Goal: Information Seeking & Learning: Check status

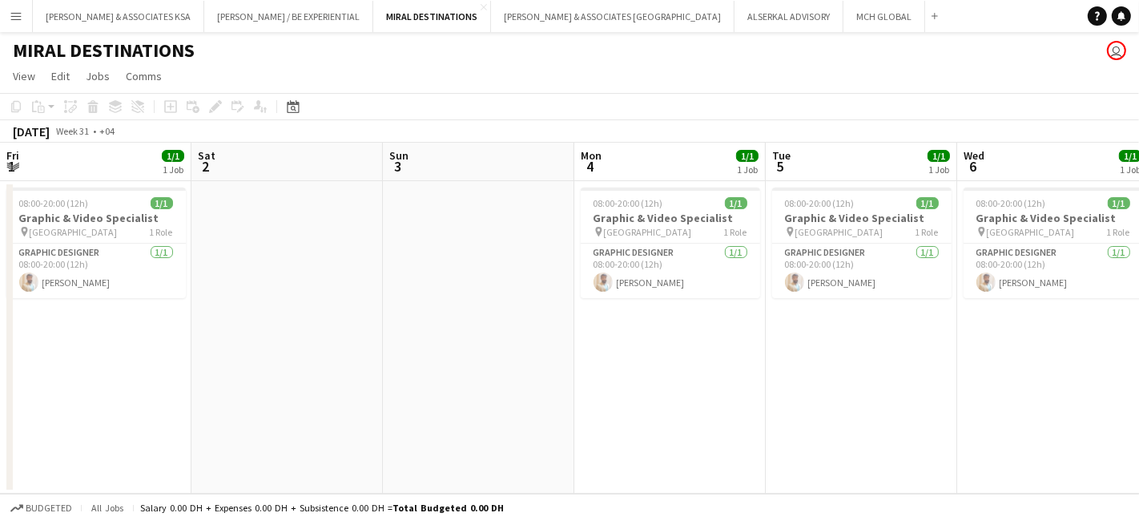
scroll to position [0, 510]
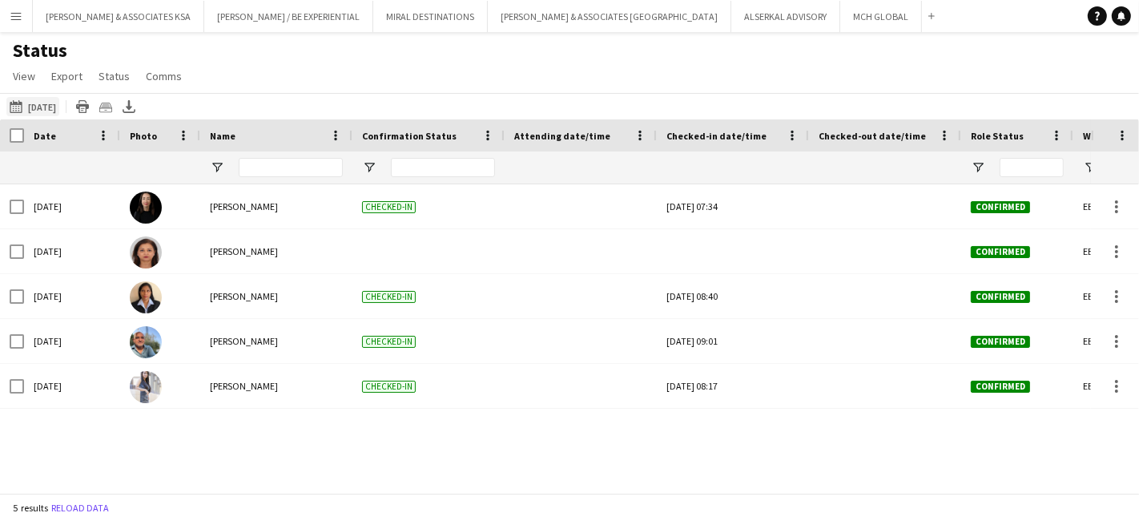
click at [40, 104] on button "[DATE] [DATE]" at bounding box center [32, 106] width 53 height 19
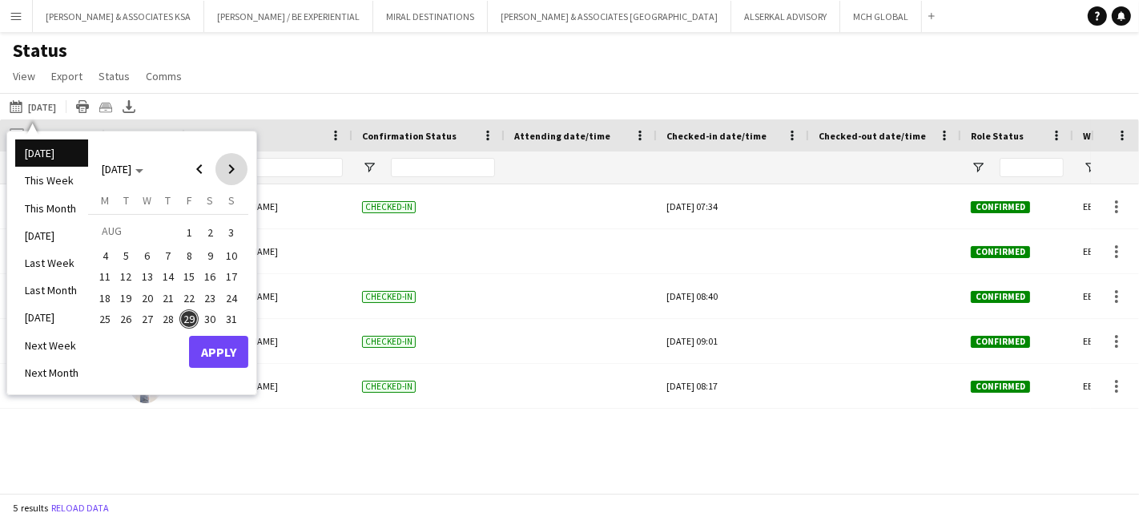
click at [241, 175] on span "Next month" at bounding box center [231, 169] width 32 height 32
click at [105, 253] on span "1" at bounding box center [104, 251] width 19 height 19
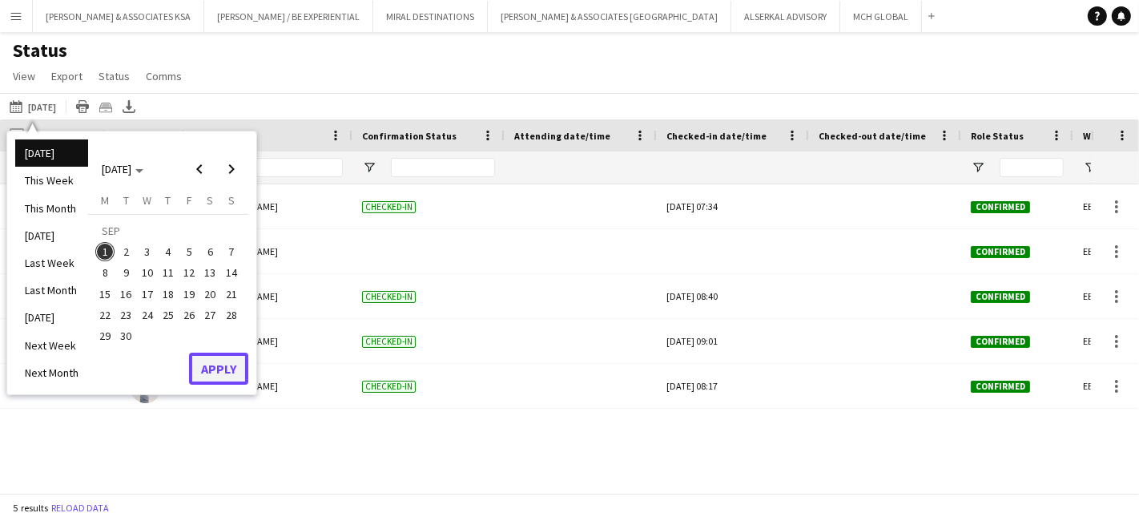
click at [227, 366] on button "Apply" at bounding box center [218, 368] width 59 height 32
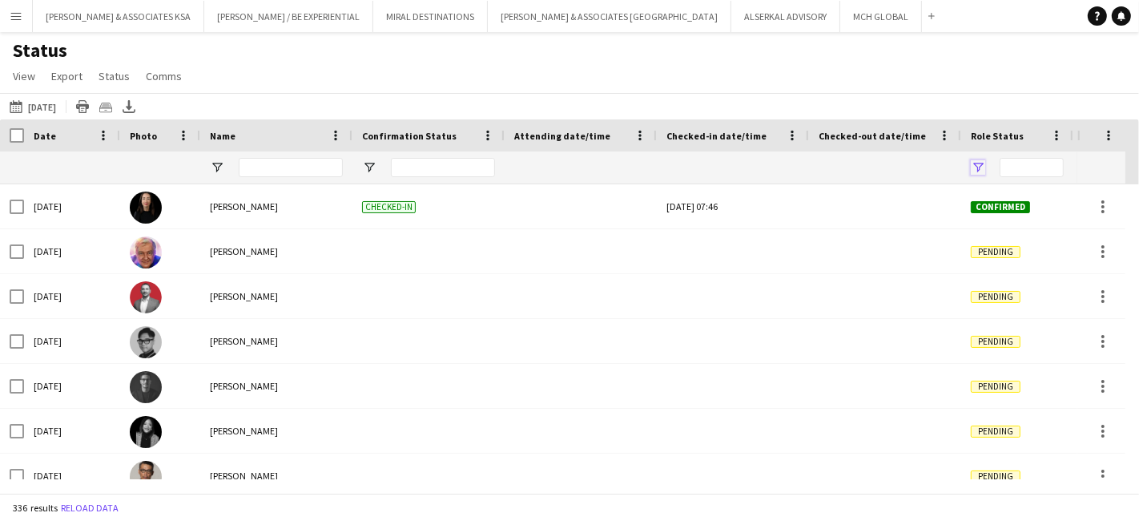
click at [978, 166] on span "Open Filter Menu" at bounding box center [978, 167] width 14 height 14
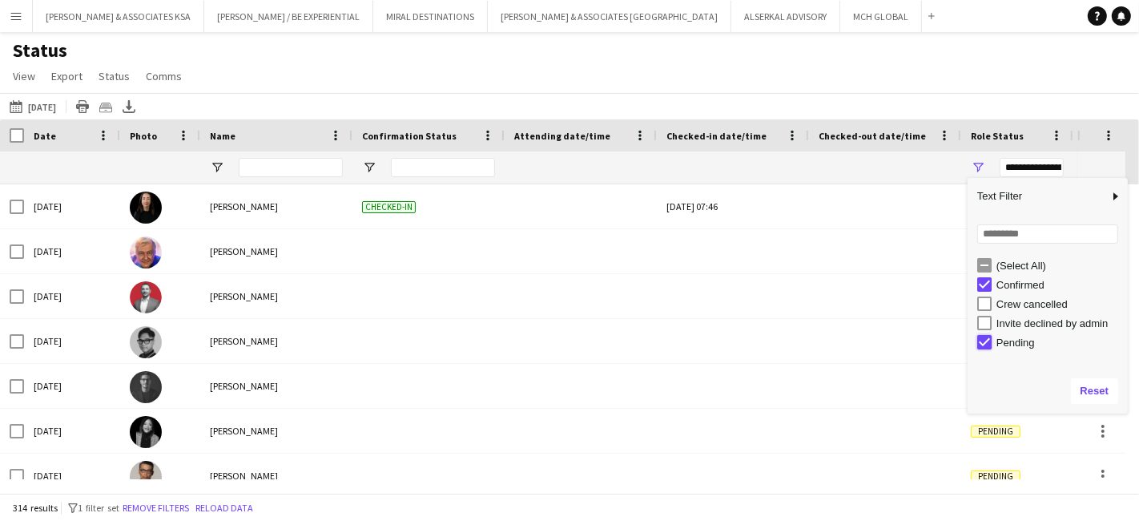
type input "**********"
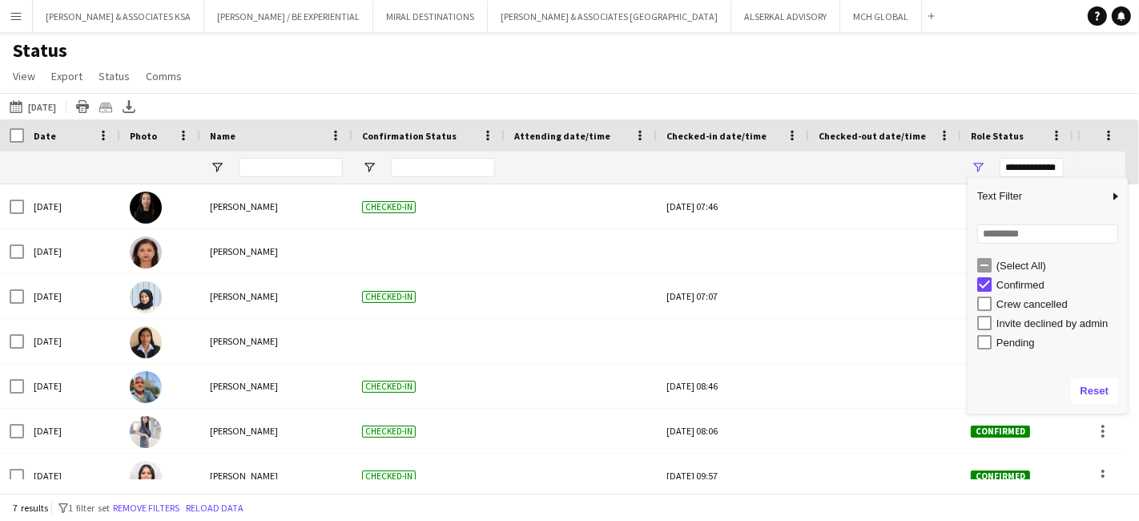
click at [986, 80] on div "Status View Views Default view New view Update view Delete view Edit name Custo…" at bounding box center [569, 65] width 1139 height 54
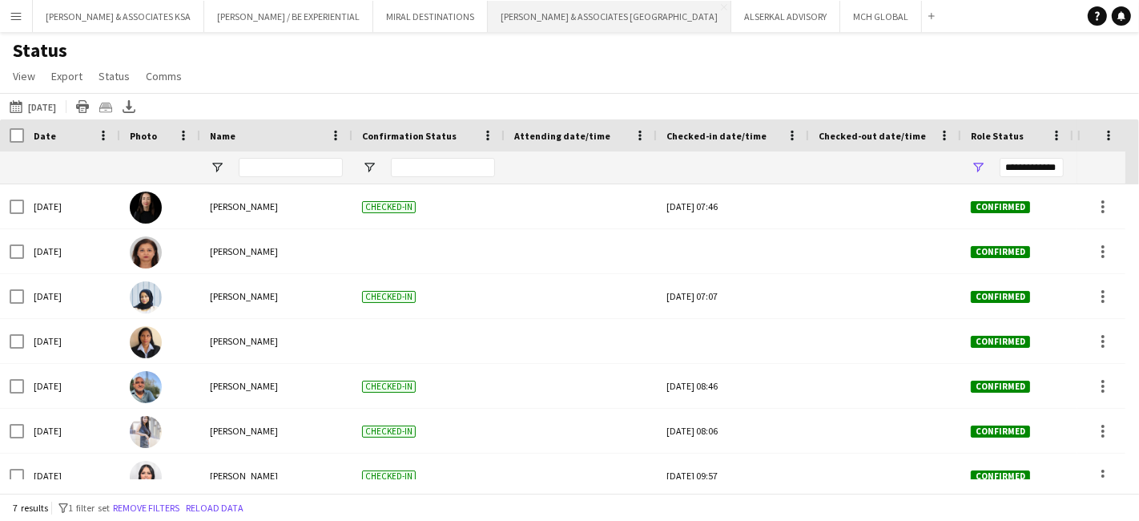
click at [579, 15] on button "[PERSON_NAME] & ASSOCIATES UAE Close" at bounding box center [610, 16] width 244 height 31
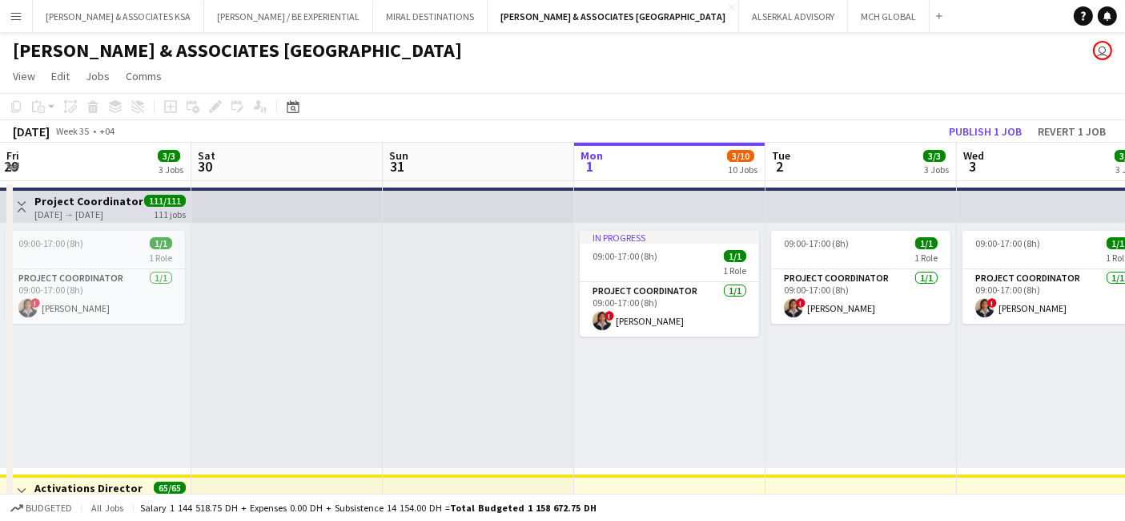
drag, startPoint x: 286, startPoint y: 383, endPoint x: 995, endPoint y: 369, distance: 709.0
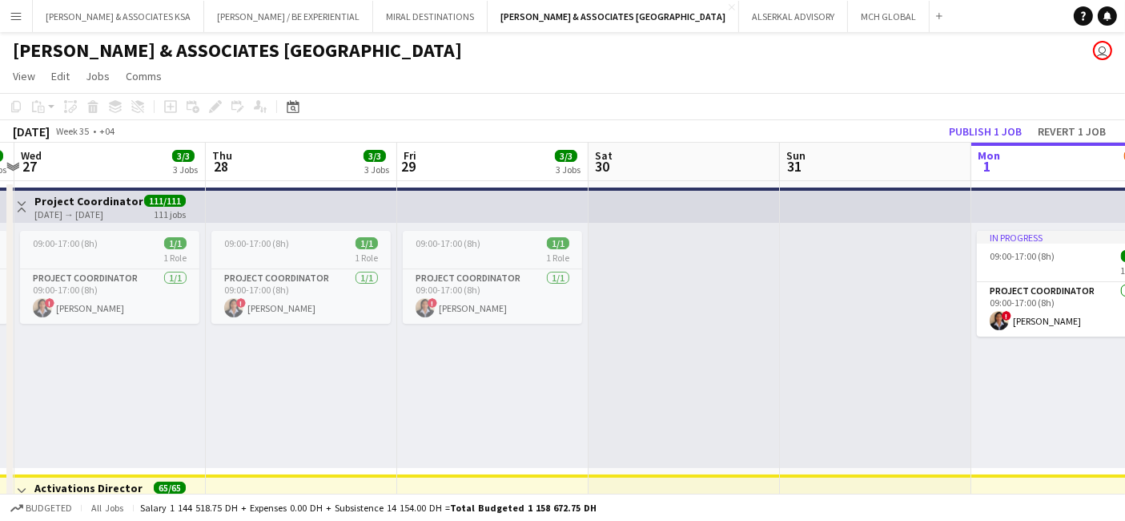
drag, startPoint x: 681, startPoint y: 342, endPoint x: 1130, endPoint y: 340, distance: 449.4
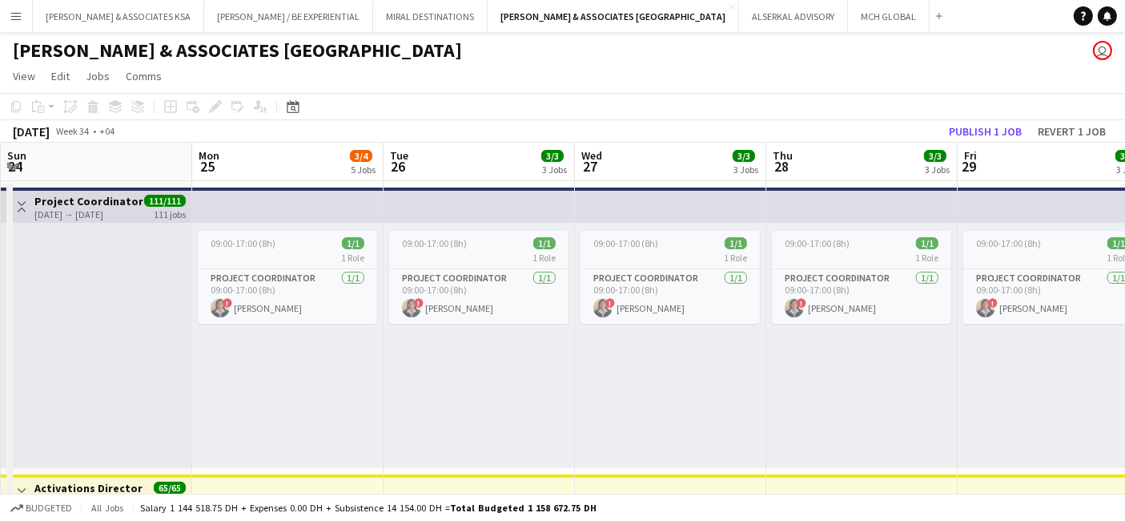
drag, startPoint x: 874, startPoint y: 390, endPoint x: 519, endPoint y: 430, distance: 357.1
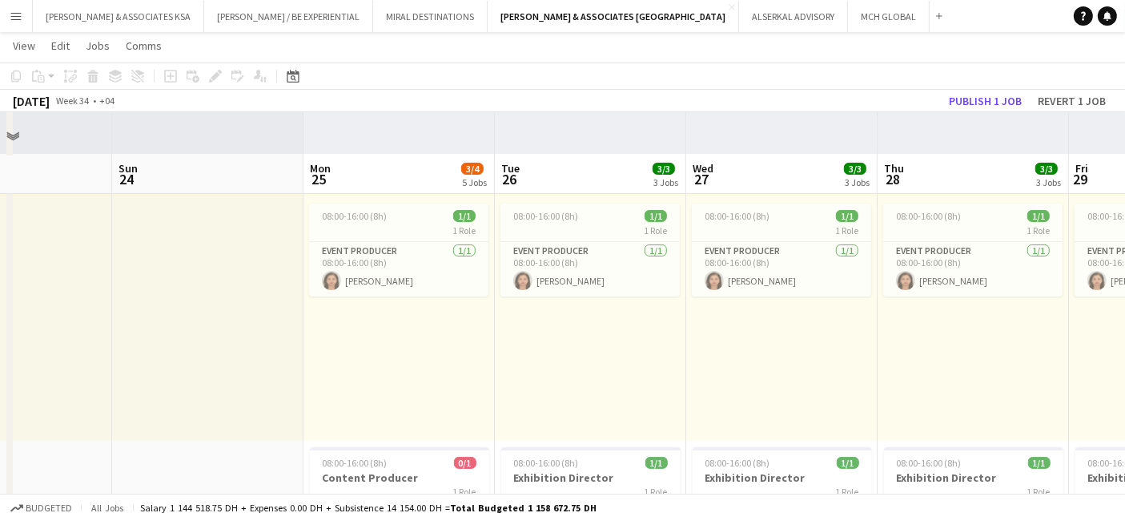
scroll to position [356, 0]
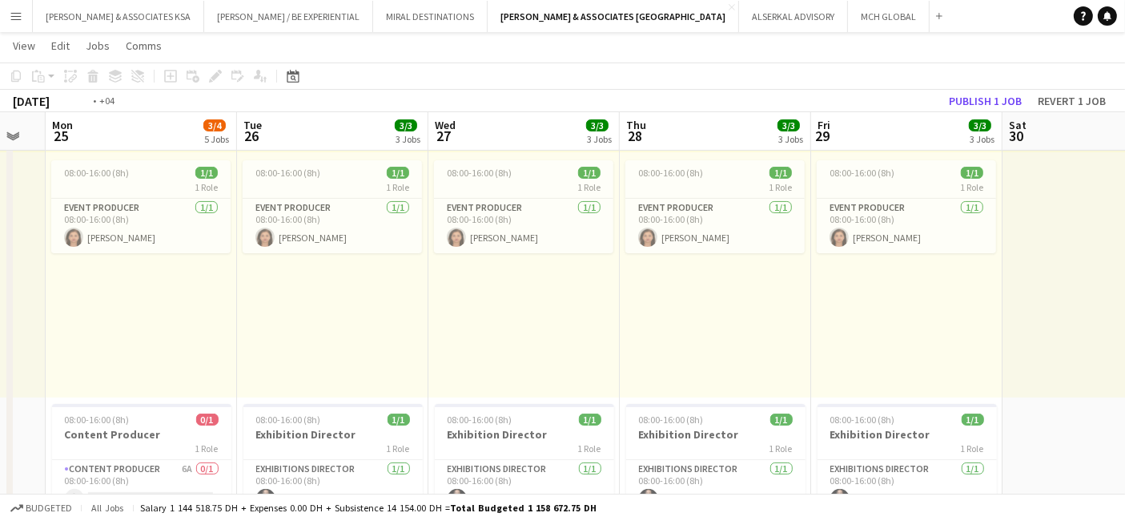
drag, startPoint x: 413, startPoint y: 343, endPoint x: 0, endPoint y: 288, distance: 416.9
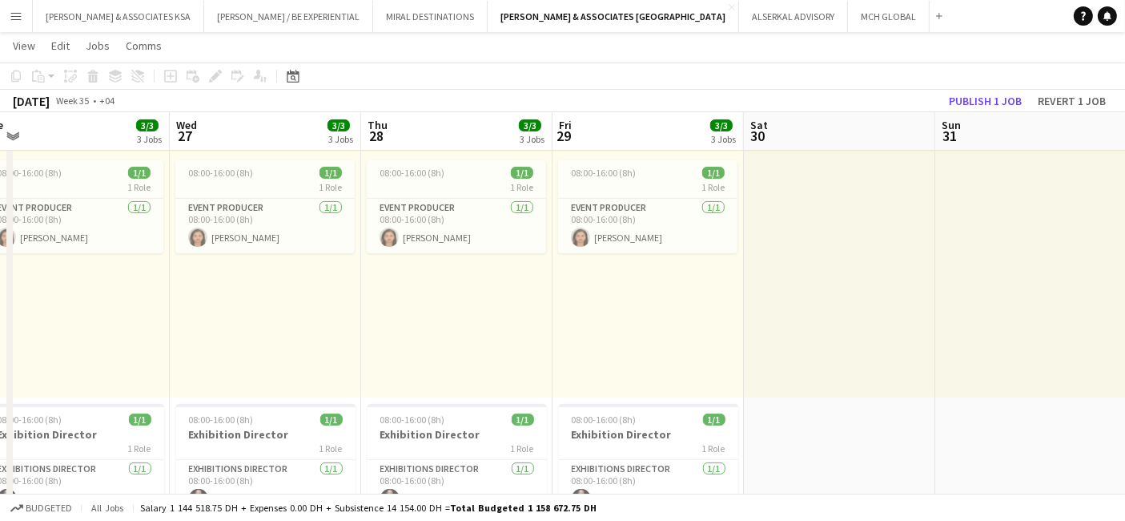
scroll to position [0, 646]
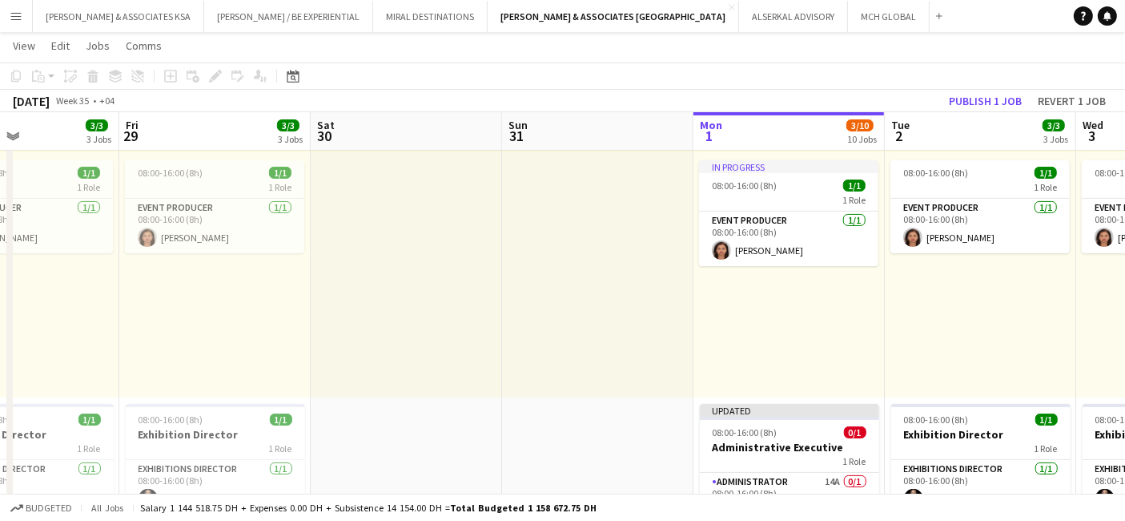
drag, startPoint x: 987, startPoint y: 234, endPoint x: 448, endPoint y: 264, distance: 539.9
click at [1075, 103] on button "Revert 1 job" at bounding box center [1072, 101] width 81 height 21
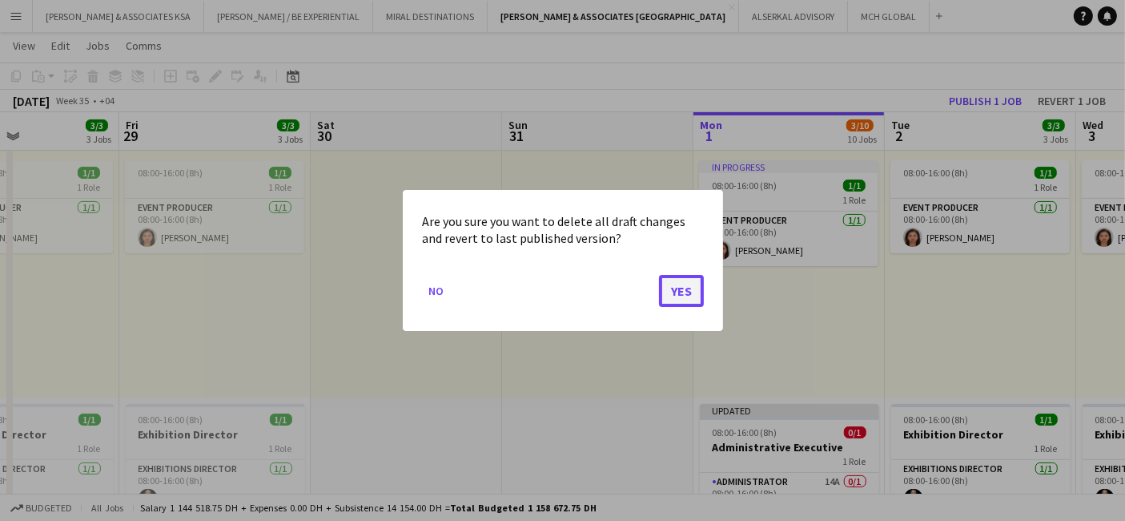
click at [699, 294] on button "Yes" at bounding box center [681, 291] width 45 height 32
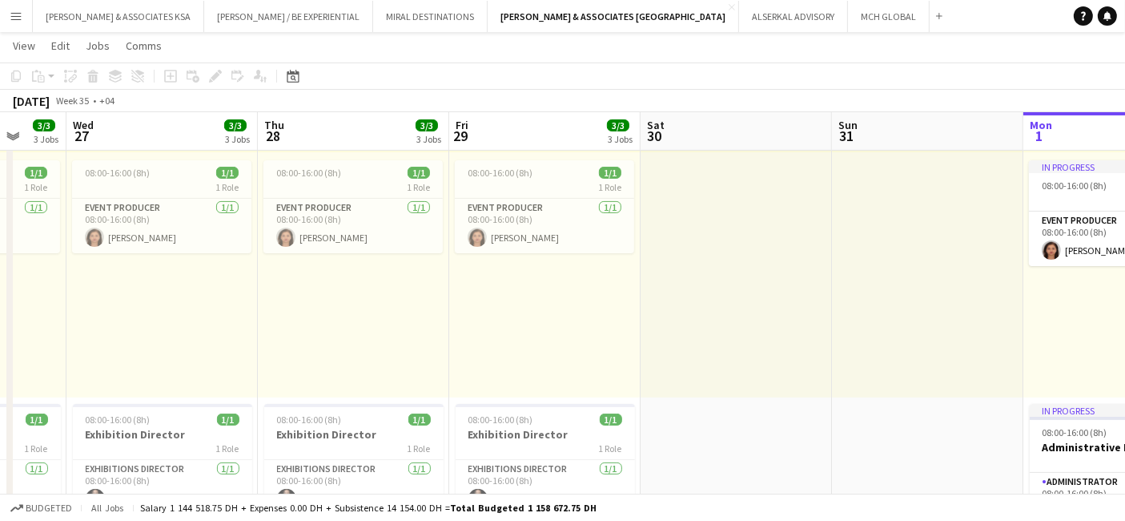
scroll to position [0, 506]
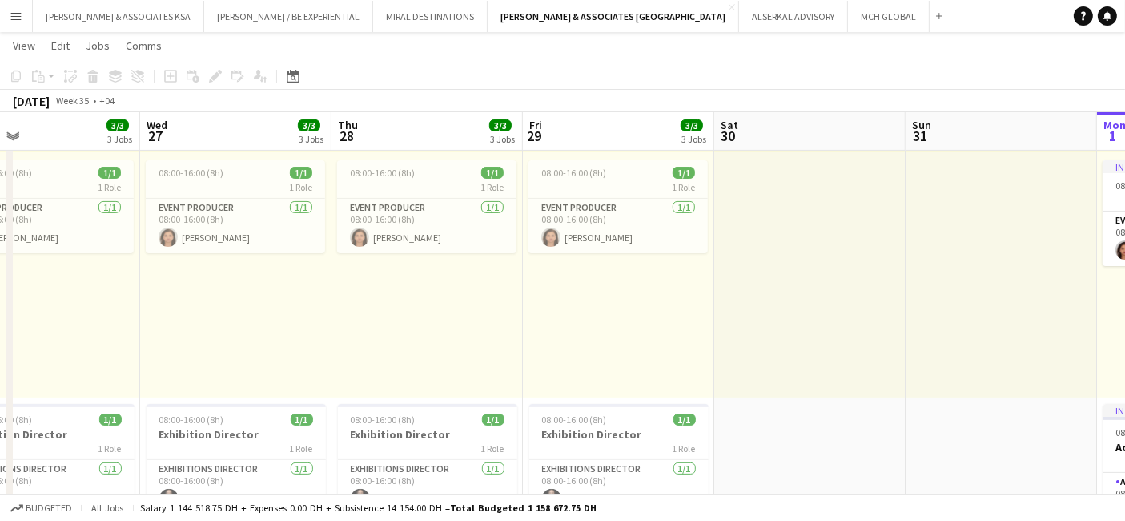
drag, startPoint x: 440, startPoint y: 314, endPoint x: 1138, endPoint y: 303, distance: 698.6
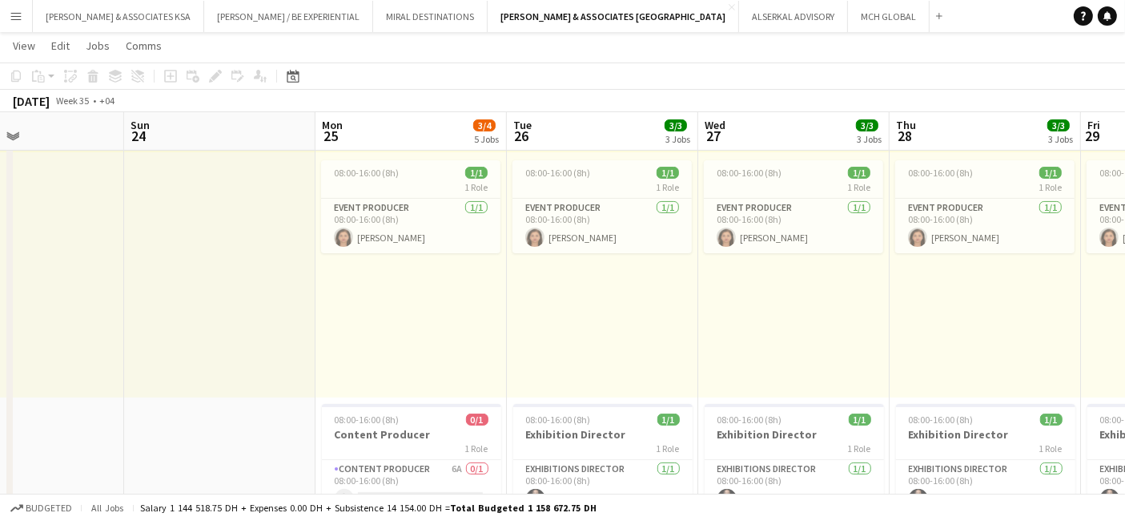
drag, startPoint x: 559, startPoint y: 310, endPoint x: 1138, endPoint y: 324, distance: 579.3
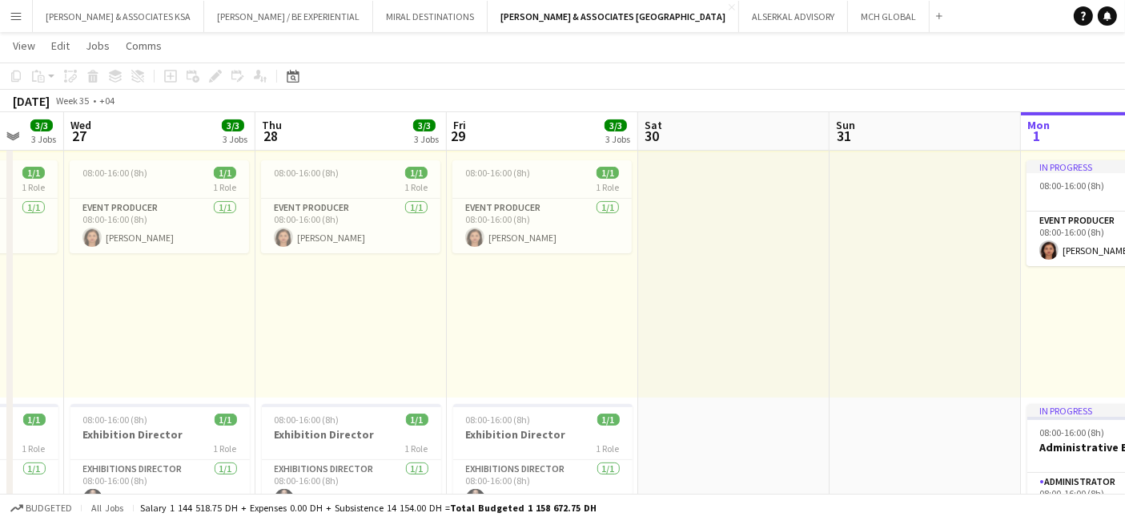
drag, startPoint x: 824, startPoint y: 318, endPoint x: 0, endPoint y: 317, distance: 824.3
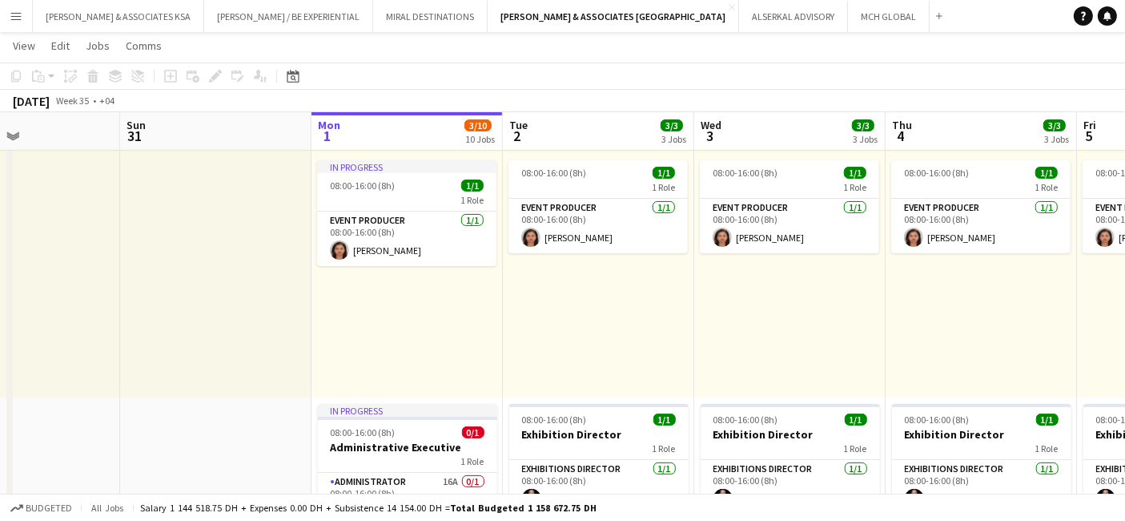
drag, startPoint x: 952, startPoint y: 310, endPoint x: 68, endPoint y: 282, distance: 884.8
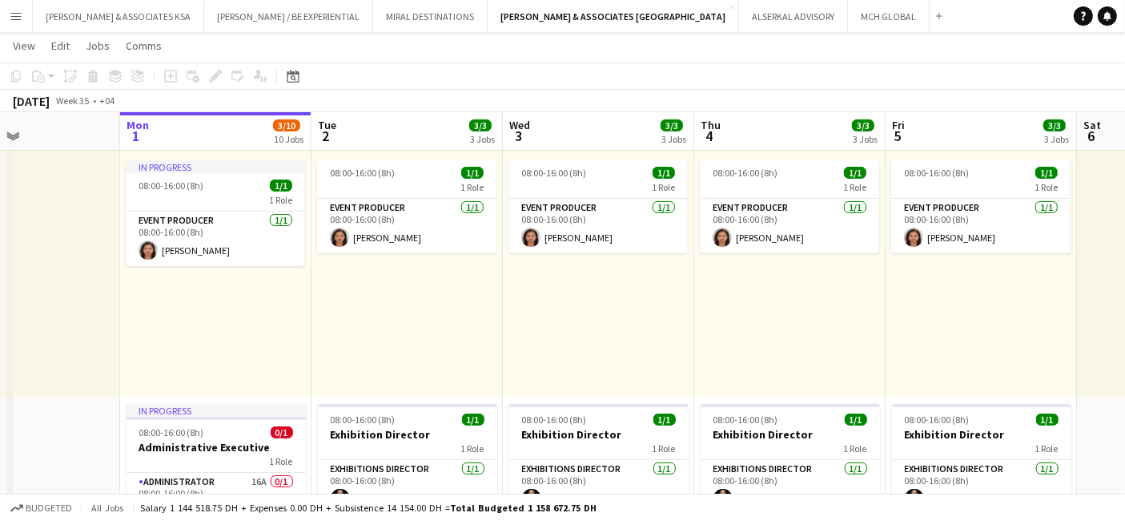
scroll to position [0, 653]
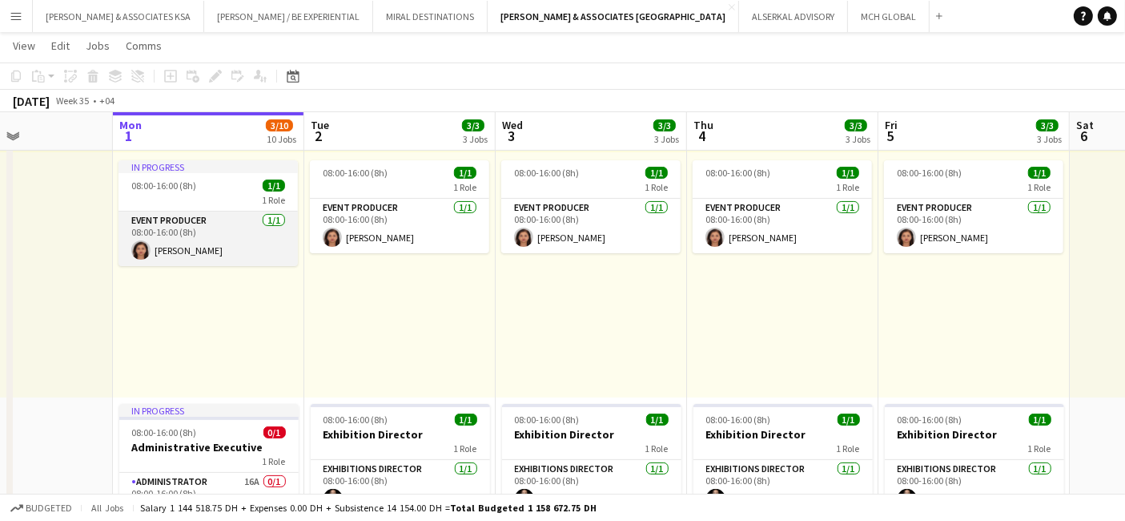
click at [198, 219] on app-card-role "Event Producer [DATE] 08:00-16:00 (8h) [PERSON_NAME]" at bounding box center [208, 238] width 179 height 54
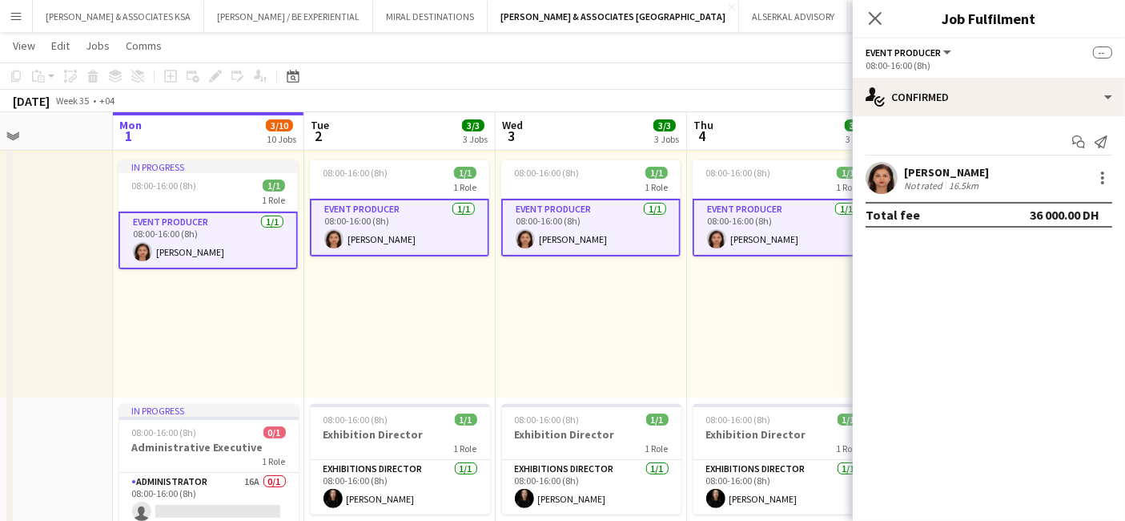
click at [198, 218] on app-card-role "Event Producer [DATE] 08:00-16:00 (8h) [PERSON_NAME]" at bounding box center [208, 240] width 179 height 58
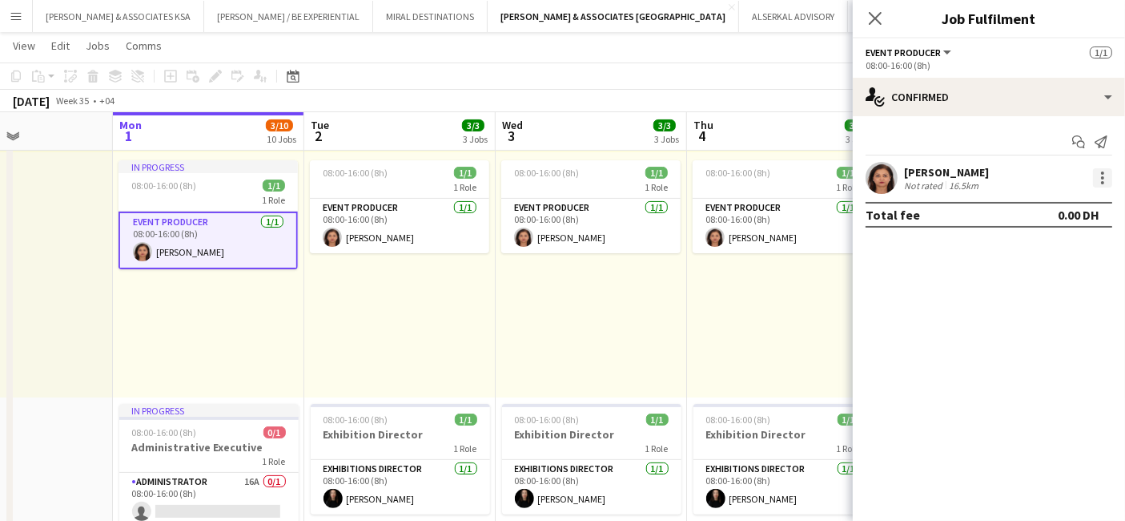
click at [1101, 182] on div at bounding box center [1102, 182] width 3 height 3
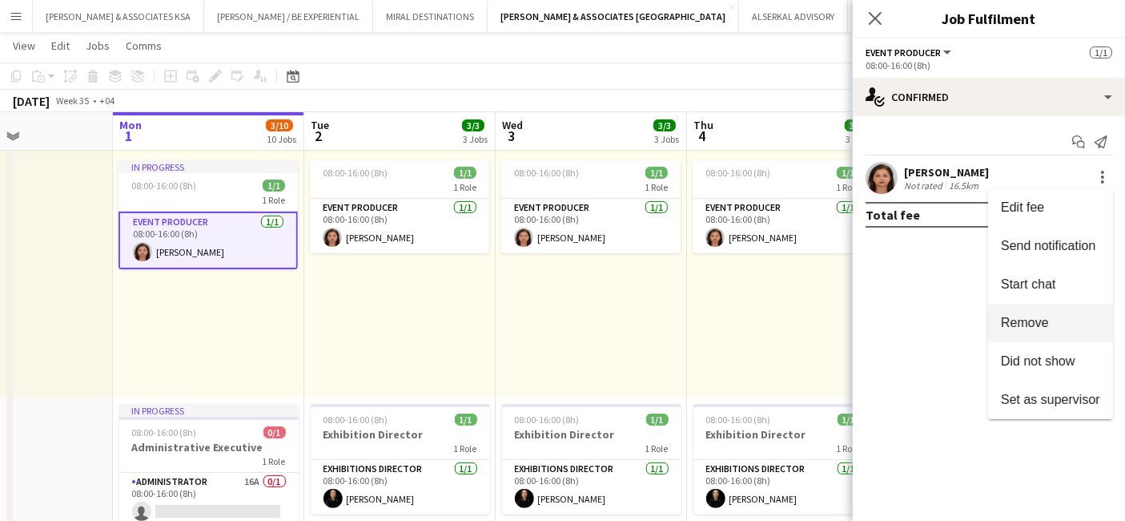
click at [1057, 328] on span "Remove" at bounding box center [1050, 323] width 99 height 14
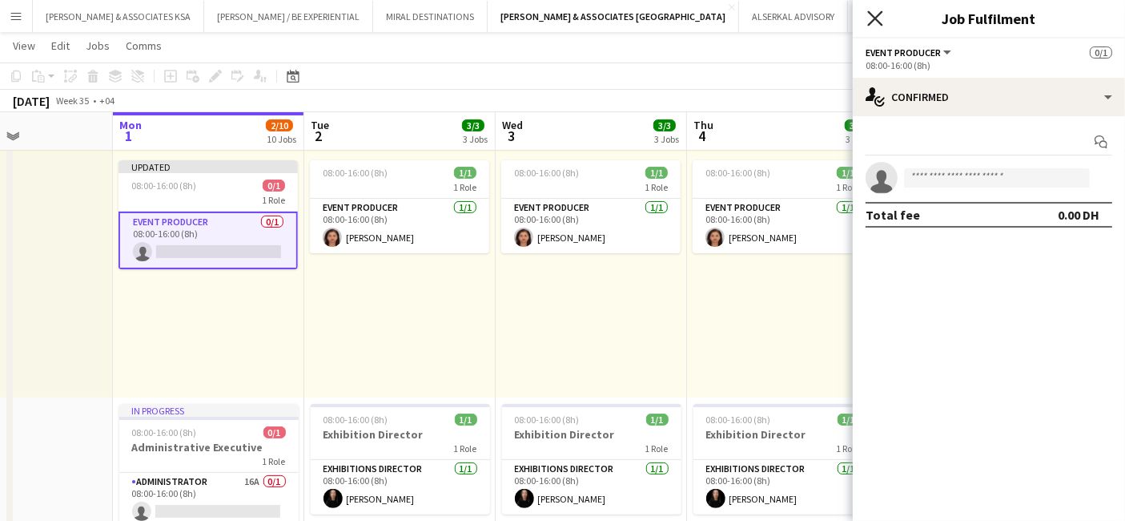
click at [875, 14] on icon "Close pop-in" at bounding box center [875, 17] width 15 height 15
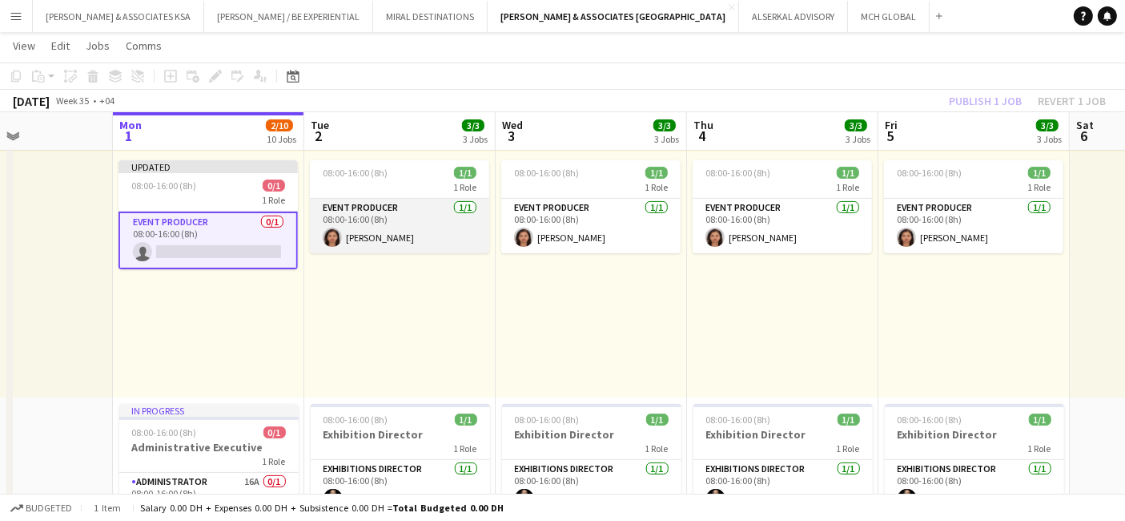
click at [385, 211] on app-card-role "Event Producer [DATE] 08:00-16:00 (8h) [PERSON_NAME]" at bounding box center [399, 226] width 179 height 54
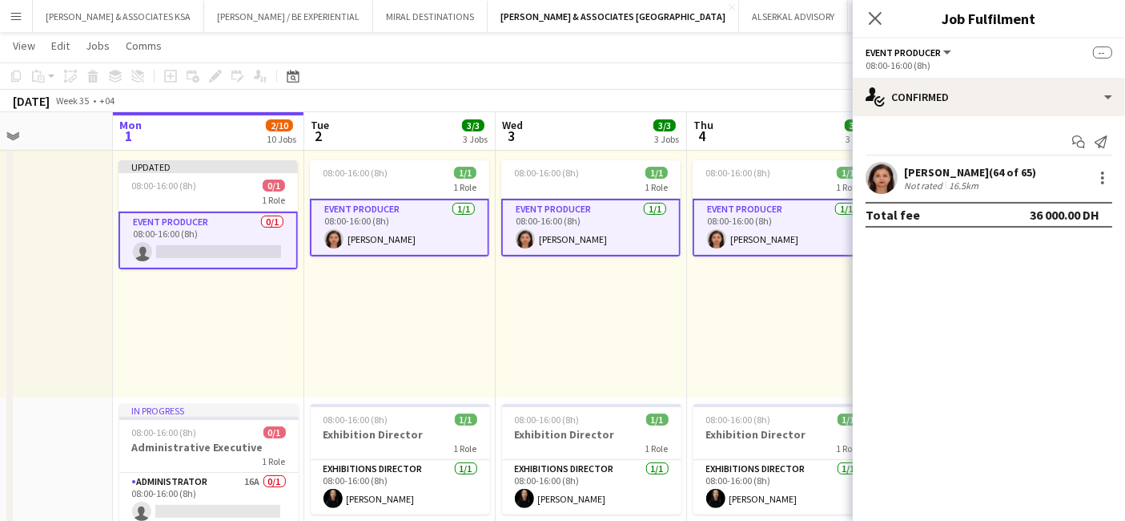
click at [385, 211] on app-card-role "Event Producer [DATE] 08:00-16:00 (8h) [PERSON_NAME]" at bounding box center [399, 228] width 179 height 58
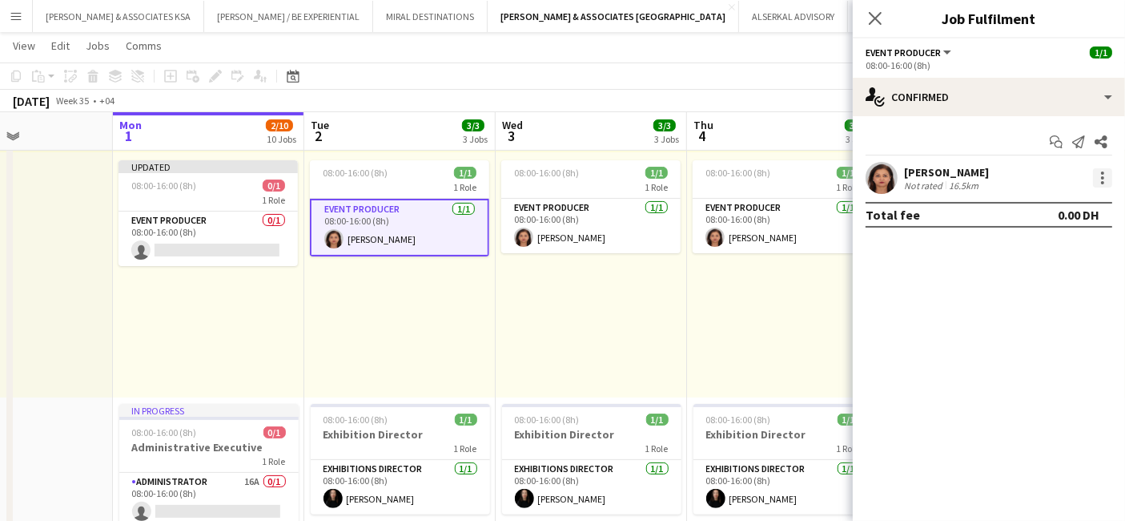
click at [1105, 182] on div at bounding box center [1102, 177] width 19 height 19
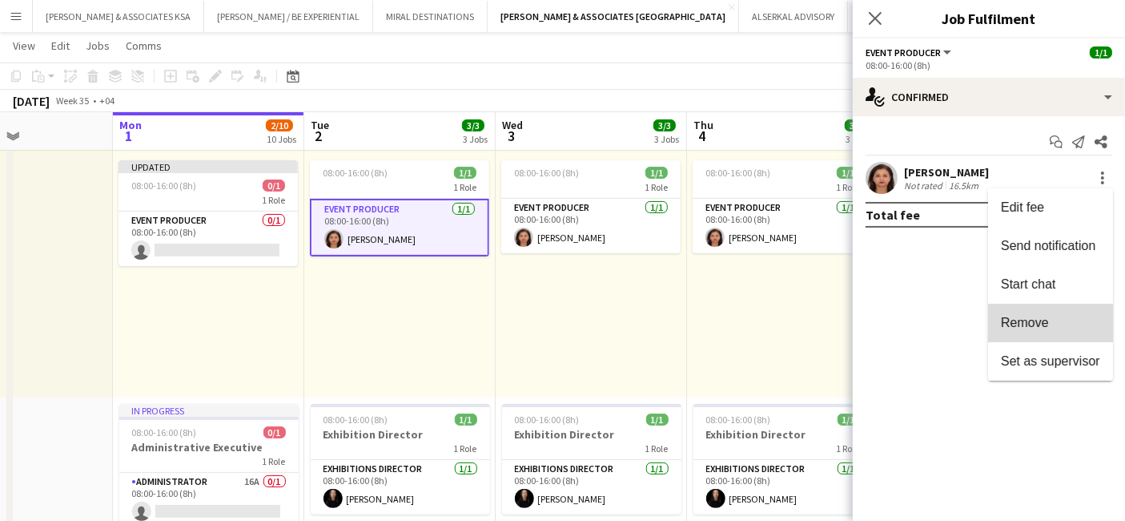
click at [1061, 325] on span "Remove" at bounding box center [1050, 323] width 99 height 14
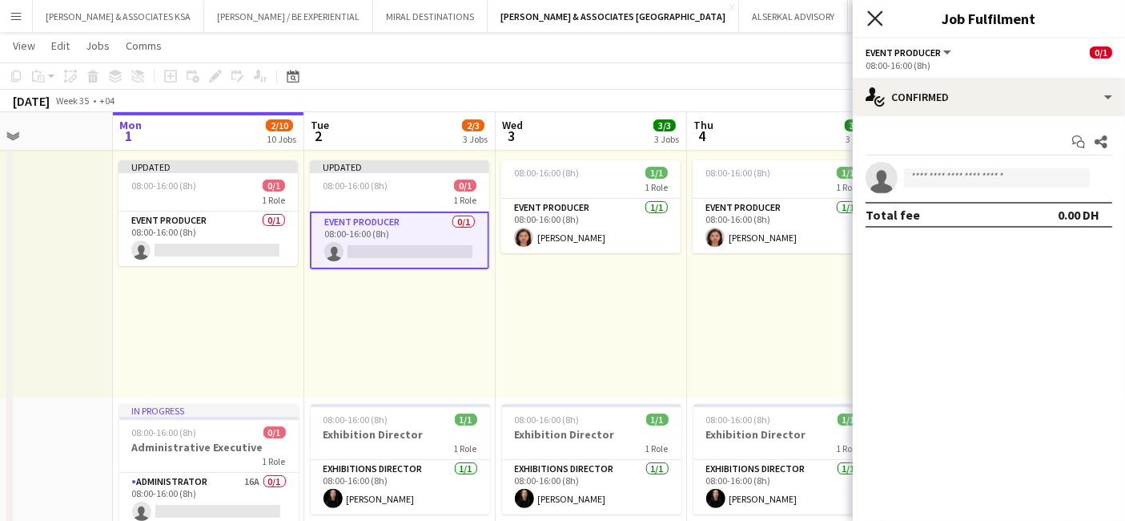
click at [882, 17] on icon "Close pop-in" at bounding box center [875, 17] width 15 height 15
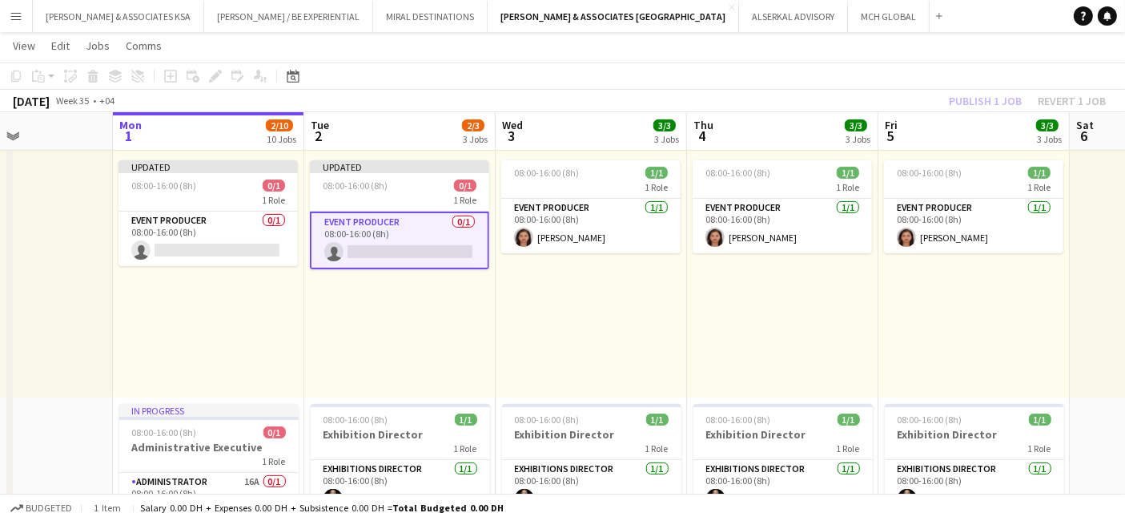
click at [744, 320] on div "08:00-16:00 (8h) 1/1 1 Role Event Producer [DATE] 08:00-16:00 (8h) [PERSON_NAME]" at bounding box center [782, 274] width 191 height 245
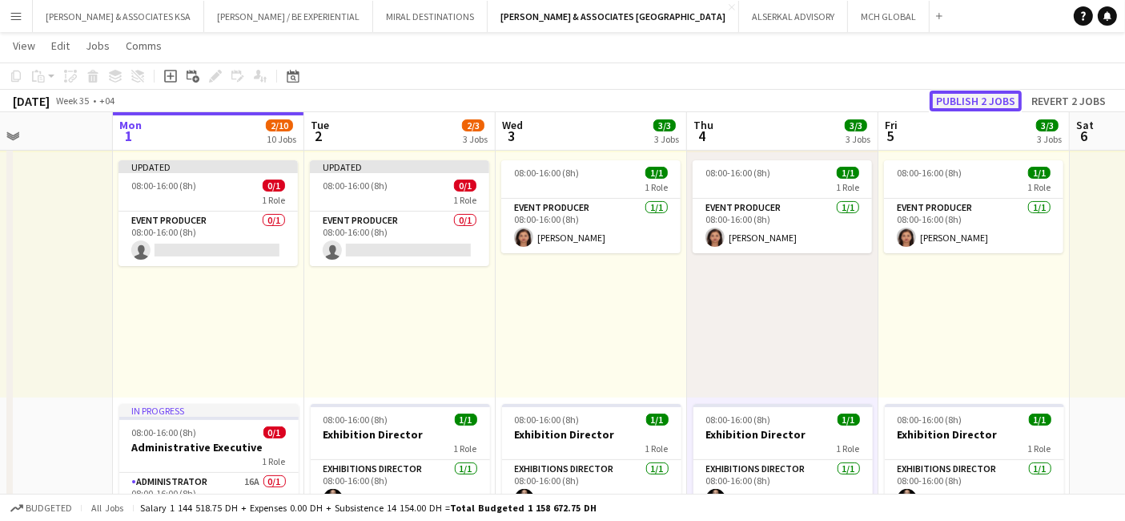
click at [974, 97] on button "Publish 2 jobs" at bounding box center [976, 101] width 92 height 21
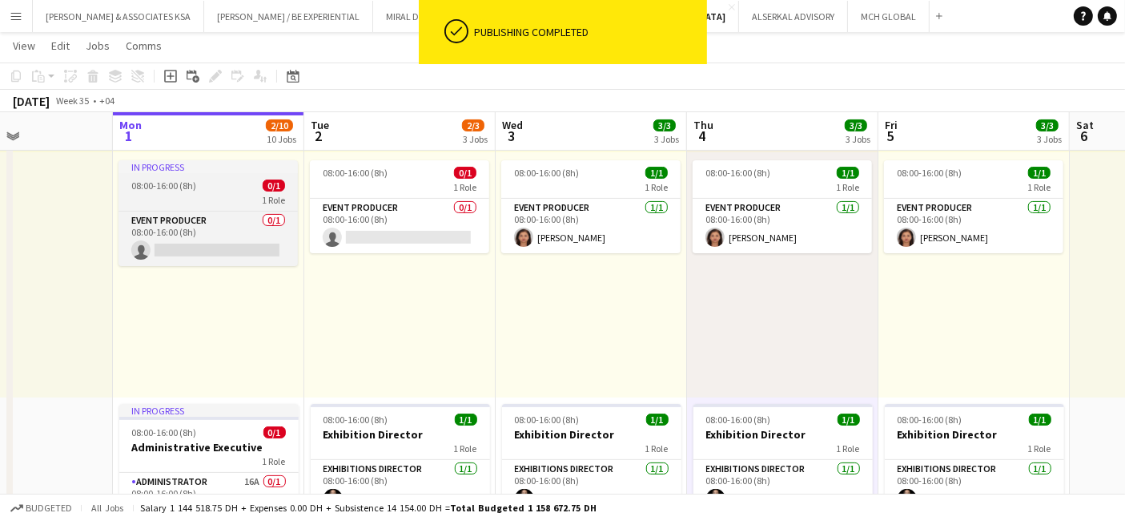
click at [211, 179] on div "08:00-16:00 (8h) 0/1" at bounding box center [208, 185] width 179 height 12
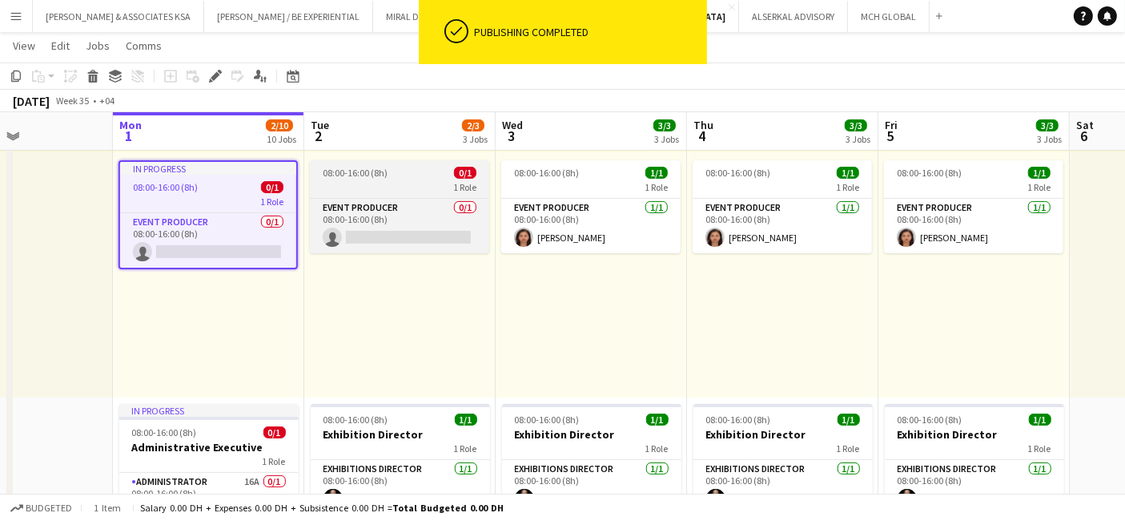
click at [389, 175] on div "08:00-16:00 (8h) 0/1" at bounding box center [399, 173] width 179 height 12
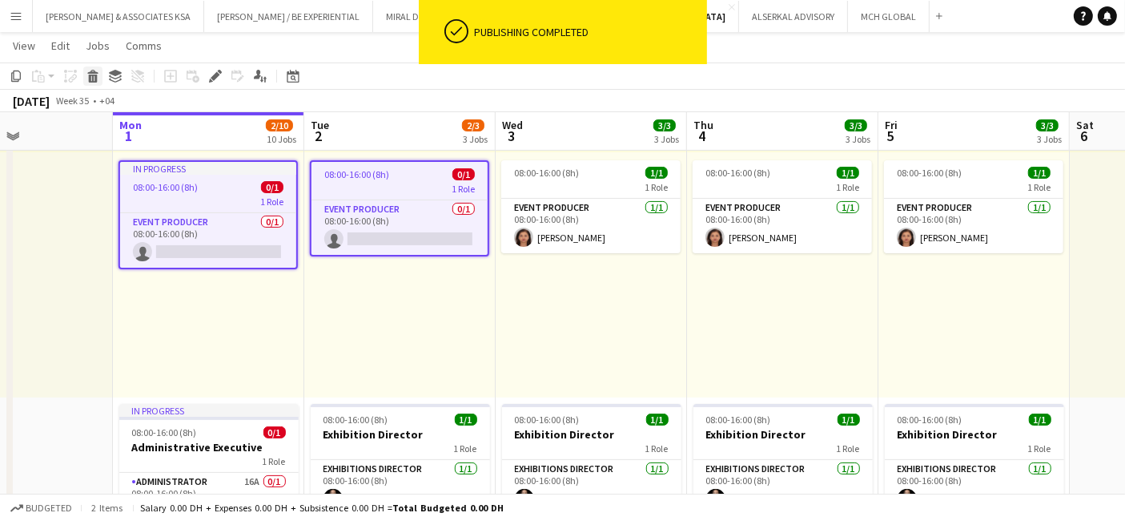
click at [89, 76] on icon at bounding box center [93, 78] width 9 height 8
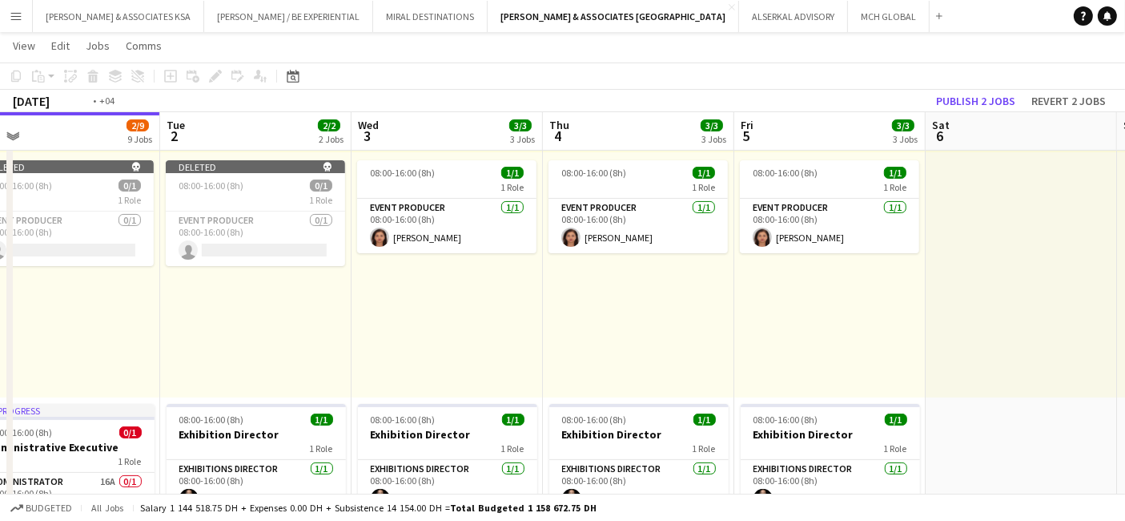
drag, startPoint x: 621, startPoint y: 325, endPoint x: 723, endPoint y: 312, distance: 103.4
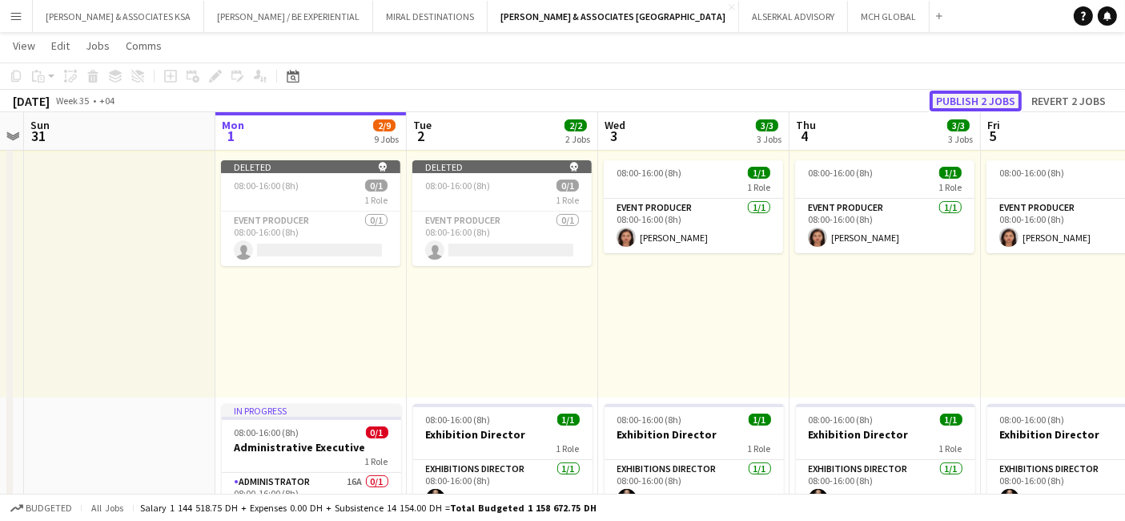
click at [993, 95] on button "Publish 2 jobs" at bounding box center [976, 101] width 92 height 21
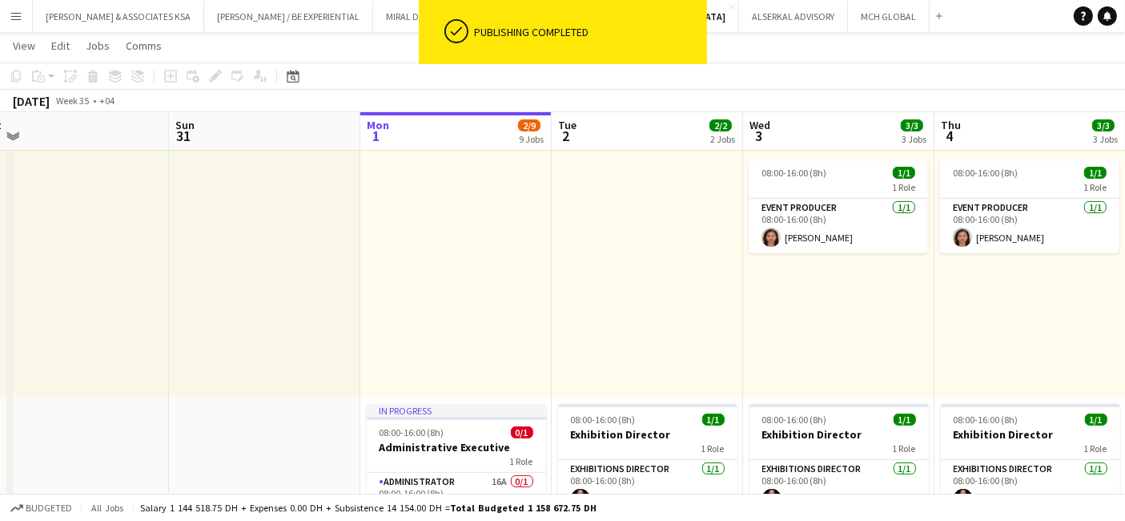
scroll to position [0, 396]
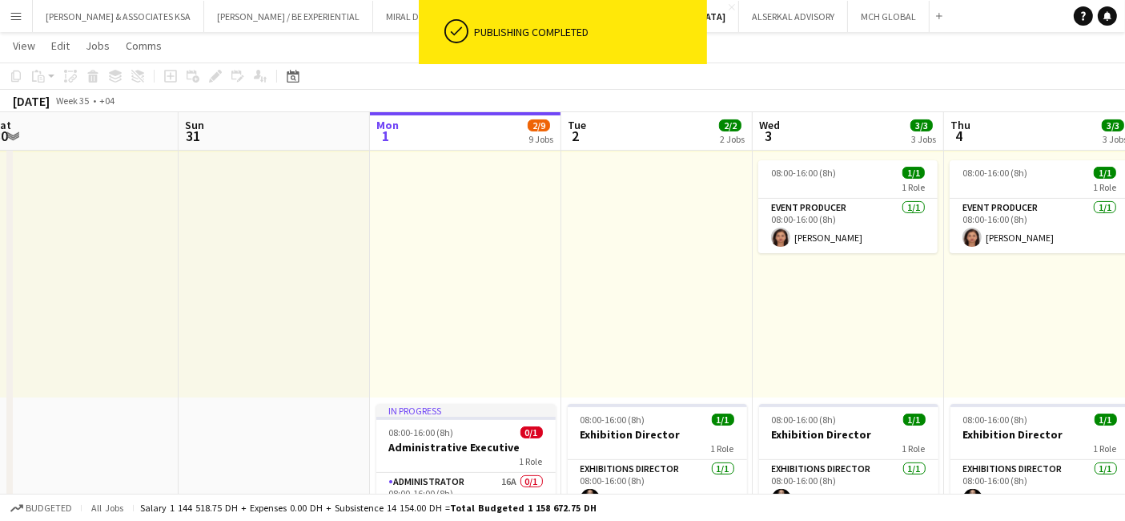
drag, startPoint x: 620, startPoint y: 317, endPoint x: 775, endPoint y: 316, distance: 155.4
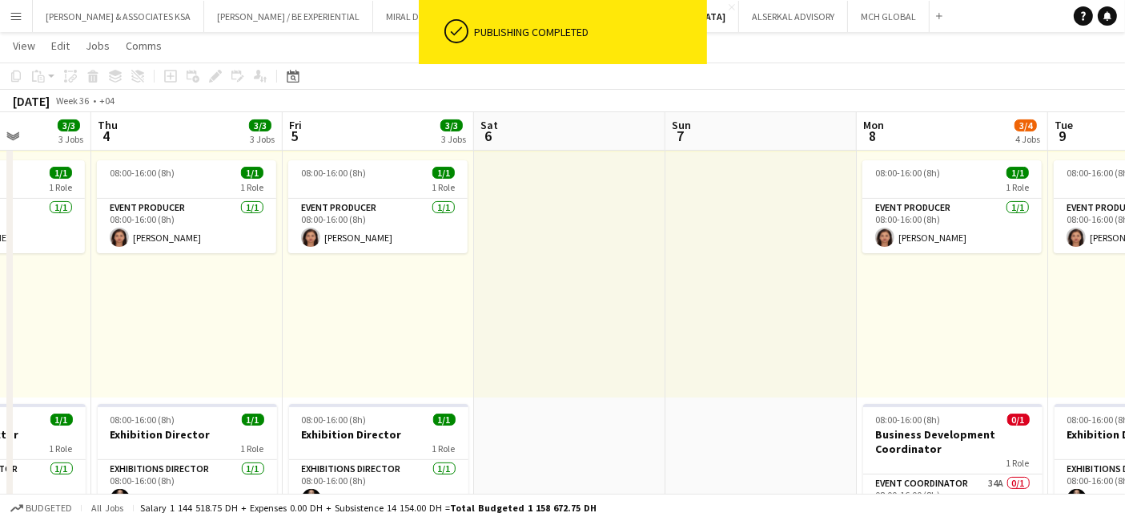
scroll to position [0, 505]
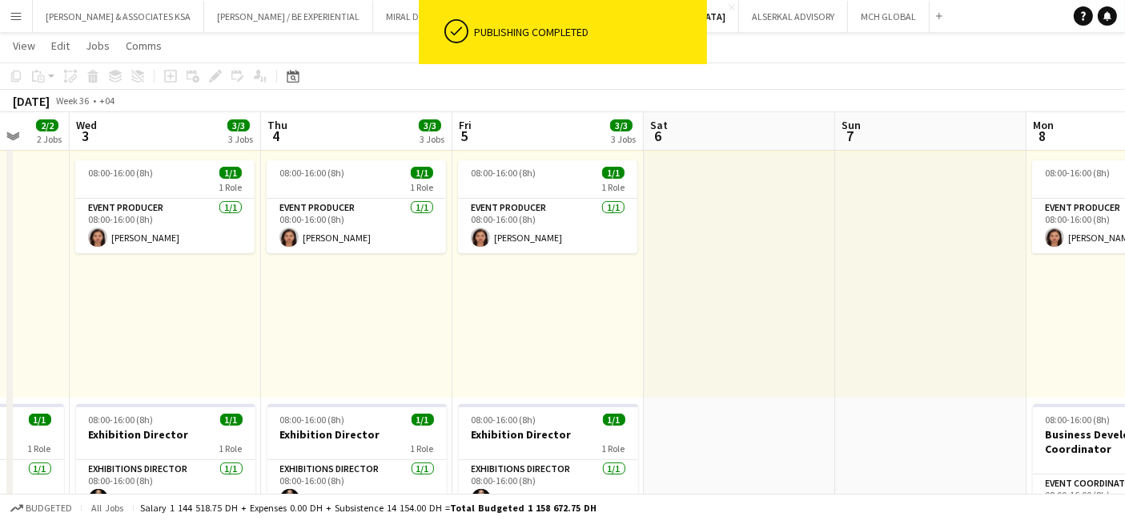
drag, startPoint x: 860, startPoint y: 305, endPoint x: 177, endPoint y: 314, distance: 683.3
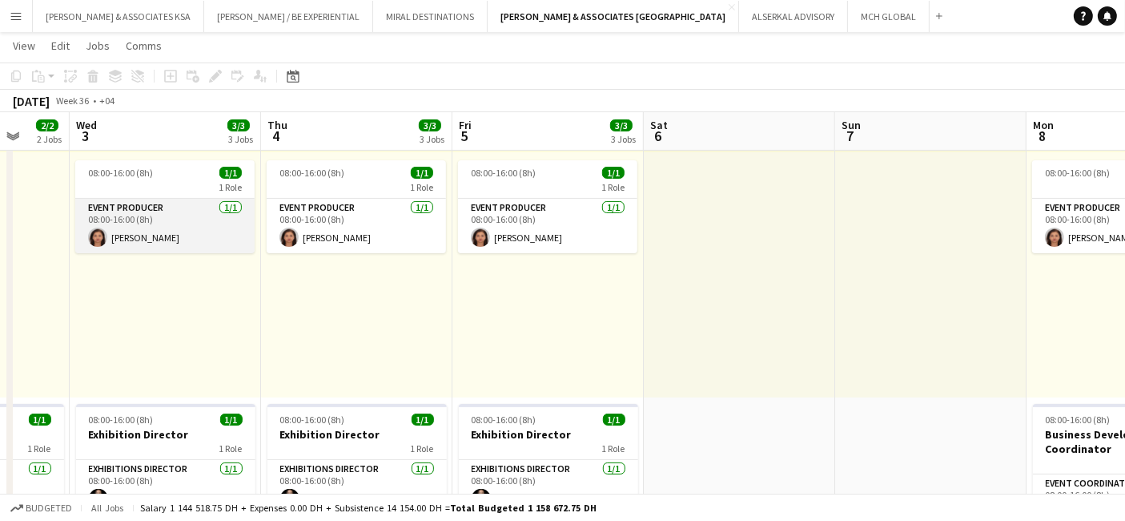
click at [138, 226] on app-card-role "Event Producer [DATE] 08:00-16:00 (8h) [PERSON_NAME]" at bounding box center [164, 226] width 179 height 54
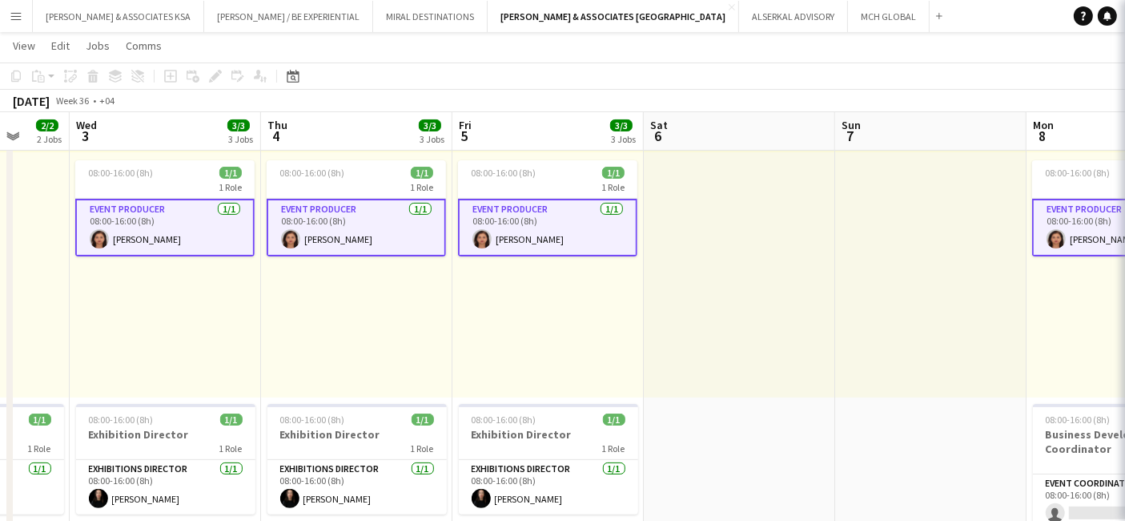
click at [138, 226] on app-card-role "Event Producer [DATE] 08:00-16:00 (8h) [PERSON_NAME]" at bounding box center [164, 228] width 179 height 58
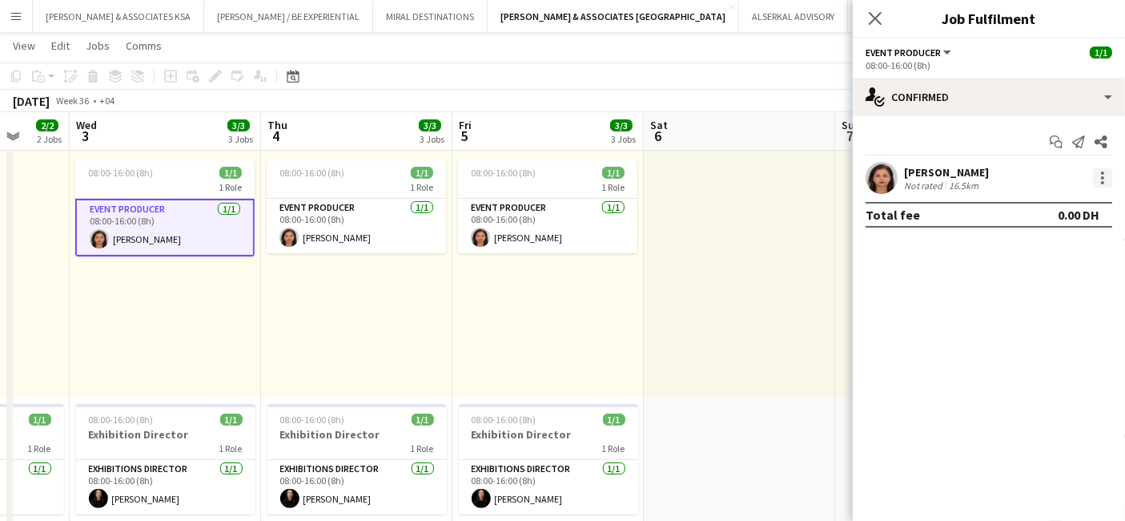
click at [1110, 176] on div at bounding box center [1102, 177] width 19 height 19
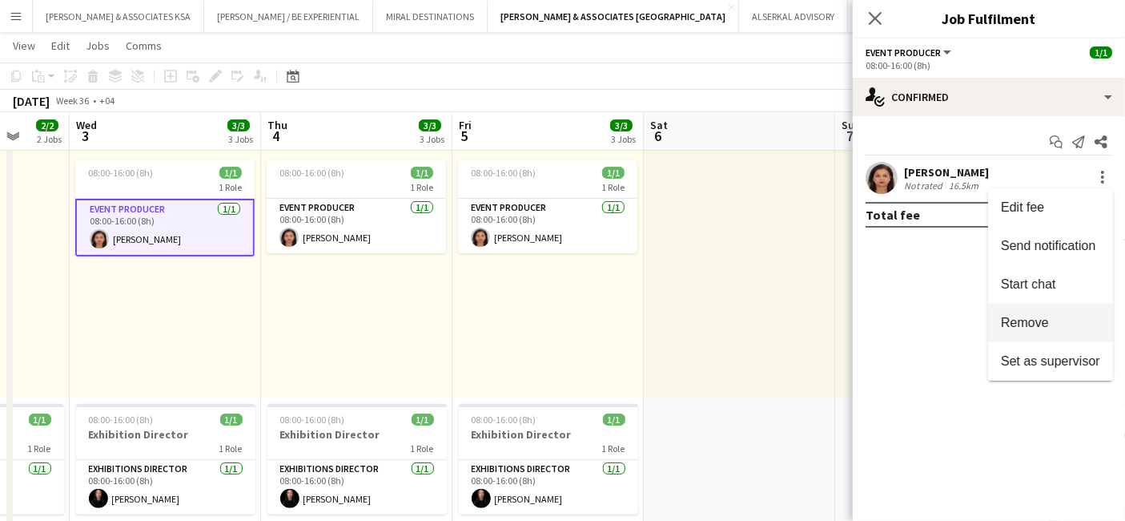
click at [1070, 319] on span "Remove" at bounding box center [1050, 323] width 99 height 14
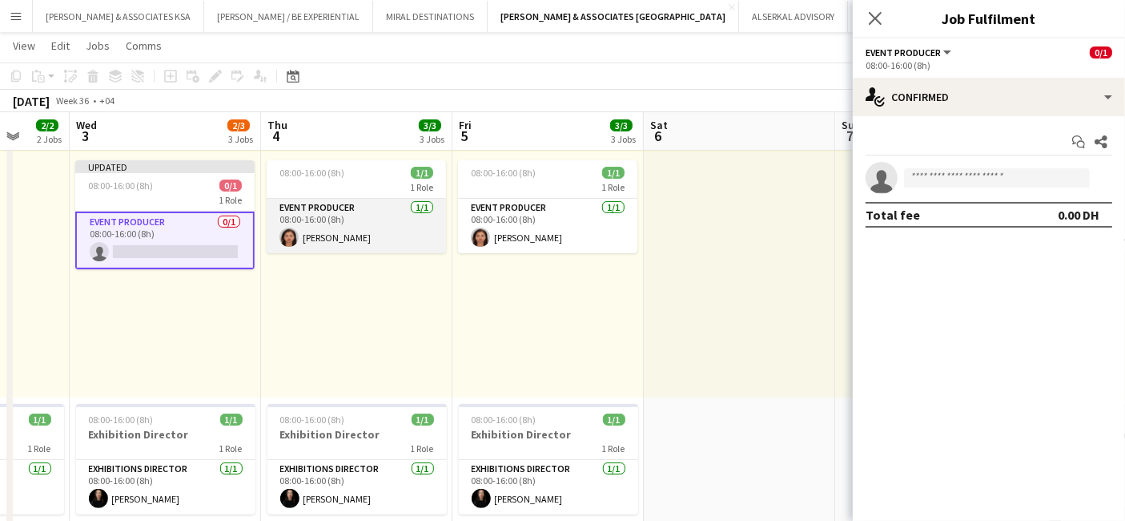
click at [338, 207] on app-card-role "Event Producer [DATE] 08:00-16:00 (8h) [PERSON_NAME]" at bounding box center [356, 226] width 179 height 54
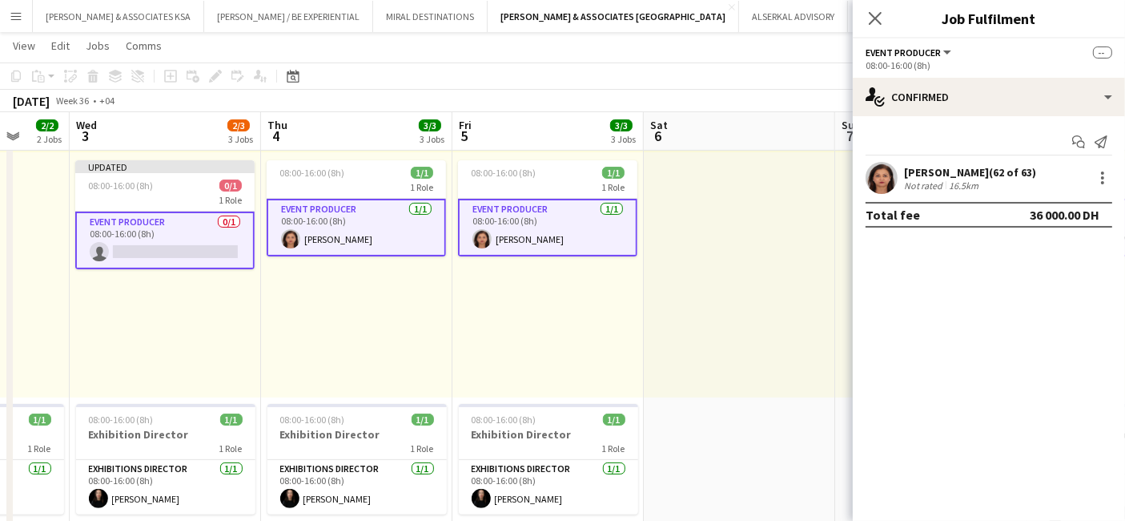
click at [338, 207] on app-card-role "Event Producer [DATE] 08:00-16:00 (8h) [PERSON_NAME]" at bounding box center [356, 228] width 179 height 58
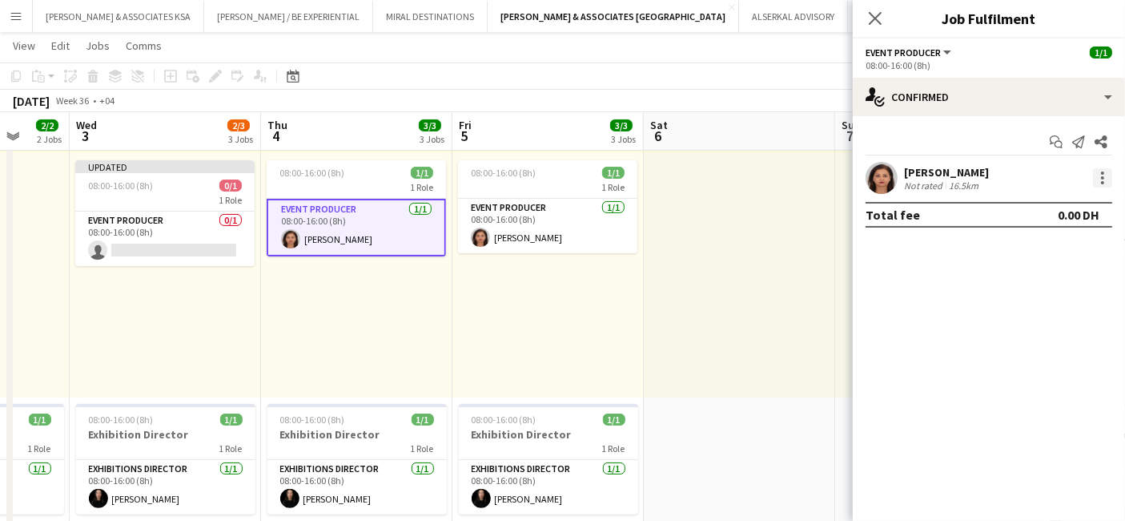
click at [1110, 178] on div at bounding box center [1102, 177] width 19 height 19
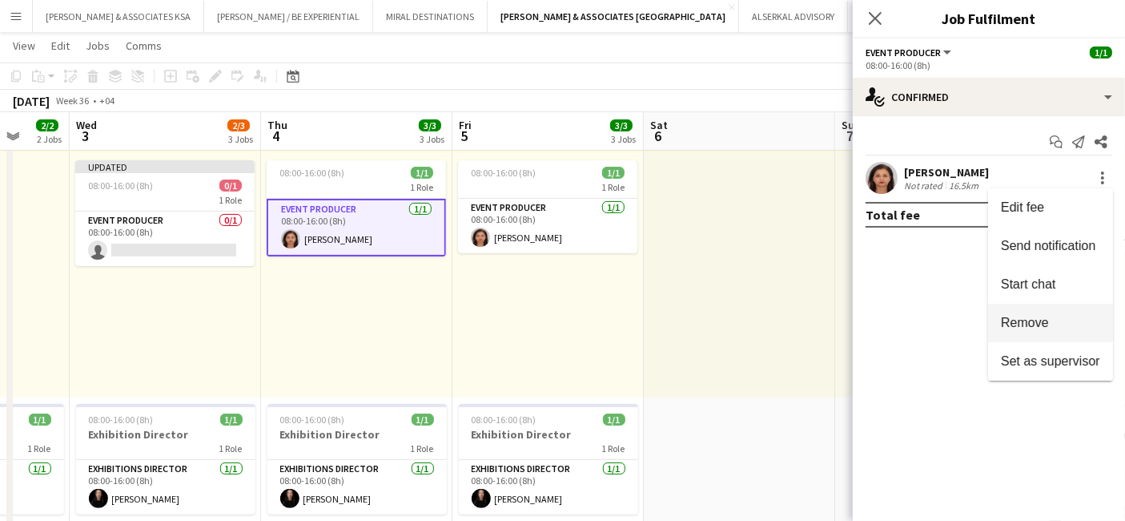
click at [1058, 320] on span "Remove" at bounding box center [1050, 323] width 99 height 14
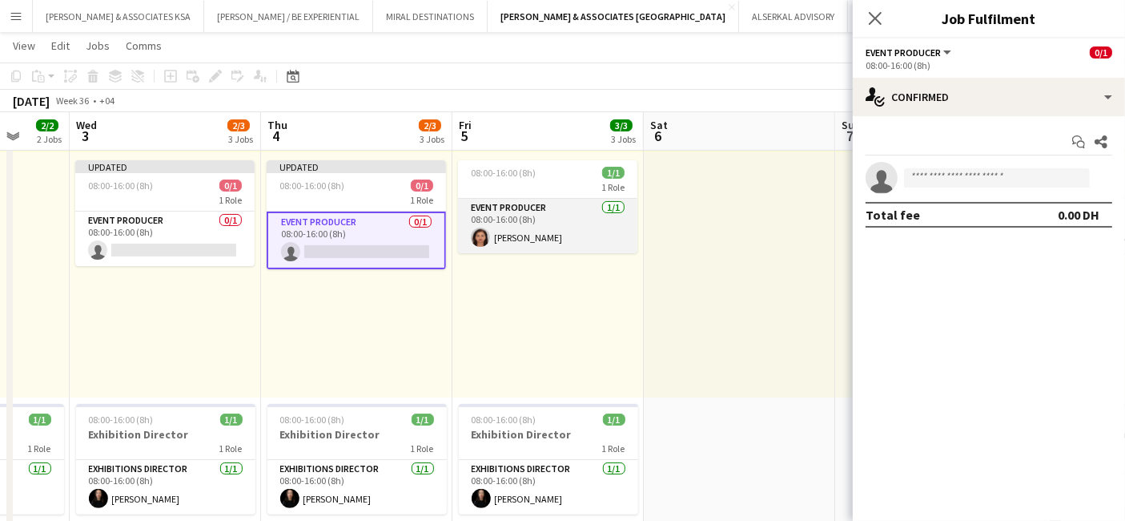
click at [538, 213] on app-card-role "Event Producer [DATE] 08:00-16:00 (8h) [PERSON_NAME]" at bounding box center [547, 226] width 179 height 54
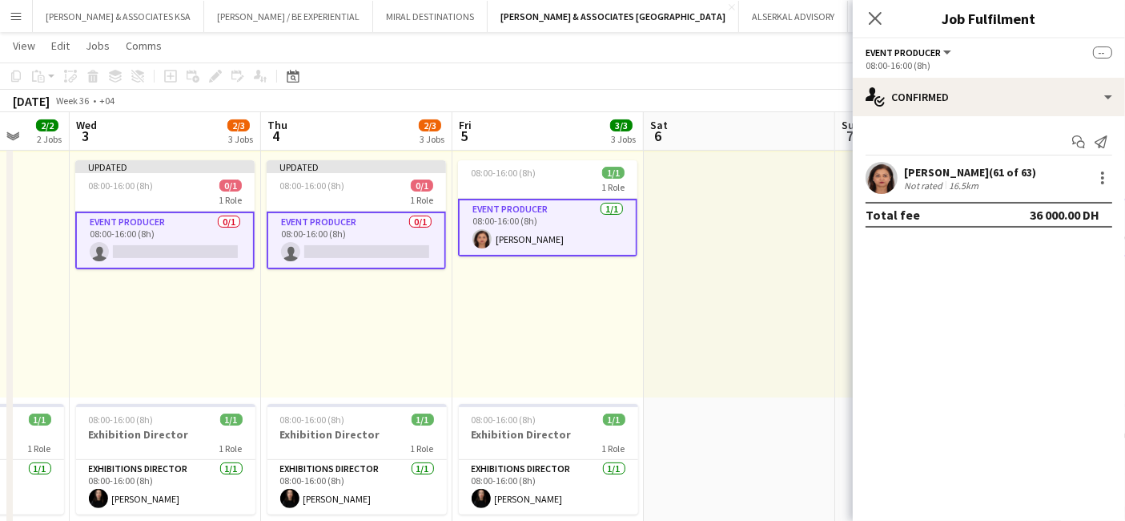
click at [538, 214] on app-card-role "Event Producer [DATE] 08:00-16:00 (8h) [PERSON_NAME]" at bounding box center [547, 228] width 179 height 58
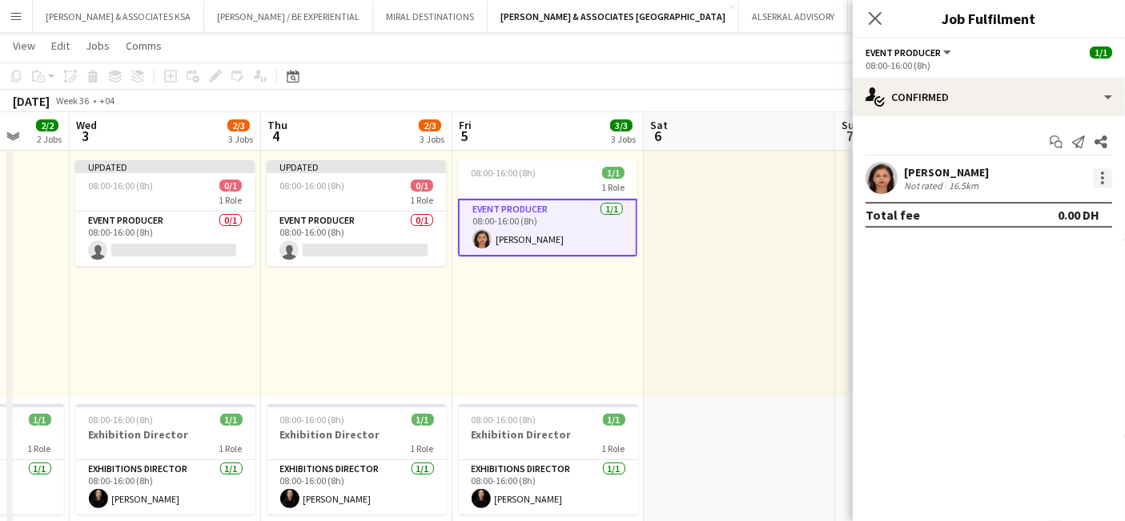
click at [1103, 176] on div at bounding box center [1102, 177] width 3 height 3
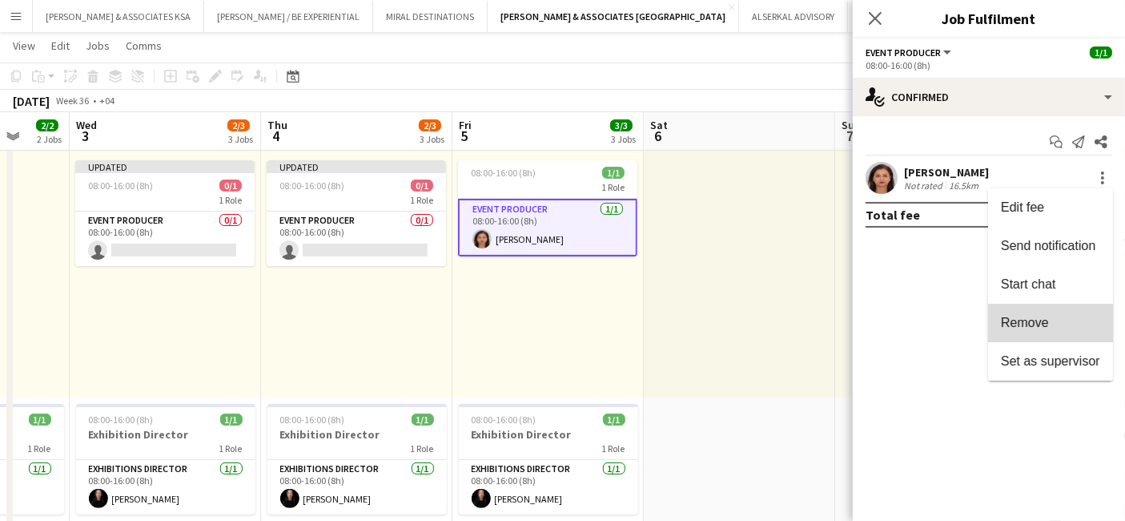
click at [1041, 308] on button "Remove" at bounding box center [1050, 323] width 125 height 38
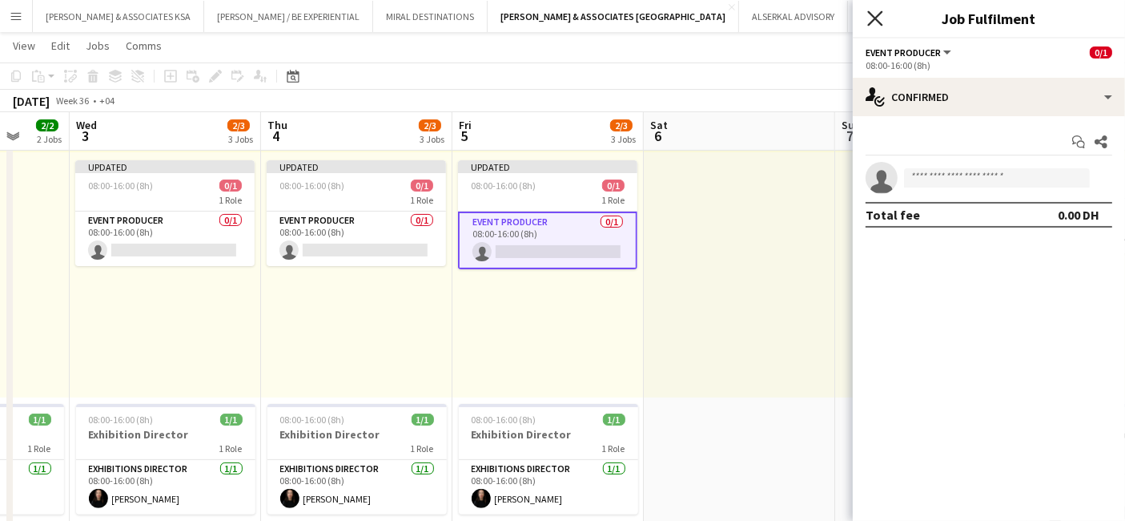
click at [872, 17] on icon "Close pop-in" at bounding box center [875, 17] width 15 height 15
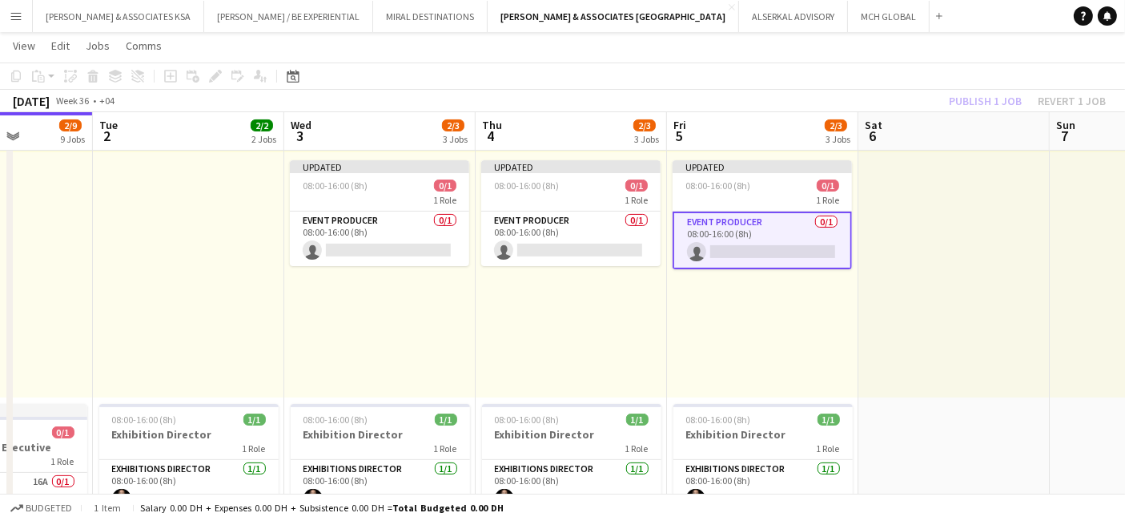
scroll to position [0, 477]
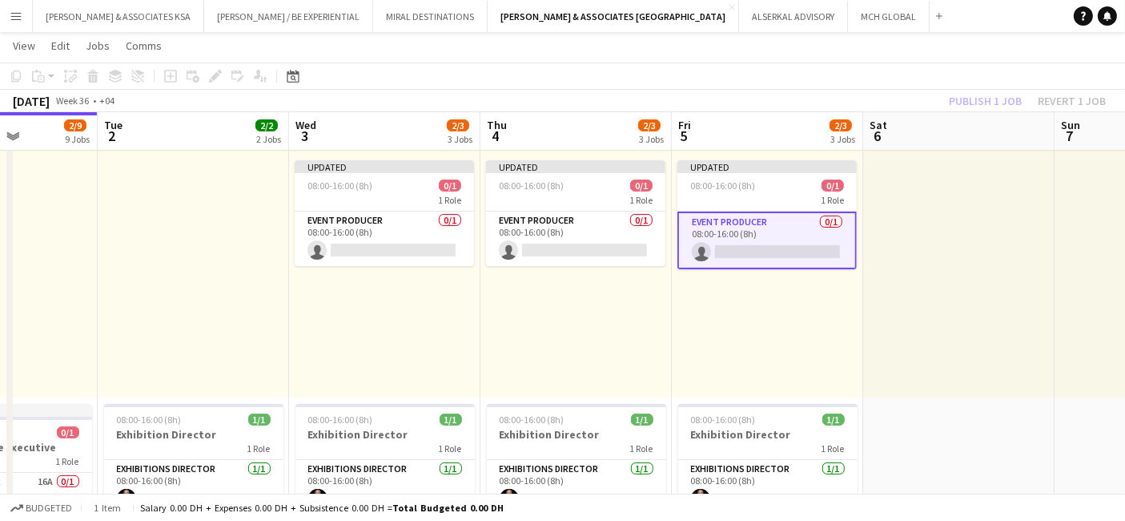
drag, startPoint x: 311, startPoint y: 303, endPoint x: 530, endPoint y: 303, distance: 219.5
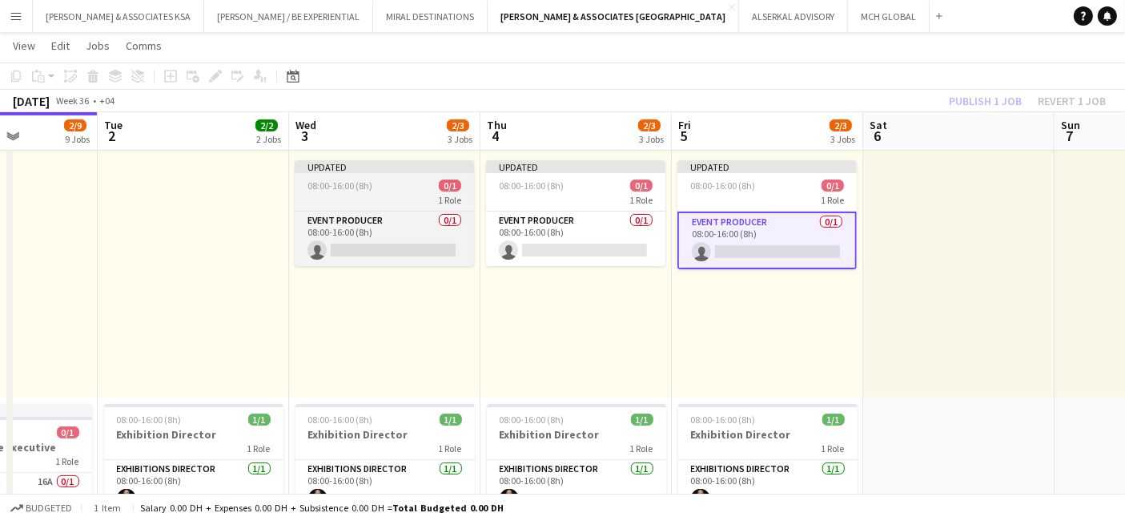
click at [384, 179] on div "08:00-16:00 (8h) 0/1" at bounding box center [384, 185] width 179 height 12
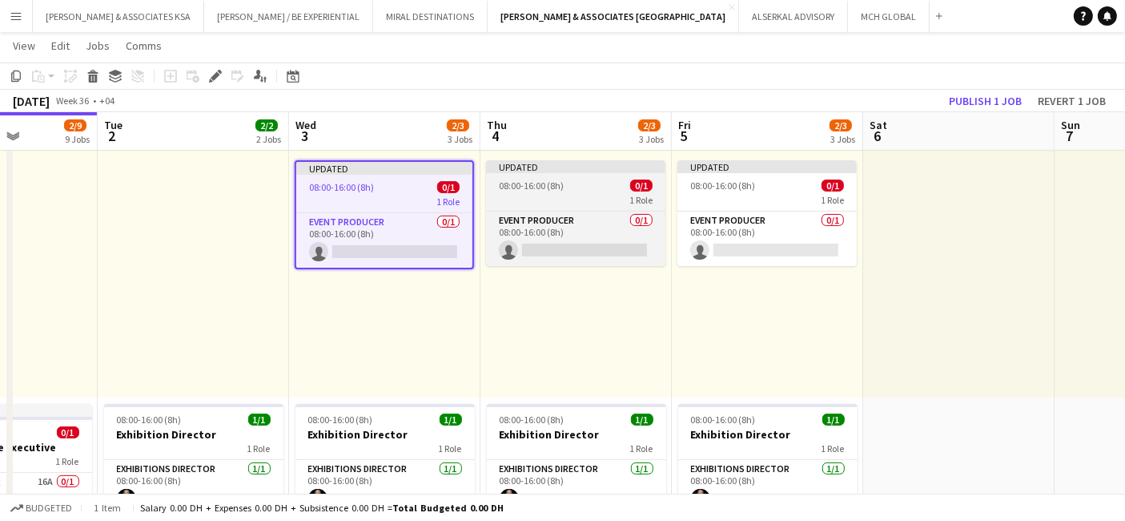
click at [582, 184] on div "08:00-16:00 (8h) 0/1" at bounding box center [575, 185] width 179 height 12
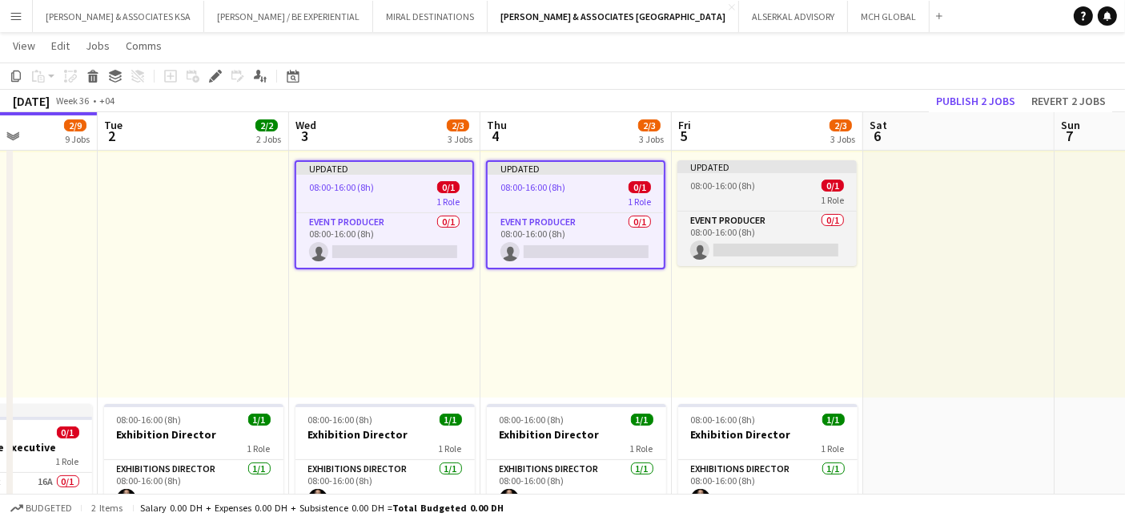
click at [759, 191] on app-job-card "Updated 08:00-16:00 (8h) 0/1 1 Role Event Producer 0/1 08:00-16:00 (8h) single-…" at bounding box center [767, 213] width 179 height 106
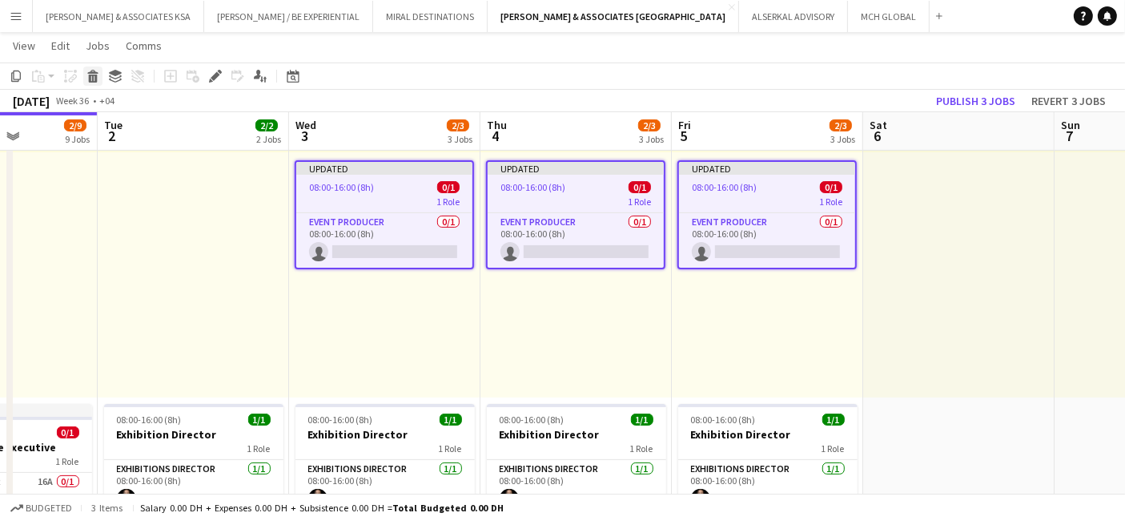
click at [96, 74] on icon "Delete" at bounding box center [93, 76] width 13 height 13
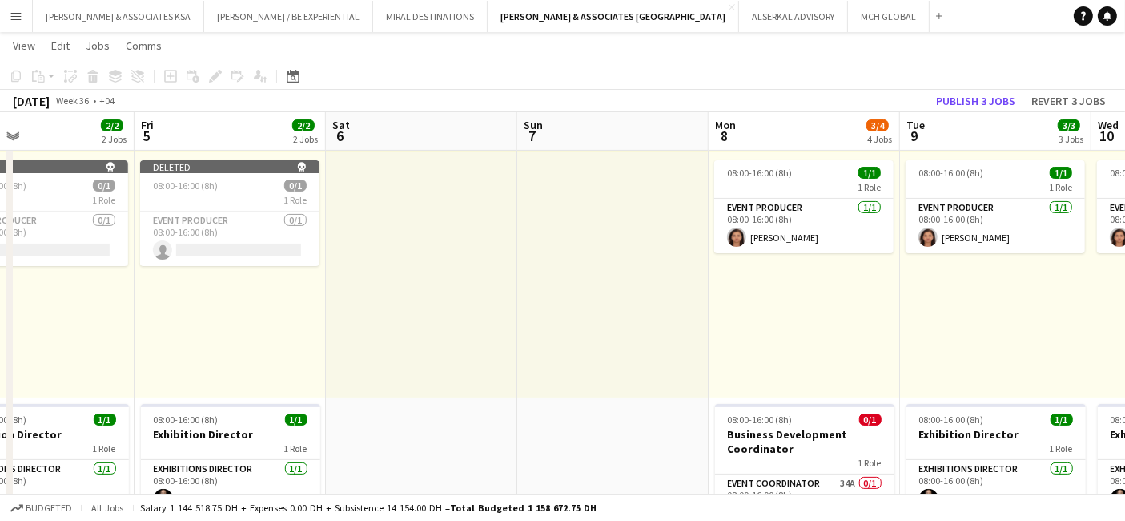
scroll to position [0, 550]
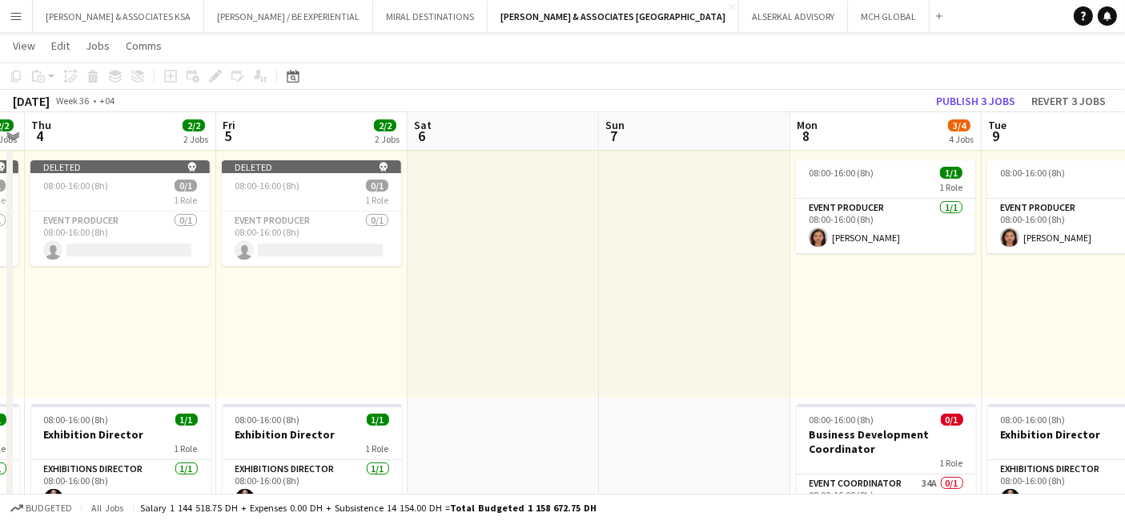
drag, startPoint x: 959, startPoint y: 266, endPoint x: 503, endPoint y: 266, distance: 455.8
click at [968, 95] on button "Publish 3 jobs" at bounding box center [976, 101] width 92 height 21
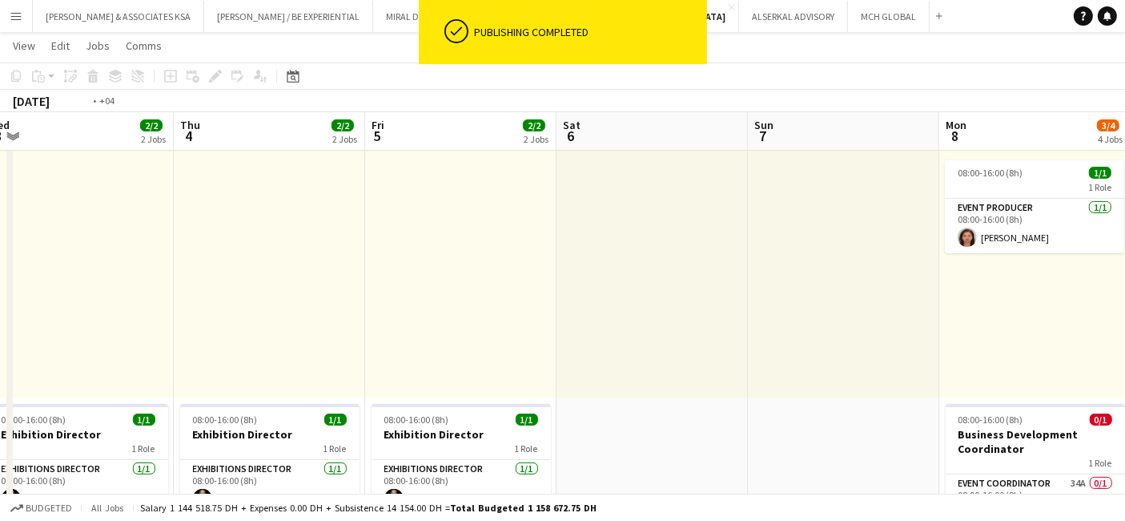
drag, startPoint x: 335, startPoint y: 277, endPoint x: 1058, endPoint y: 266, distance: 723.4
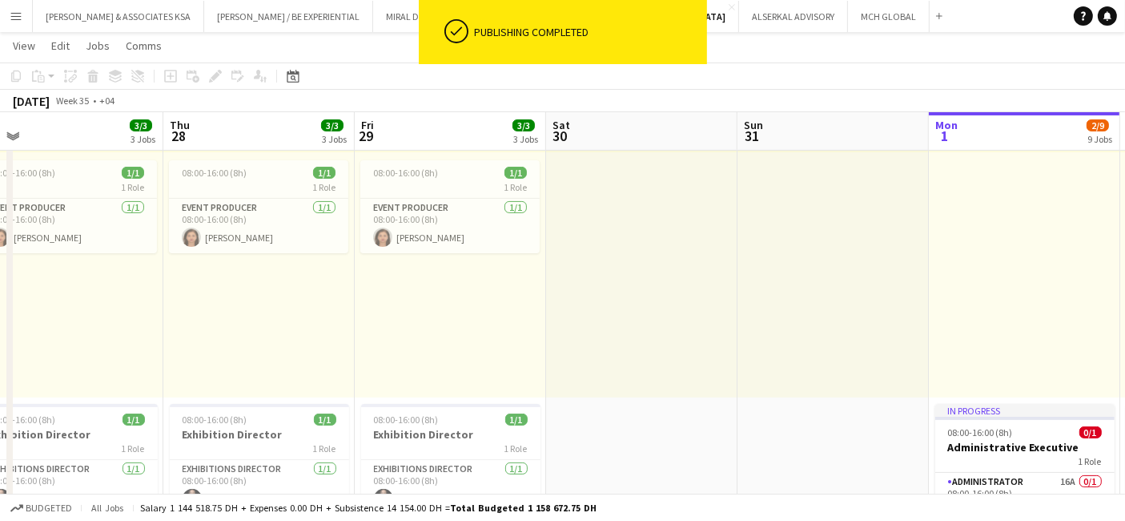
drag, startPoint x: 477, startPoint y: 292, endPoint x: 995, endPoint y: 274, distance: 518.6
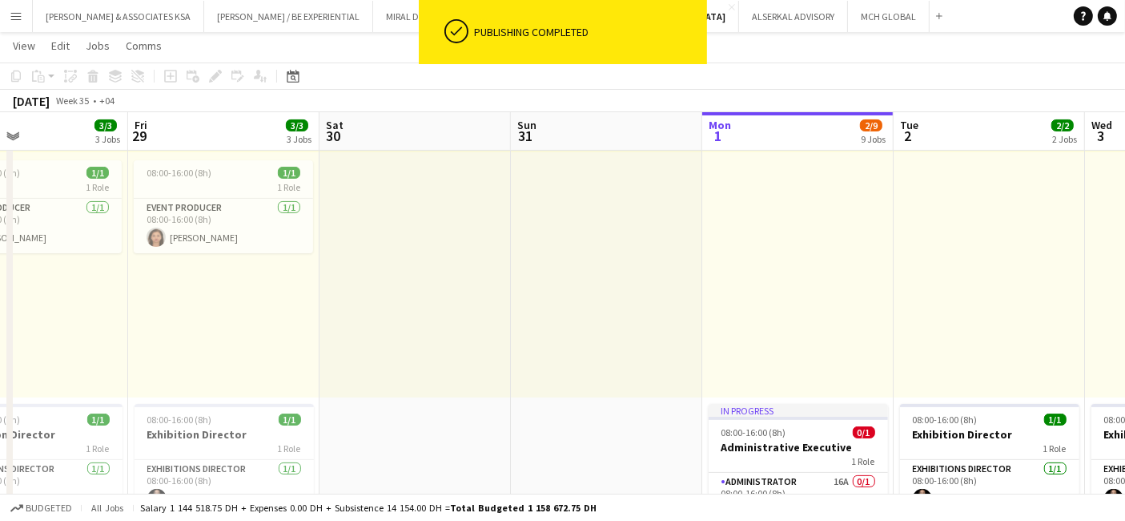
drag, startPoint x: 477, startPoint y: 278, endPoint x: 959, endPoint y: 275, distance: 481.4
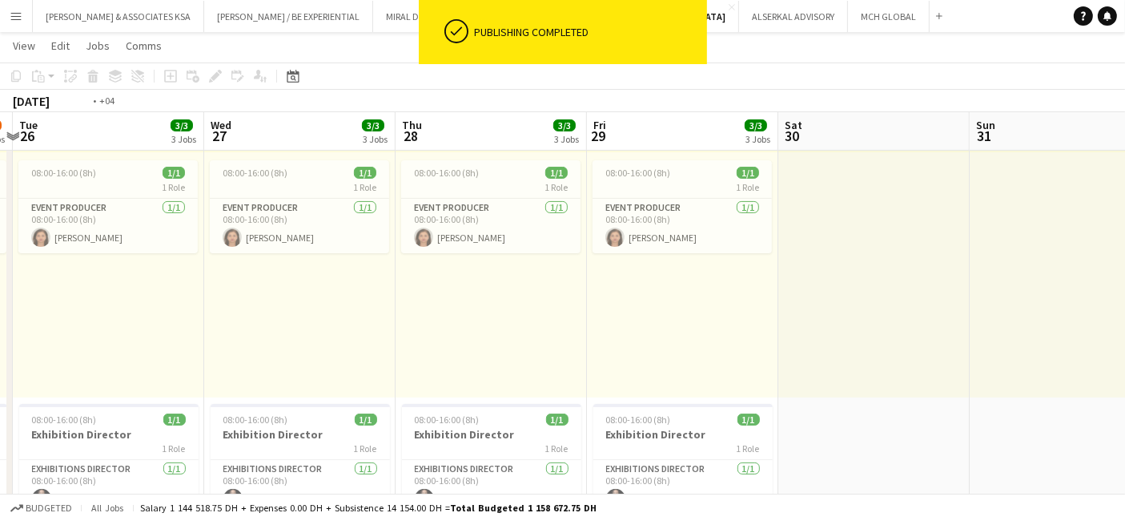
drag, startPoint x: 693, startPoint y: 296, endPoint x: 906, endPoint y: 296, distance: 213.1
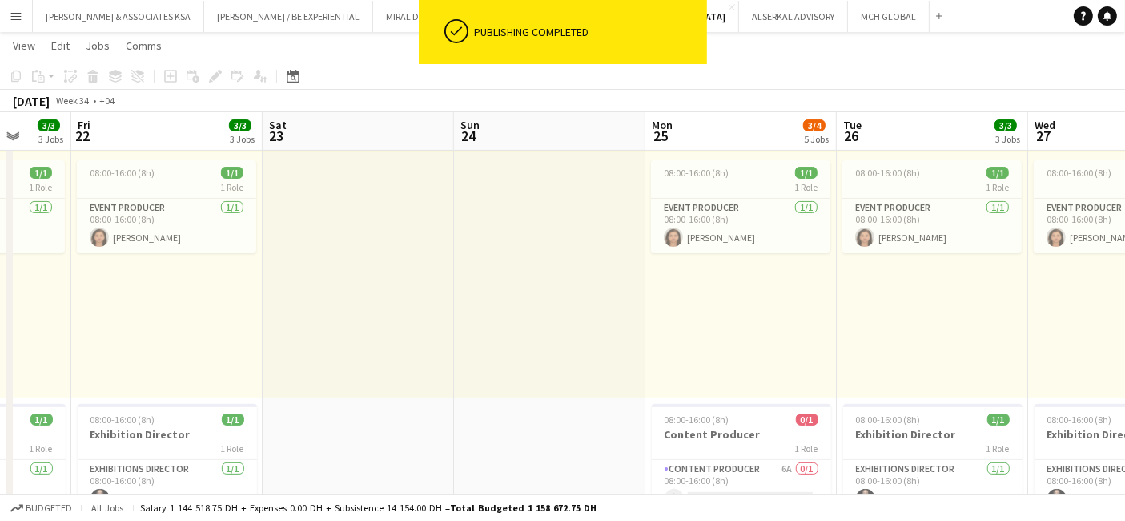
drag, startPoint x: 402, startPoint y: 300, endPoint x: 799, endPoint y: 315, distance: 396.8
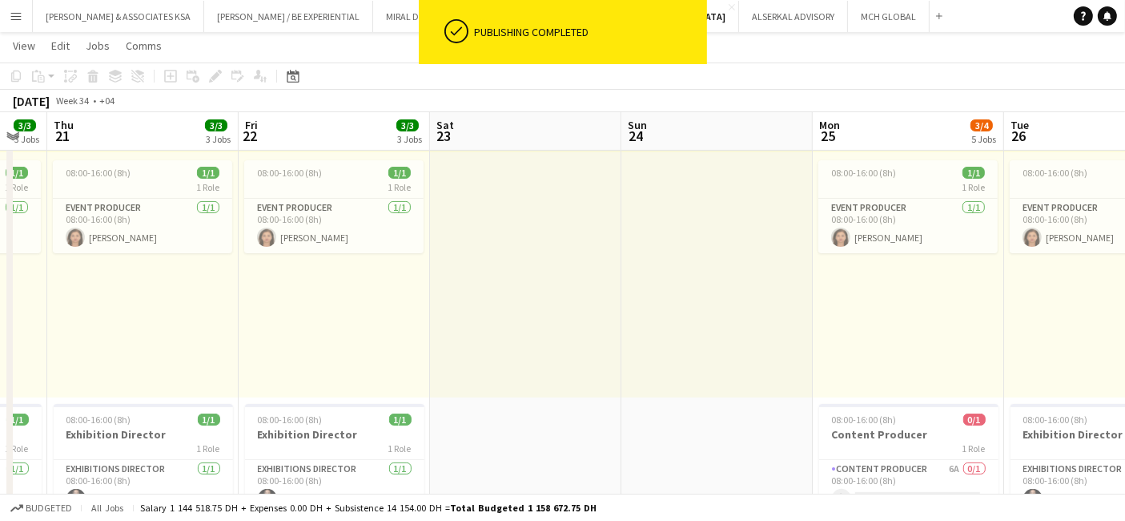
drag, startPoint x: 610, startPoint y: 308, endPoint x: 972, endPoint y: 291, distance: 362.5
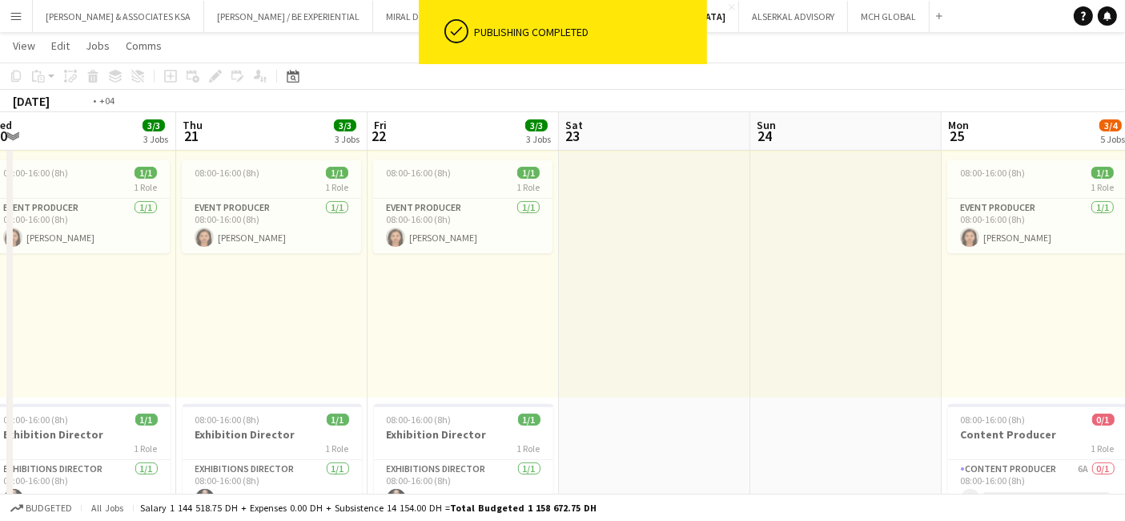
drag, startPoint x: 436, startPoint y: 277, endPoint x: 755, endPoint y: 272, distance: 319.7
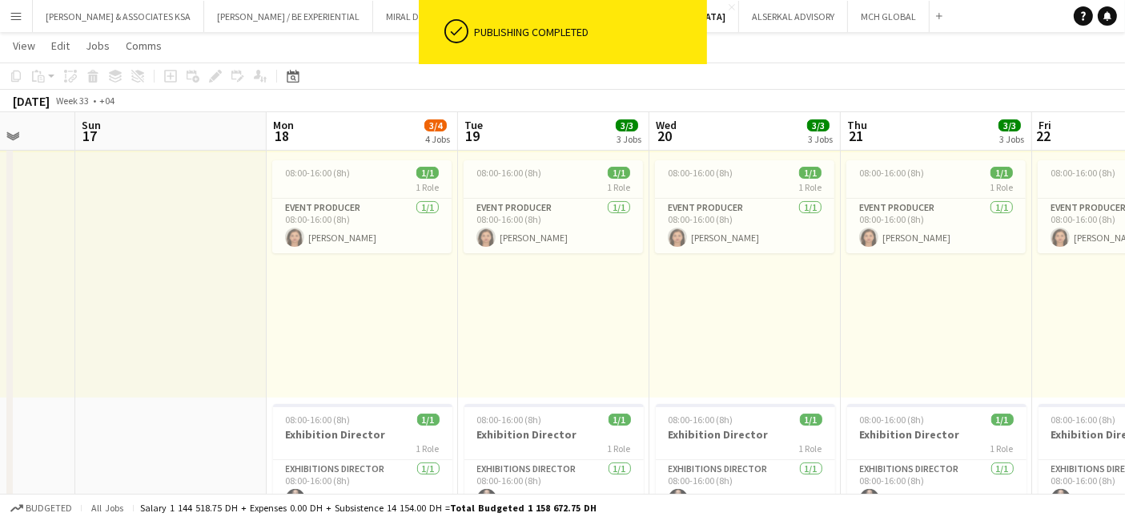
drag, startPoint x: 195, startPoint y: 269, endPoint x: 641, endPoint y: 269, distance: 445.4
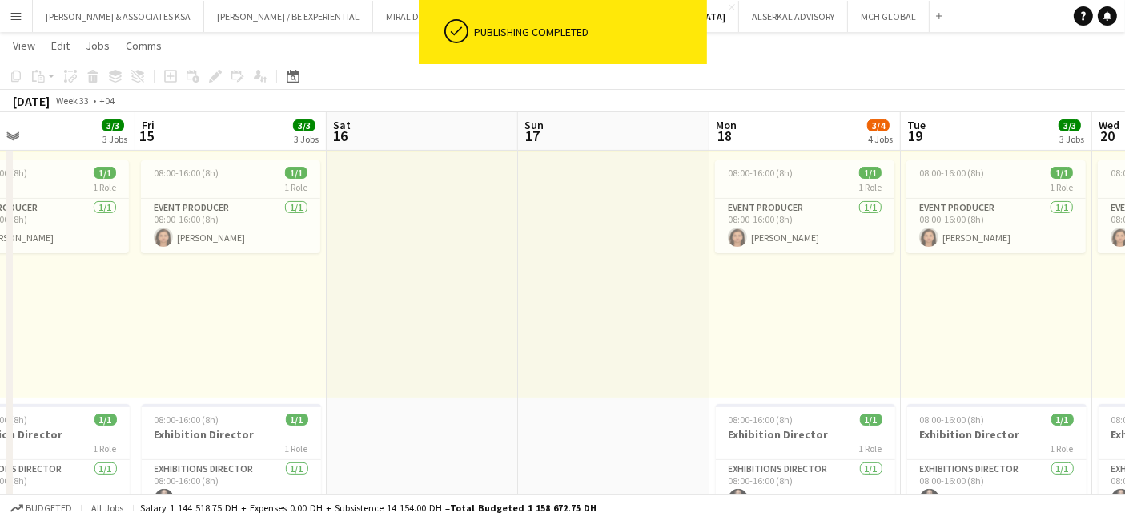
drag, startPoint x: 180, startPoint y: 279, endPoint x: 575, endPoint y: 280, distance: 394.9
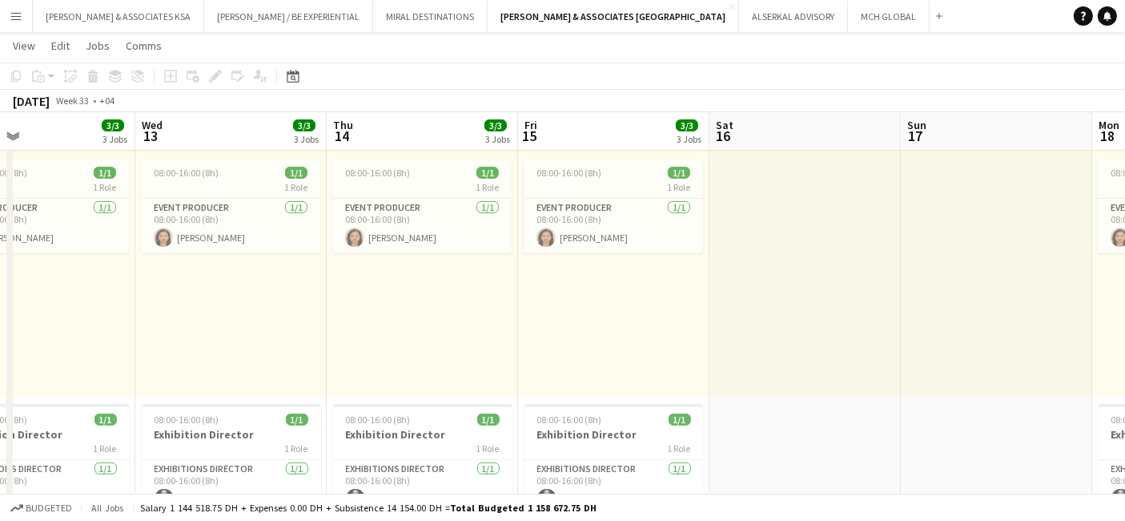
scroll to position [0, 437]
click at [391, 211] on app-card-role "Event Producer [DATE] 08:00-16:00 (8h) [PERSON_NAME]" at bounding box center [423, 226] width 179 height 54
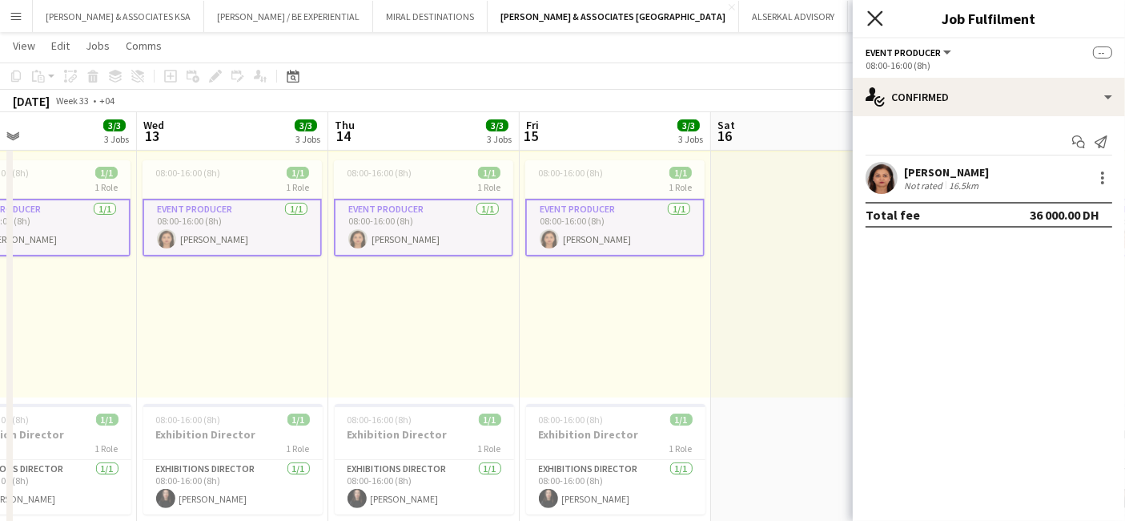
click at [874, 14] on icon "Close pop-in" at bounding box center [875, 17] width 15 height 15
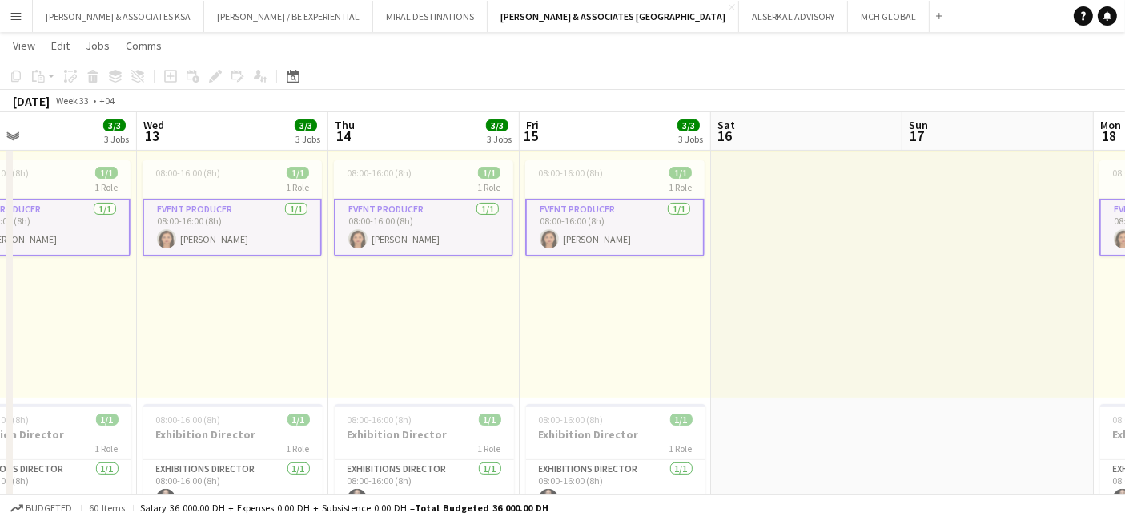
click at [419, 305] on div "08:00-16:00 (8h) 1/1 1 Role Event Producer [DATE] 08:00-16:00 (8h) [PERSON_NAME]" at bounding box center [423, 274] width 191 height 245
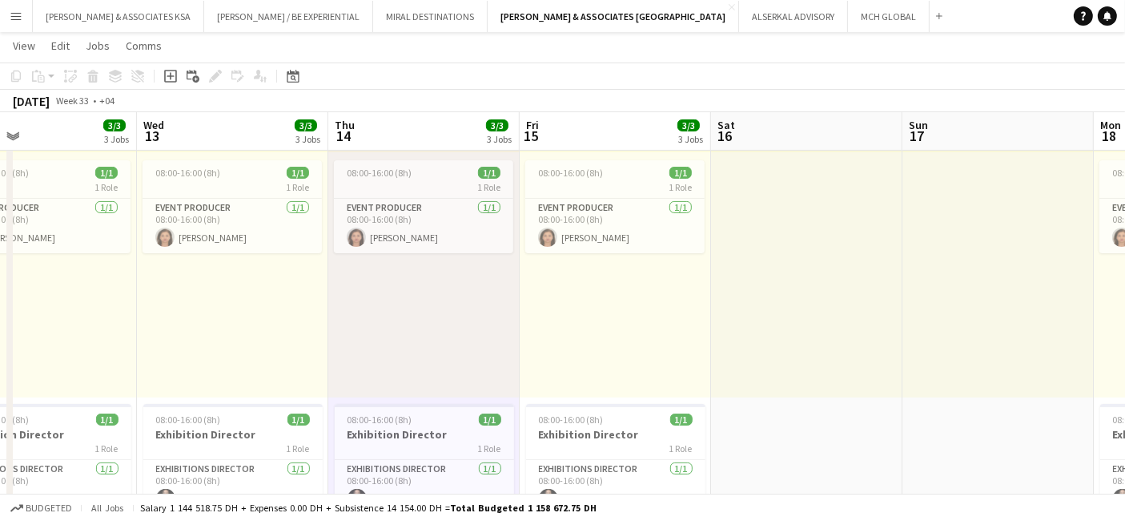
click at [876, 276] on div at bounding box center [806, 274] width 191 height 245
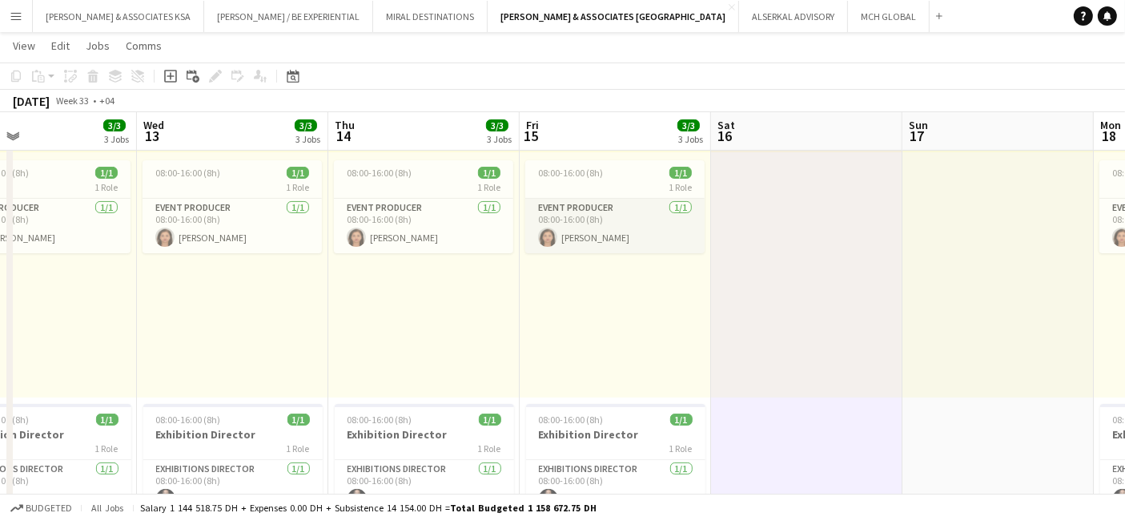
click at [579, 209] on app-card-role "Event Producer [DATE] 08:00-16:00 (8h) [PERSON_NAME]" at bounding box center [614, 226] width 179 height 54
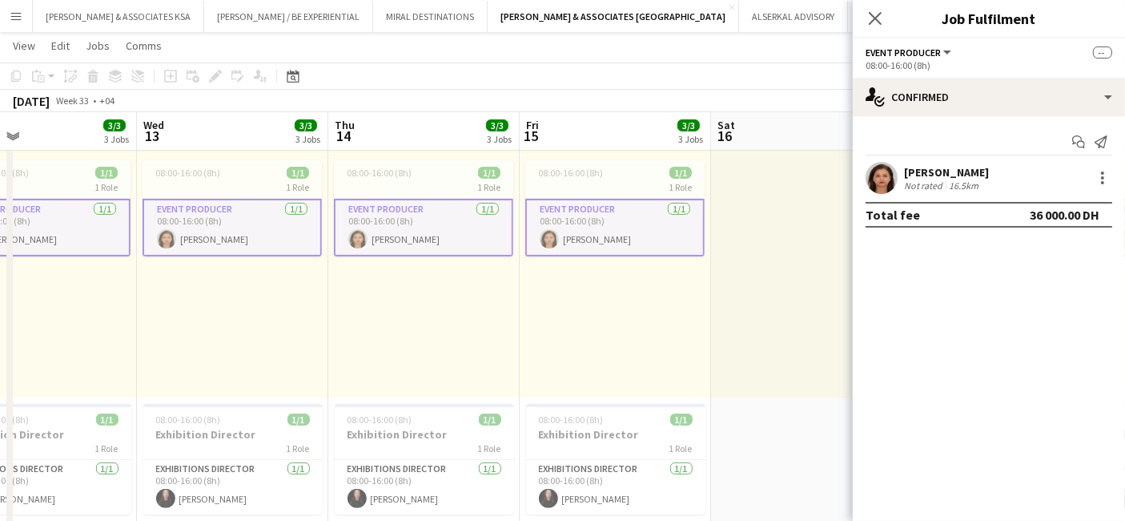
click at [579, 209] on app-card-role "Event Producer [DATE] 08:00-16:00 (8h) [PERSON_NAME]" at bounding box center [614, 228] width 179 height 58
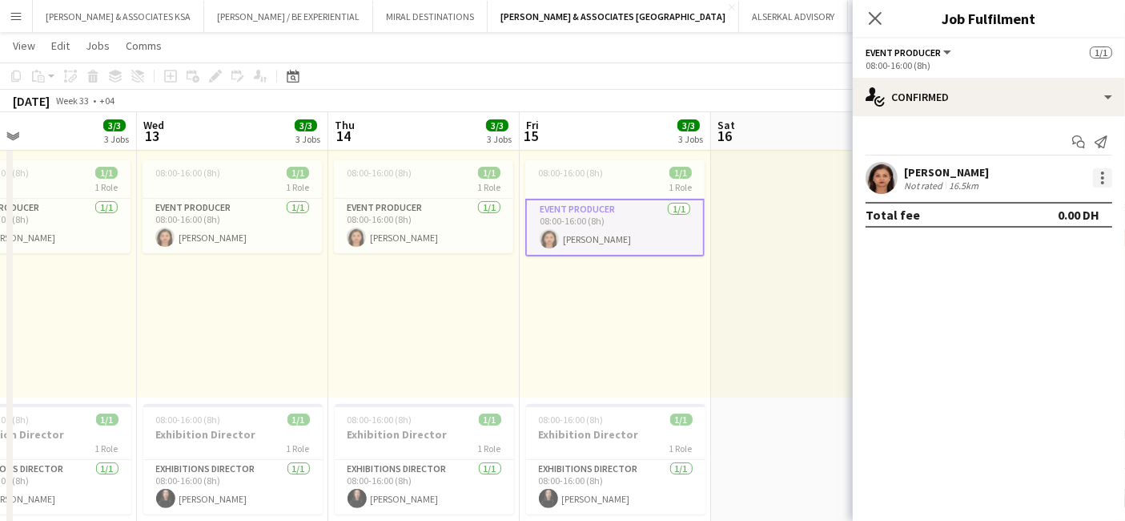
click at [1107, 175] on div at bounding box center [1102, 177] width 19 height 19
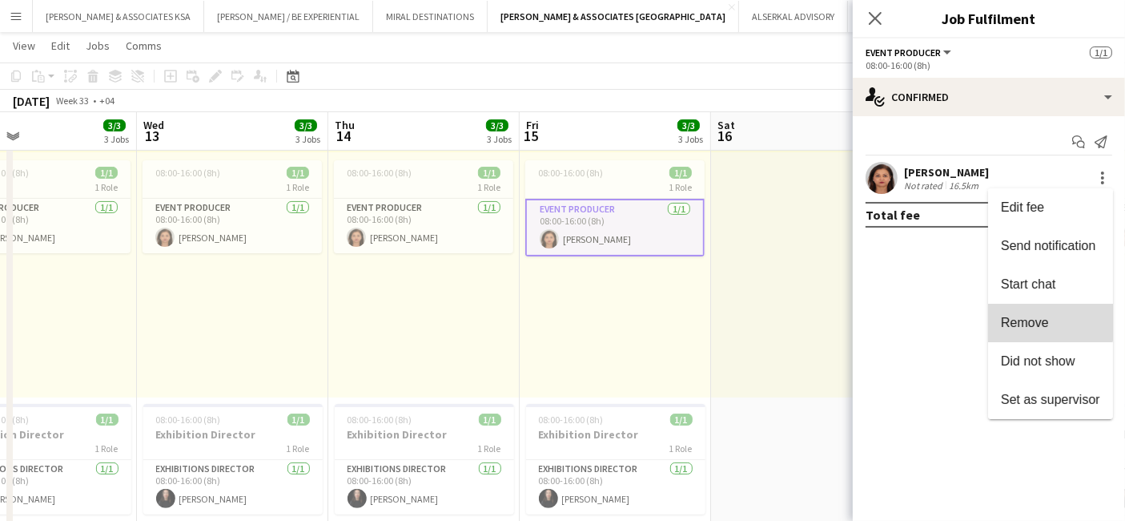
click at [1038, 321] on span "Remove" at bounding box center [1025, 323] width 48 height 14
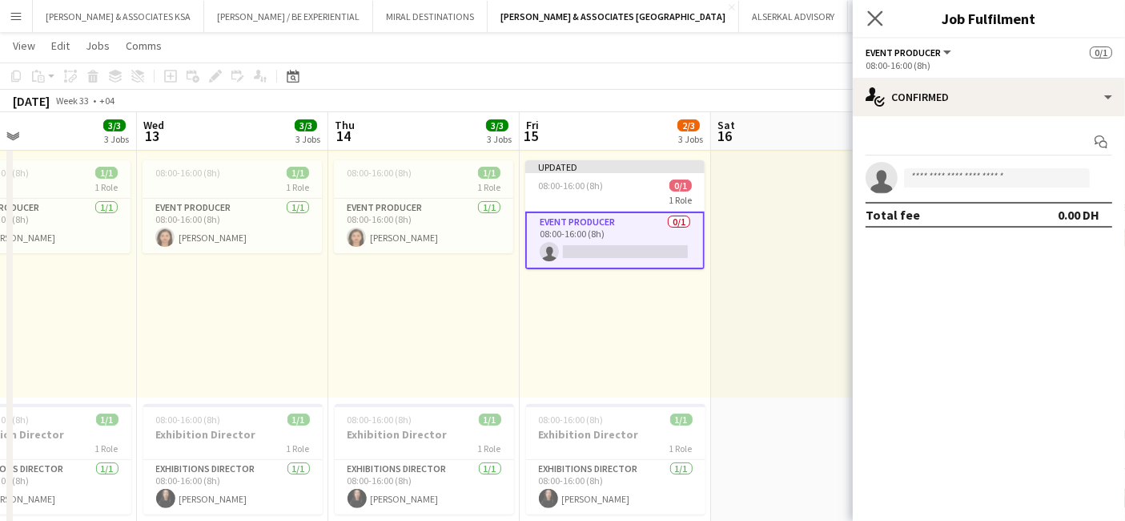
click at [885, 19] on app-icon "Close pop-in" at bounding box center [875, 18] width 23 height 23
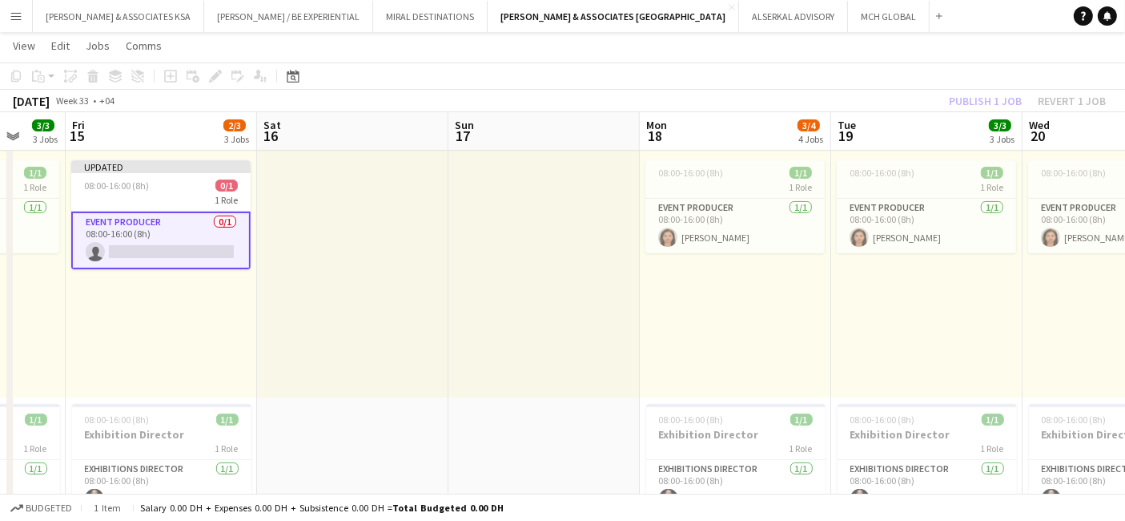
scroll to position [0, 562]
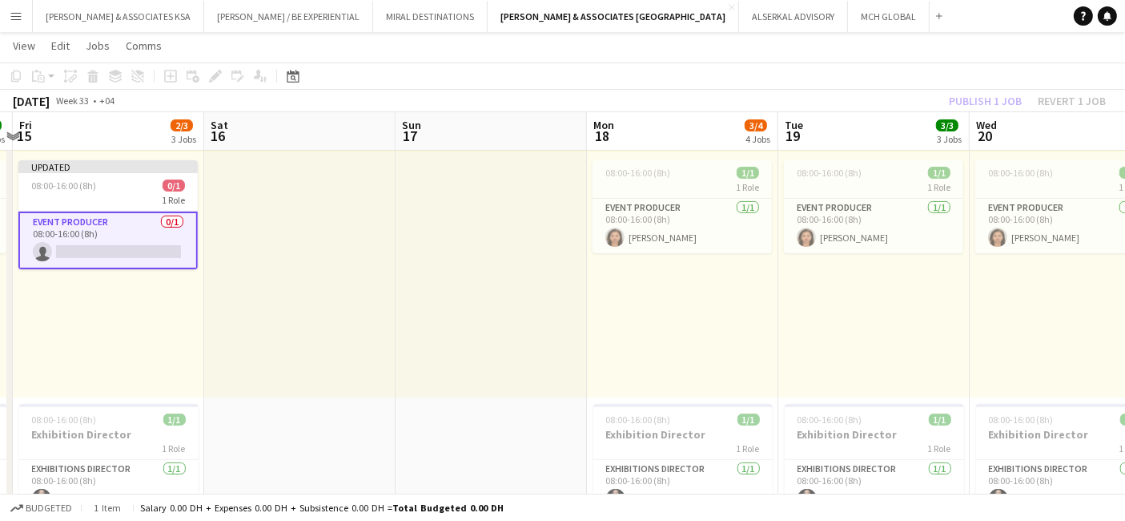
drag, startPoint x: 892, startPoint y: 282, endPoint x: 384, endPoint y: 320, distance: 508.5
click at [663, 207] on app-card-role "Event Producer [DATE] 08:00-16:00 (8h) [PERSON_NAME]" at bounding box center [682, 226] width 179 height 54
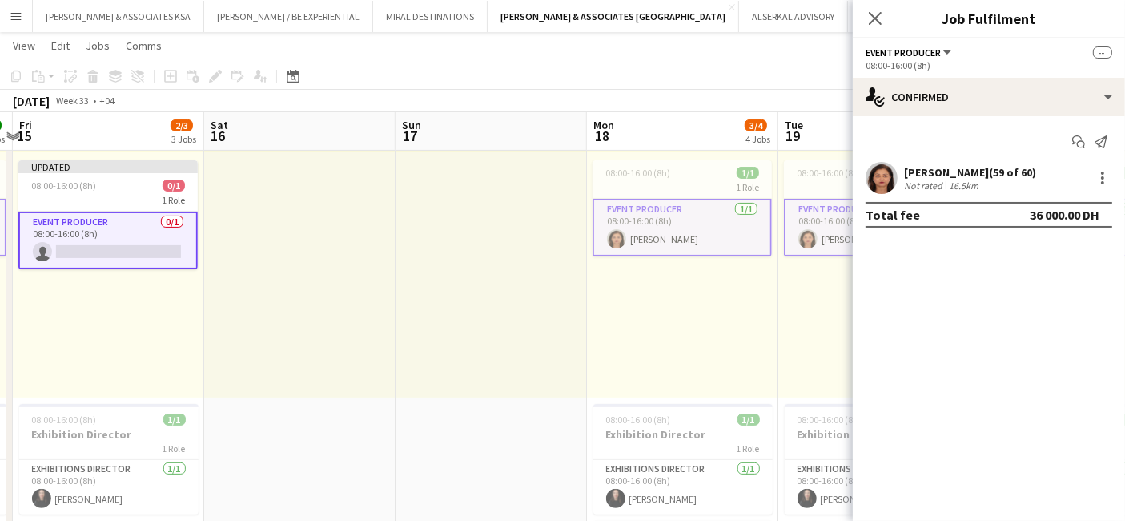
click at [663, 207] on app-card-role "Event Producer [DATE] 08:00-16:00 (8h) [PERSON_NAME]" at bounding box center [682, 228] width 179 height 58
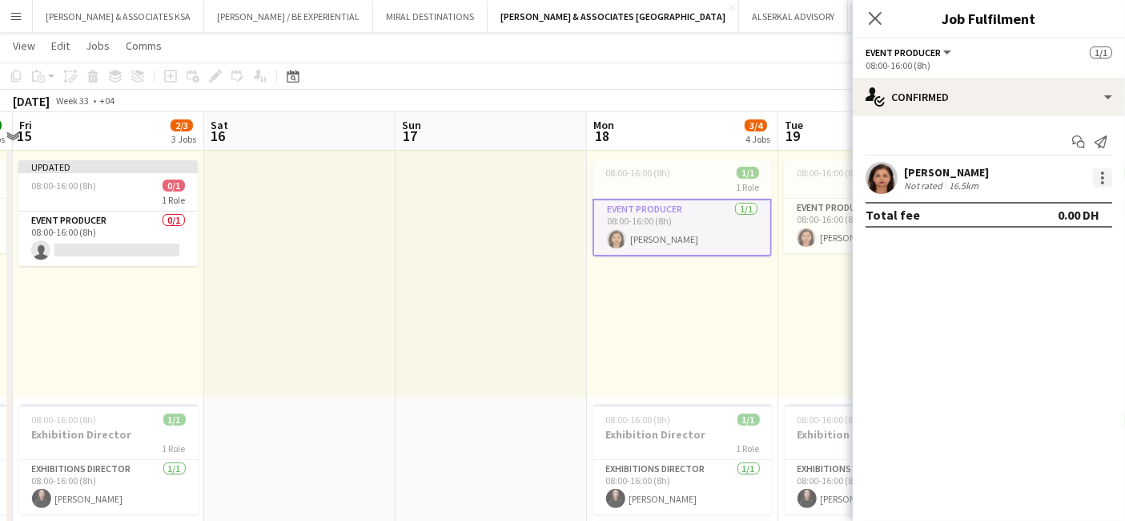
click at [1096, 183] on div at bounding box center [1102, 177] width 19 height 19
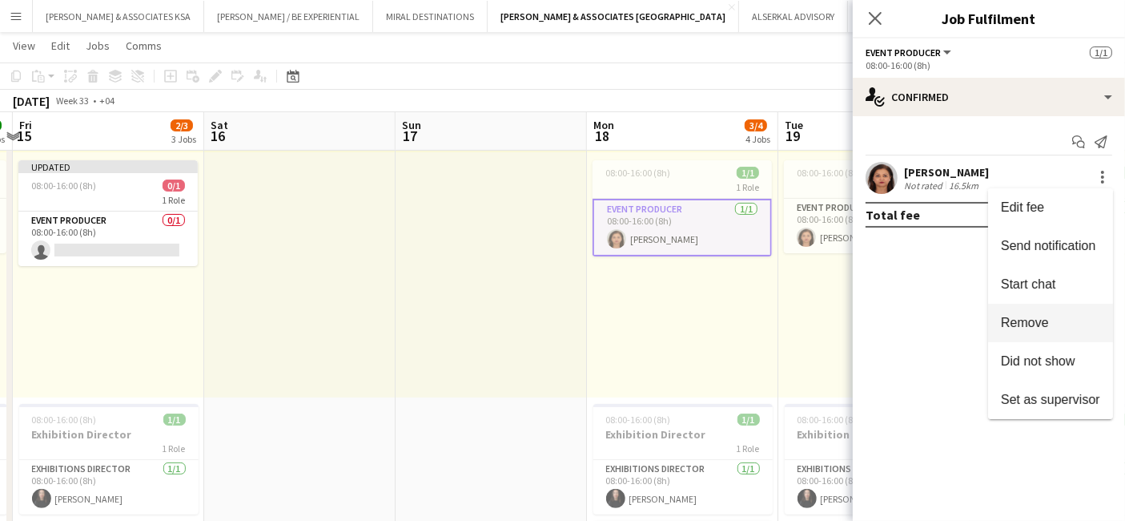
click at [1043, 319] on span "Remove" at bounding box center [1025, 323] width 48 height 14
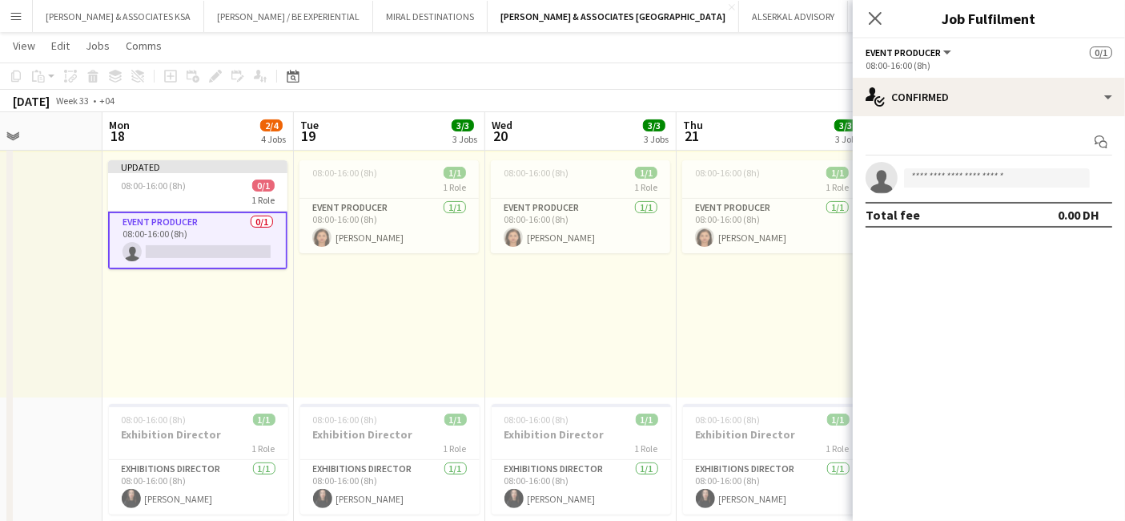
scroll to position [0, 497]
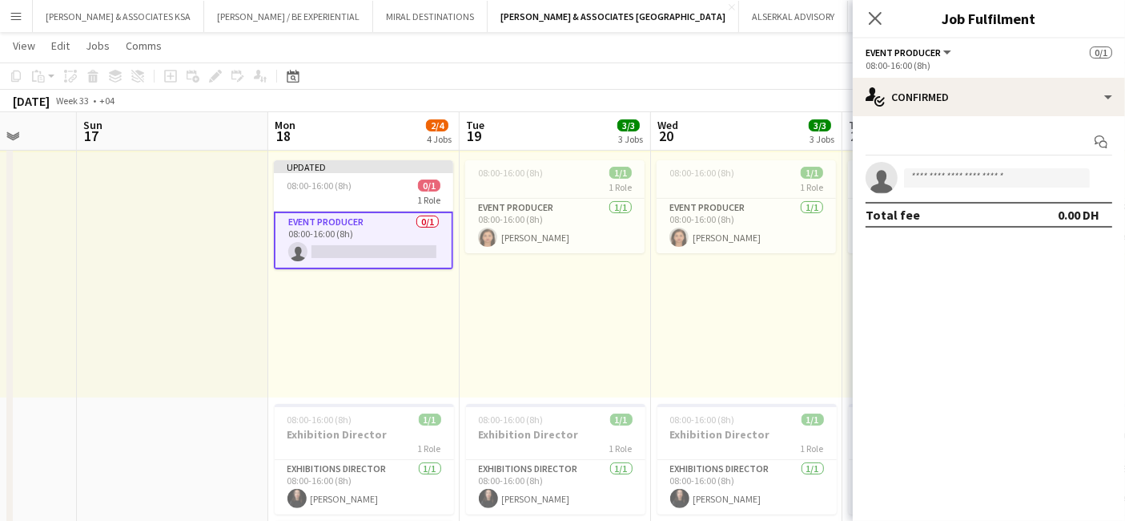
drag, startPoint x: 796, startPoint y: 315, endPoint x: 491, endPoint y: 299, distance: 305.6
click at [517, 203] on app-card-role "Event Producer [DATE] 08:00-16:00 (8h) [PERSON_NAME]" at bounding box center [554, 226] width 179 height 54
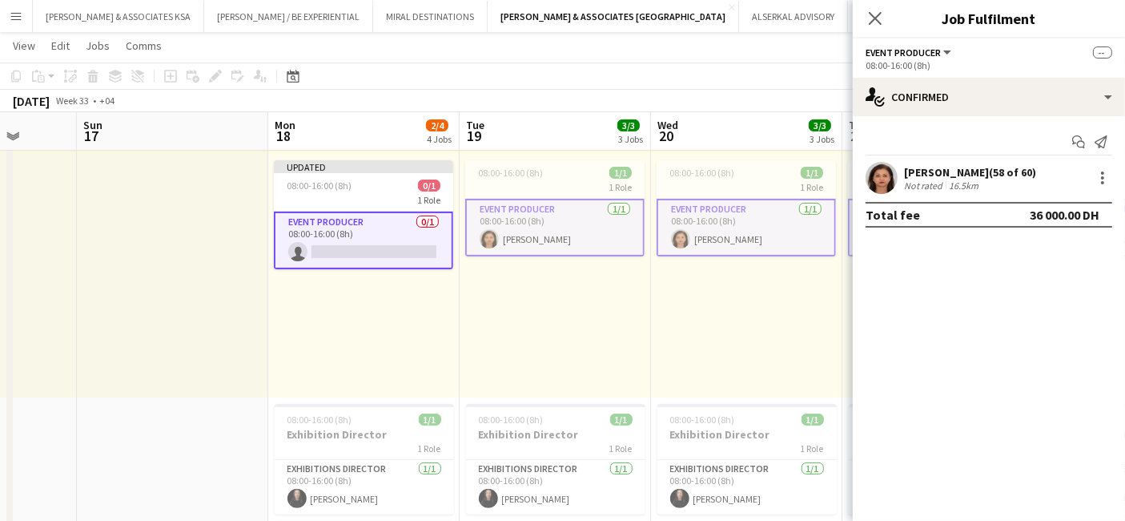
click at [515, 206] on app-card-role "Event Producer [DATE] 08:00-16:00 (8h) [PERSON_NAME]" at bounding box center [554, 228] width 179 height 58
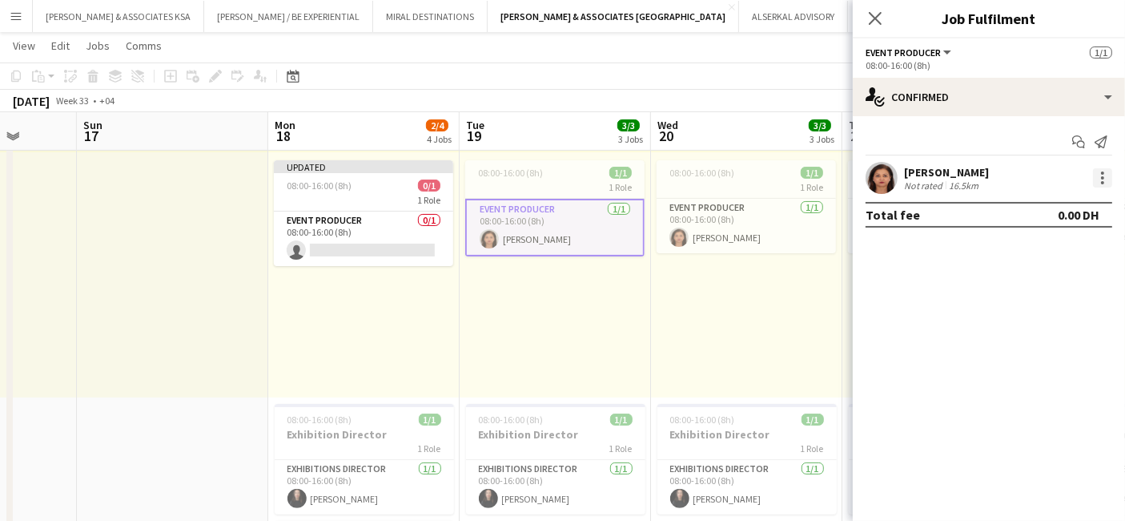
click at [1107, 179] on div at bounding box center [1102, 177] width 19 height 19
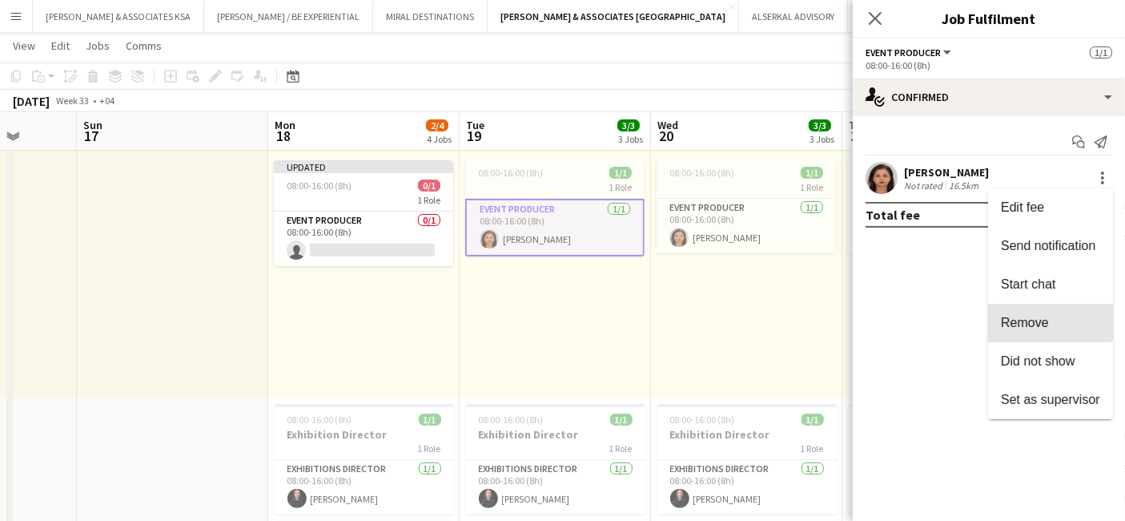
drag, startPoint x: 1045, startPoint y: 316, endPoint x: 969, endPoint y: 308, distance: 76.4
click at [1044, 316] on span "Remove" at bounding box center [1025, 323] width 48 height 14
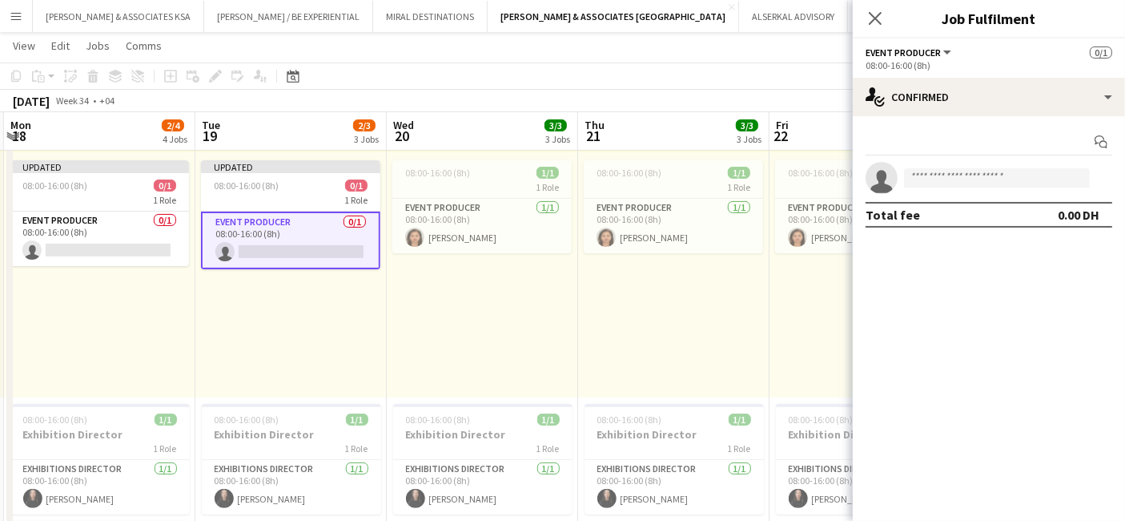
scroll to position [0, 618]
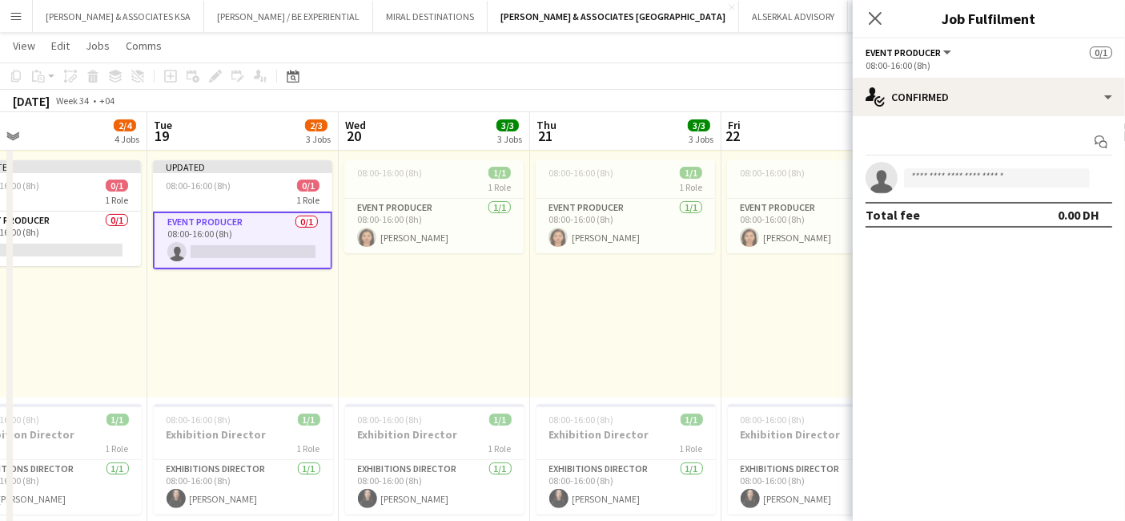
drag, startPoint x: 710, startPoint y: 288, endPoint x: 398, endPoint y: 287, distance: 311.6
click at [391, 209] on app-card-role "Event Producer [DATE] 08:00-16:00 (8h) [PERSON_NAME]" at bounding box center [433, 226] width 179 height 54
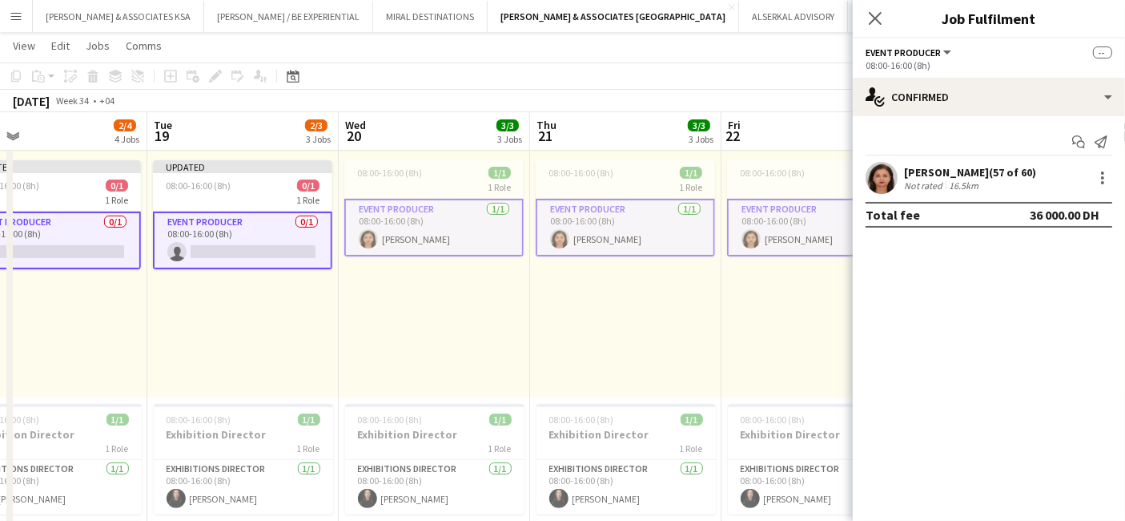
click at [391, 209] on app-card-role "Event Producer [DATE] 08:00-16:00 (8h) [PERSON_NAME]" at bounding box center [433, 228] width 179 height 58
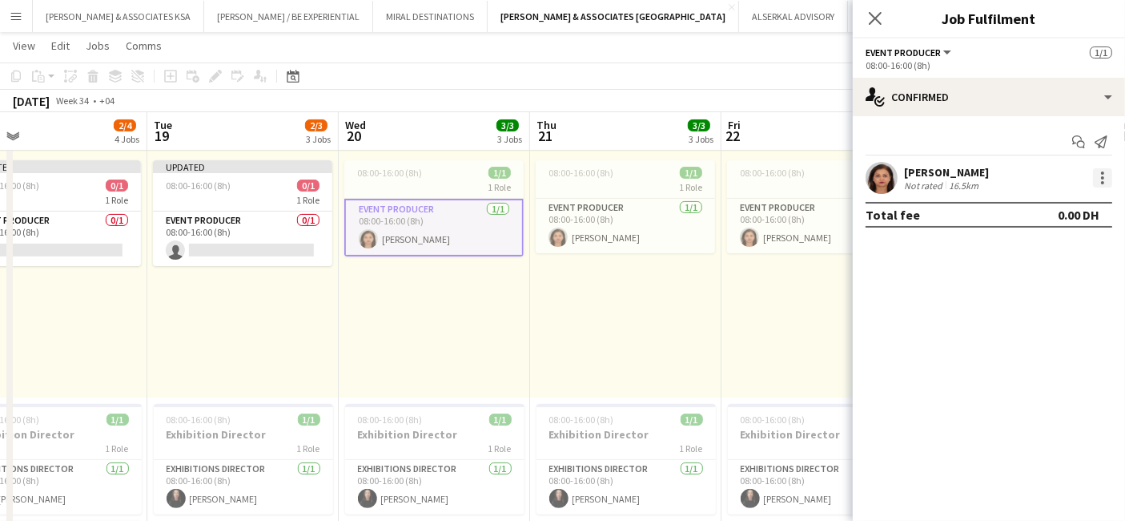
click at [1105, 177] on div at bounding box center [1102, 177] width 19 height 19
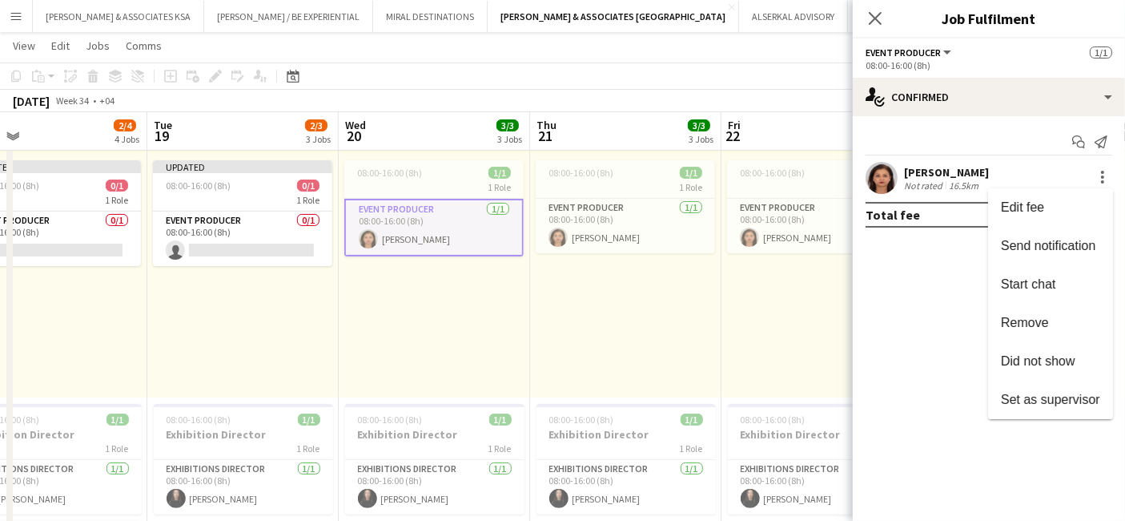
click at [1057, 320] on span "Remove" at bounding box center [1050, 323] width 99 height 14
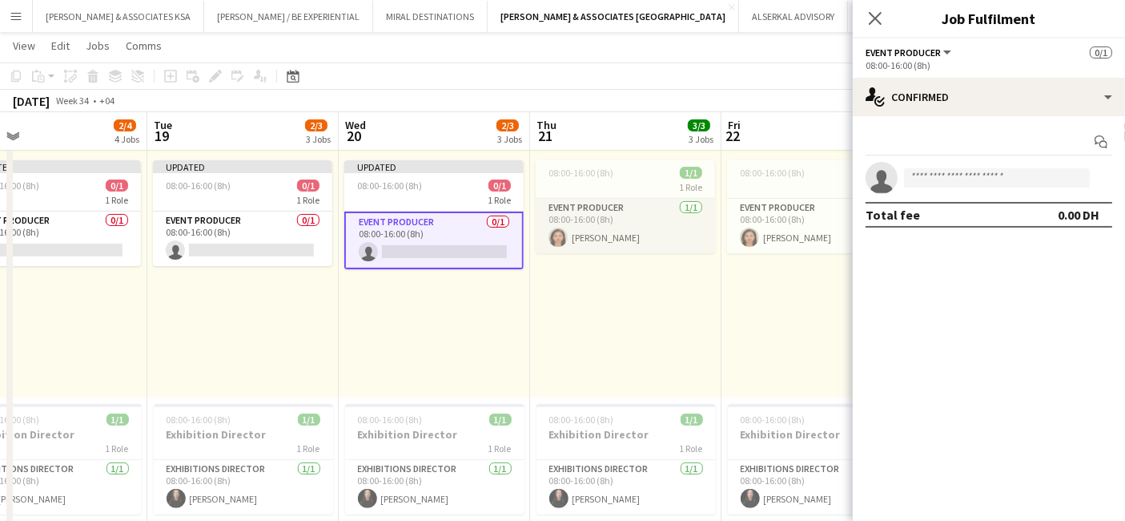
click at [590, 205] on app-card-role "Event Producer [DATE] 08:00-16:00 (8h) [PERSON_NAME]" at bounding box center [625, 226] width 179 height 54
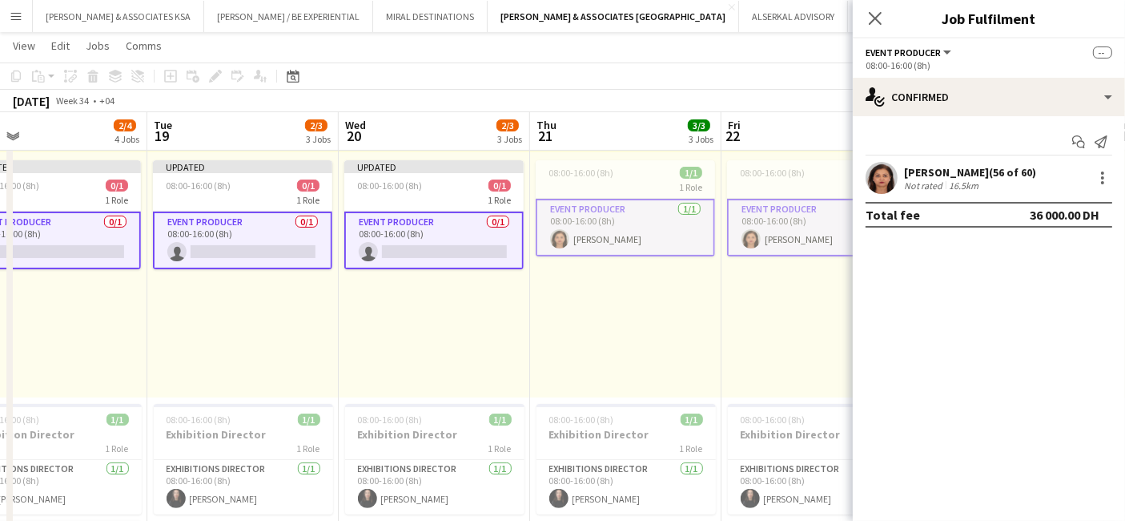
click at [590, 205] on app-card-role "Event Producer [DATE] 08:00-16:00 (8h) [PERSON_NAME]" at bounding box center [625, 228] width 179 height 58
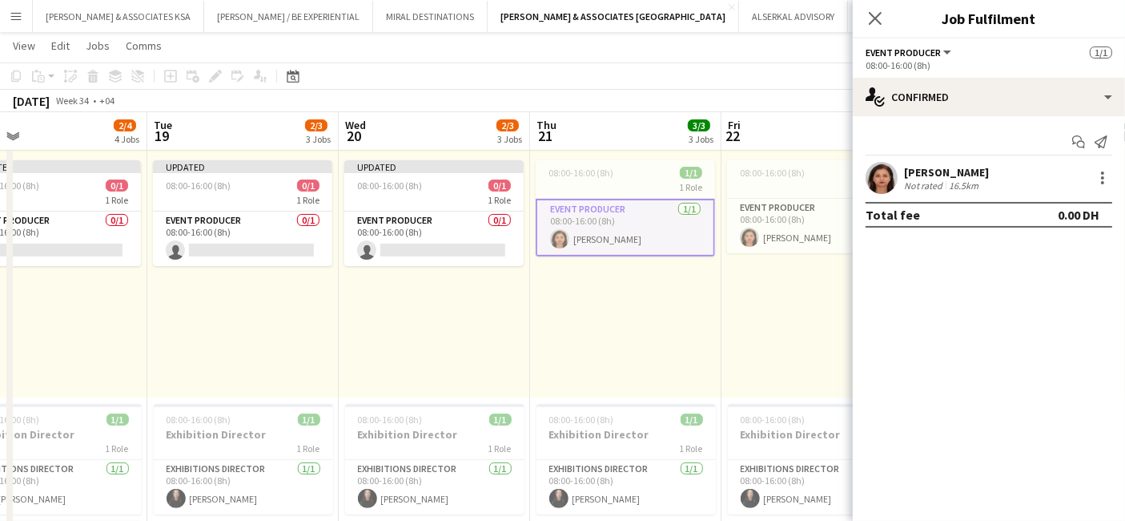
click at [1103, 163] on div "[PERSON_NAME] Not rated 16.5km" at bounding box center [989, 178] width 272 height 32
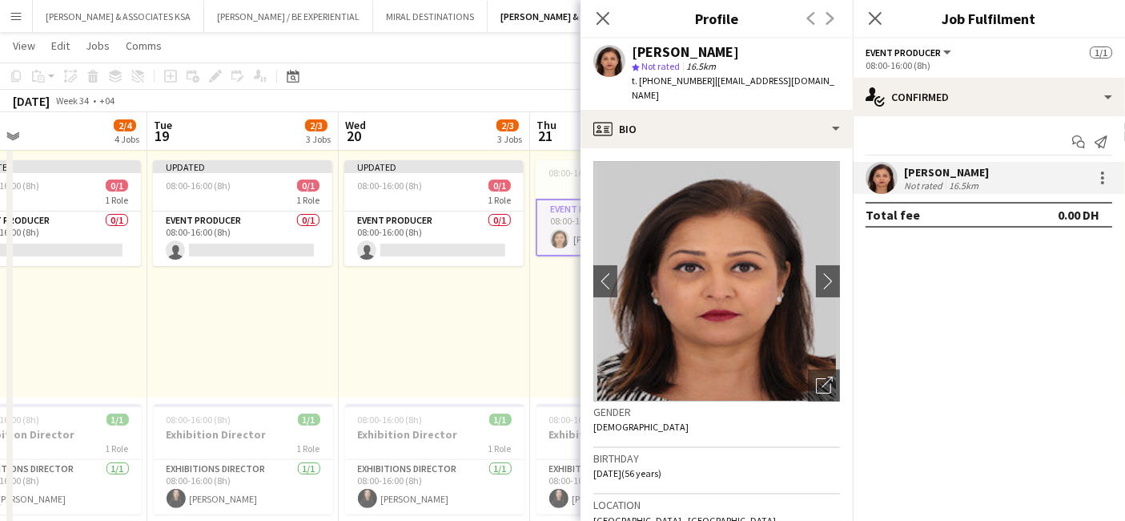
click at [594, 17] on app-icon "Close pop-in" at bounding box center [603, 18] width 19 height 19
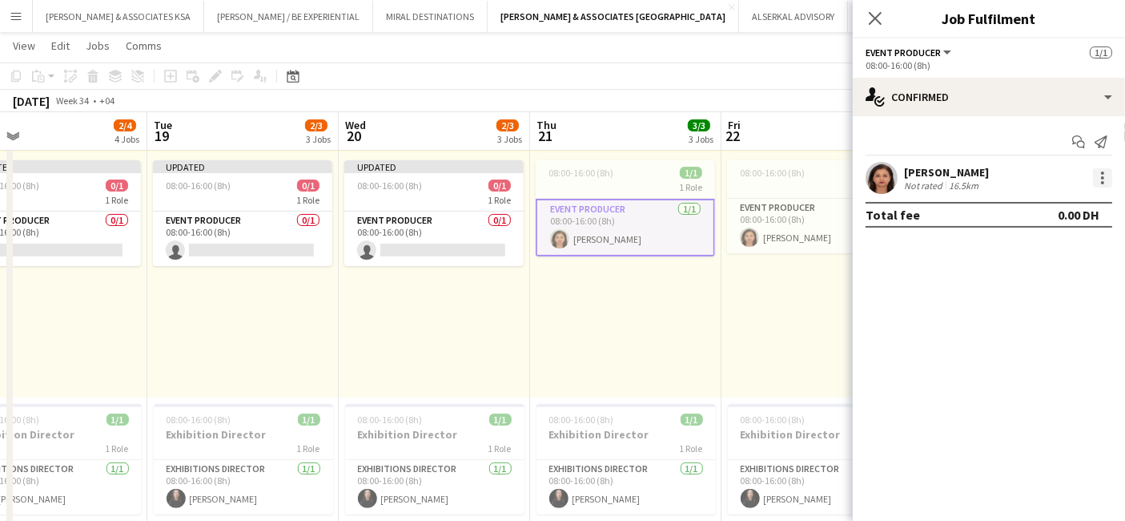
click at [1107, 174] on div at bounding box center [1102, 177] width 19 height 19
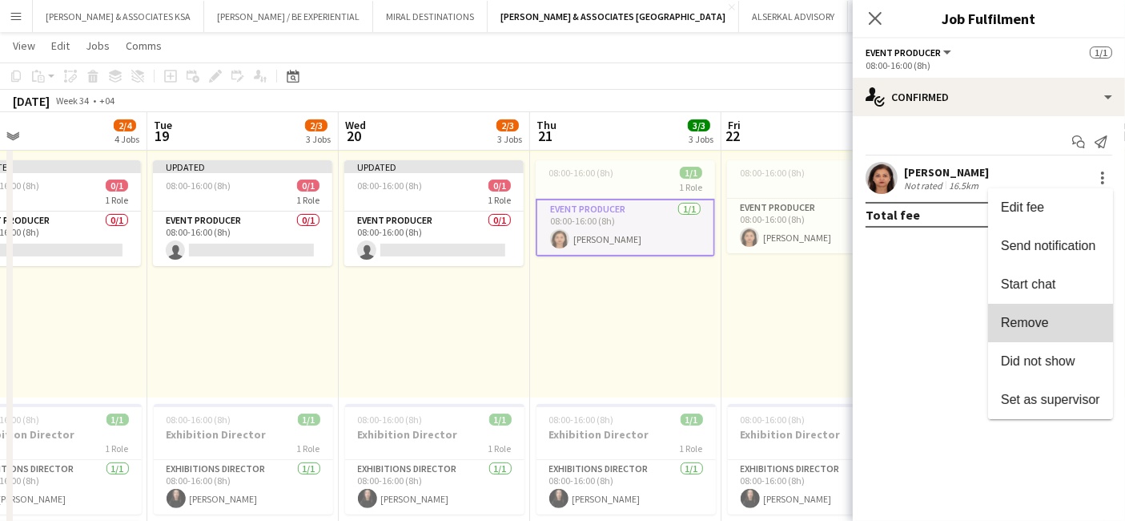
click at [1016, 320] on span "Remove" at bounding box center [1025, 323] width 48 height 14
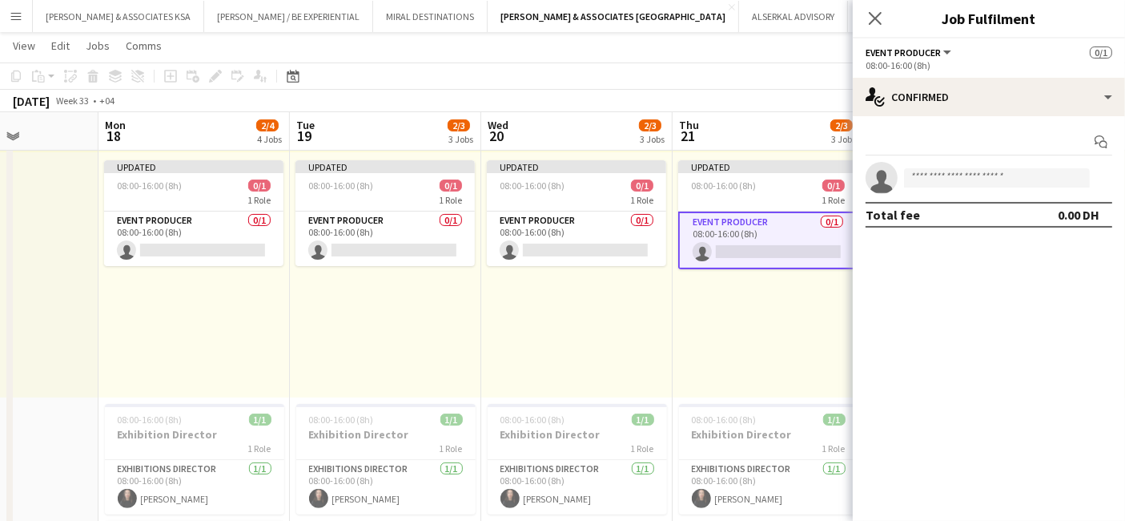
scroll to position [0, 456]
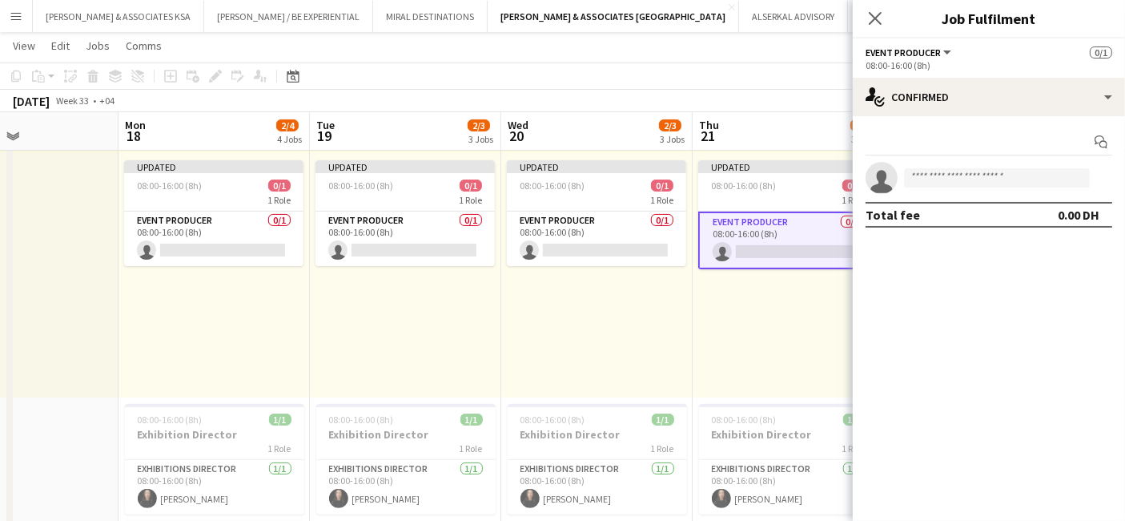
drag, startPoint x: 476, startPoint y: 288, endPoint x: 588, endPoint y: 266, distance: 114.2
click at [221, 226] on app-card-role "Event Producer 0/1 08:00-16:00 (8h) single-neutral-actions" at bounding box center [213, 238] width 179 height 54
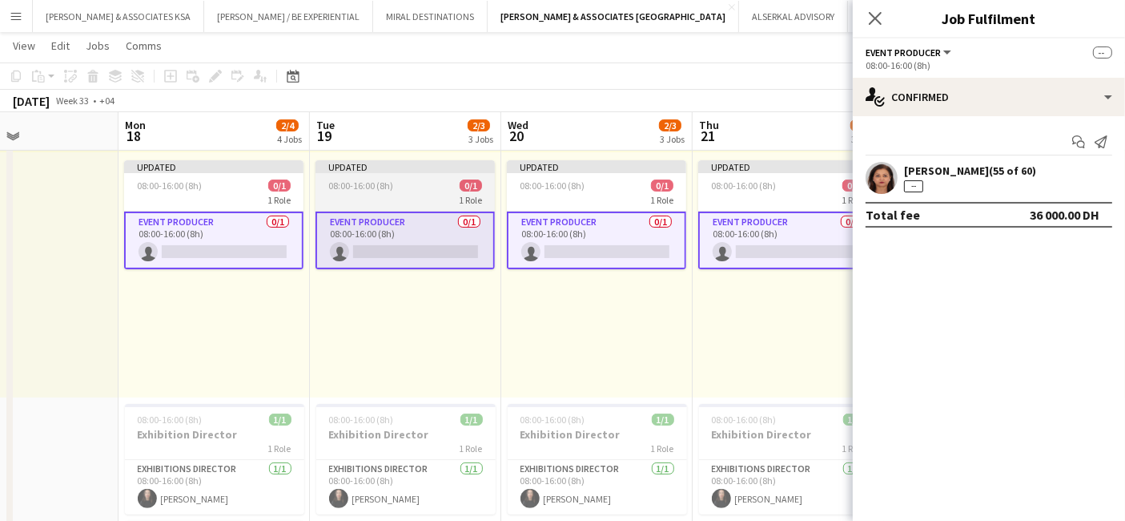
drag, startPoint x: 416, startPoint y: 292, endPoint x: 316, endPoint y: 215, distance: 126.7
click at [415, 292] on div "Updated 08:00-16:00 (8h) 0/1 1 Role Event Producer 0/1 08:00-16:00 (8h) single-…" at bounding box center [405, 274] width 191 height 245
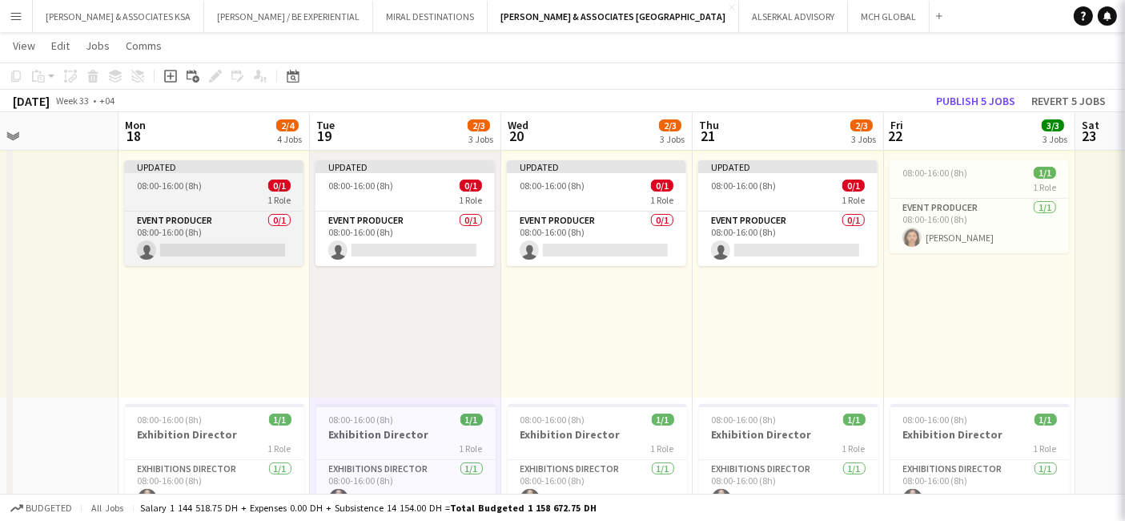
scroll to position [0, 457]
click at [264, 180] on div "08:00-16:00 (8h) 0/1" at bounding box center [212, 185] width 179 height 12
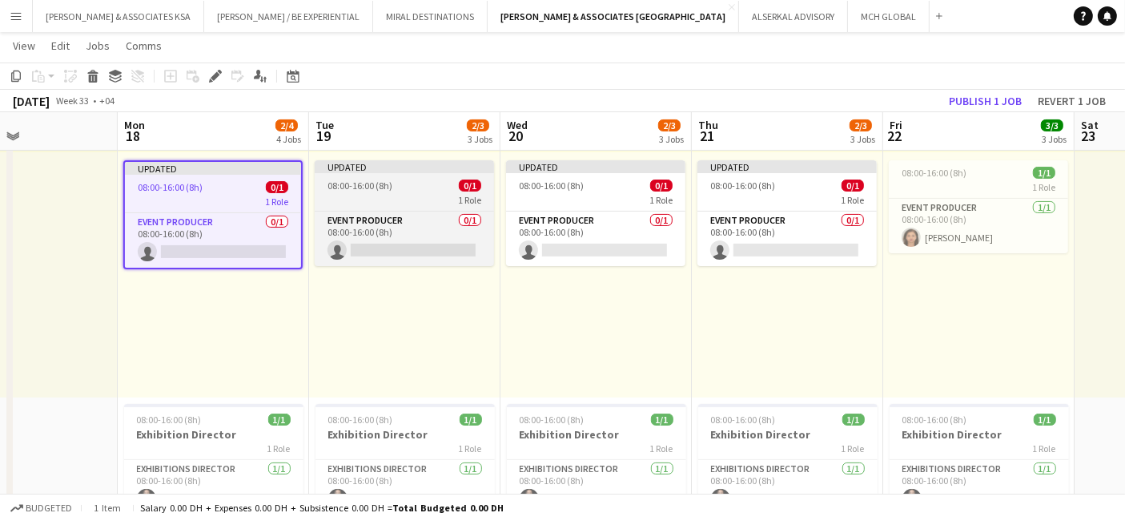
click at [391, 195] on div "1 Role" at bounding box center [404, 199] width 179 height 13
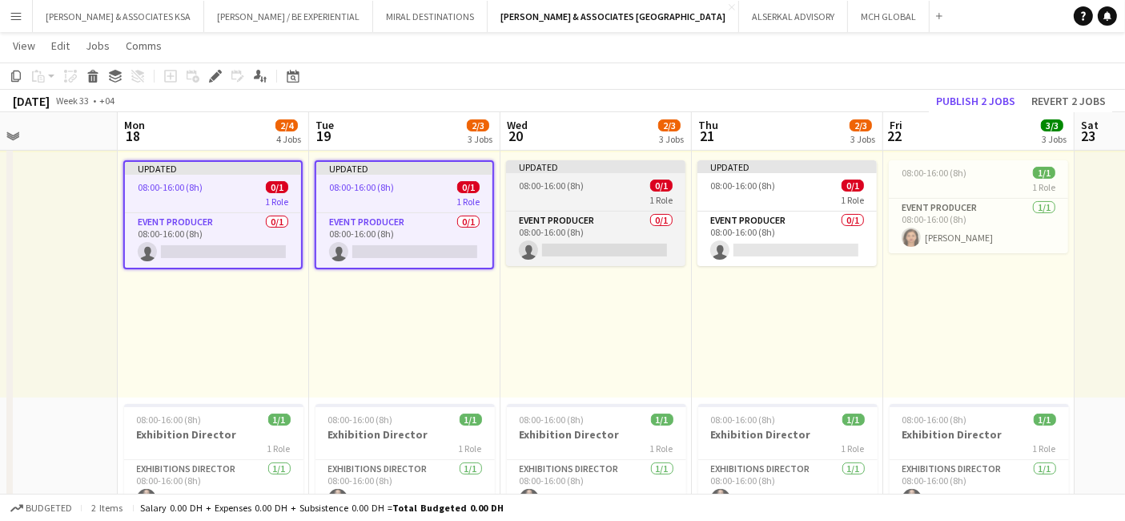
drag, startPoint x: 554, startPoint y: 195, endPoint x: 586, endPoint y: 193, distance: 32.9
click at [556, 195] on div "1 Role" at bounding box center [595, 199] width 179 height 13
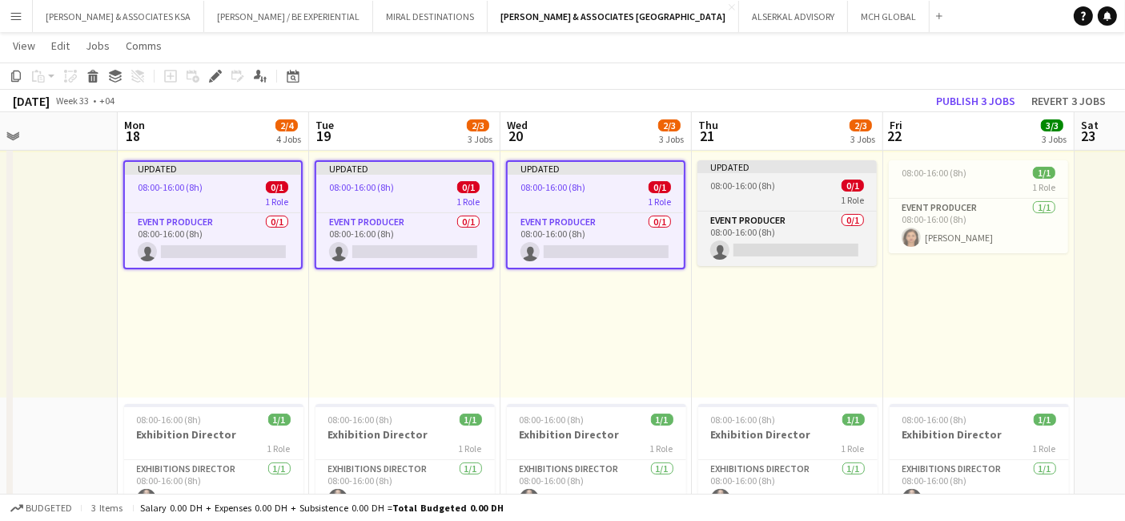
scroll to position [0, 454]
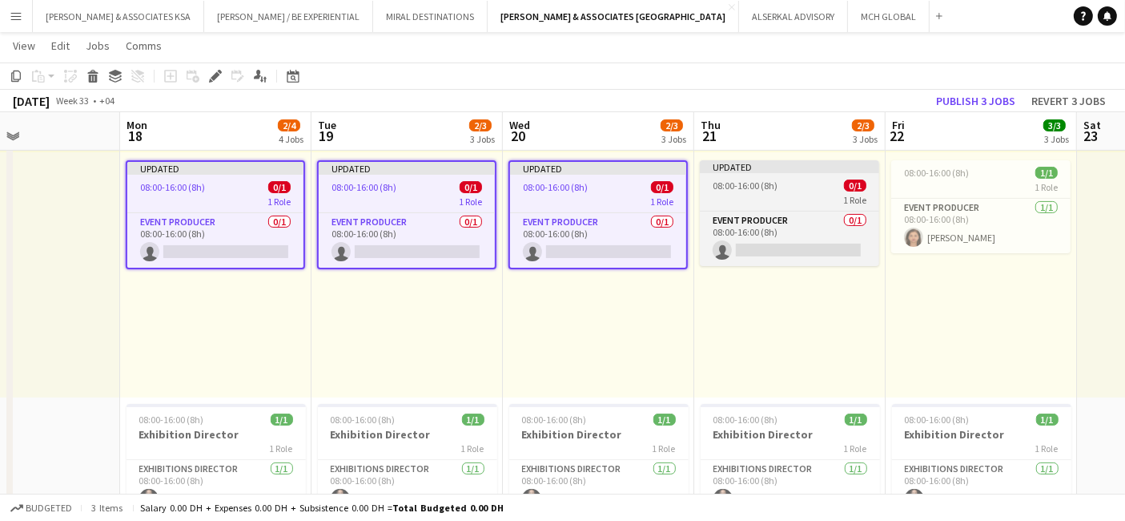
click at [754, 187] on span "08:00-16:00 (8h)" at bounding box center [745, 185] width 65 height 12
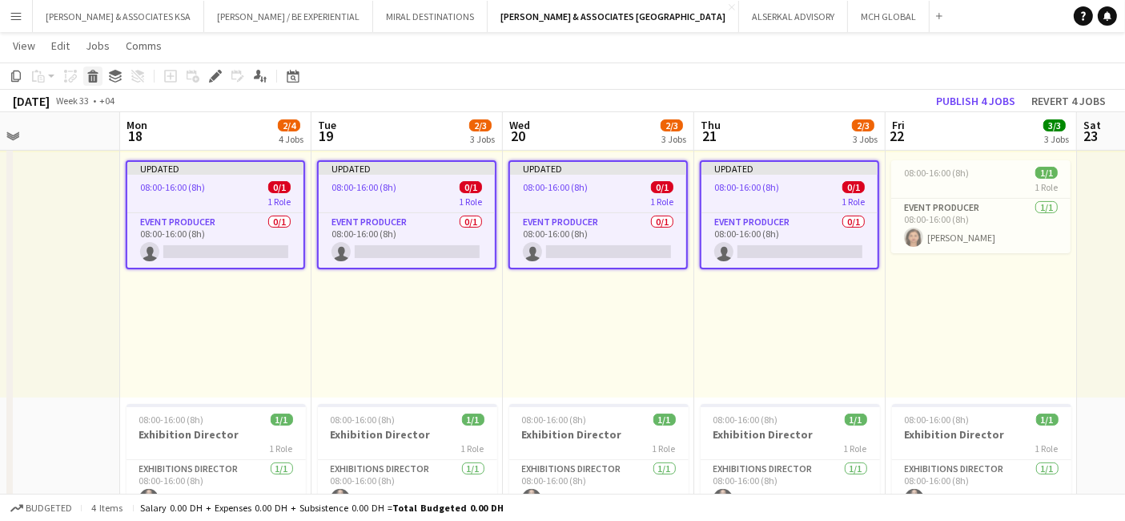
click at [98, 79] on icon "Delete" at bounding box center [93, 76] width 13 height 13
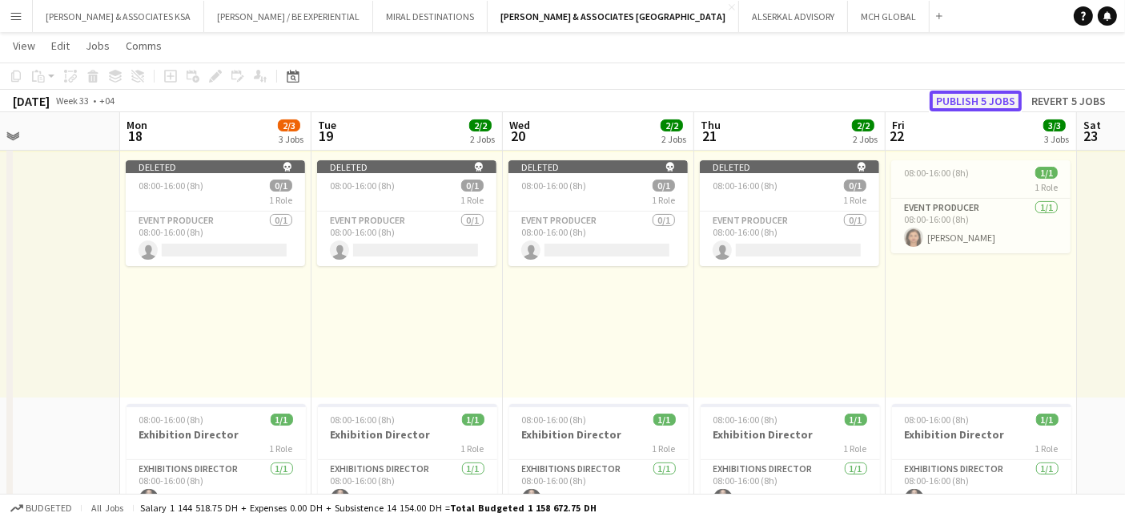
click at [949, 99] on button "Publish 5 jobs" at bounding box center [976, 101] width 92 height 21
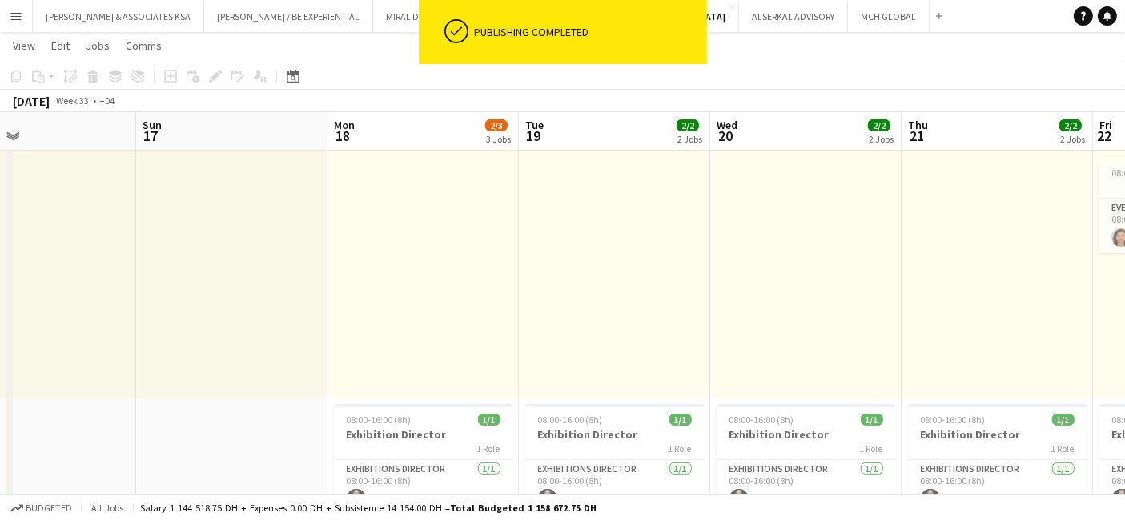
drag, startPoint x: 618, startPoint y: 316, endPoint x: 968, endPoint y: 315, distance: 350.1
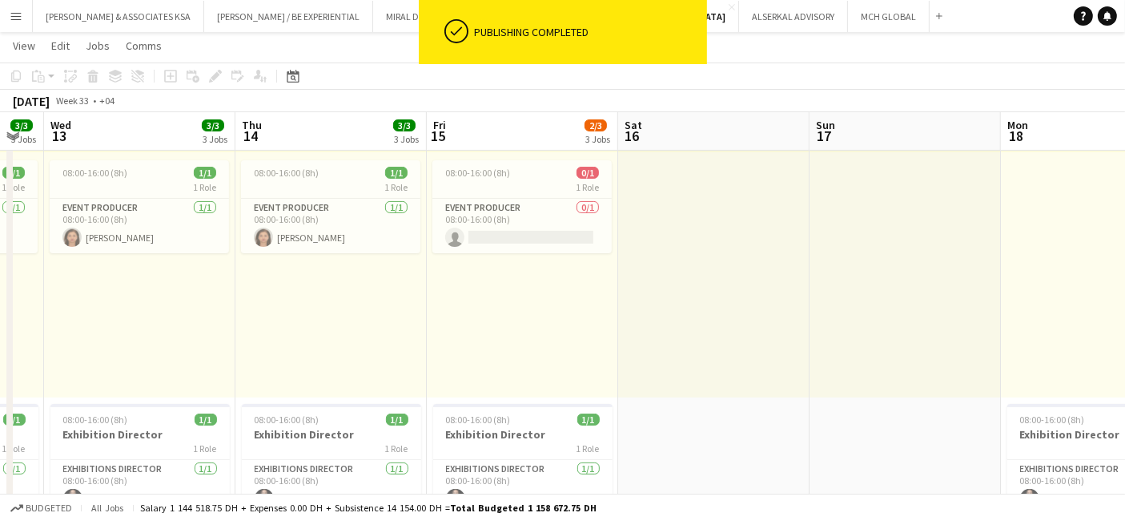
scroll to position [0, 476]
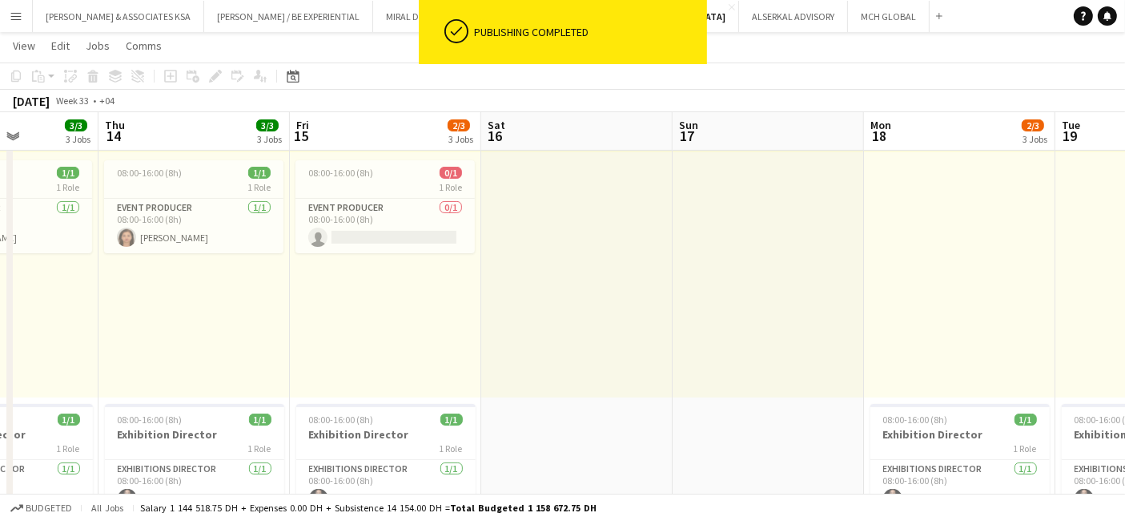
drag, startPoint x: 542, startPoint y: 291, endPoint x: 490, endPoint y: 244, distance: 69.8
click at [350, 185] on div "1 Role" at bounding box center [385, 186] width 179 height 13
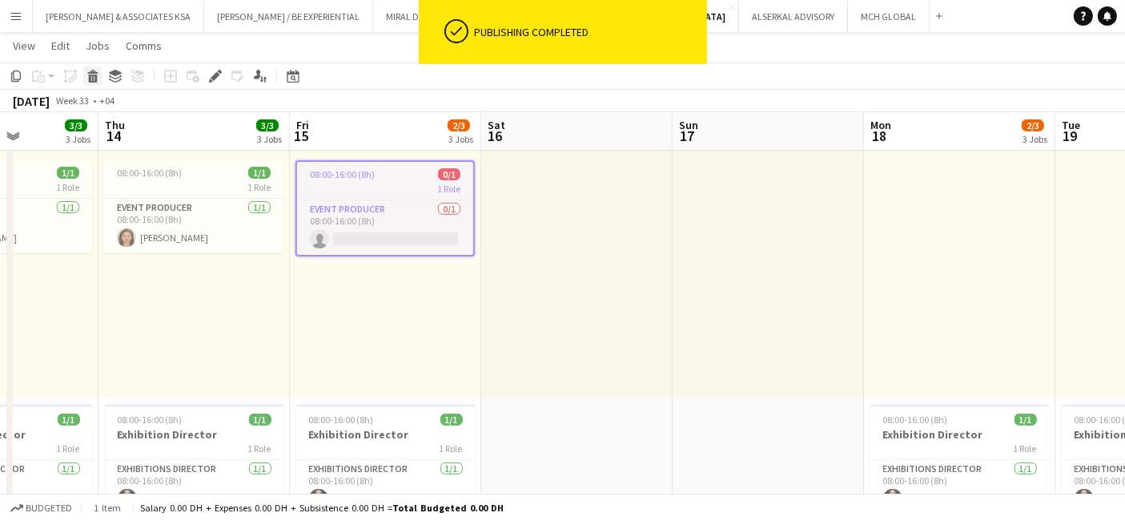
click at [94, 74] on icon "Delete" at bounding box center [93, 76] width 13 height 13
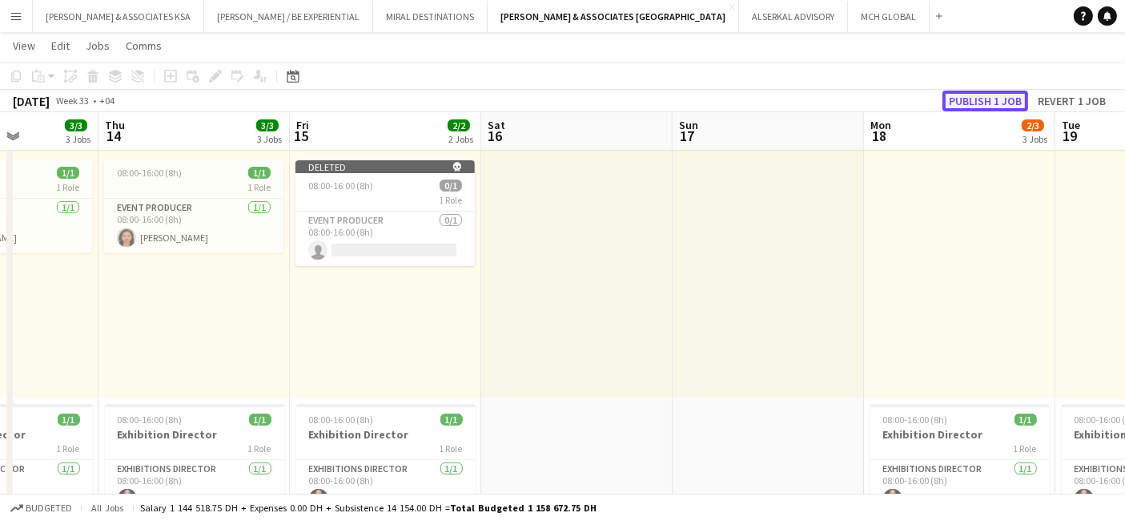
click at [970, 91] on button "Publish 1 job" at bounding box center [986, 101] width 86 height 21
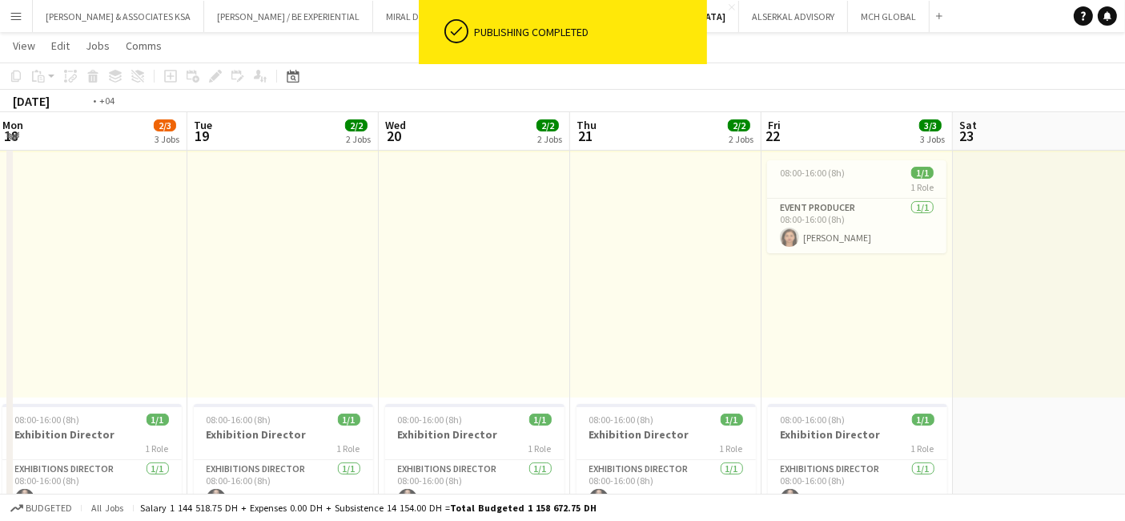
drag, startPoint x: 900, startPoint y: 299, endPoint x: 217, endPoint y: 287, distance: 682.6
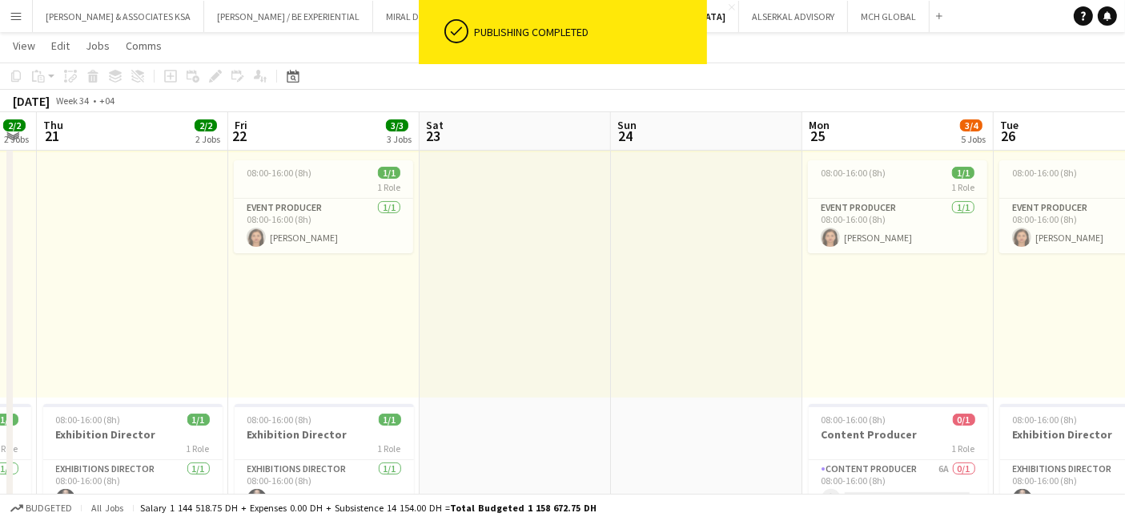
scroll to position [0, 572]
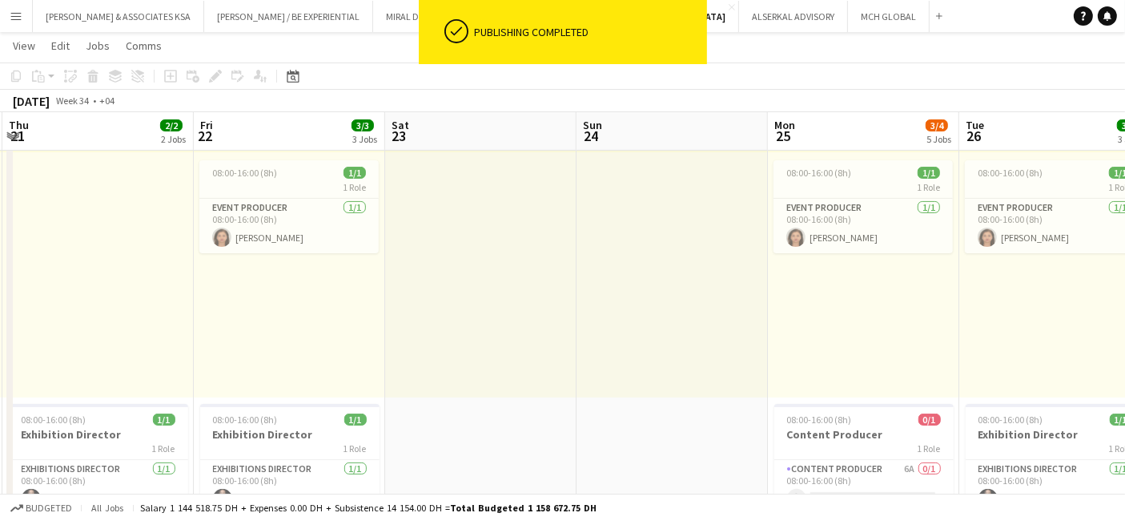
drag, startPoint x: 817, startPoint y: 288, endPoint x: 259, endPoint y: 262, distance: 558.9
click at [260, 206] on app-card-role "Event Producer [DATE] 08:00-16:00 (8h) [PERSON_NAME]" at bounding box center [288, 226] width 179 height 54
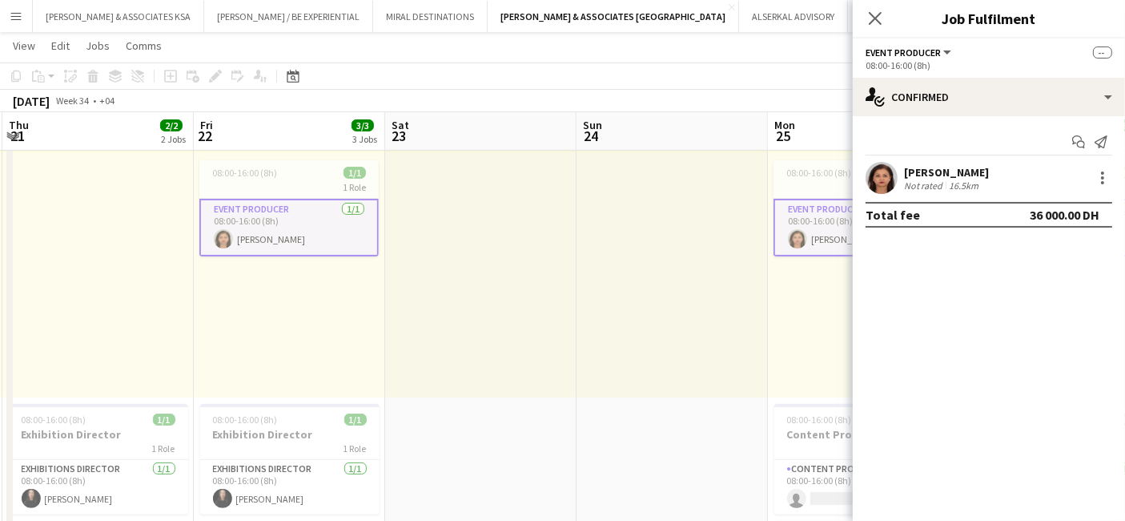
click at [263, 201] on app-card-role "Event Producer [DATE] 08:00-16:00 (8h) [PERSON_NAME]" at bounding box center [288, 228] width 179 height 58
click at [1105, 179] on div at bounding box center [1102, 177] width 19 height 19
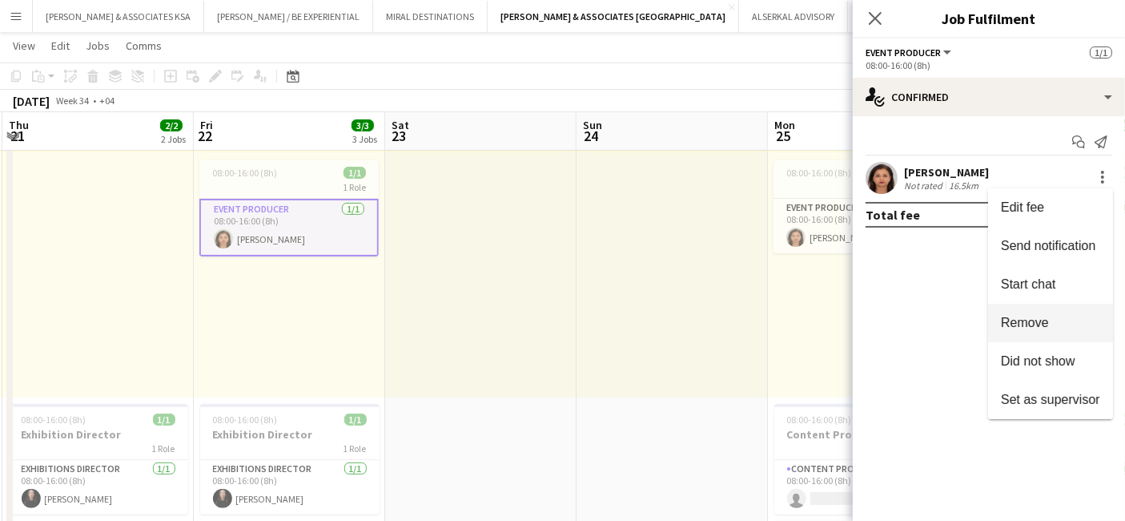
click at [1041, 332] on button "Remove" at bounding box center [1050, 323] width 125 height 38
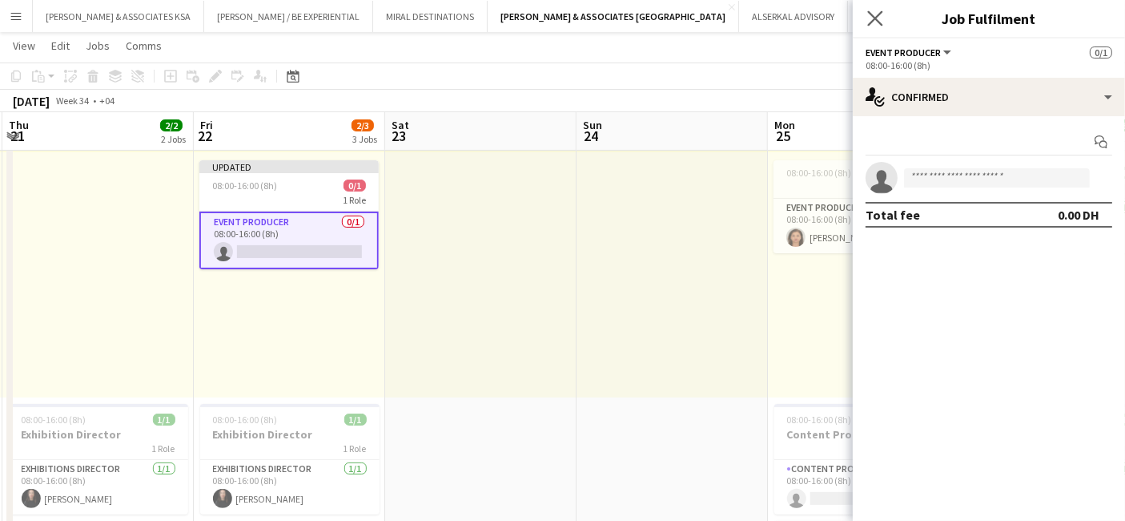
click at [881, 10] on icon "Close pop-in" at bounding box center [875, 17] width 15 height 15
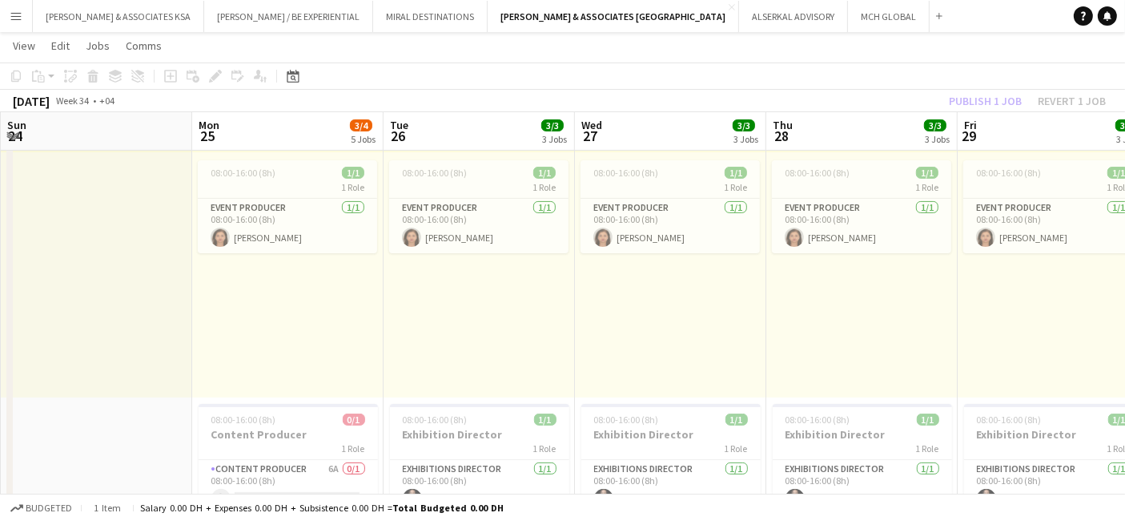
drag, startPoint x: 791, startPoint y: 316, endPoint x: 212, endPoint y: 313, distance: 579.2
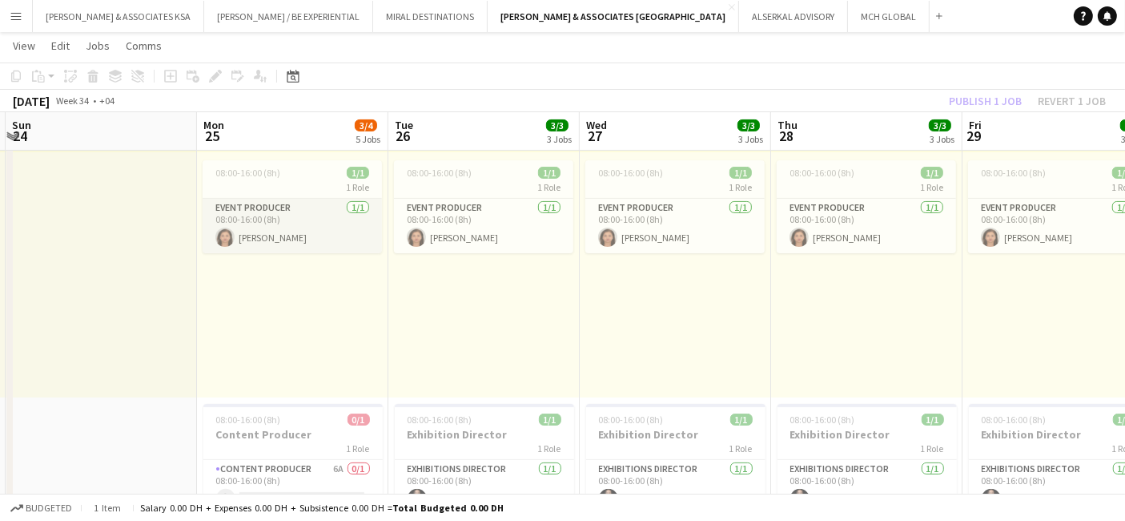
click at [272, 207] on app-card-role "Event Producer [DATE] 08:00-16:00 (8h) [PERSON_NAME]" at bounding box center [292, 226] width 179 height 54
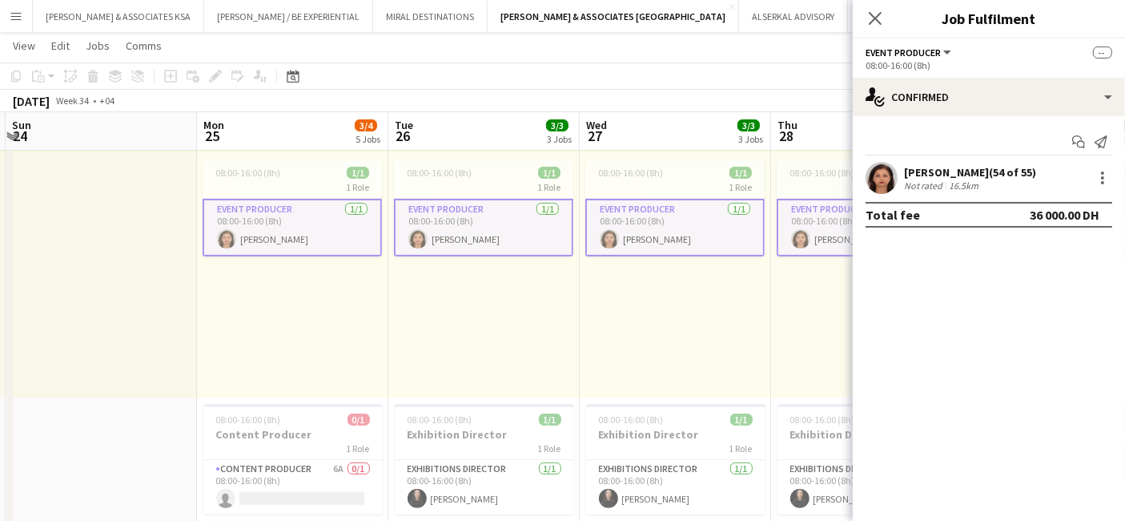
click at [272, 204] on app-card-role "Event Producer [DATE] 08:00-16:00 (8h) [PERSON_NAME]" at bounding box center [292, 228] width 179 height 58
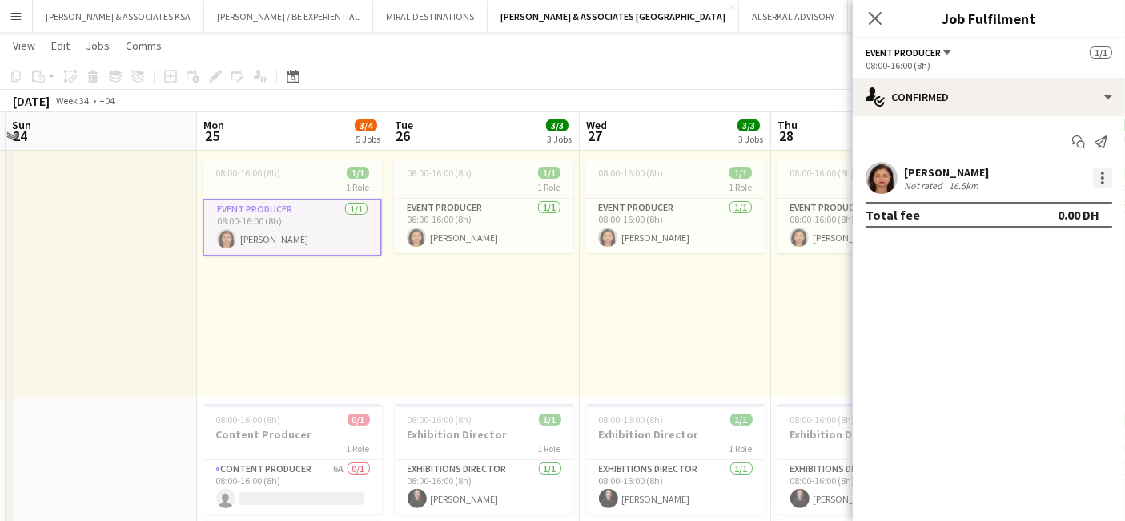
click at [1106, 177] on div at bounding box center [1102, 177] width 19 height 19
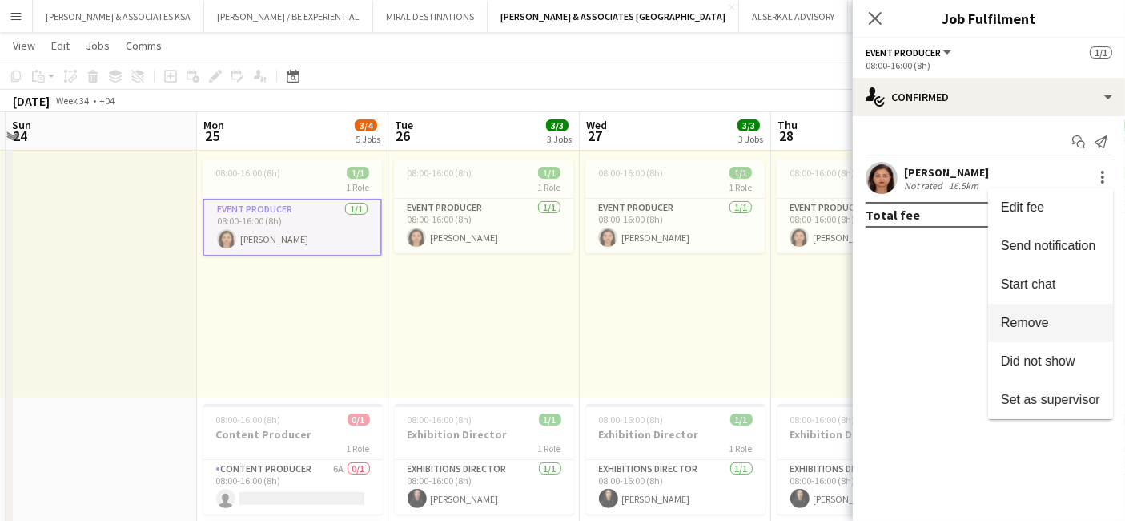
drag, startPoint x: 1025, startPoint y: 327, endPoint x: 1017, endPoint y: 308, distance: 20.8
click at [1025, 325] on span "Remove" at bounding box center [1025, 323] width 48 height 14
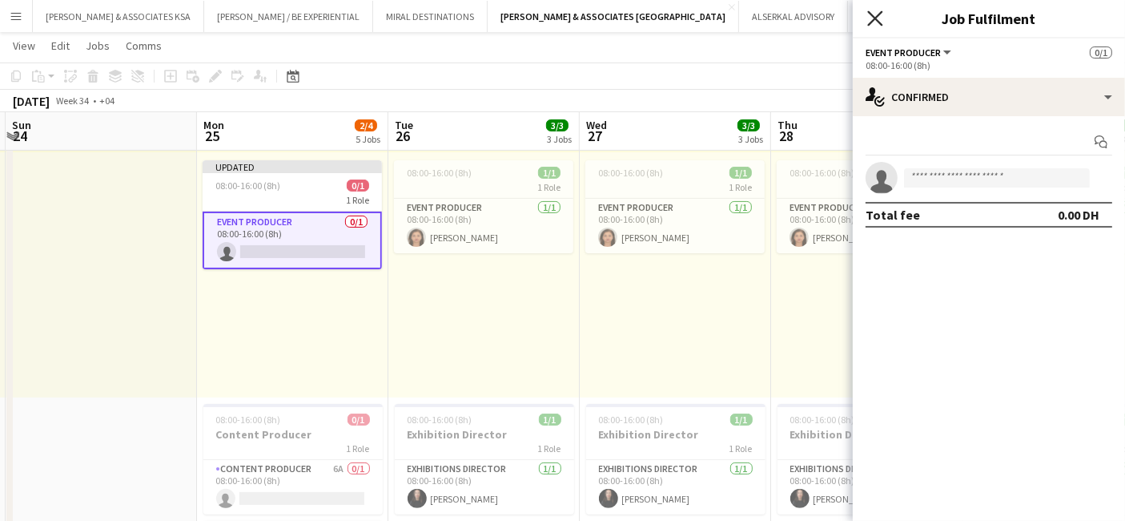
click at [870, 11] on icon "Close pop-in" at bounding box center [875, 17] width 15 height 15
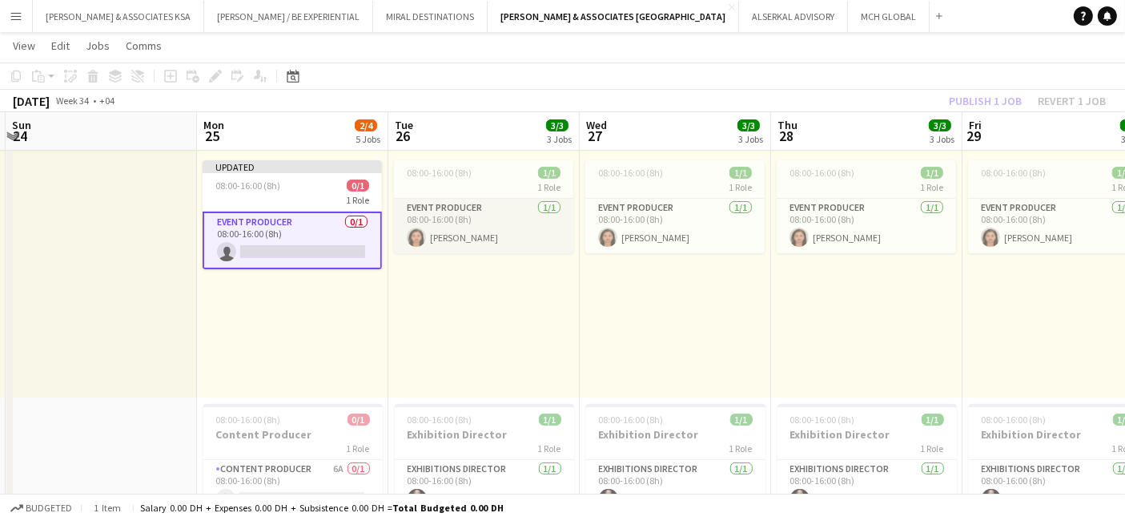
click at [437, 228] on app-card-role "Event Producer [DATE] 08:00-16:00 (8h) [PERSON_NAME]" at bounding box center [483, 226] width 179 height 54
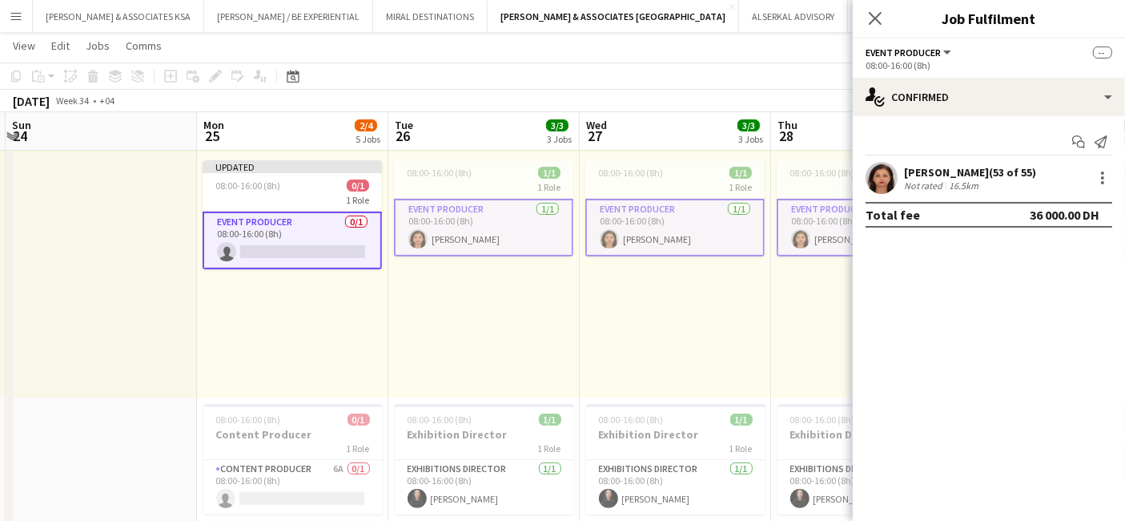
click at [448, 216] on app-card-role "Event Producer [DATE] 08:00-16:00 (8h) [PERSON_NAME]" at bounding box center [483, 228] width 179 height 58
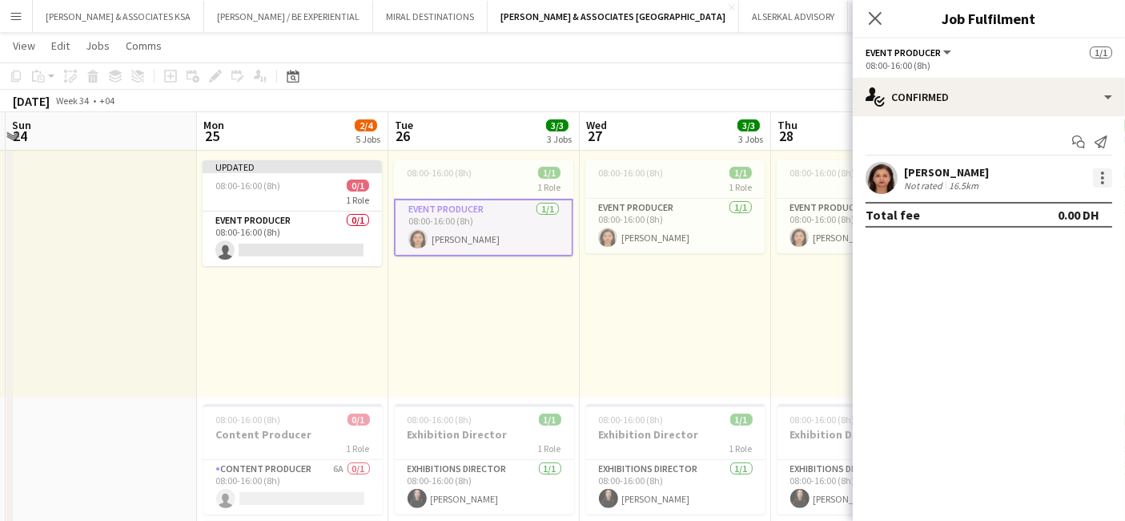
click at [1105, 176] on div at bounding box center [1102, 177] width 19 height 19
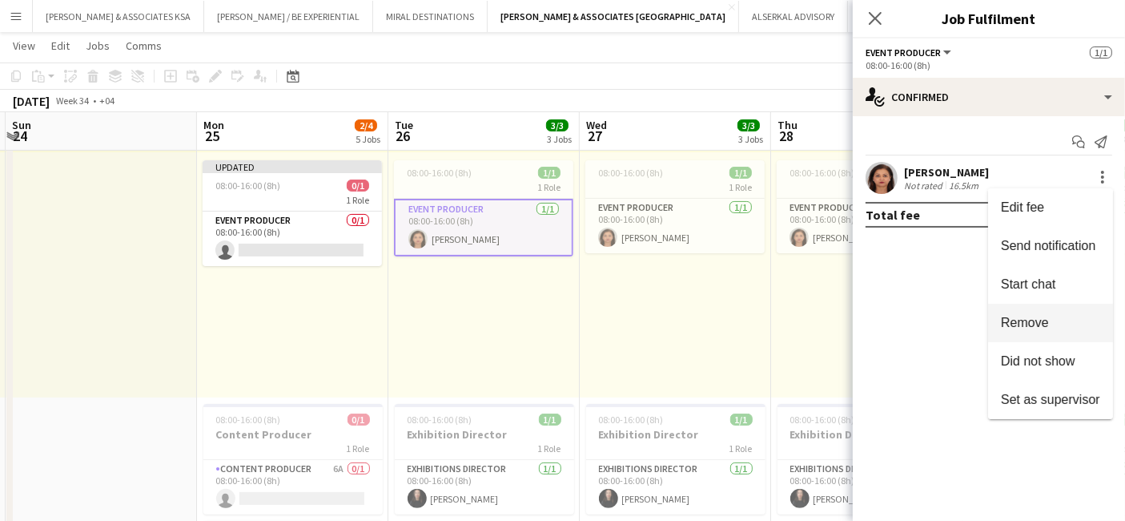
click at [1061, 316] on span "Remove" at bounding box center [1050, 323] width 99 height 14
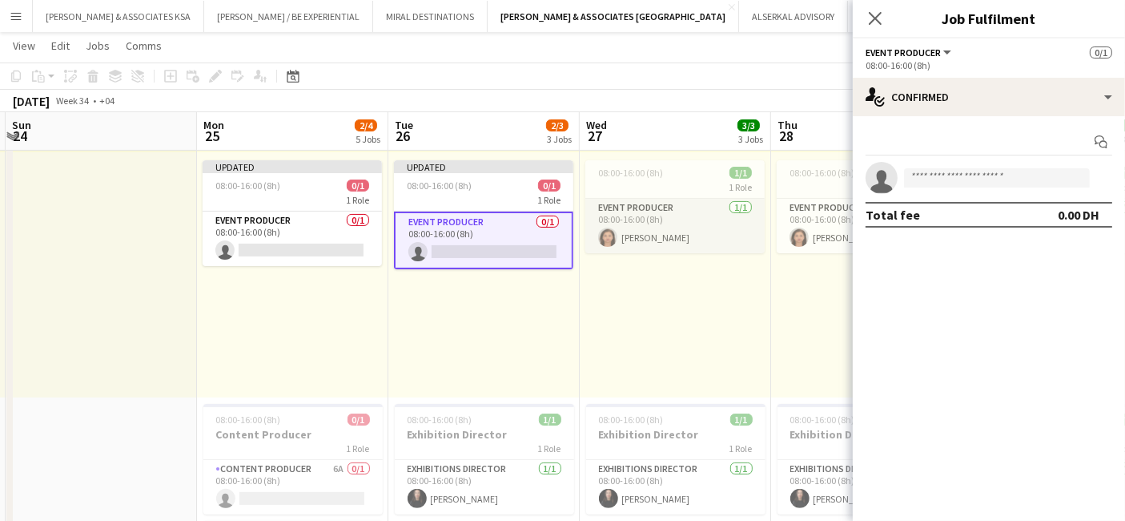
click at [674, 222] on app-card-role "Event Producer [DATE] 08:00-16:00 (8h) [PERSON_NAME]" at bounding box center [675, 226] width 179 height 54
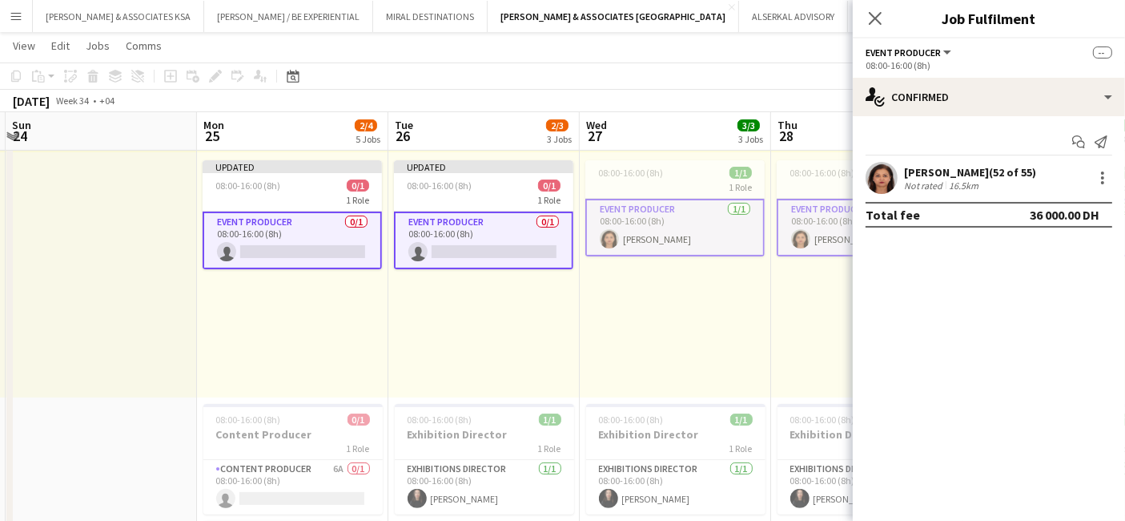
click at [674, 221] on app-card-role "Event Producer [DATE] 08:00-16:00 (8h) [PERSON_NAME]" at bounding box center [675, 228] width 179 height 58
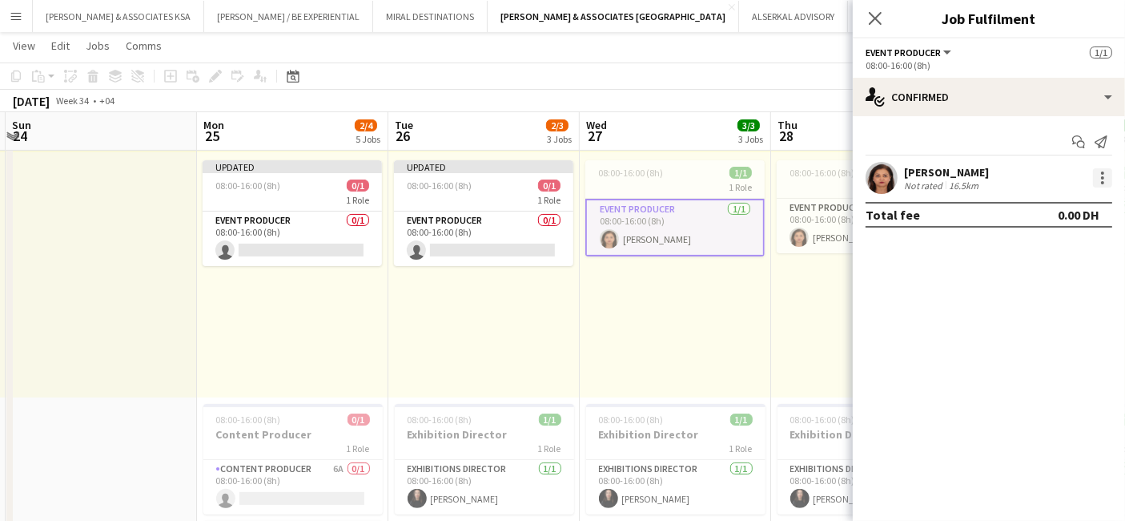
click at [1094, 182] on div at bounding box center [1102, 177] width 19 height 19
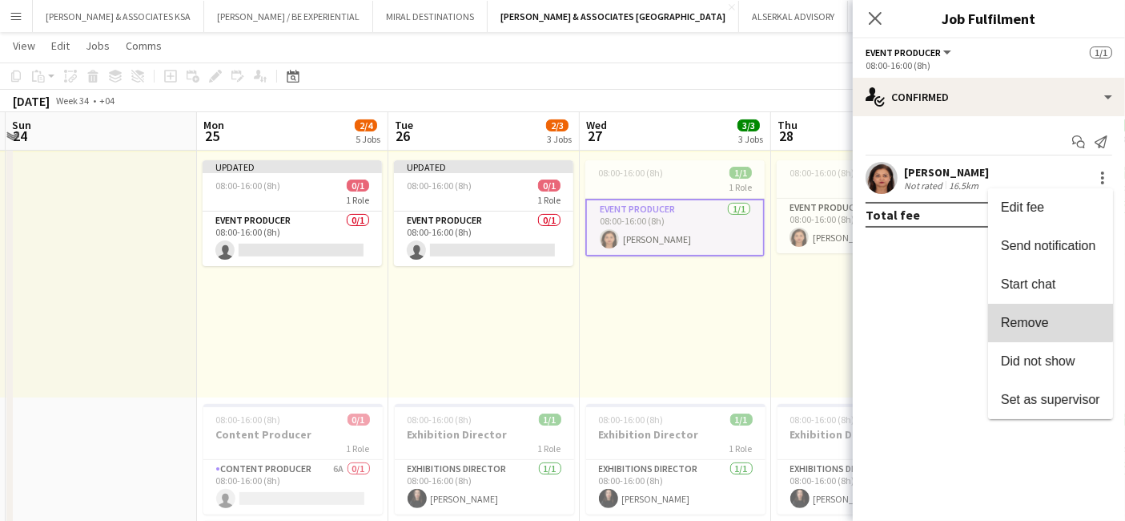
click at [1043, 319] on span "Remove" at bounding box center [1025, 323] width 48 height 14
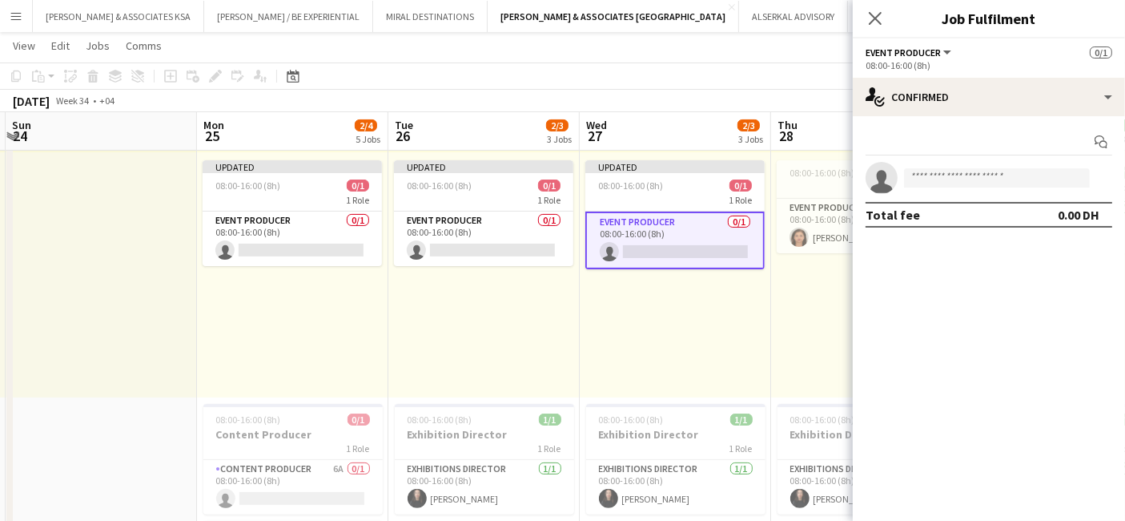
drag, startPoint x: 875, startPoint y: 13, endPoint x: 867, endPoint y: 56, distance: 44.0
click at [875, 14] on icon "Close pop-in" at bounding box center [875, 18] width 13 height 13
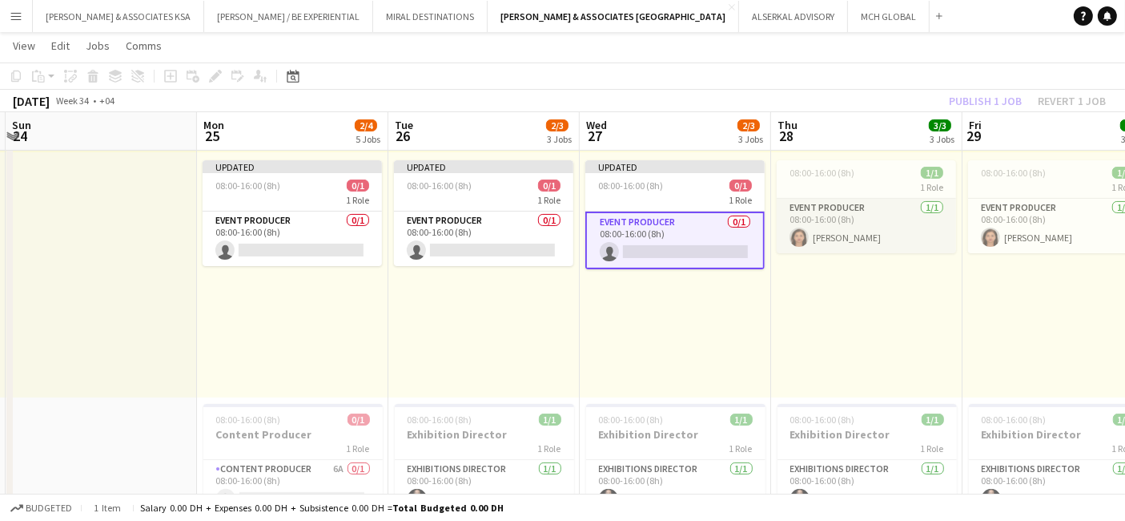
click at [838, 225] on app-card-role "Event Producer [DATE] 08:00-16:00 (8h) [PERSON_NAME]" at bounding box center [866, 226] width 179 height 54
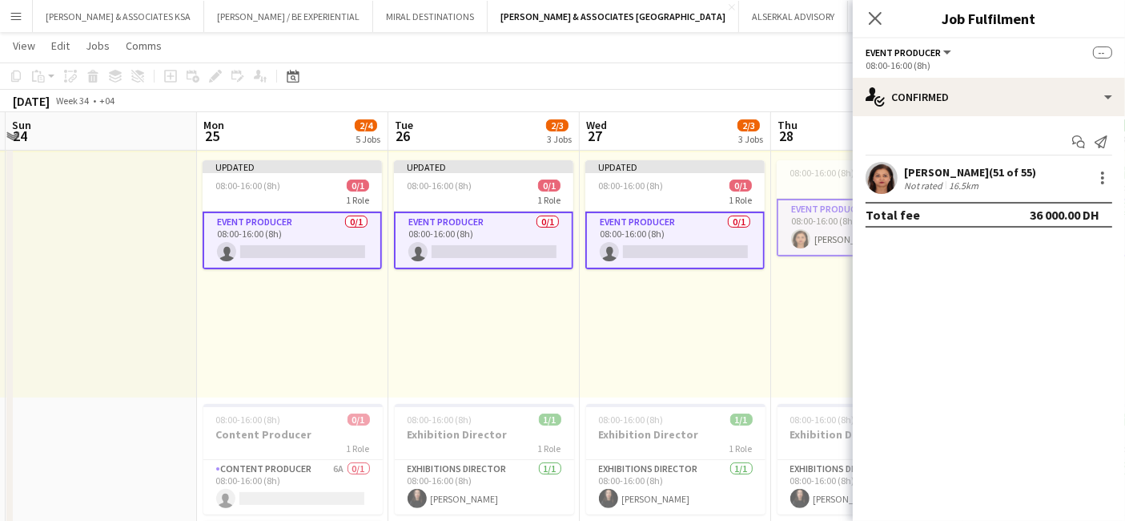
click at [837, 227] on app-card-role "Event Producer [DATE] 08:00-16:00 (8h) [PERSON_NAME]" at bounding box center [866, 228] width 179 height 58
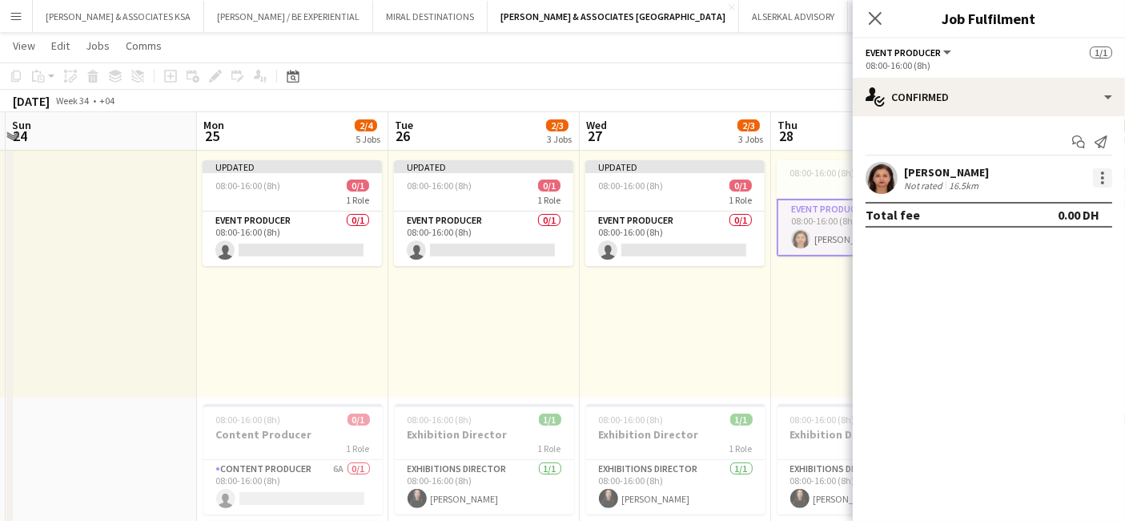
click at [1104, 175] on div at bounding box center [1102, 177] width 19 height 19
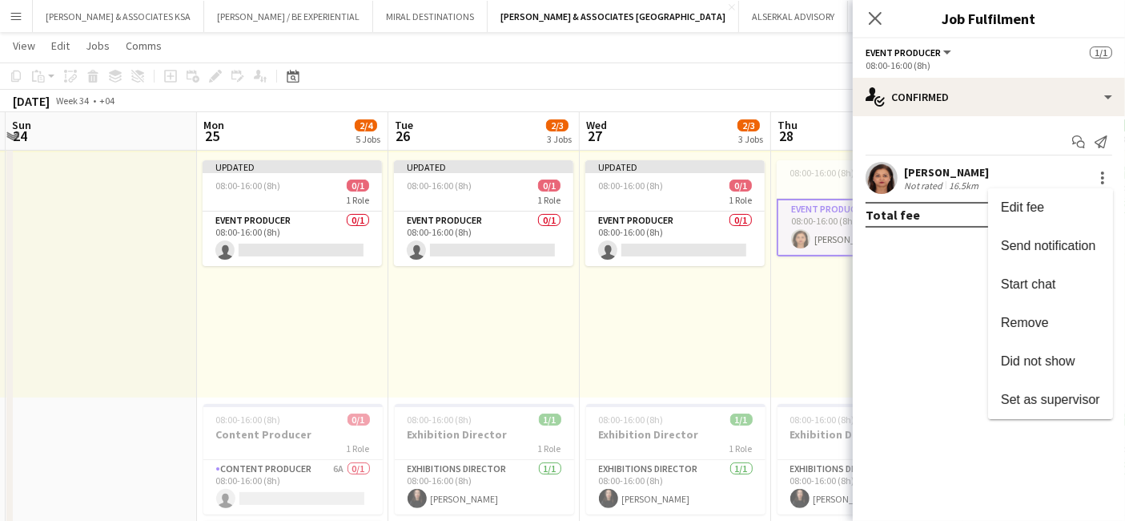
click at [1038, 316] on span "Remove" at bounding box center [1025, 323] width 48 height 14
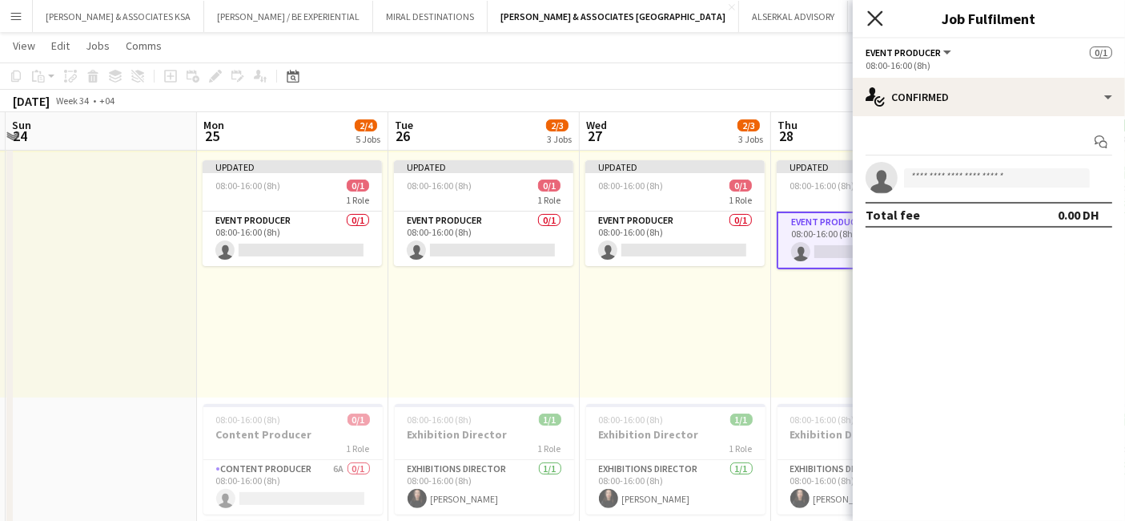
click at [875, 14] on icon "Close pop-in" at bounding box center [875, 17] width 15 height 15
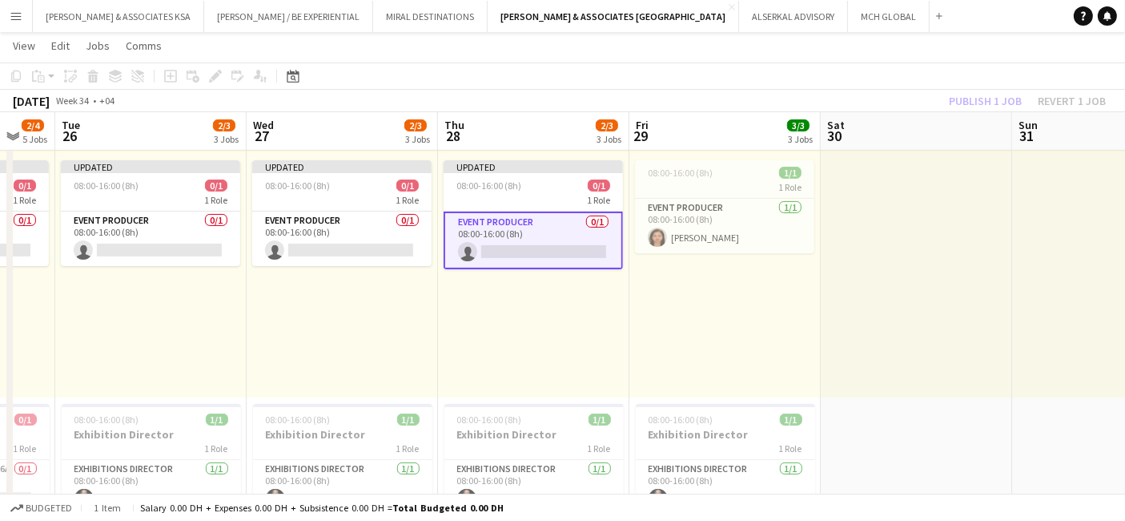
scroll to position [0, 578]
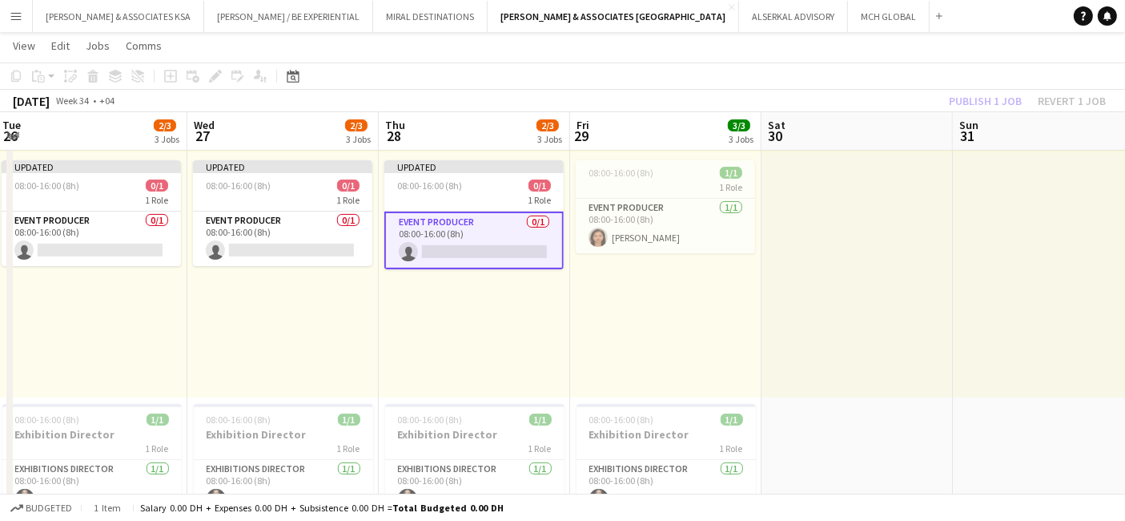
drag, startPoint x: 904, startPoint y: 330, endPoint x: 512, endPoint y: 382, distance: 395.2
click at [640, 218] on app-card-role "Event Producer [DATE] 08:00-16:00 (8h) [PERSON_NAME]" at bounding box center [665, 226] width 179 height 54
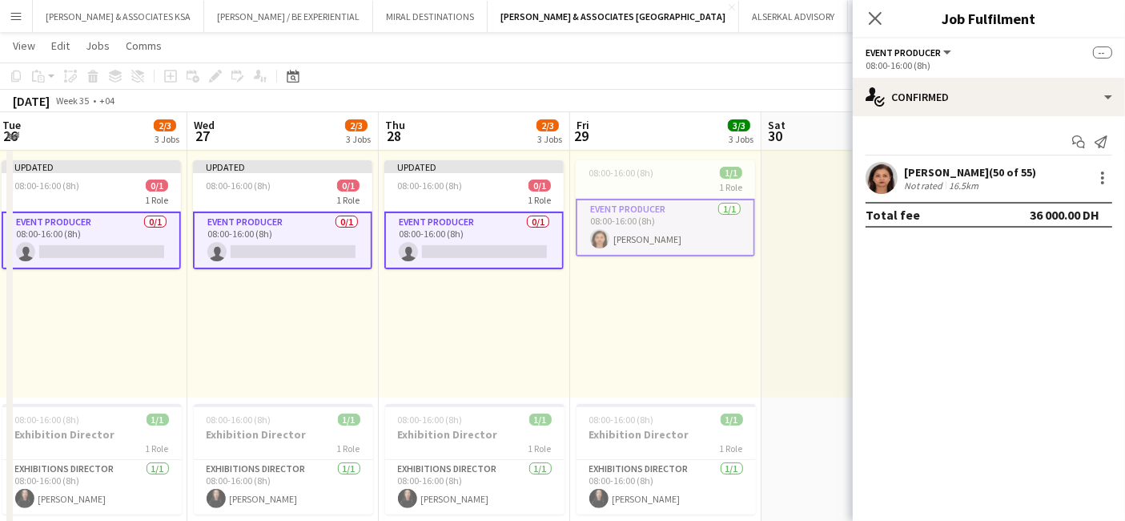
click at [642, 204] on app-card-role "Event Producer [DATE] 08:00-16:00 (8h) [PERSON_NAME]" at bounding box center [665, 228] width 179 height 58
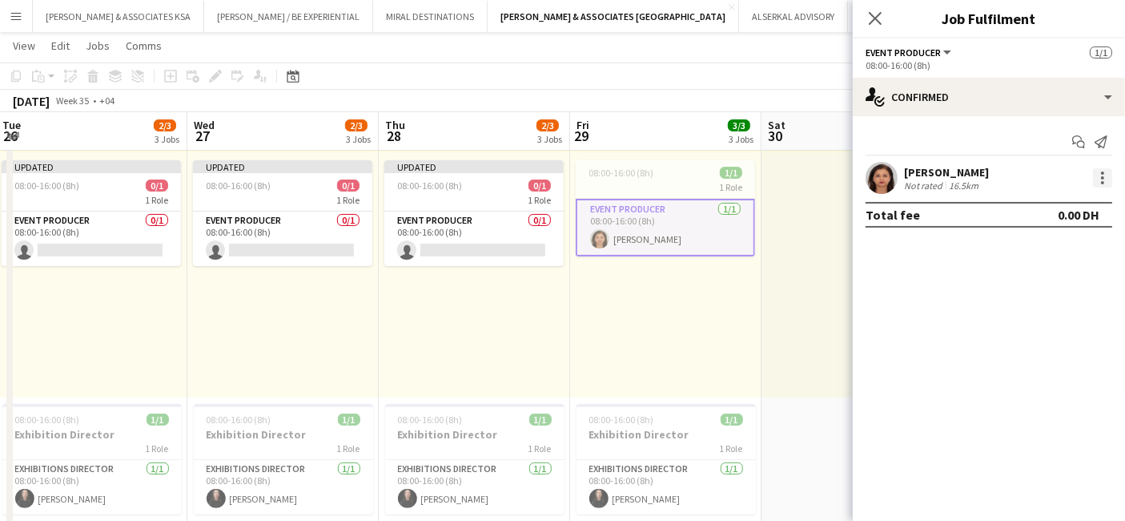
click at [1104, 175] on div at bounding box center [1102, 177] width 19 height 19
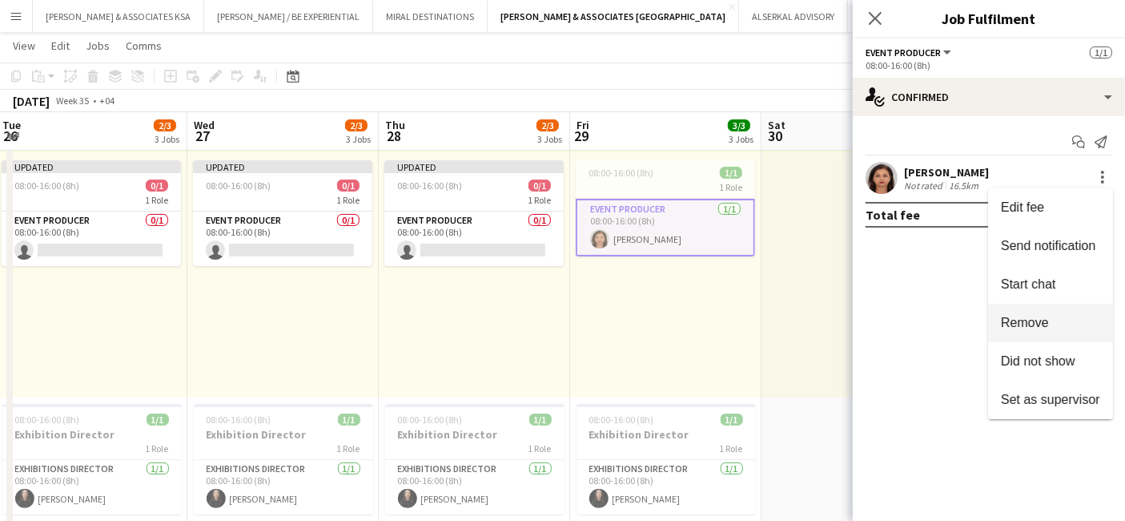
click at [1062, 328] on span "Remove" at bounding box center [1050, 323] width 99 height 14
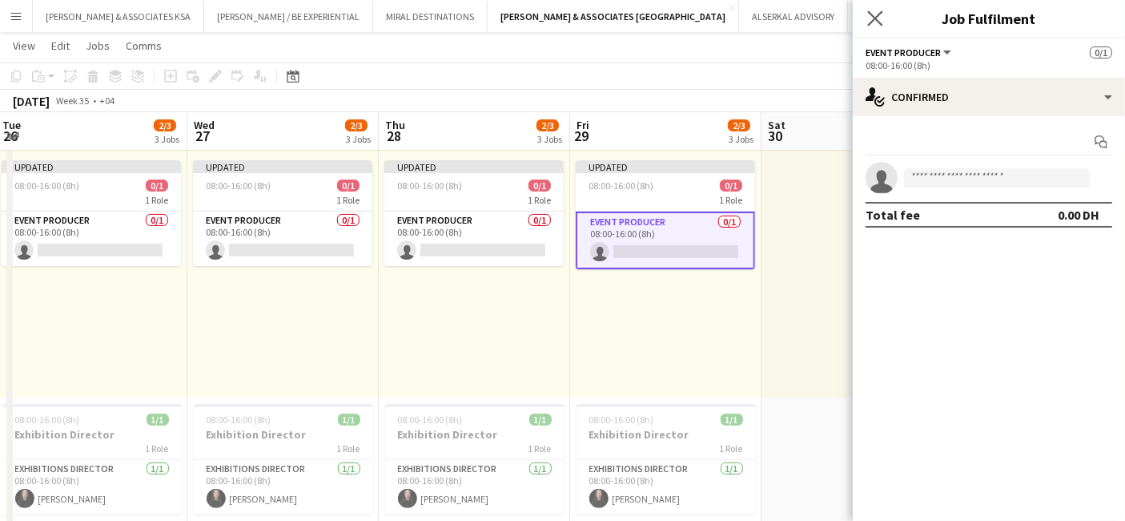
click at [867, 19] on app-icon "Close pop-in" at bounding box center [875, 18] width 23 height 23
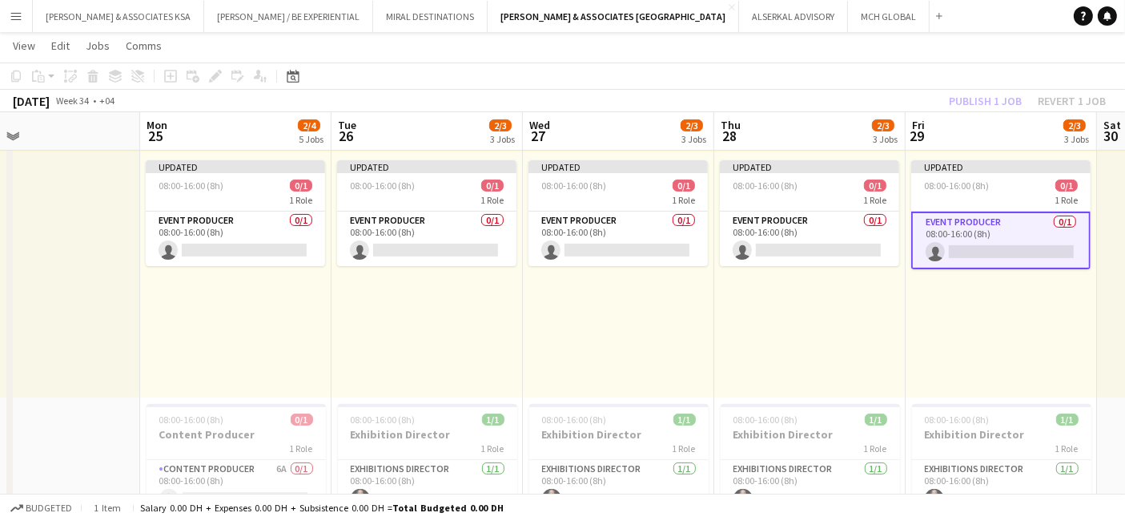
drag, startPoint x: 569, startPoint y: 314, endPoint x: 554, endPoint y: 286, distance: 31.9
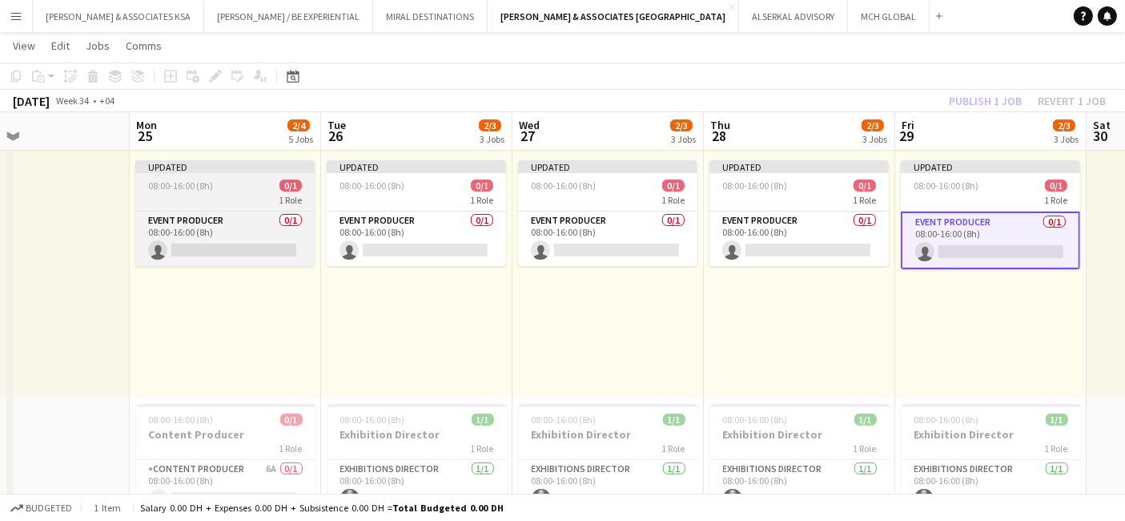
click at [234, 191] on app-job-card "Updated 08:00-16:00 (8h) 0/1 1 Role Event Producer 0/1 08:00-16:00 (8h) single-…" at bounding box center [224, 213] width 179 height 106
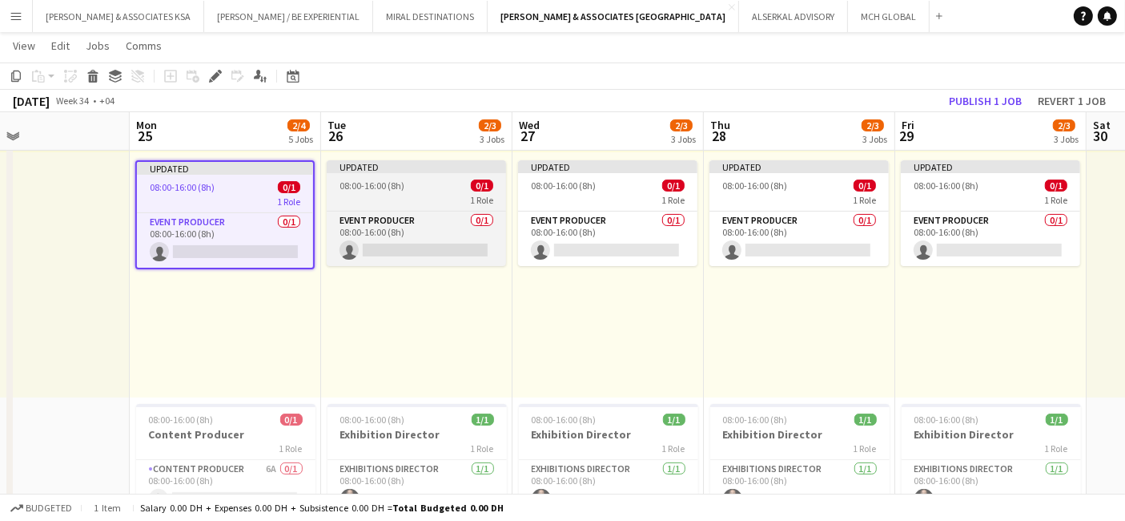
click at [377, 183] on span "08:00-16:00 (8h)" at bounding box center [372, 185] width 65 height 12
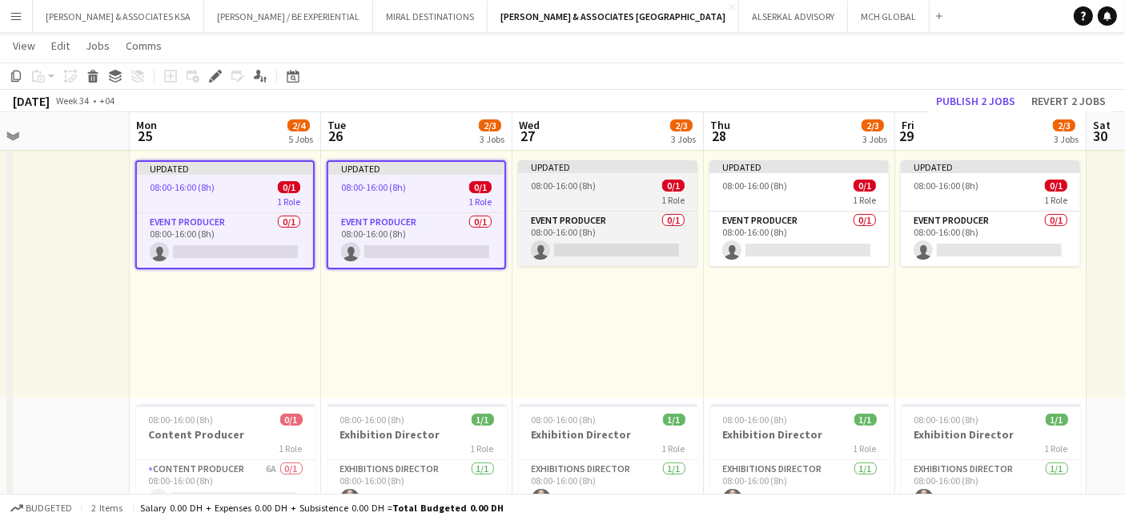
drag, startPoint x: 577, startPoint y: 183, endPoint x: 727, endPoint y: 185, distance: 149.8
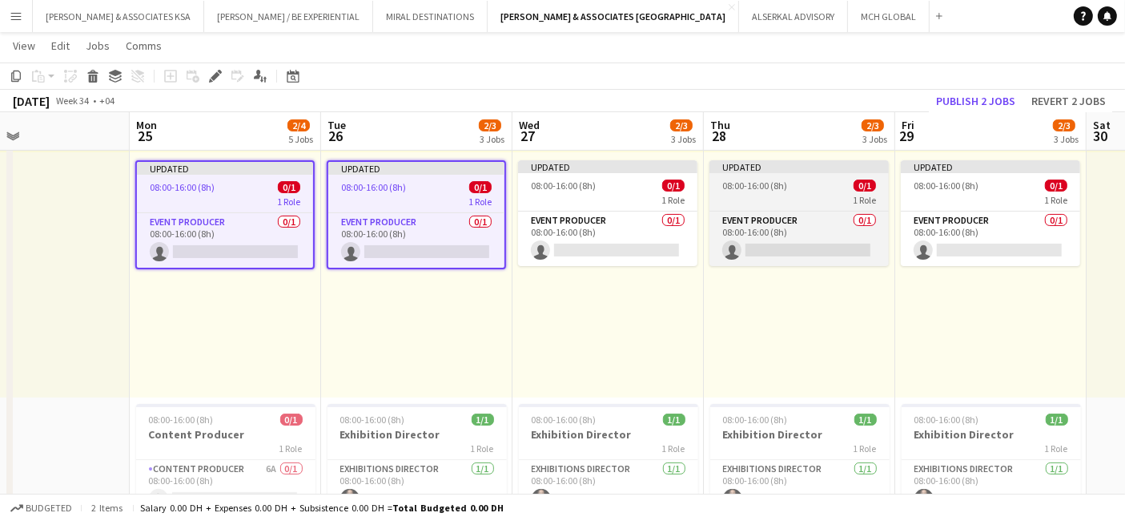
click at [577, 183] on span "08:00-16:00 (8h)" at bounding box center [563, 185] width 65 height 12
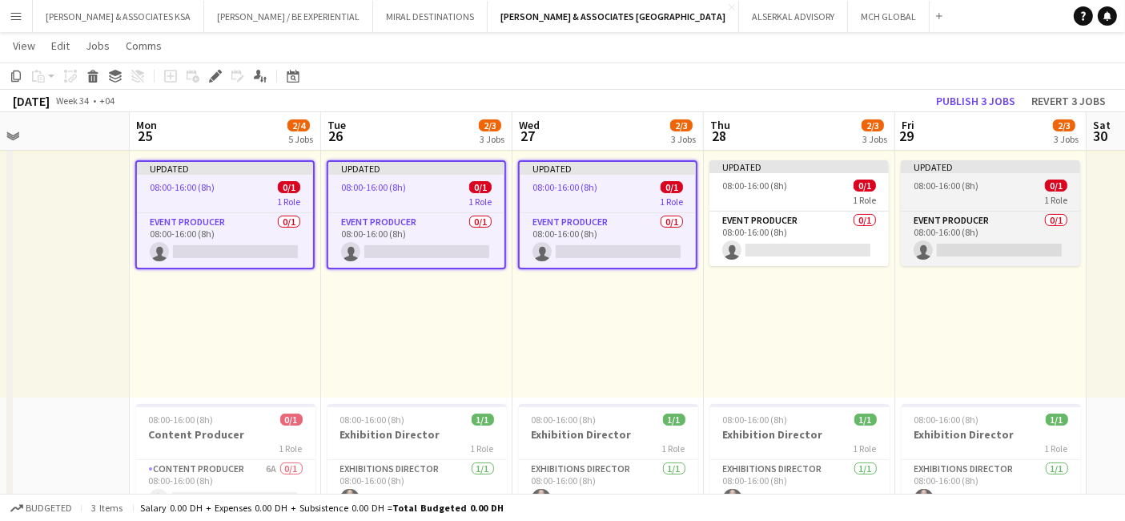
drag, startPoint x: 791, startPoint y: 185, endPoint x: 919, endPoint y: 186, distance: 127.4
click at [792, 185] on div "08:00-16:00 (8h) 0/1" at bounding box center [799, 185] width 179 height 12
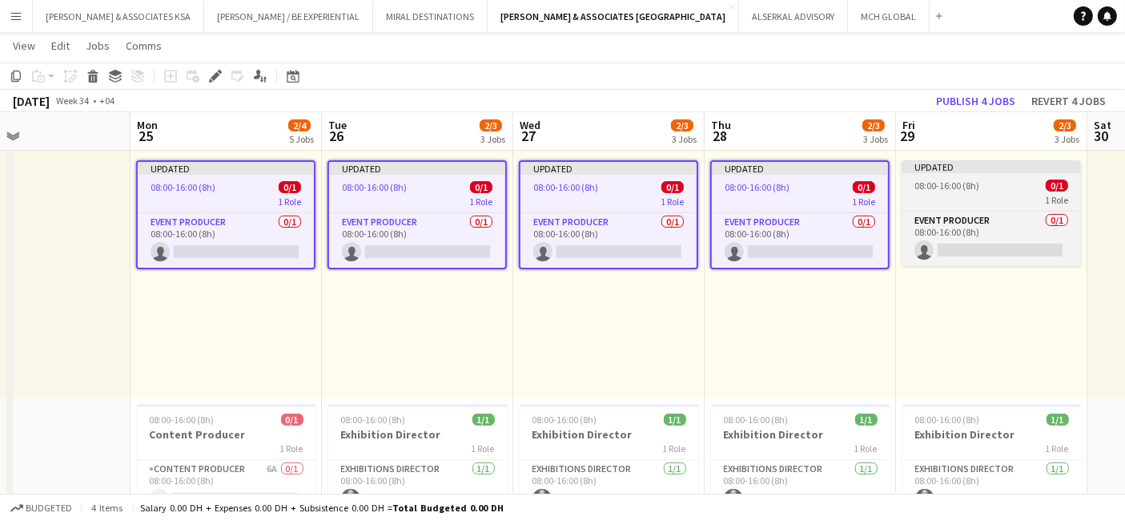
click at [945, 186] on span "08:00-16:00 (8h)" at bounding box center [947, 185] width 65 height 12
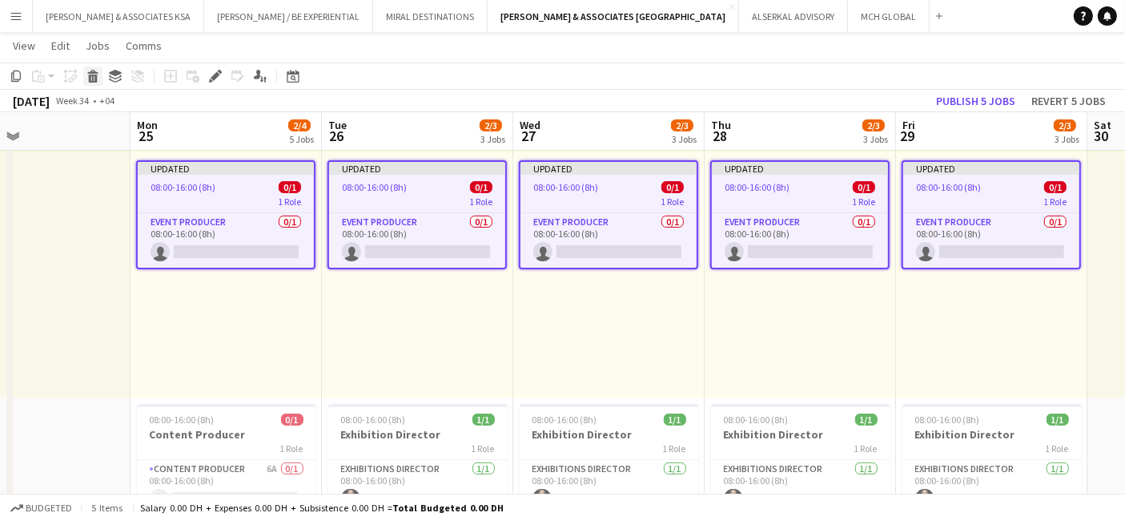
click at [90, 79] on icon at bounding box center [93, 78] width 9 height 8
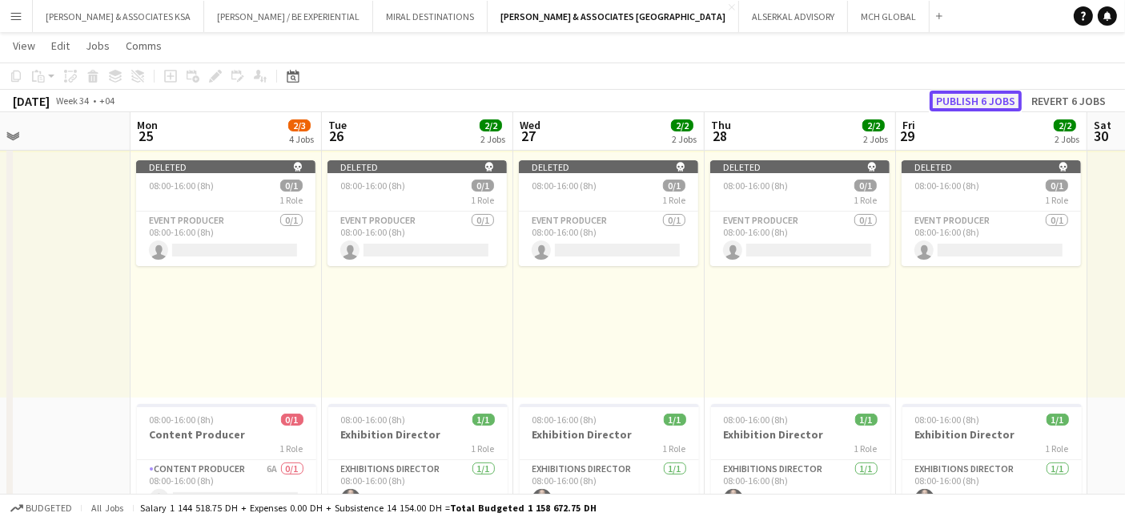
click at [952, 102] on button "Publish 6 jobs" at bounding box center [976, 101] width 92 height 21
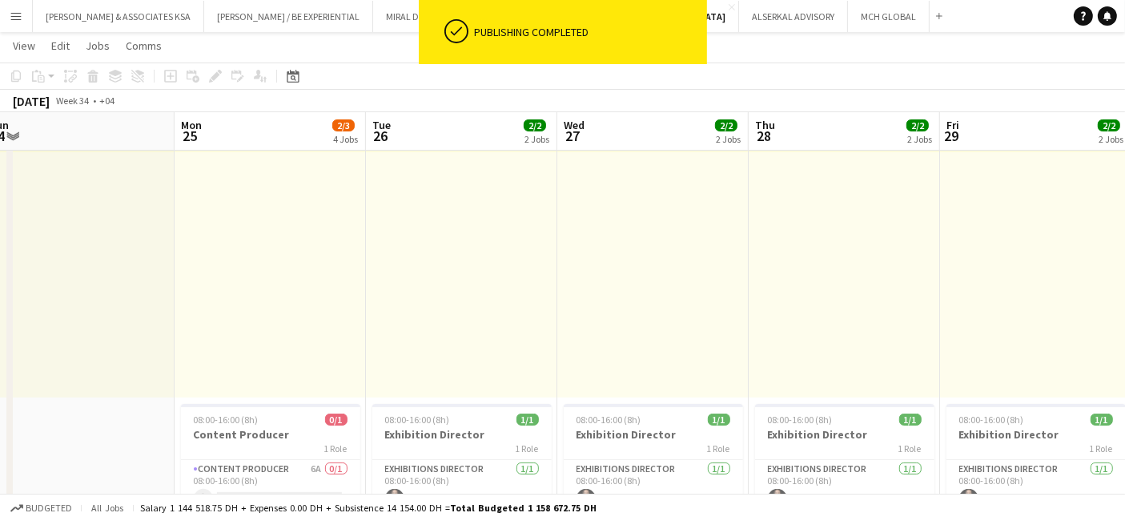
drag, startPoint x: 858, startPoint y: 288, endPoint x: 1138, endPoint y: 246, distance: 283.6
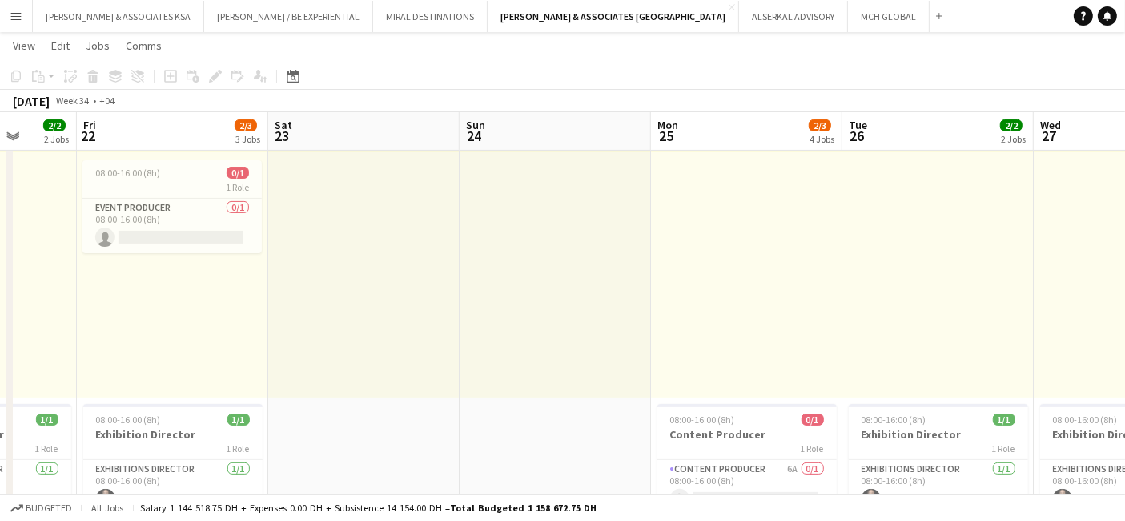
drag, startPoint x: 390, startPoint y: 266, endPoint x: 1058, endPoint y: 244, distance: 668.4
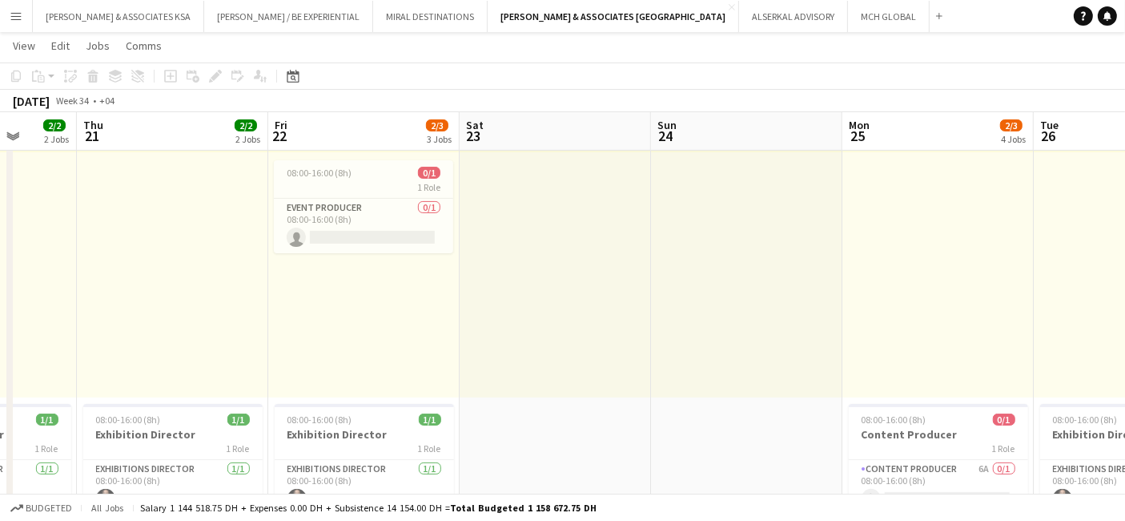
scroll to position [0, 439]
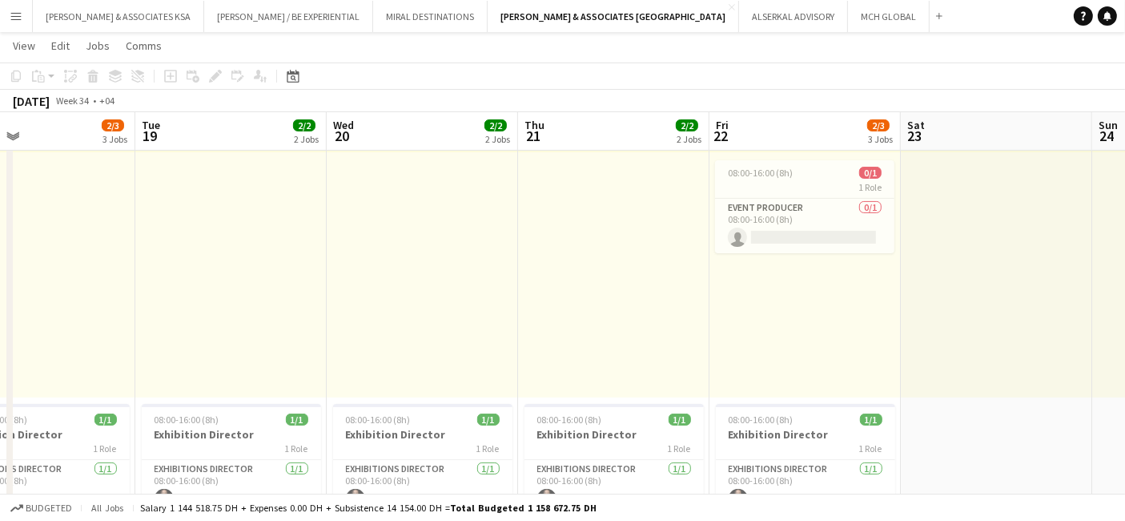
drag, startPoint x: 453, startPoint y: 318, endPoint x: 682, endPoint y: 308, distance: 229.3
drag, startPoint x: 804, startPoint y: 176, endPoint x: 475, endPoint y: 147, distance: 330.5
click at [803, 176] on div "08:00-16:00 (8h) 0/1" at bounding box center [804, 173] width 179 height 12
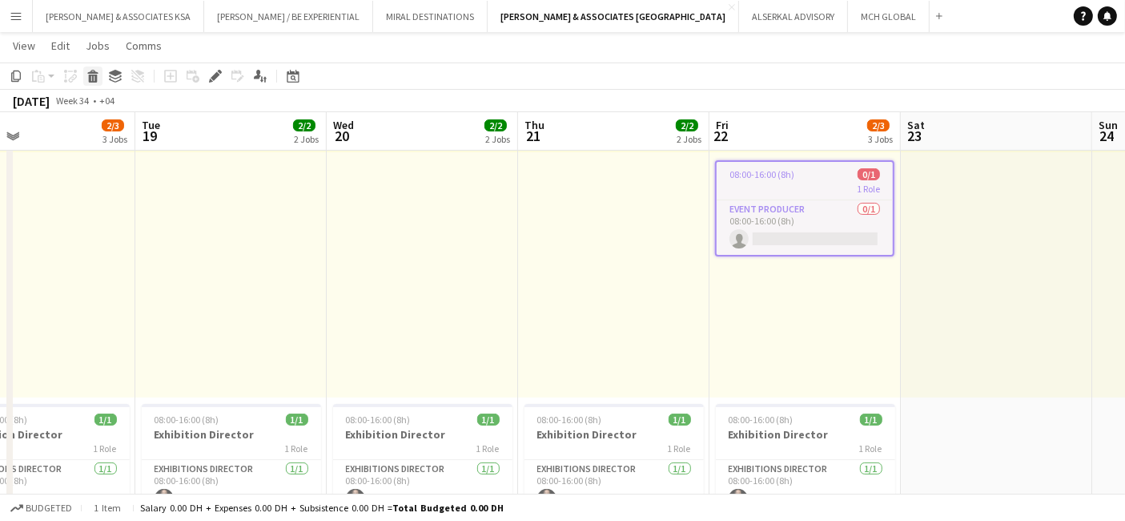
click at [98, 74] on icon "Delete" at bounding box center [93, 76] width 13 height 13
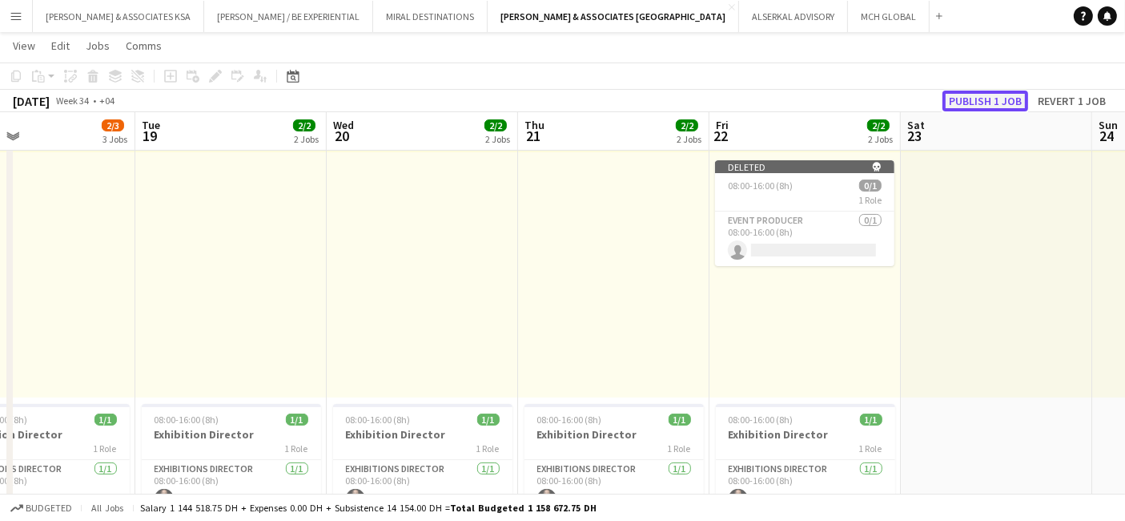
click at [968, 98] on button "Publish 1 job" at bounding box center [986, 101] width 86 height 21
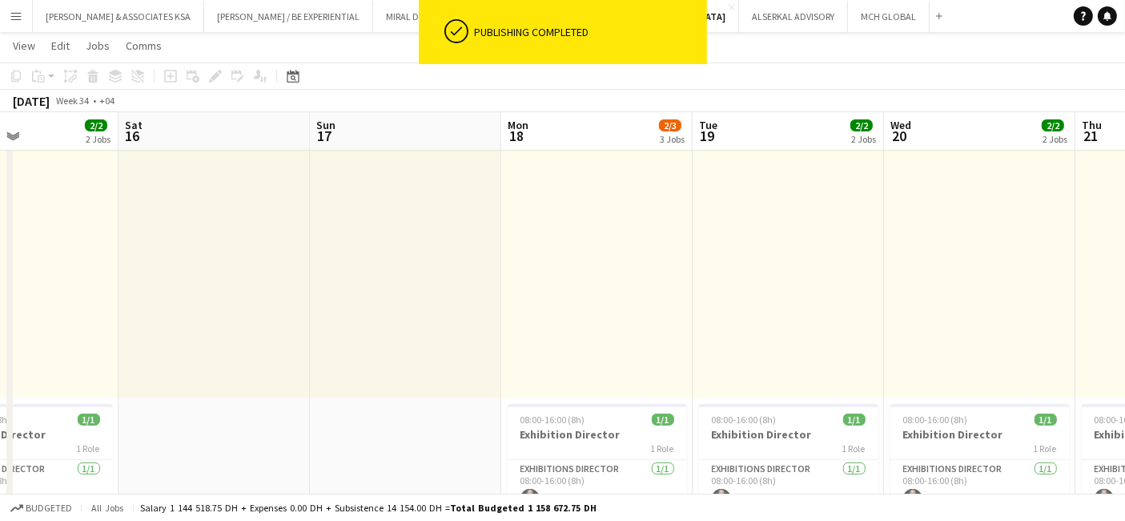
drag, startPoint x: 344, startPoint y: 297, endPoint x: 1071, endPoint y: 293, distance: 726.6
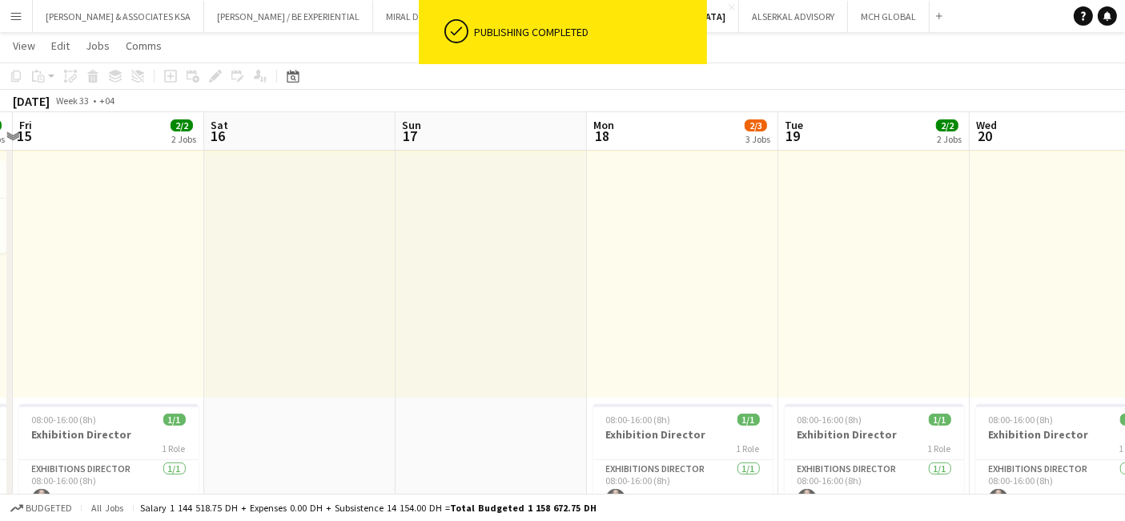
drag, startPoint x: 707, startPoint y: 327, endPoint x: 209, endPoint y: 298, distance: 498.3
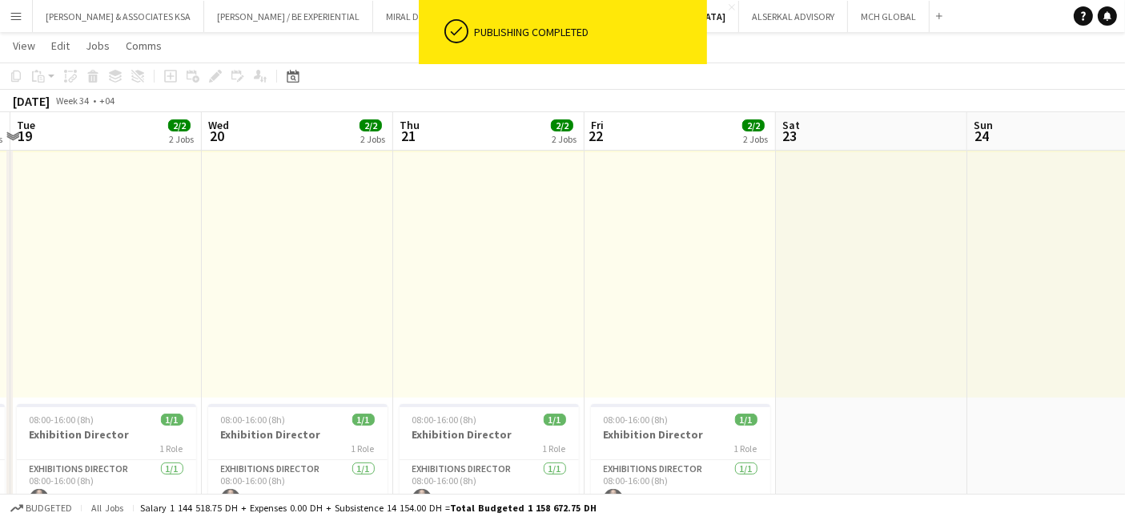
drag, startPoint x: 882, startPoint y: 296, endPoint x: 146, endPoint y: 299, distance: 736.2
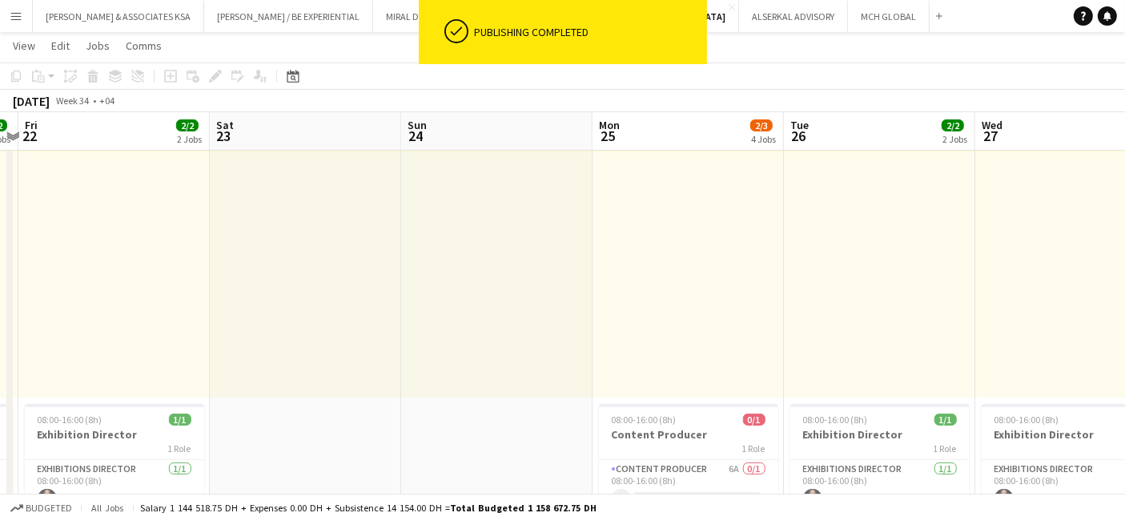
drag, startPoint x: 890, startPoint y: 282, endPoint x: 219, endPoint y: 305, distance: 670.9
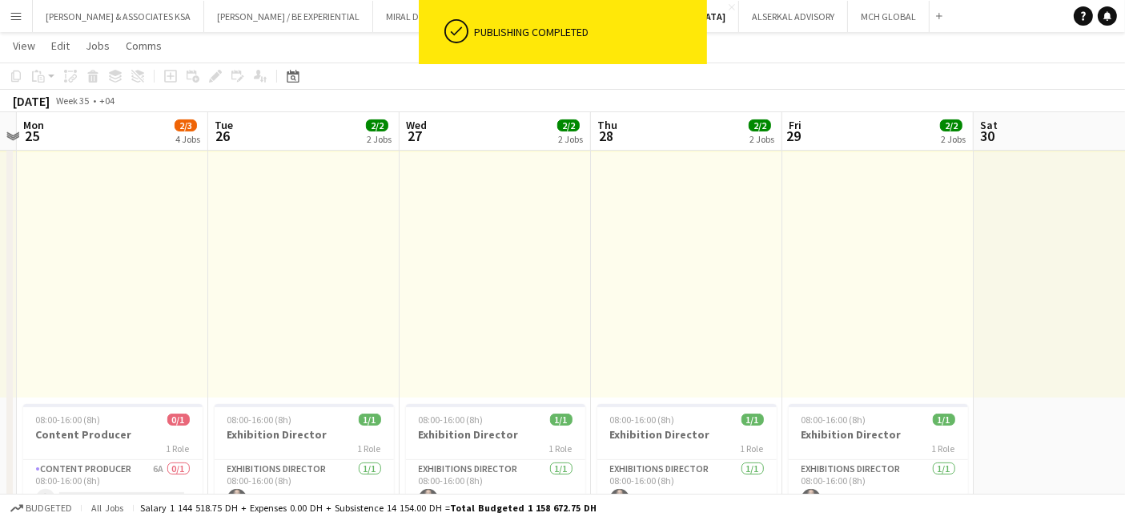
drag, startPoint x: 1053, startPoint y: 304, endPoint x: 505, endPoint y: 414, distance: 558.2
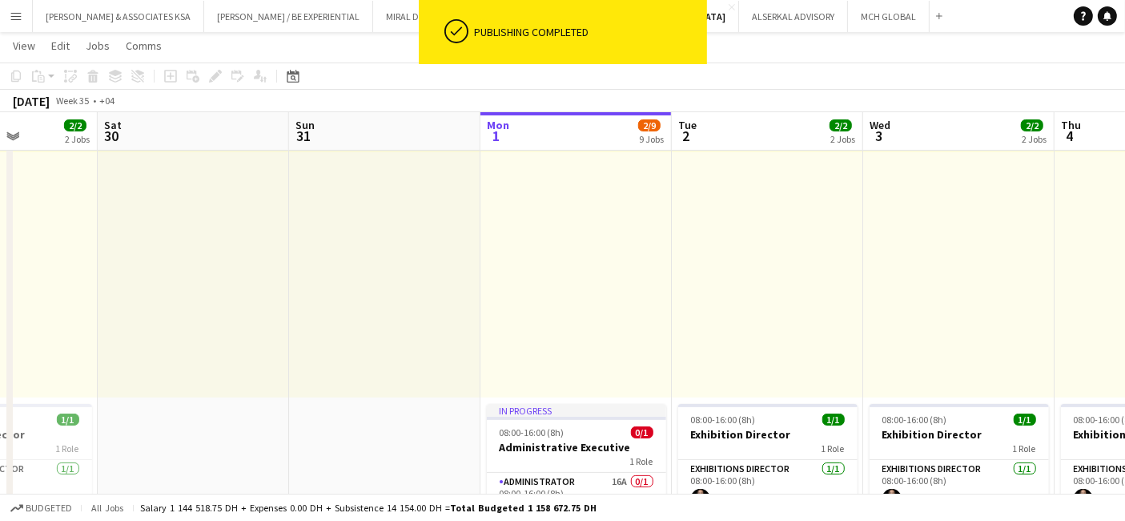
drag, startPoint x: 843, startPoint y: 385, endPoint x: 449, endPoint y: 380, distance: 393.3
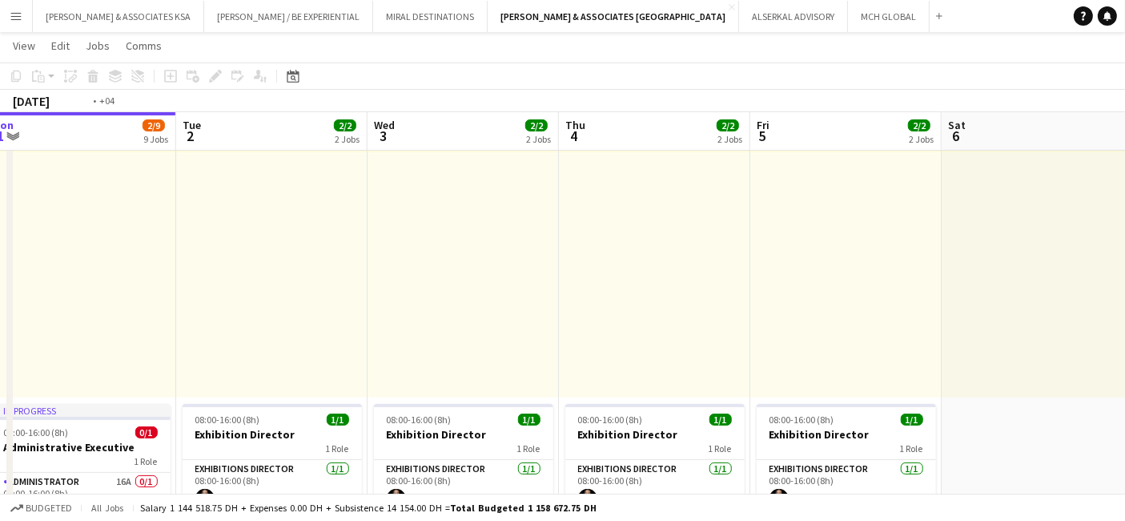
drag, startPoint x: 868, startPoint y: 264, endPoint x: 176, endPoint y: 292, distance: 691.9
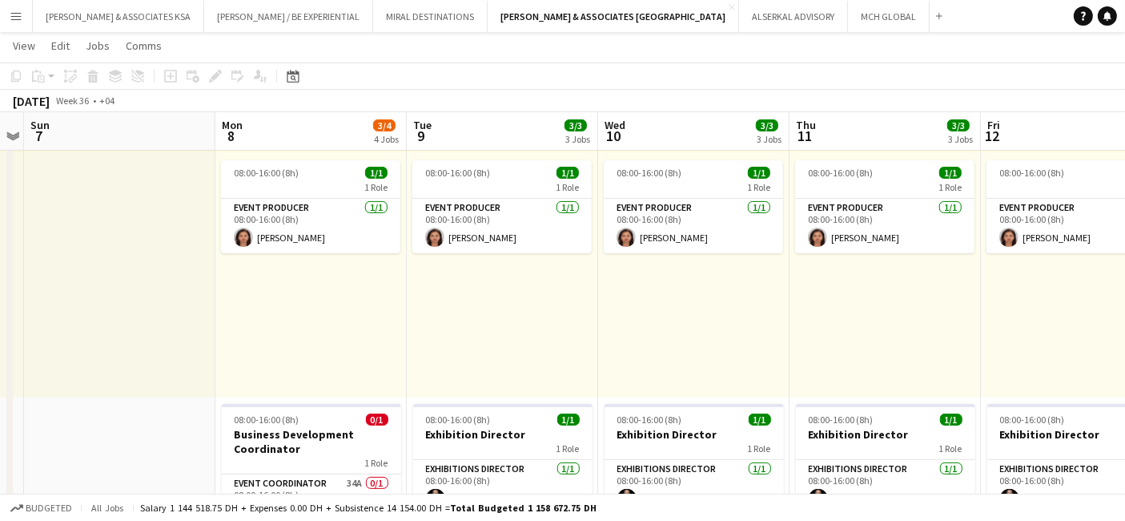
drag, startPoint x: 337, startPoint y: 324, endPoint x: 324, endPoint y: 324, distance: 13.6
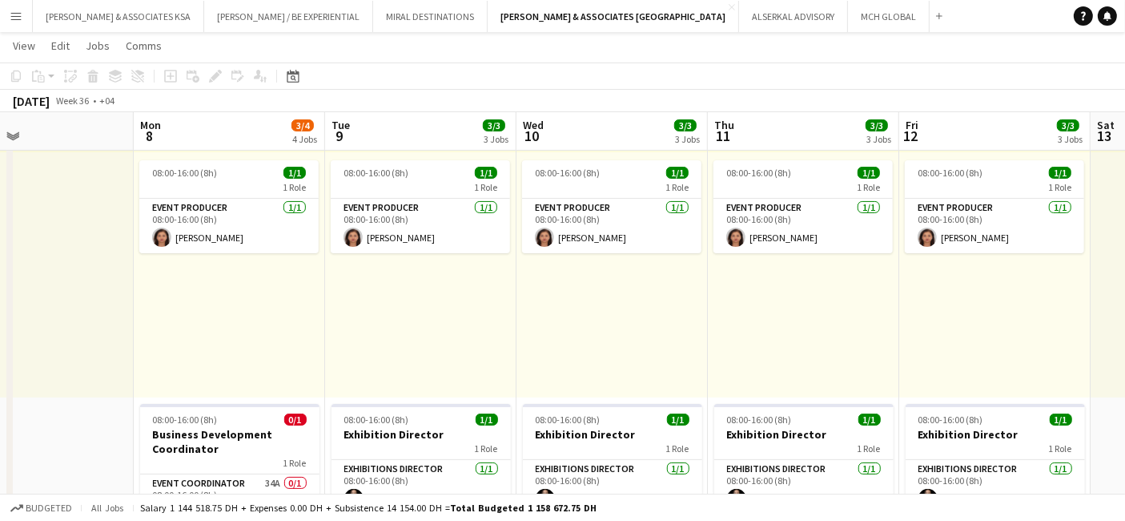
scroll to position [0, 658]
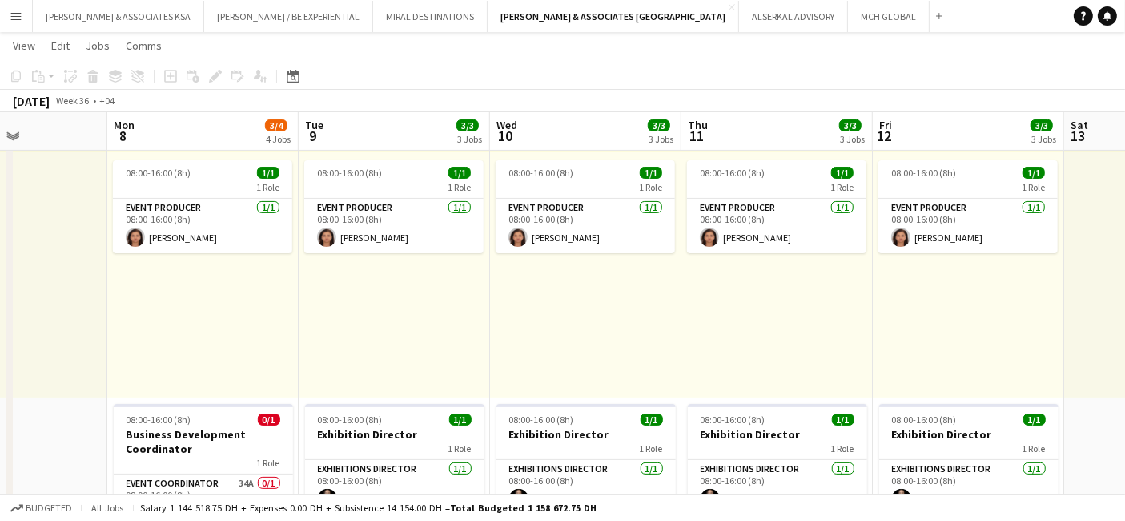
drag, startPoint x: 634, startPoint y: 336, endPoint x: 528, endPoint y: 348, distance: 107.3
click at [175, 207] on app-card-role "Event Producer [DATE] 08:00-16:00 (8h) [PERSON_NAME]" at bounding box center [202, 226] width 179 height 54
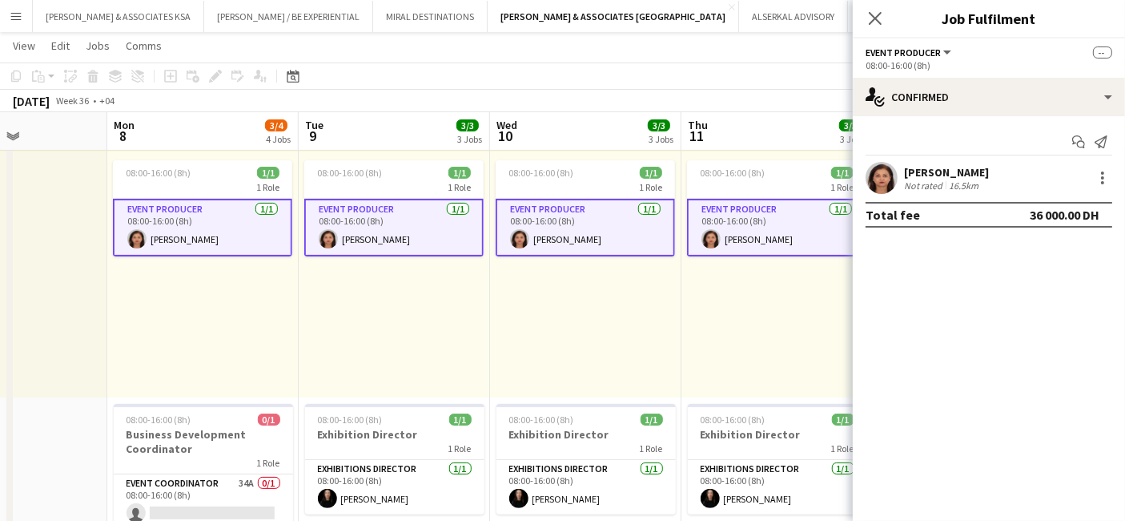
click at [175, 207] on app-card-role "Event Producer [DATE] 08:00-16:00 (8h) [PERSON_NAME]" at bounding box center [202, 228] width 179 height 58
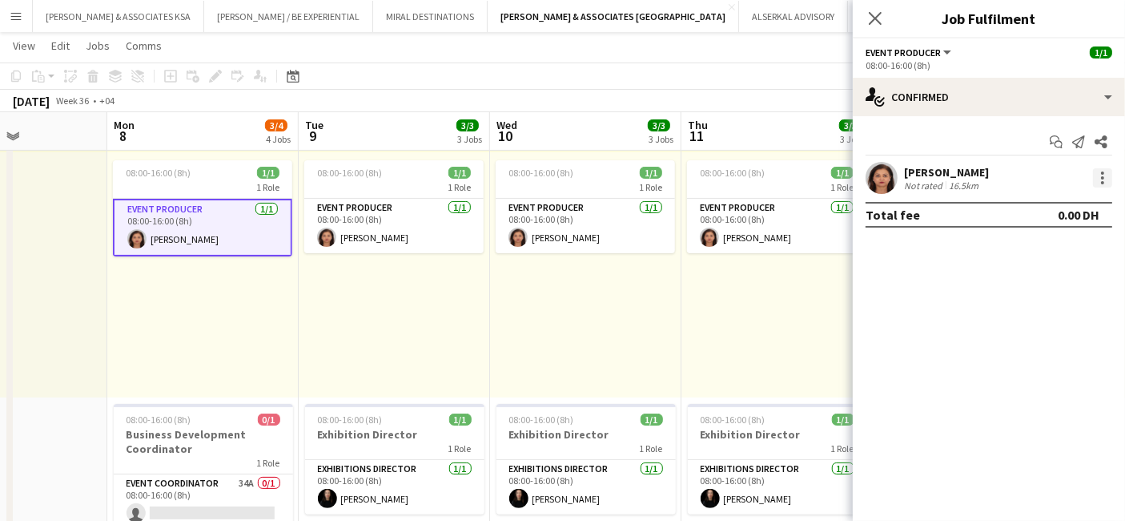
click at [1105, 175] on div at bounding box center [1102, 177] width 19 height 19
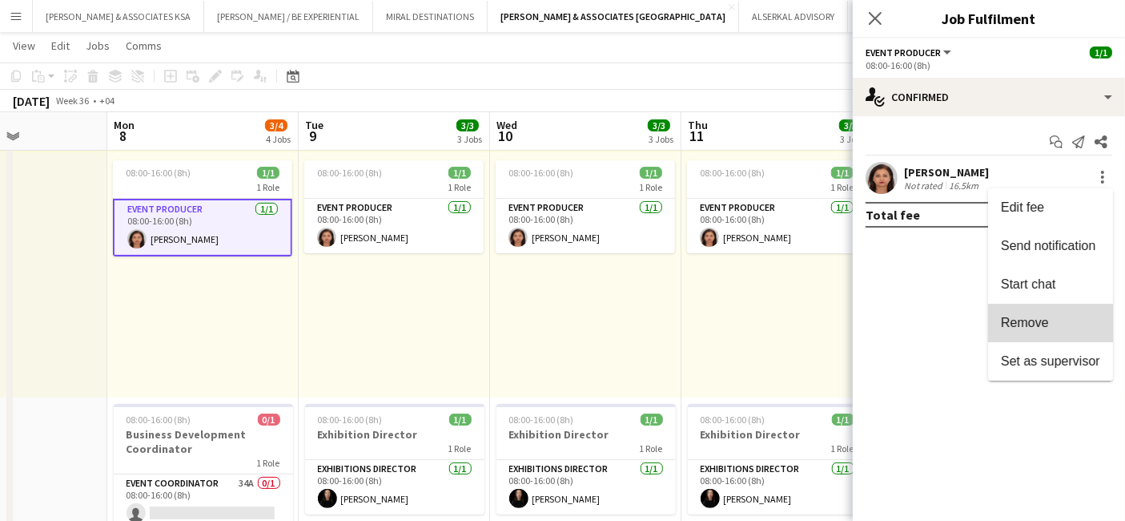
click at [1059, 319] on span "Remove" at bounding box center [1050, 323] width 99 height 14
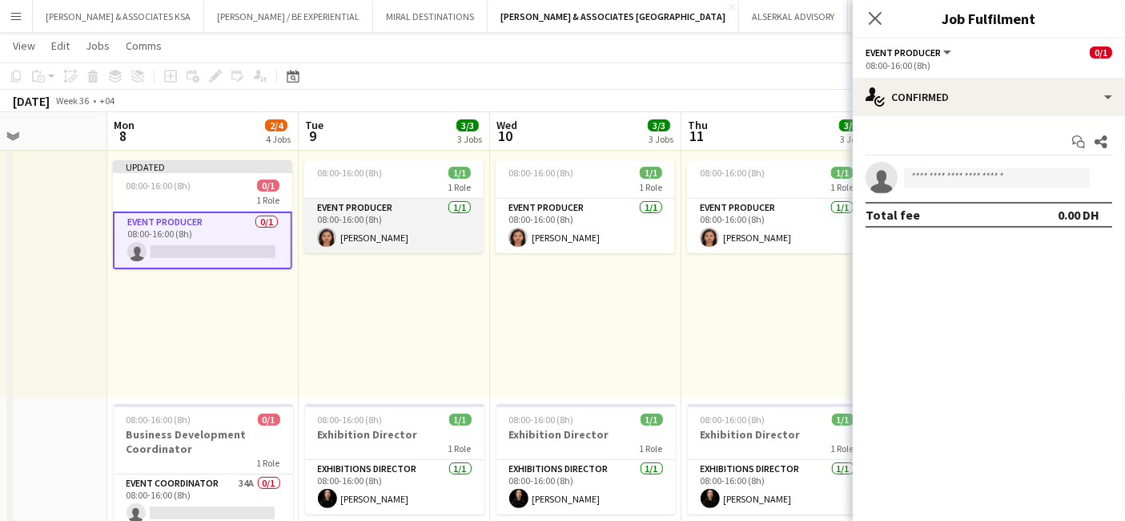
click at [409, 207] on app-card-role "Event Producer [DATE] 08:00-16:00 (8h) [PERSON_NAME]" at bounding box center [393, 226] width 179 height 54
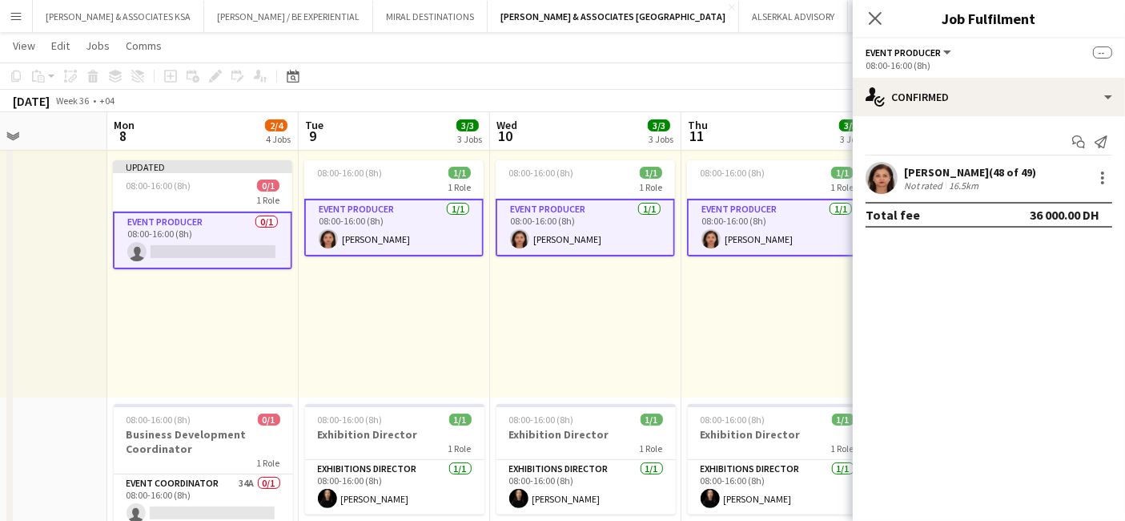
click at [409, 207] on app-card-role "Event Producer [DATE] 08:00-16:00 (8h) [PERSON_NAME]" at bounding box center [393, 228] width 179 height 58
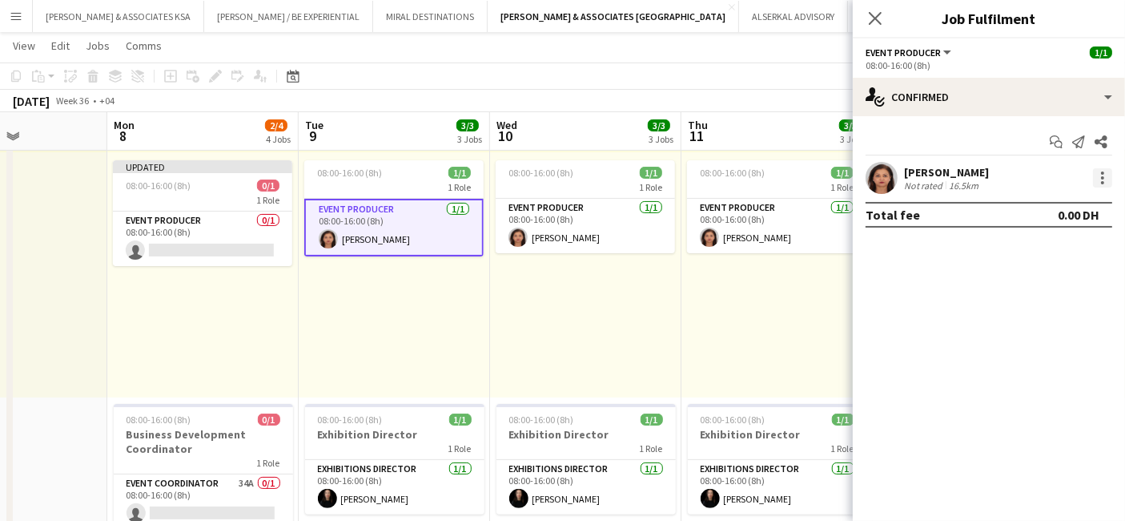
click at [1106, 179] on div at bounding box center [1102, 177] width 19 height 19
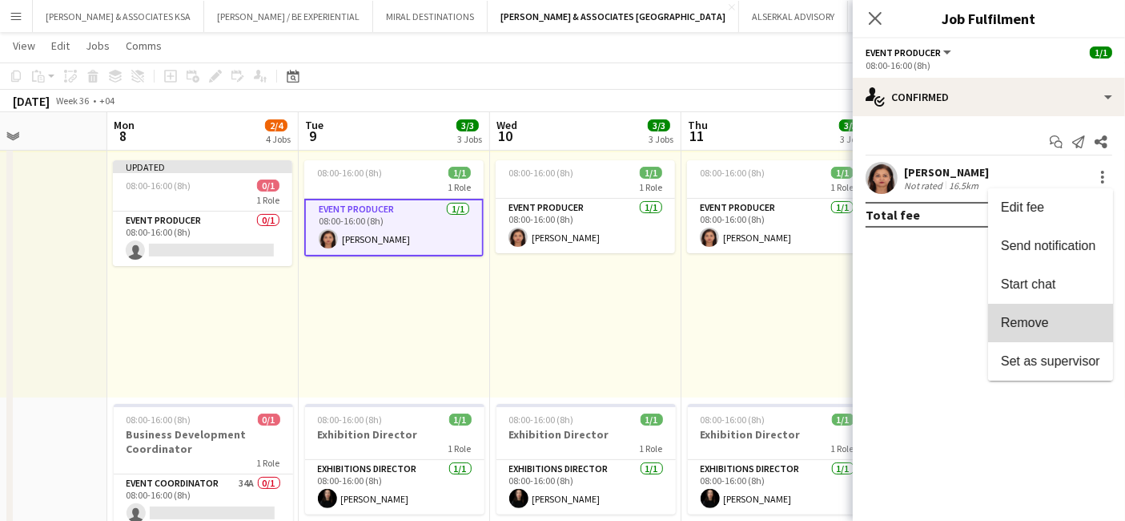
drag, startPoint x: 1064, startPoint y: 308, endPoint x: 728, endPoint y: 258, distance: 339.4
click at [1063, 308] on button "Remove" at bounding box center [1050, 323] width 125 height 38
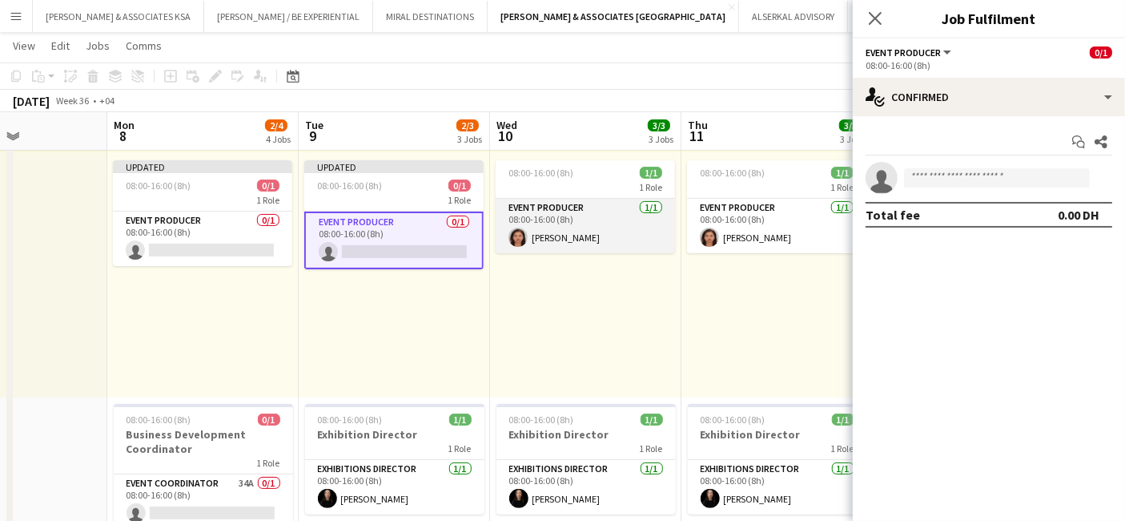
click at [594, 214] on app-card-role "Event Producer [DATE] 08:00-16:00 (8h) [PERSON_NAME]" at bounding box center [585, 226] width 179 height 54
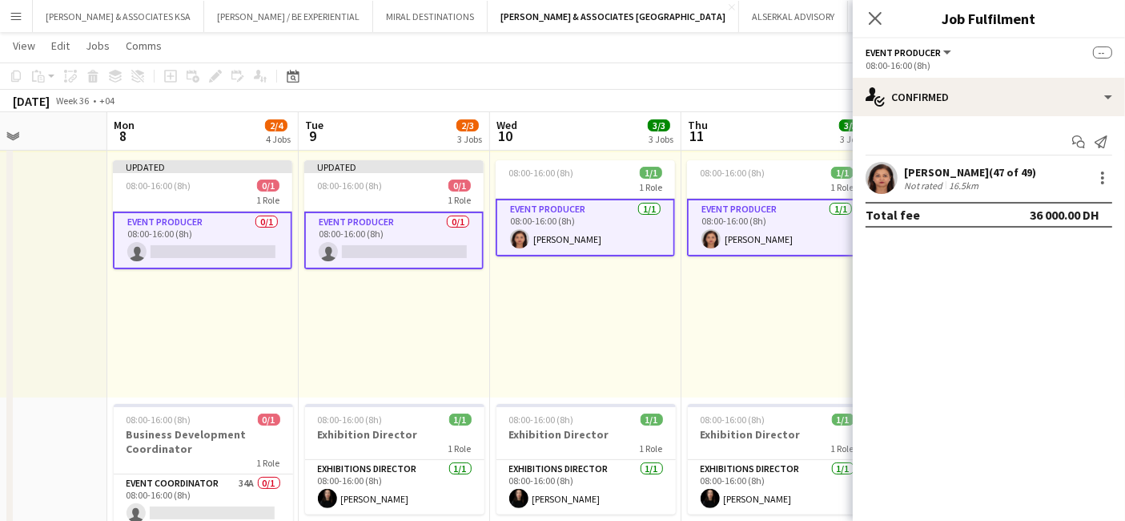
click at [594, 214] on app-card-role "Event Producer [DATE] 08:00-16:00 (8h) [PERSON_NAME]" at bounding box center [585, 228] width 179 height 58
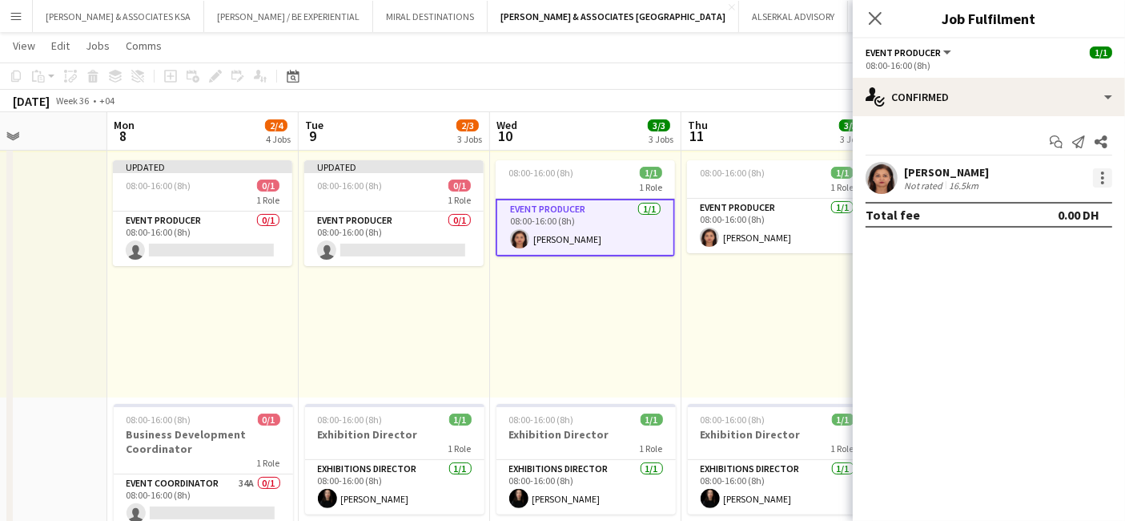
click at [1105, 174] on div at bounding box center [1102, 177] width 19 height 19
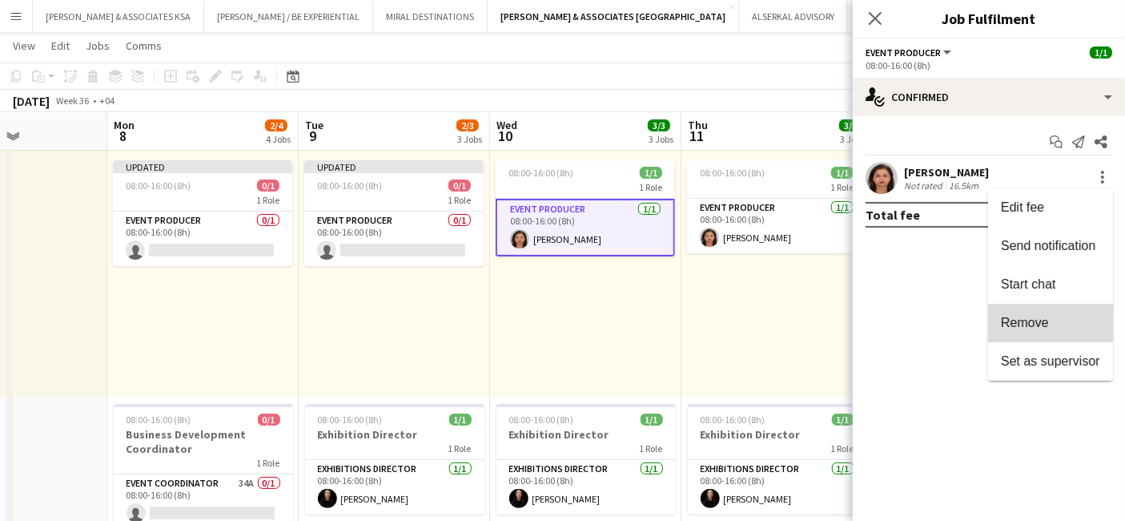
click at [1065, 328] on span "Remove" at bounding box center [1050, 323] width 99 height 14
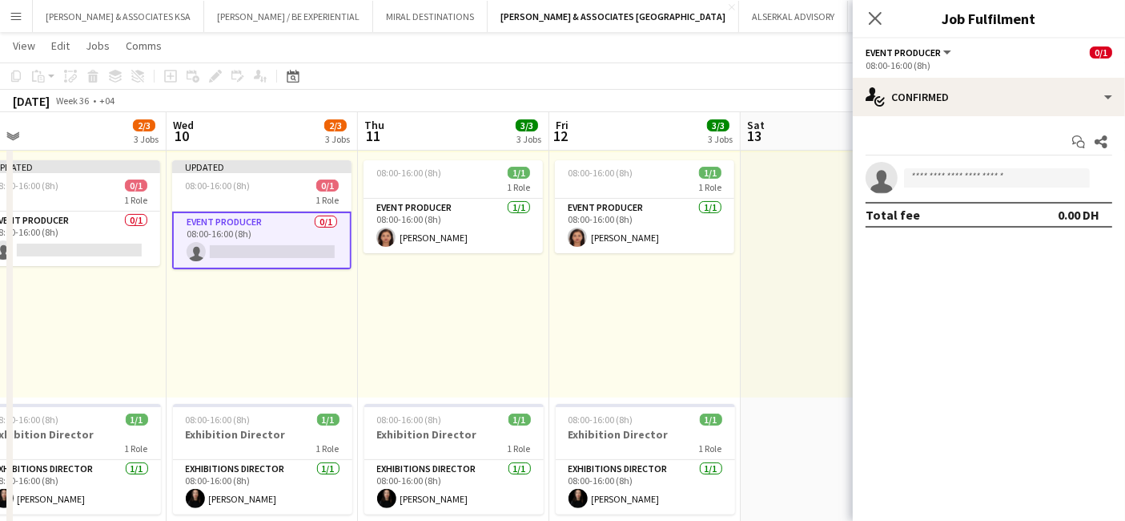
drag, startPoint x: 748, startPoint y: 334, endPoint x: 387, endPoint y: 284, distance: 364.8
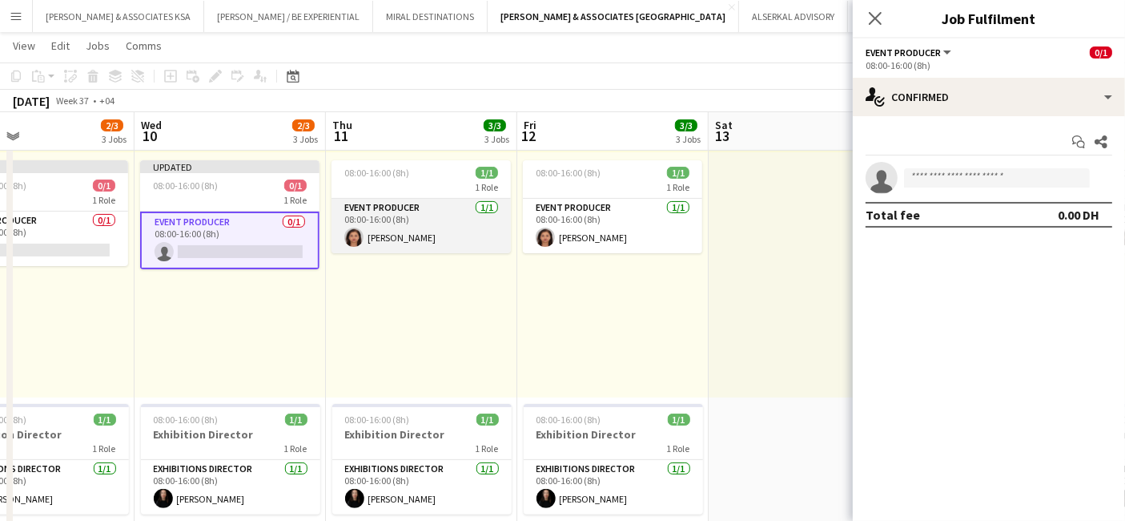
click at [412, 220] on app-card-role "Event Producer [DATE] 08:00-16:00 (8h) [PERSON_NAME]" at bounding box center [421, 226] width 179 height 54
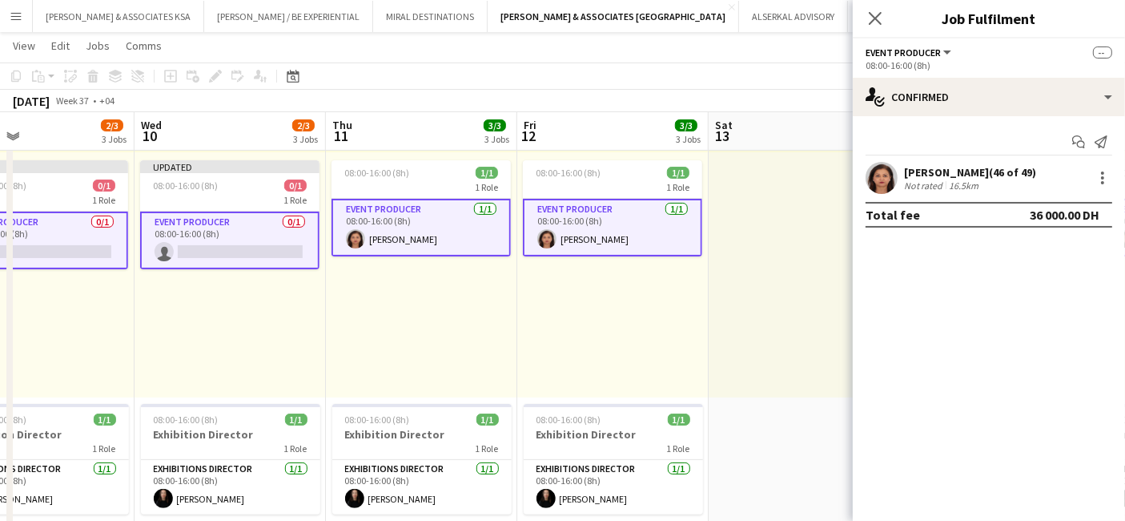
click at [412, 220] on app-card-role "Event Producer [DATE] 08:00-16:00 (8h) [PERSON_NAME]" at bounding box center [421, 228] width 179 height 58
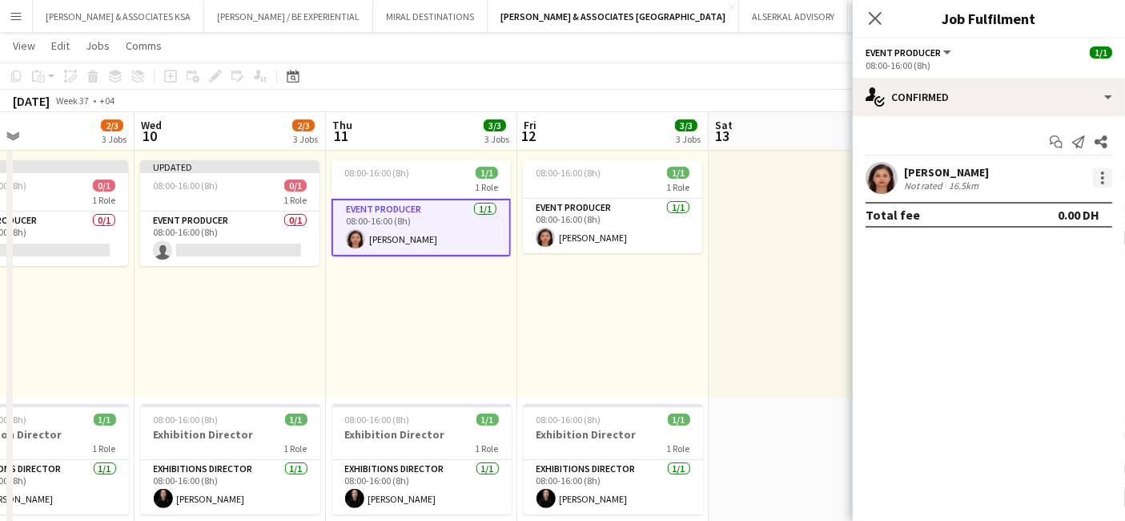
click at [1107, 176] on div at bounding box center [1102, 177] width 19 height 19
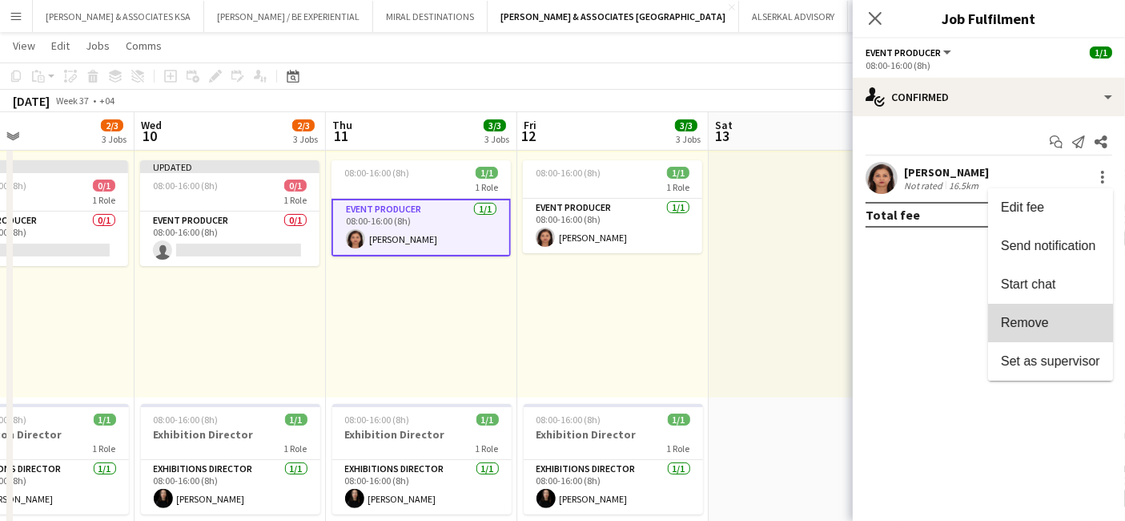
click at [1060, 320] on span "Remove" at bounding box center [1050, 323] width 99 height 14
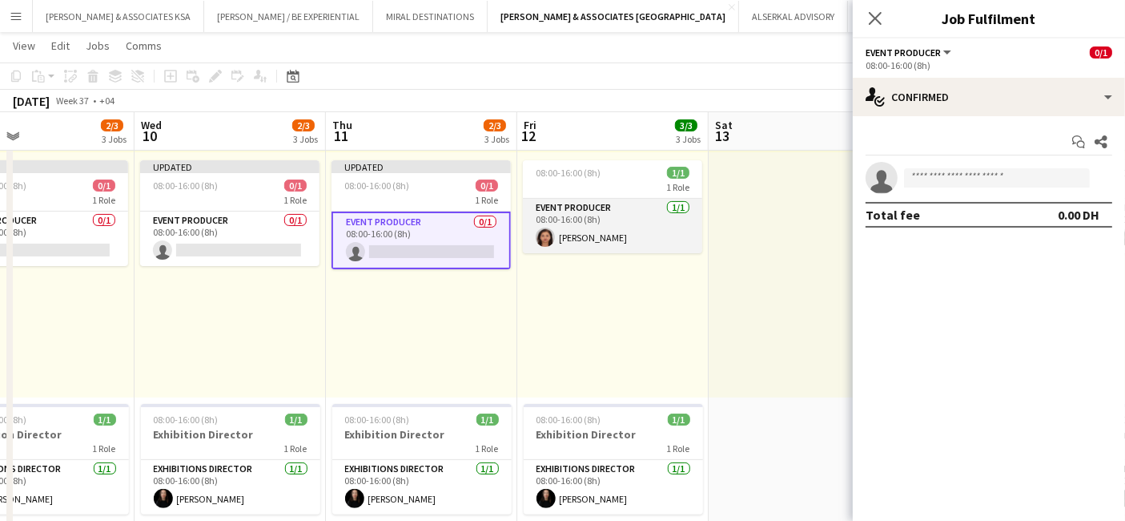
click at [617, 215] on app-card-role "Event Producer [DATE] 08:00-16:00 (8h) [PERSON_NAME]" at bounding box center [612, 226] width 179 height 54
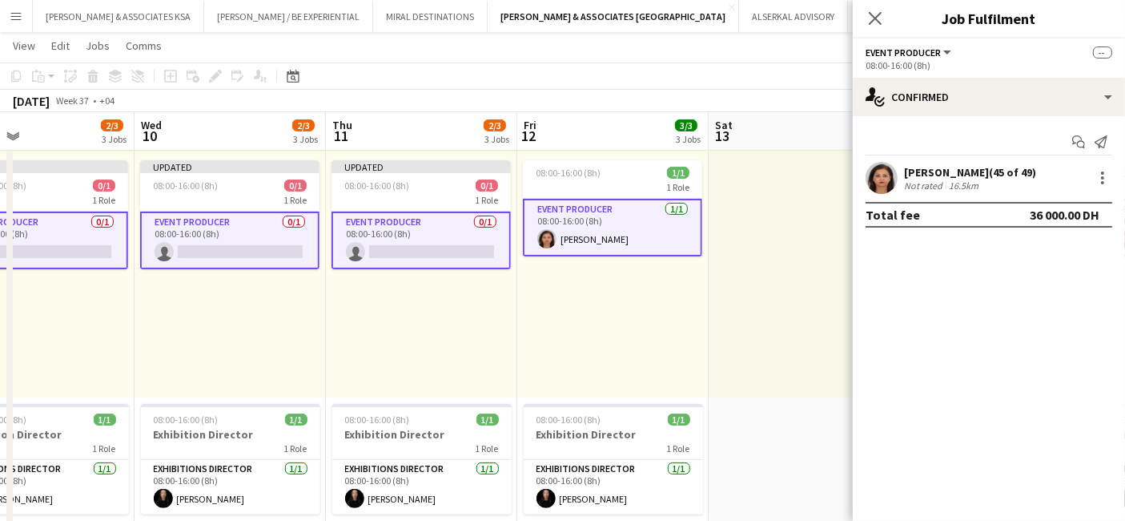
click at [617, 215] on app-card-role "Event Producer [DATE] 08:00-16:00 (8h) [PERSON_NAME]" at bounding box center [612, 228] width 179 height 58
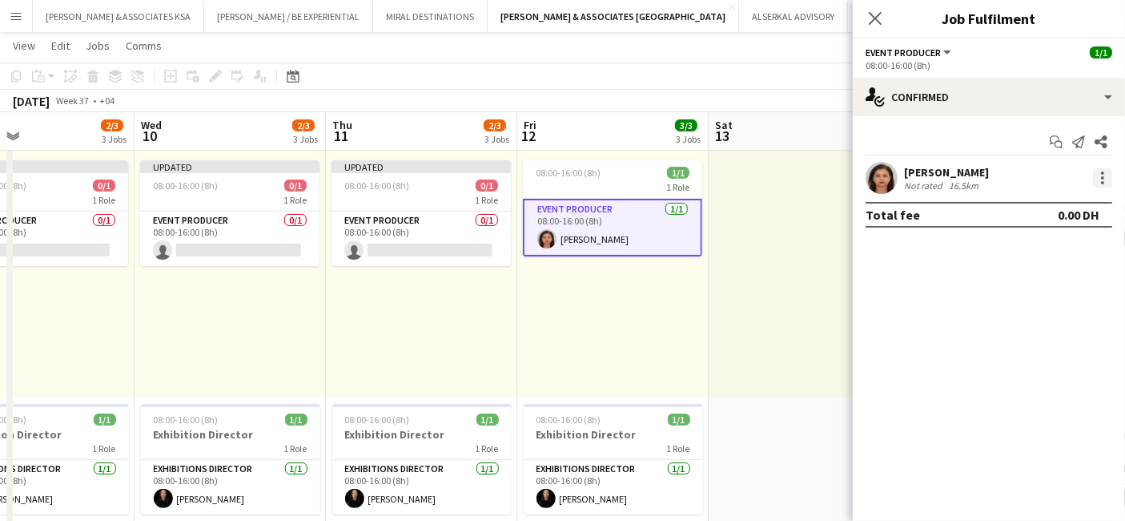
click at [1105, 175] on div at bounding box center [1102, 177] width 19 height 19
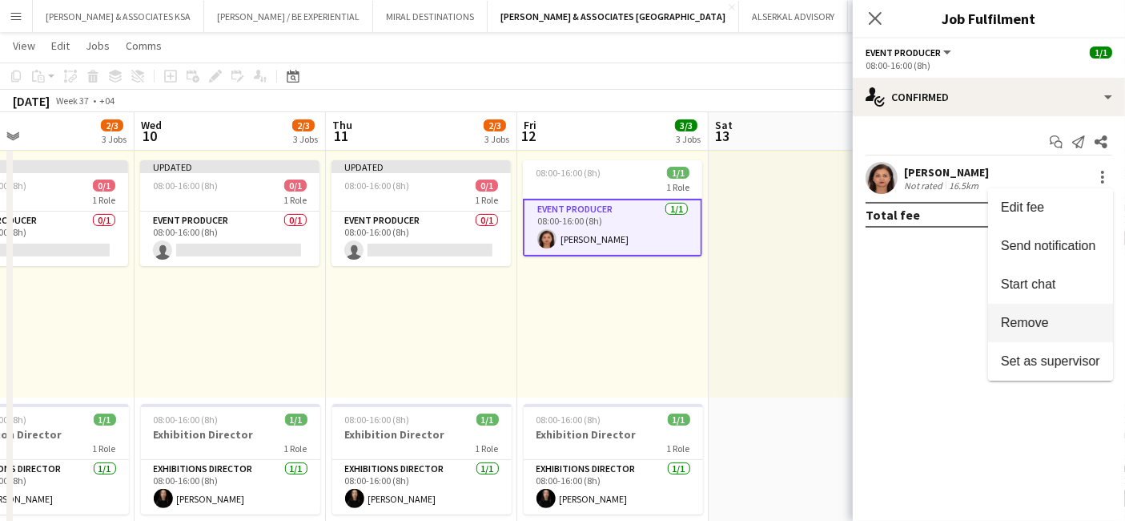
click at [1042, 316] on span "Remove" at bounding box center [1025, 323] width 48 height 14
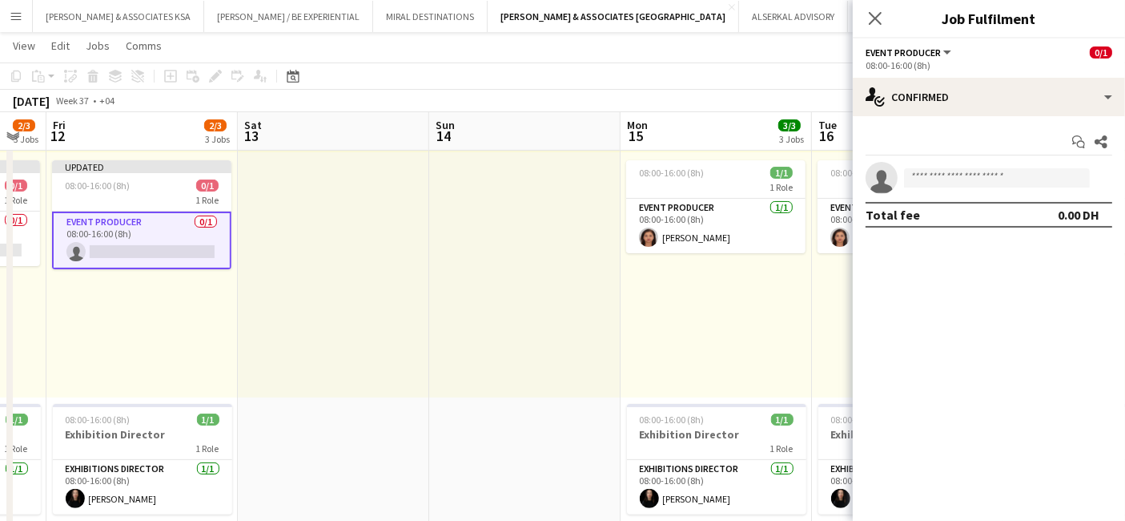
drag, startPoint x: 641, startPoint y: 317, endPoint x: 131, endPoint y: 320, distance: 509.5
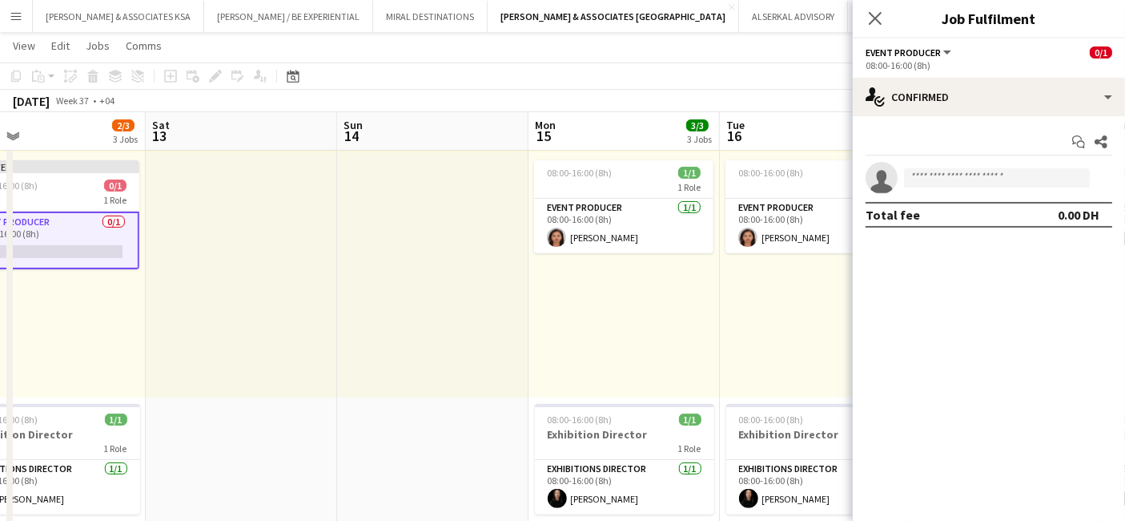
drag, startPoint x: 716, startPoint y: 309, endPoint x: 645, endPoint y: 312, distance: 71.4
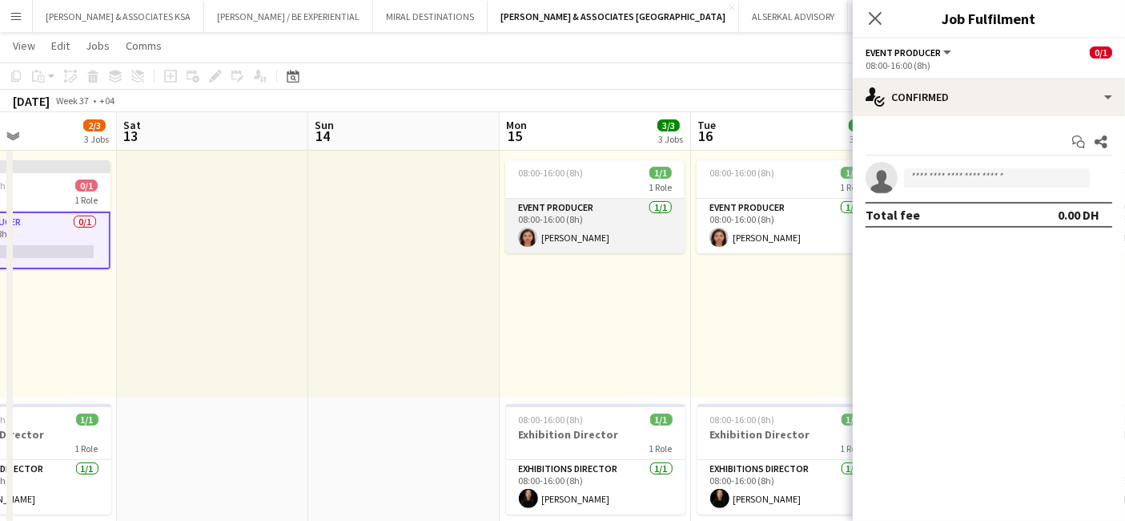
click at [576, 219] on app-card-role "Event Producer [DATE] 08:00-16:00 (8h) [PERSON_NAME]" at bounding box center [594, 226] width 179 height 54
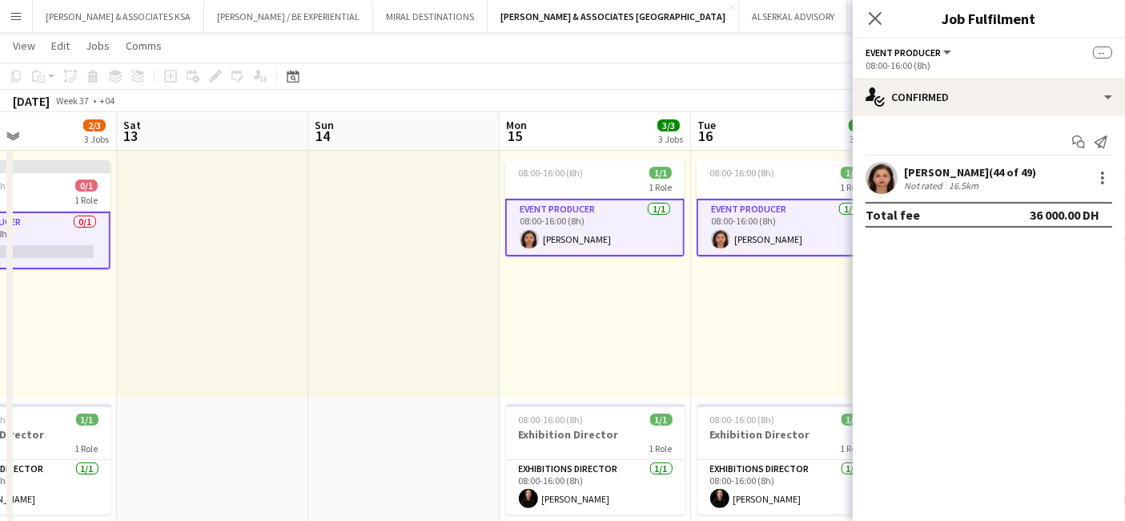
click at [576, 219] on app-card-role "Event Producer [DATE] 08:00-16:00 (8h) [PERSON_NAME]" at bounding box center [594, 228] width 179 height 58
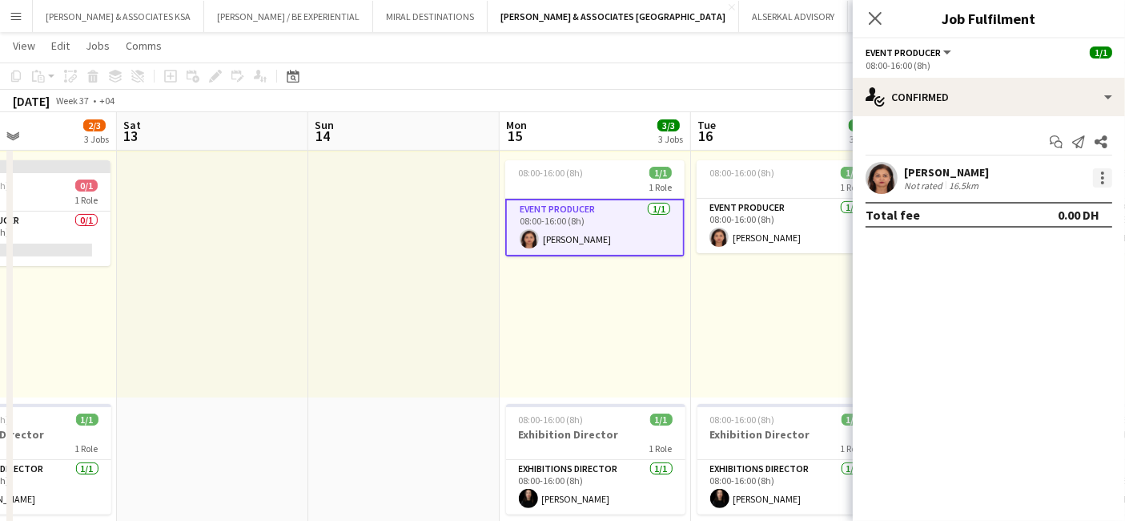
click at [1095, 177] on div at bounding box center [1102, 177] width 19 height 19
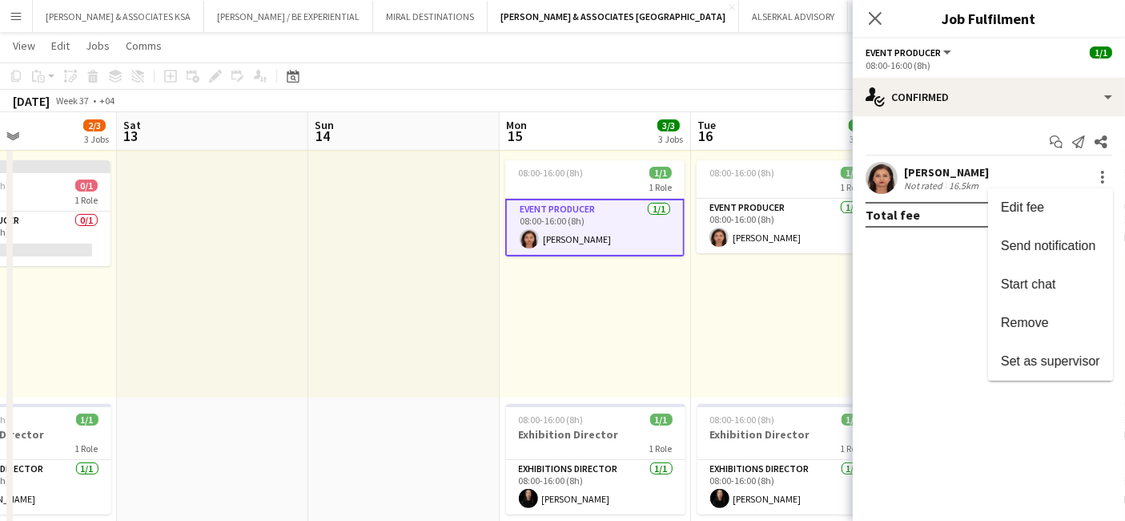
drag, startPoint x: 1059, startPoint y: 319, endPoint x: 1041, endPoint y: 316, distance: 17.8
click at [1058, 319] on span "Remove" at bounding box center [1050, 323] width 99 height 14
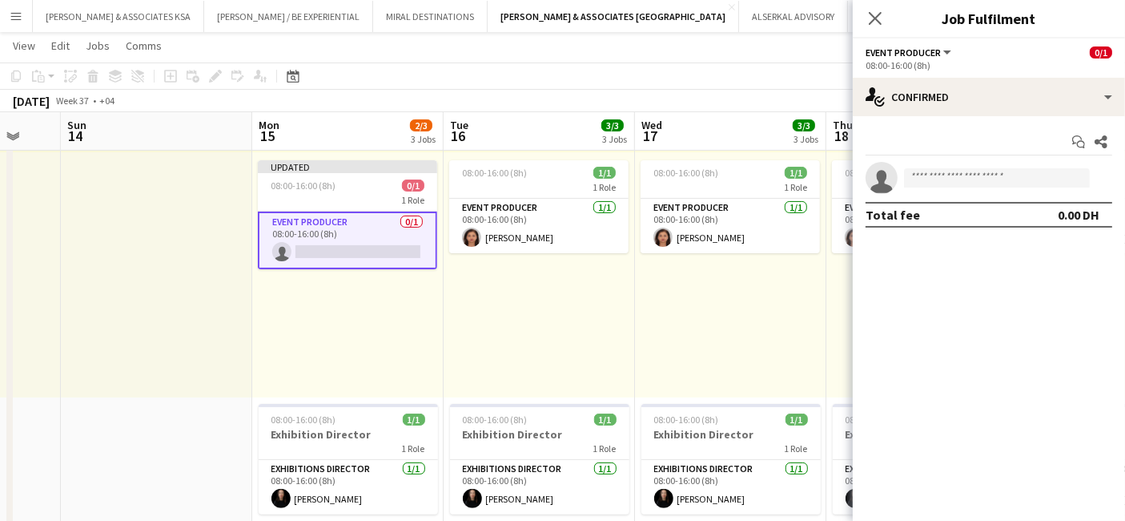
drag, startPoint x: 815, startPoint y: 324, endPoint x: 526, endPoint y: 296, distance: 290.5
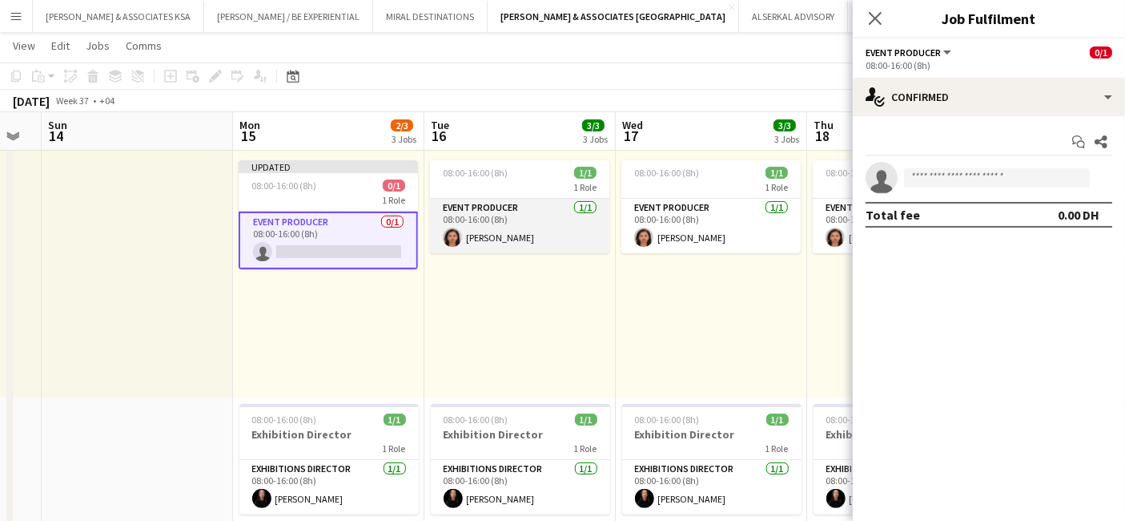
click at [501, 219] on app-card-role "Event Producer [DATE] 08:00-16:00 (8h) [PERSON_NAME]" at bounding box center [519, 226] width 179 height 54
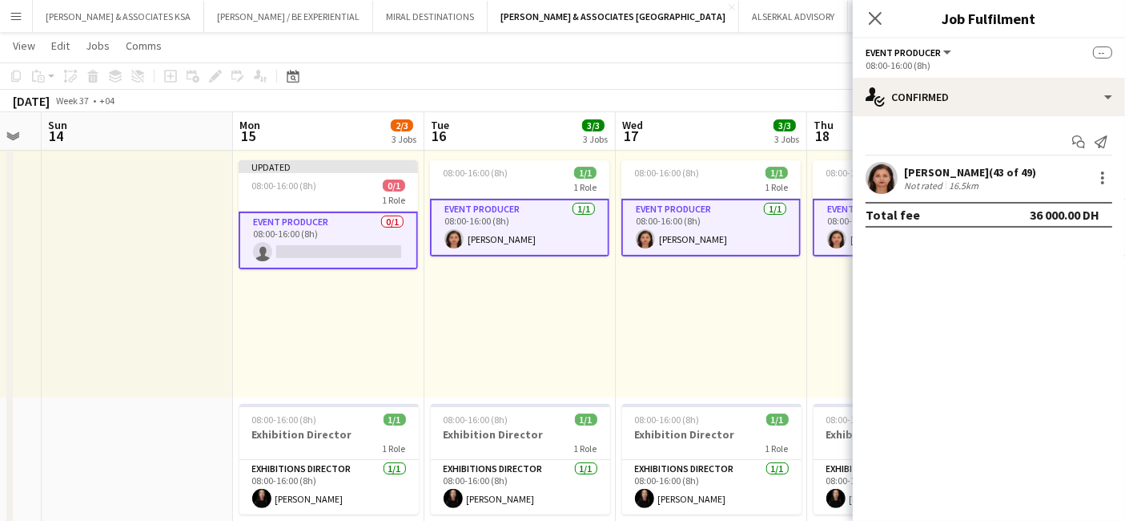
click at [501, 219] on app-card-role "Event Producer [DATE] 08:00-16:00 (8h) [PERSON_NAME]" at bounding box center [519, 228] width 179 height 58
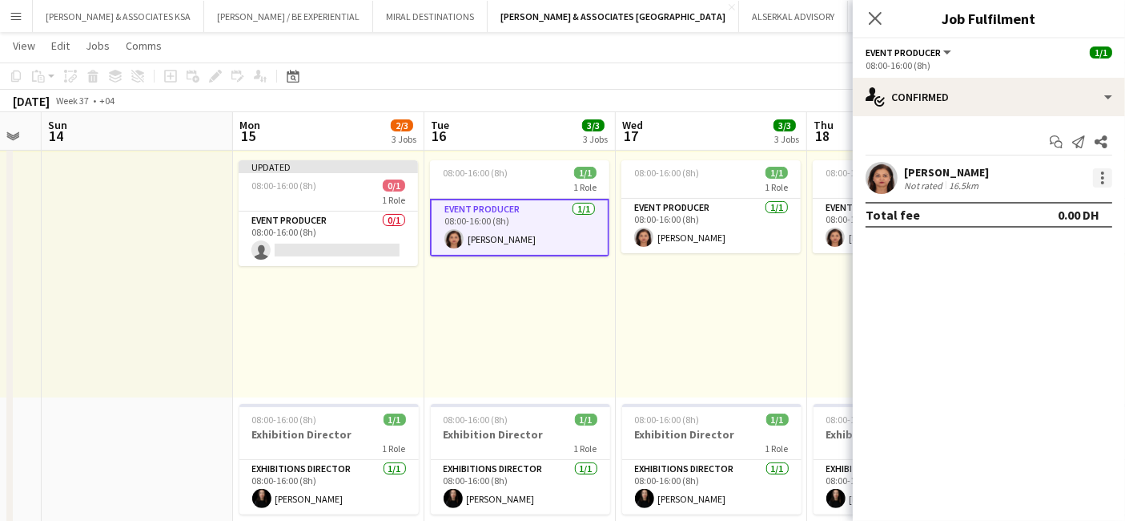
click at [1104, 177] on div at bounding box center [1102, 177] width 3 height 3
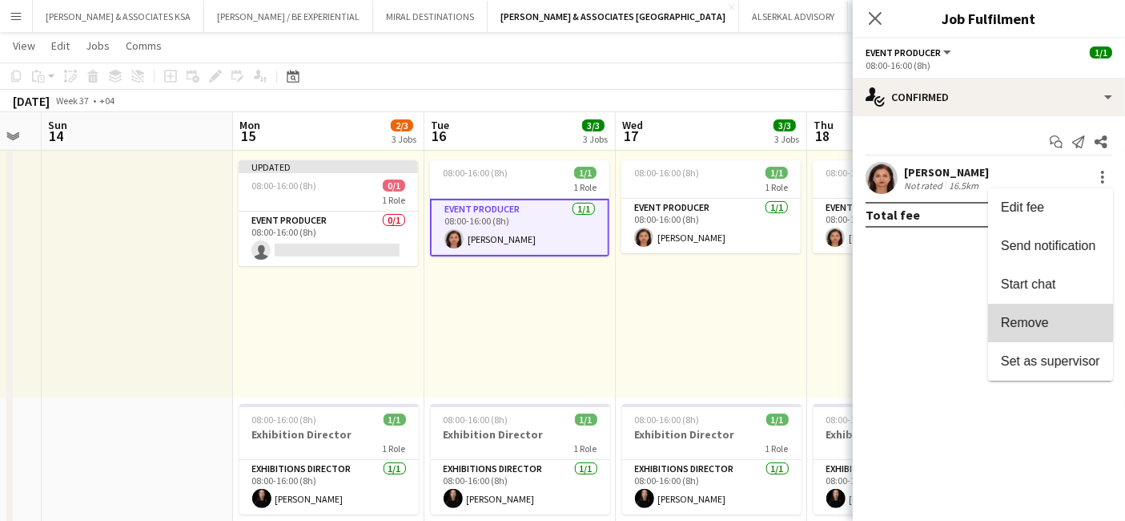
drag, startPoint x: 1047, startPoint y: 319, endPoint x: 773, endPoint y: 311, distance: 274.1
click at [1046, 320] on span "Remove" at bounding box center [1025, 323] width 48 height 14
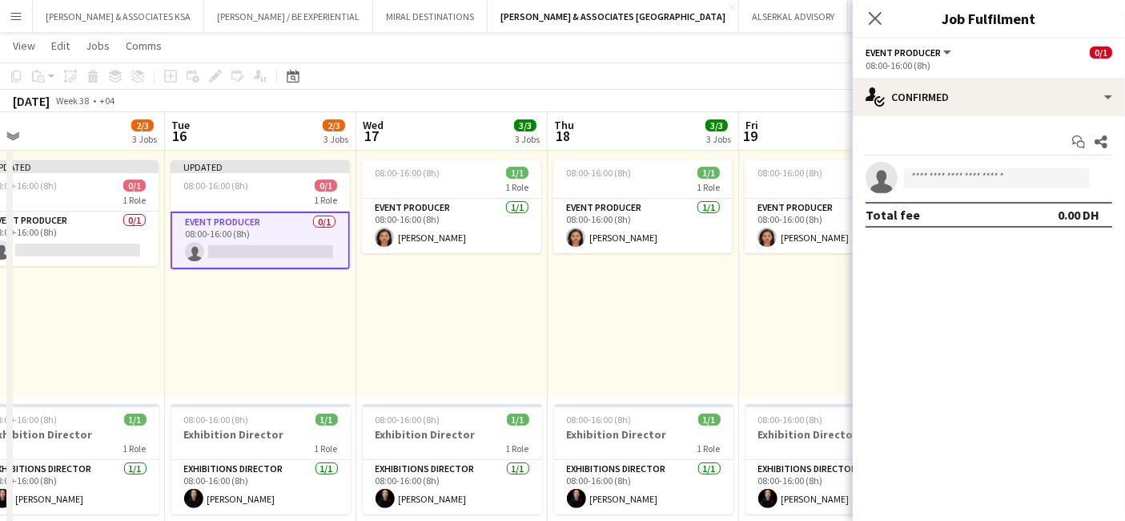
drag, startPoint x: 725, startPoint y: 315, endPoint x: 462, endPoint y: 326, distance: 263.0
click at [400, 221] on app-card-role "Event Producer [DATE] 08:00-16:00 (8h) [PERSON_NAME]" at bounding box center [450, 226] width 179 height 54
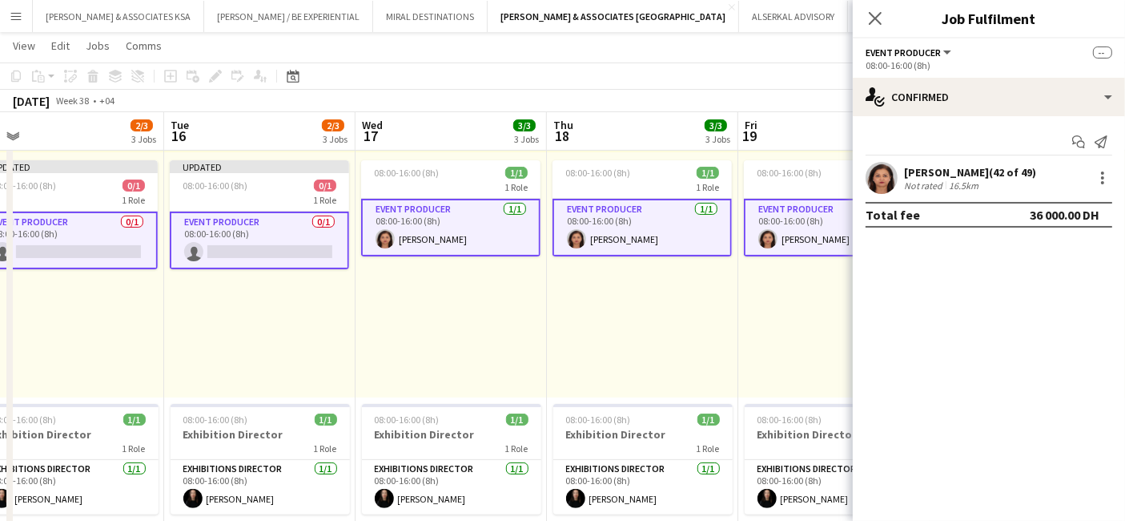
click at [400, 221] on app-card-role "Event Producer [DATE] 08:00-16:00 (8h) [PERSON_NAME]" at bounding box center [450, 228] width 179 height 58
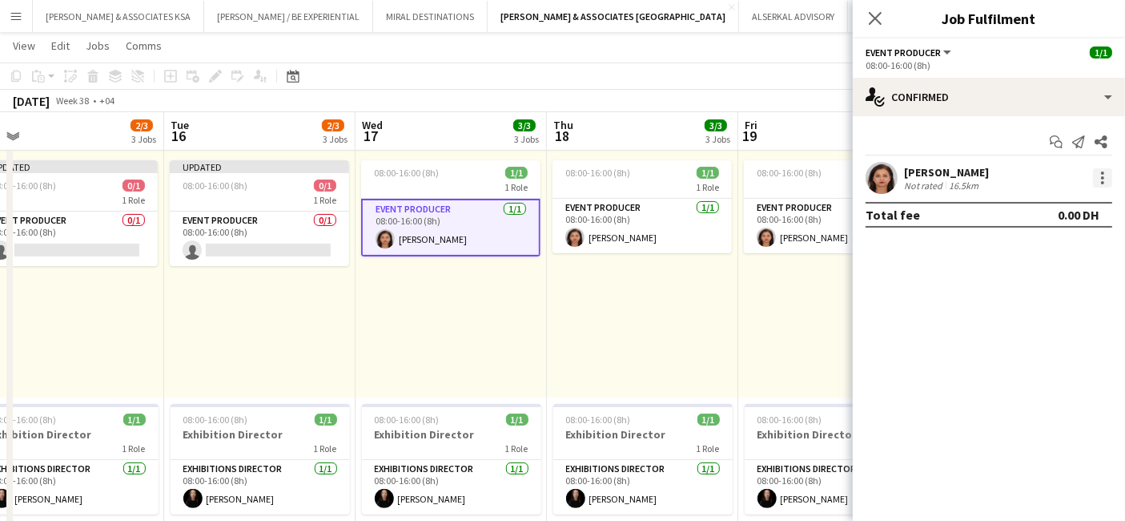
click at [1105, 182] on div at bounding box center [1102, 177] width 19 height 19
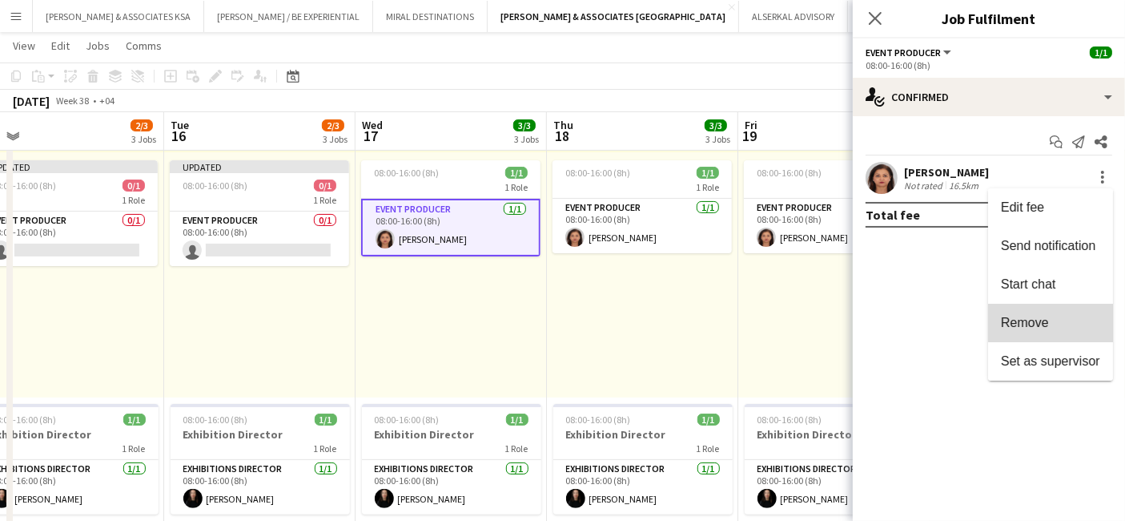
drag, startPoint x: 1067, startPoint y: 319, endPoint x: 1048, endPoint y: 321, distance: 19.4
click at [1066, 319] on span "Remove" at bounding box center [1050, 323] width 99 height 14
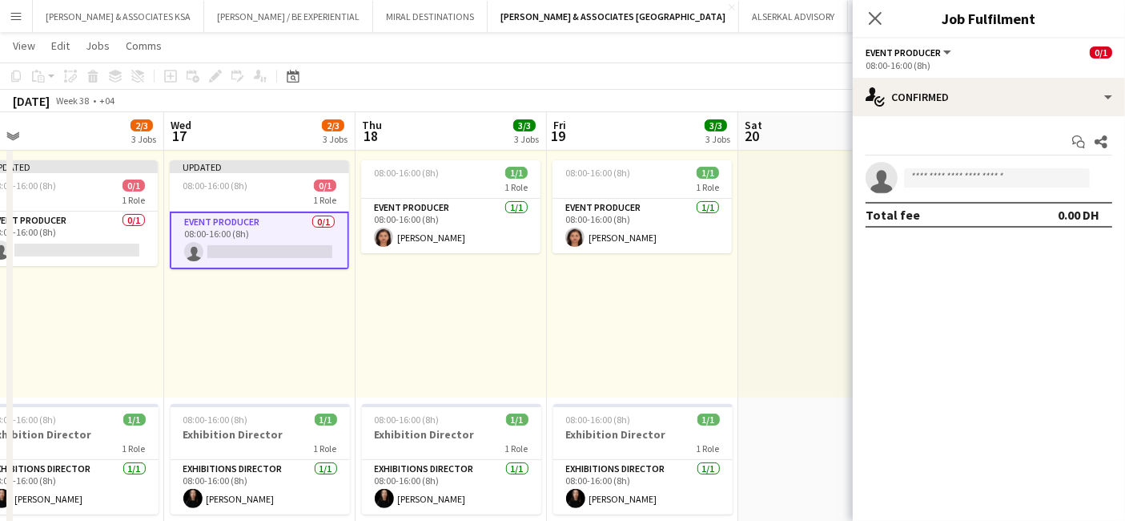
scroll to position [0, 496]
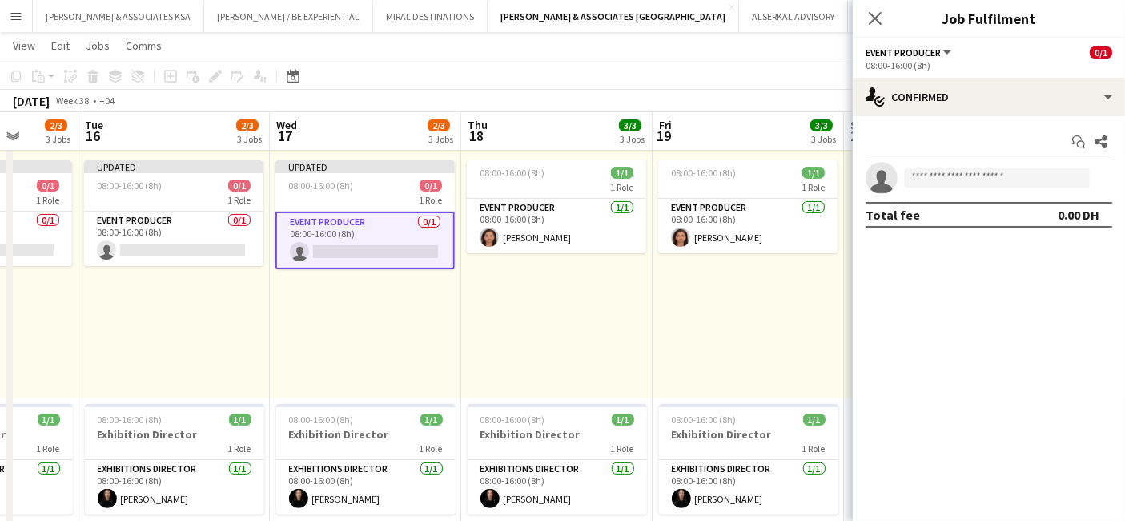
drag, startPoint x: 577, startPoint y: 324, endPoint x: 300, endPoint y: 328, distance: 277.2
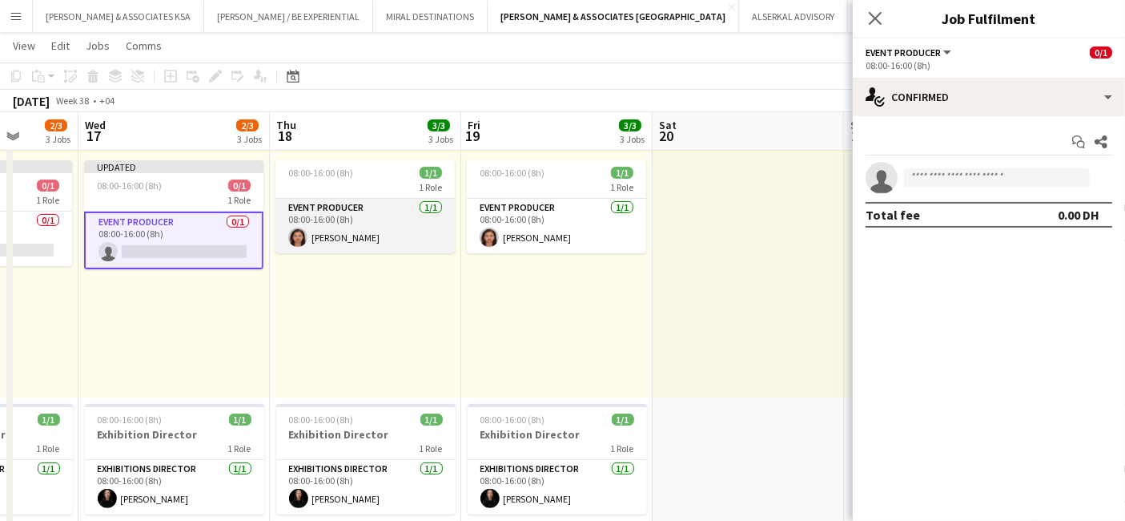
click at [316, 213] on app-card-role "Event Producer [DATE] 08:00-16:00 (8h) [PERSON_NAME]" at bounding box center [365, 226] width 179 height 54
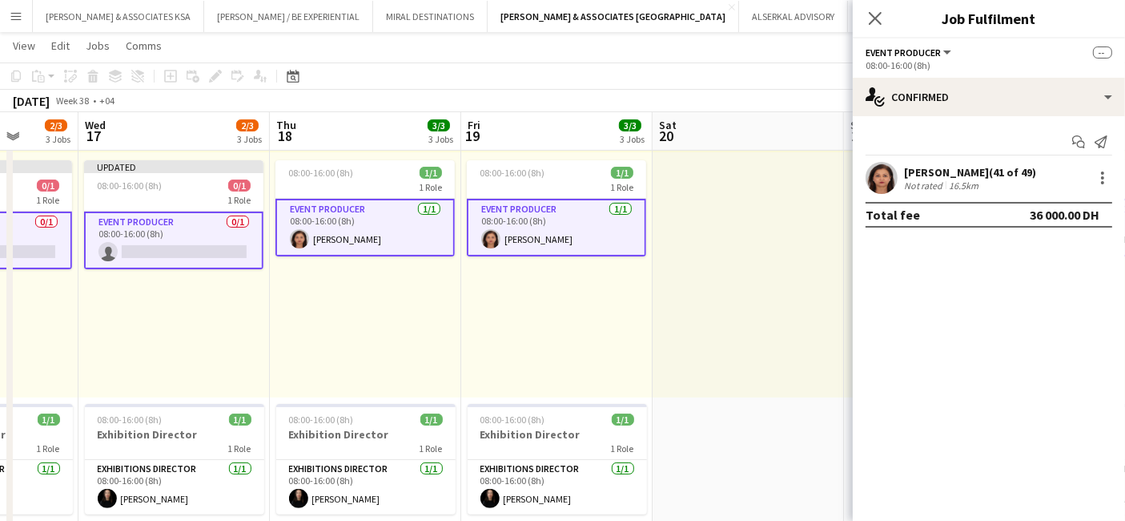
click at [316, 213] on app-card-role "Event Producer [DATE] 08:00-16:00 (8h) [PERSON_NAME]" at bounding box center [365, 228] width 179 height 58
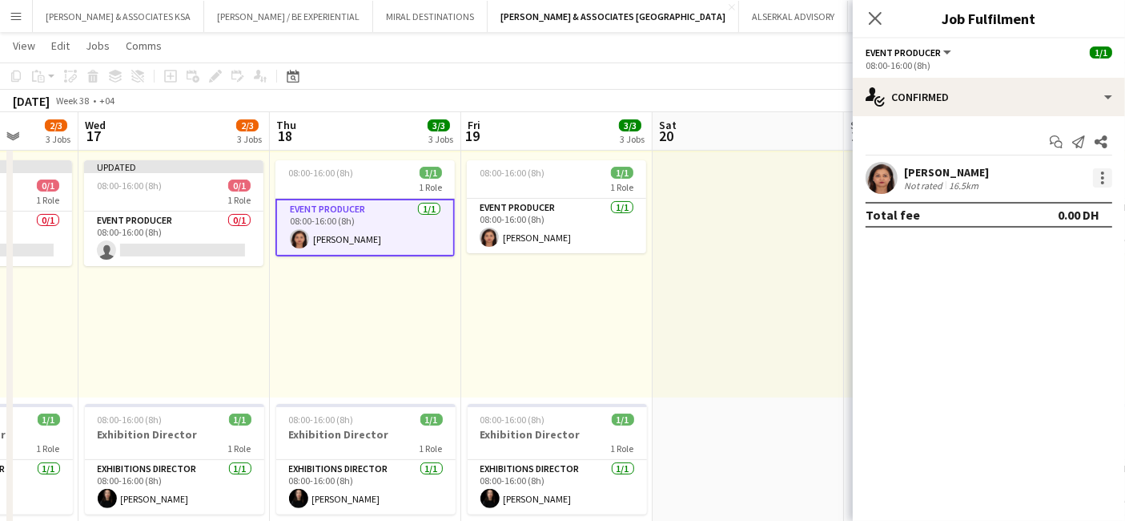
click at [1109, 179] on div at bounding box center [1102, 177] width 19 height 19
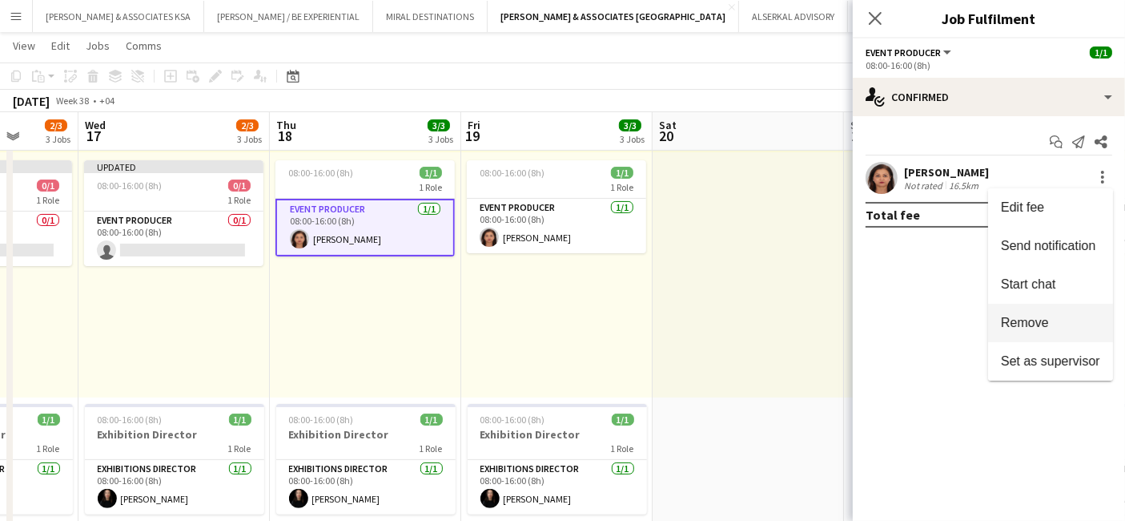
click at [1059, 322] on span "Remove" at bounding box center [1050, 323] width 99 height 14
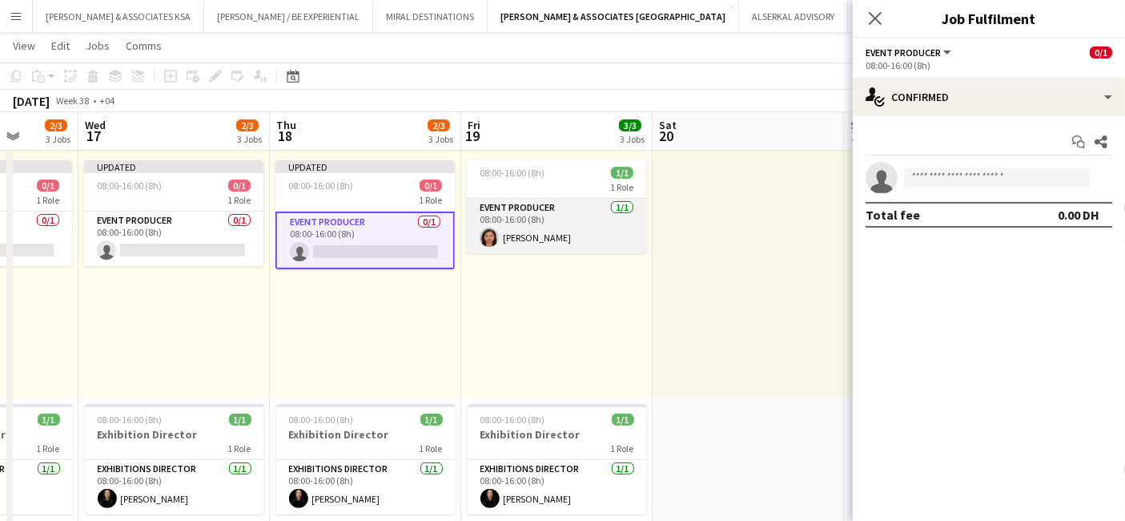
click at [507, 211] on app-card-role "Event Producer [DATE] 08:00-16:00 (8h) [PERSON_NAME]" at bounding box center [556, 226] width 179 height 54
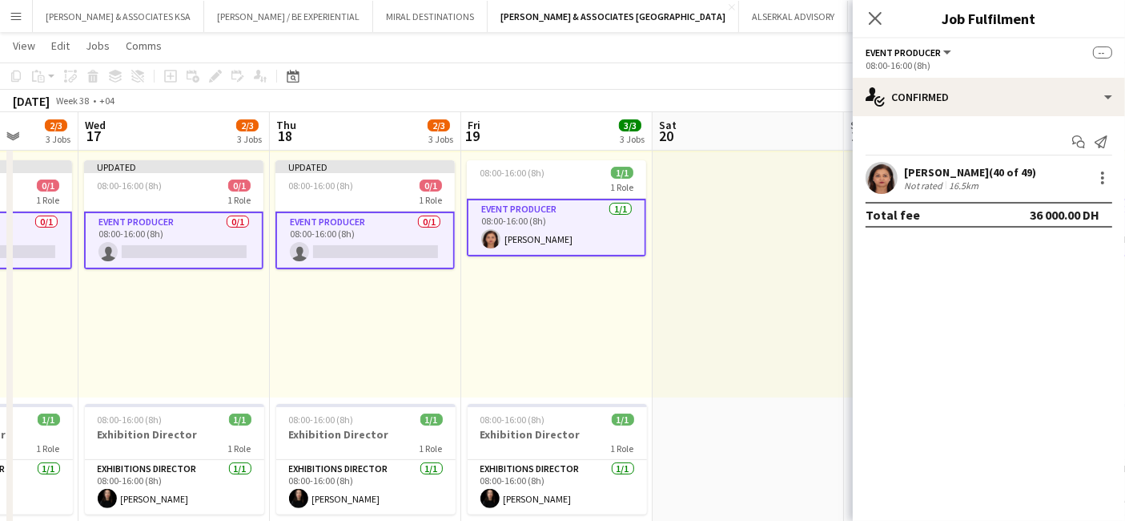
click at [507, 209] on app-card-role "Event Producer [DATE] 08:00-16:00 (8h) [PERSON_NAME]" at bounding box center [556, 228] width 179 height 58
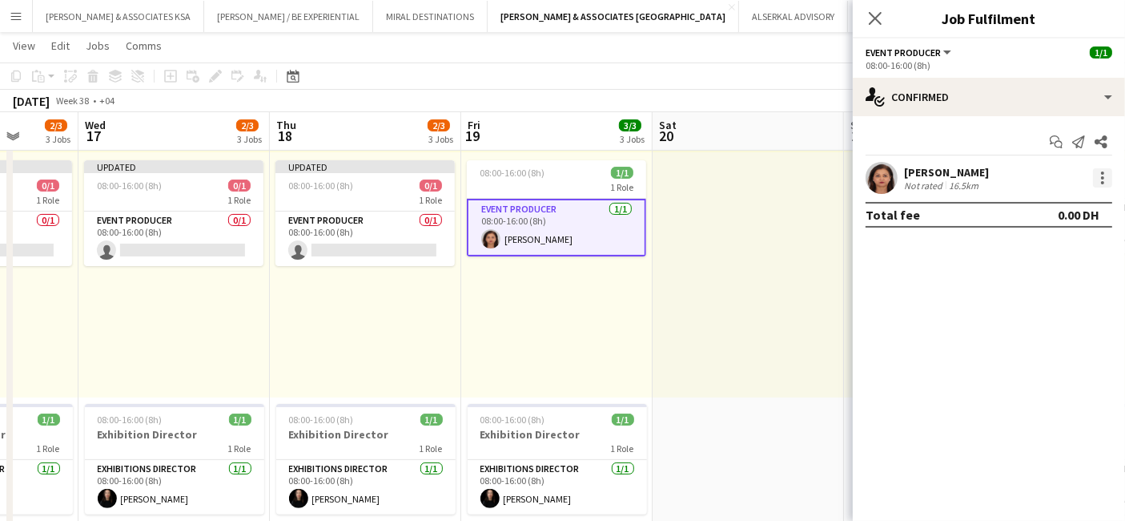
click at [1107, 174] on div at bounding box center [1102, 177] width 19 height 19
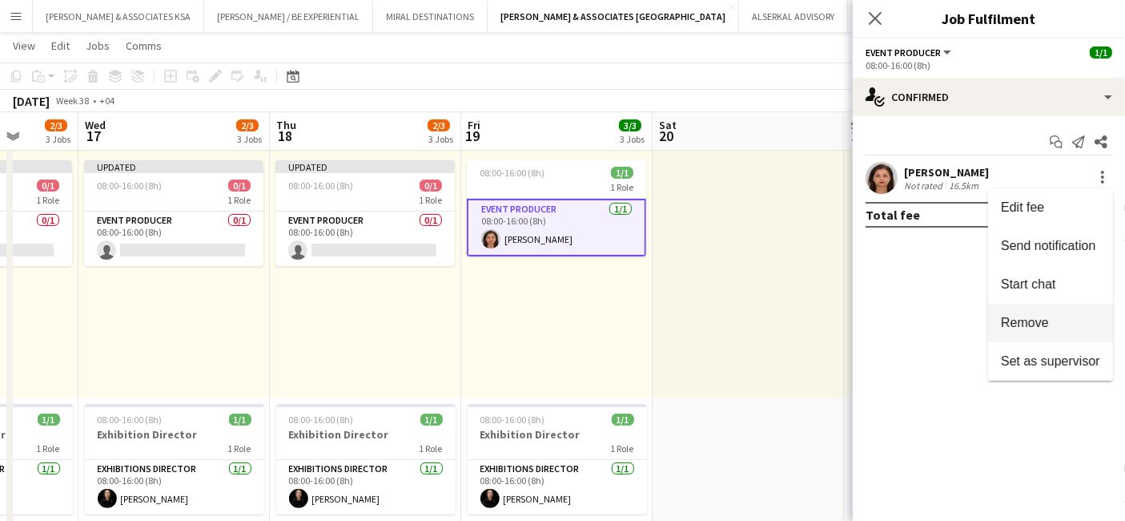
click at [1023, 319] on span "Remove" at bounding box center [1025, 323] width 48 height 14
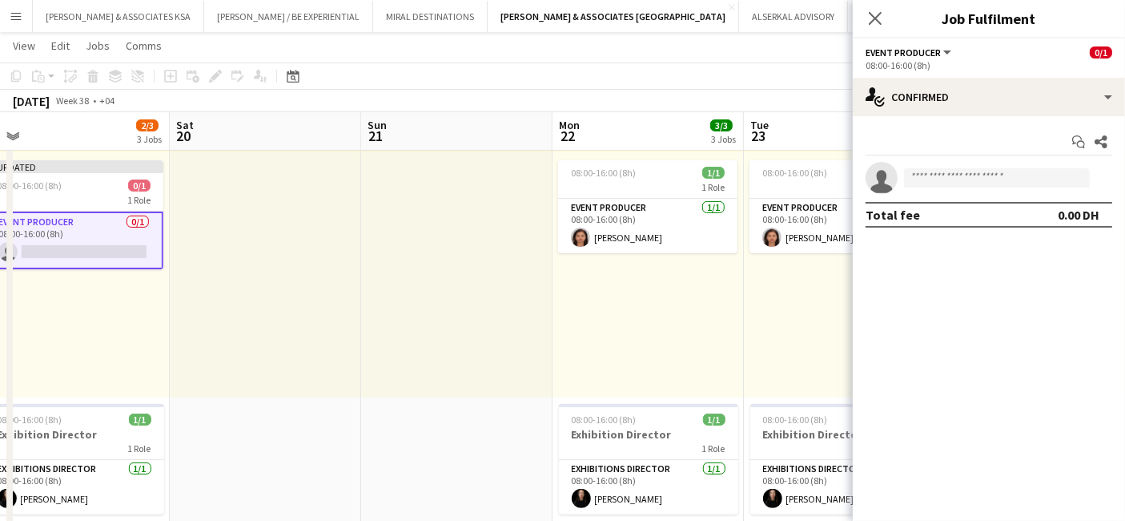
scroll to position [0, 619]
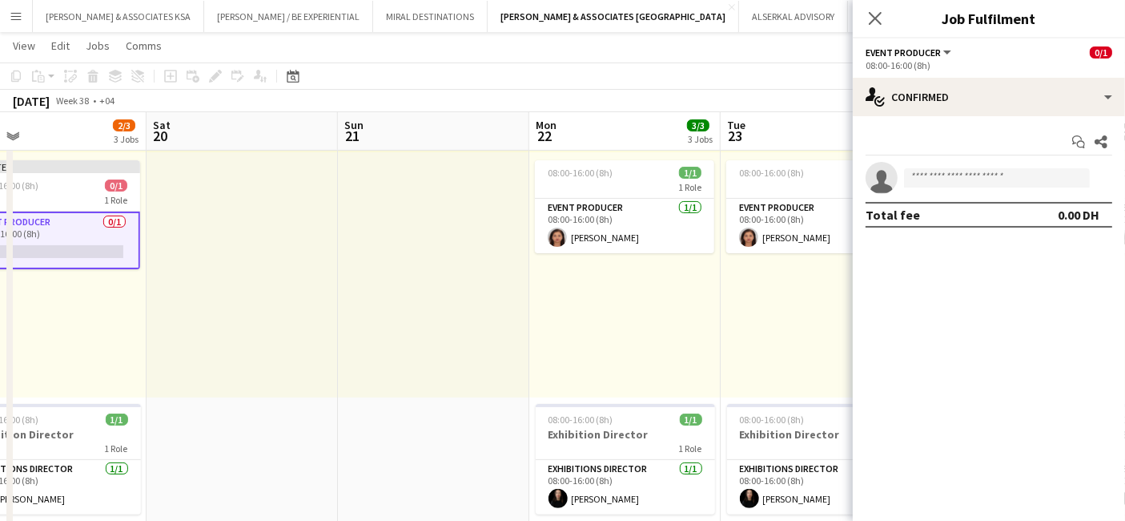
drag, startPoint x: 698, startPoint y: 339, endPoint x: 0, endPoint y: 329, distance: 697.8
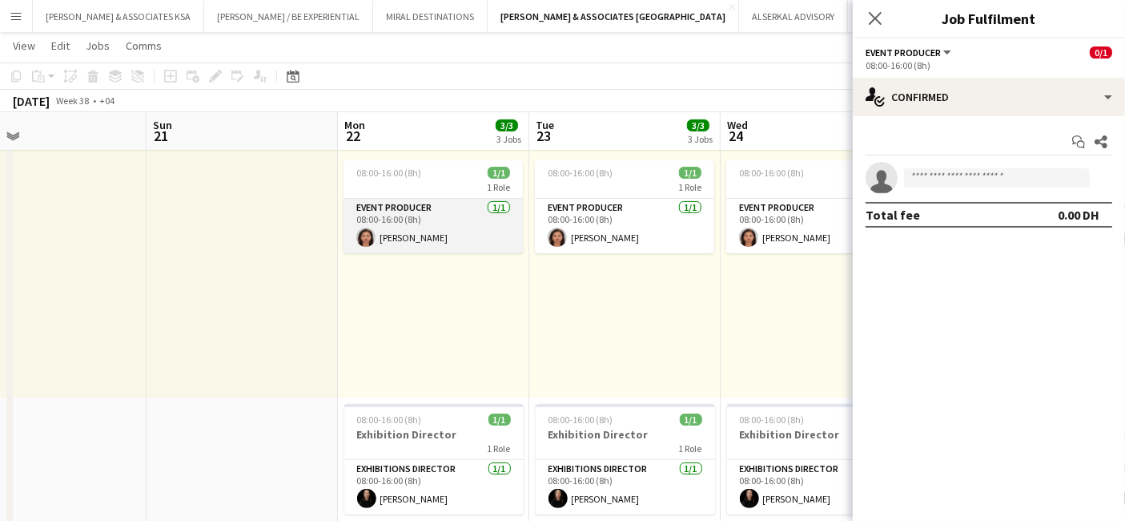
click at [401, 207] on app-card-role "Event Producer [DATE] 08:00-16:00 (8h) [PERSON_NAME]" at bounding box center [433, 226] width 179 height 54
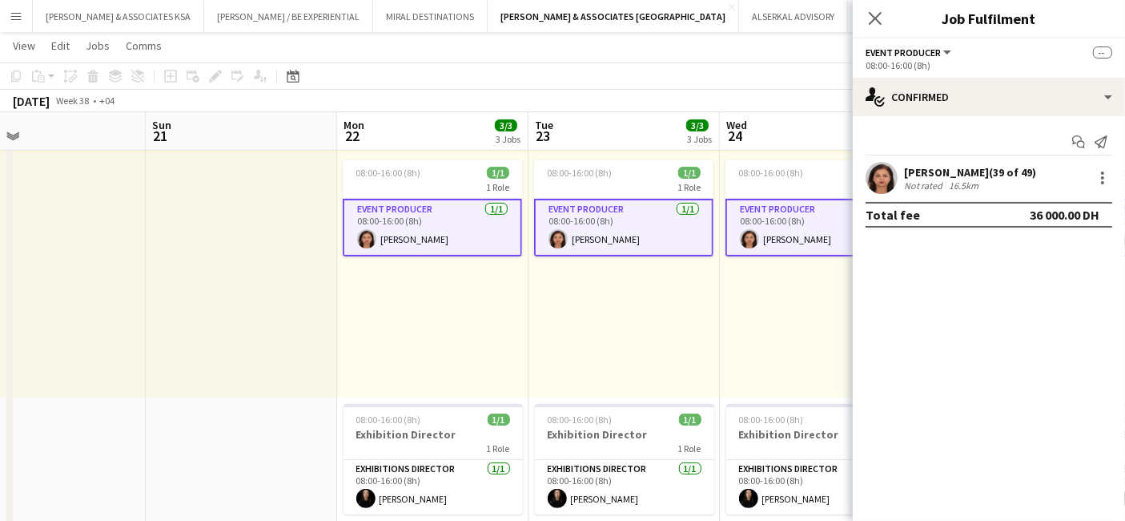
click at [397, 207] on app-card-role "Event Producer [DATE] 08:00-16:00 (8h) [PERSON_NAME]" at bounding box center [432, 228] width 179 height 58
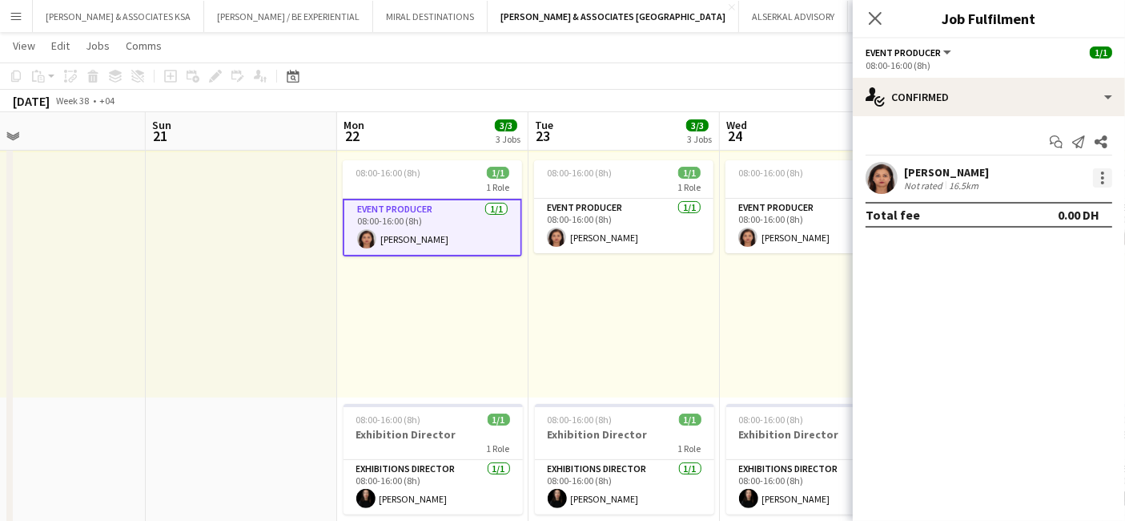
click at [1101, 179] on div at bounding box center [1102, 177] width 19 height 19
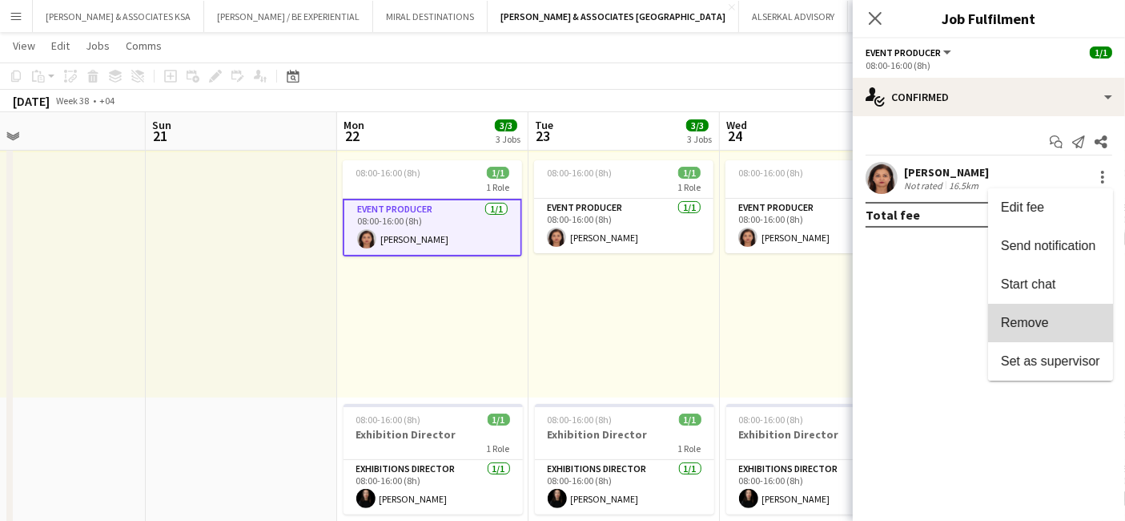
click at [1059, 319] on span "Remove" at bounding box center [1050, 323] width 99 height 14
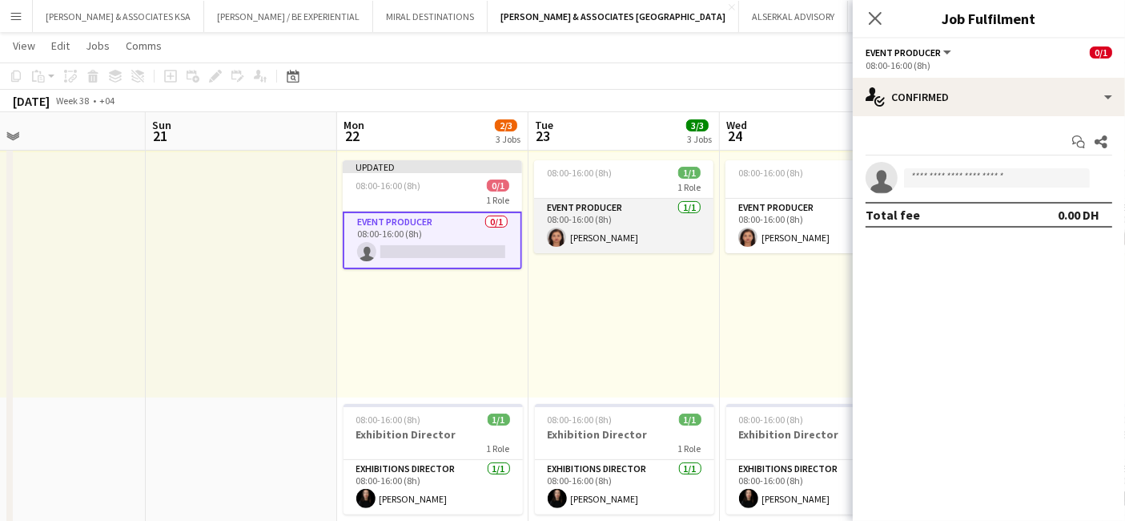
click at [638, 223] on app-card-role "Event Producer [DATE] 08:00-16:00 (8h) [PERSON_NAME]" at bounding box center [623, 226] width 179 height 54
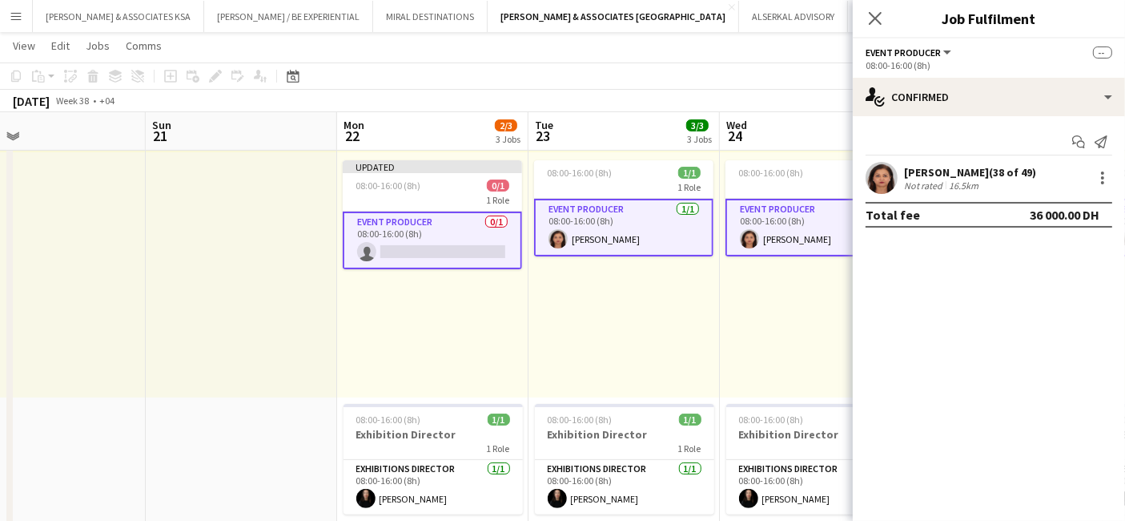
click at [638, 225] on app-card-role "Event Producer [DATE] 08:00-16:00 (8h) [PERSON_NAME]" at bounding box center [623, 228] width 179 height 58
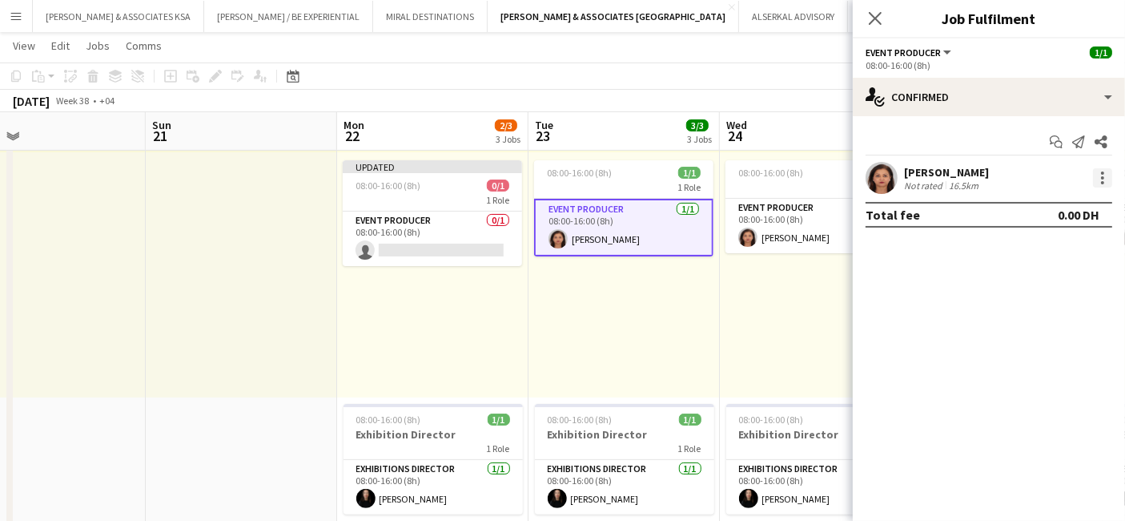
click at [1100, 174] on div at bounding box center [1102, 177] width 19 height 19
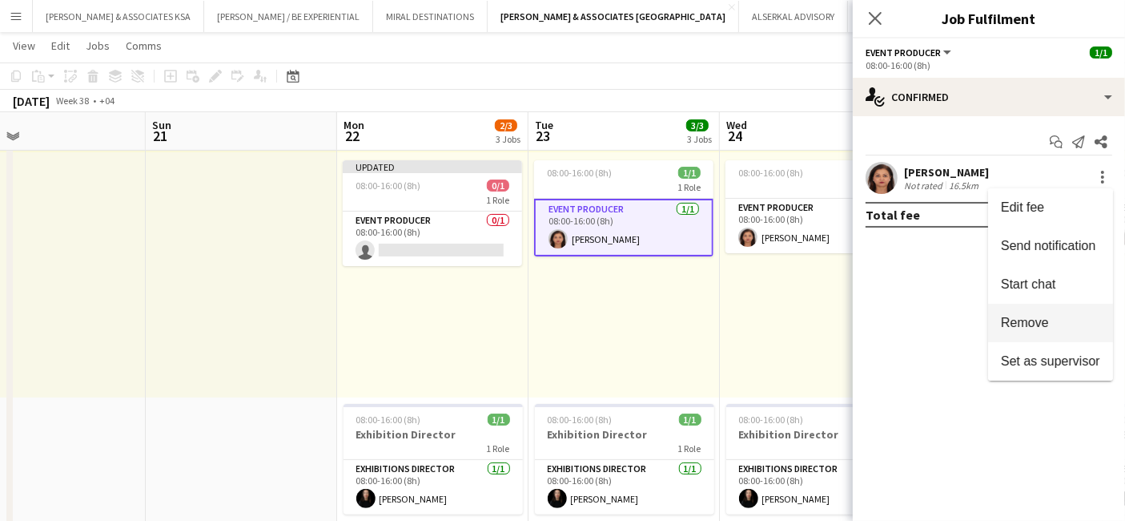
click at [1088, 320] on span "Remove" at bounding box center [1050, 323] width 99 height 14
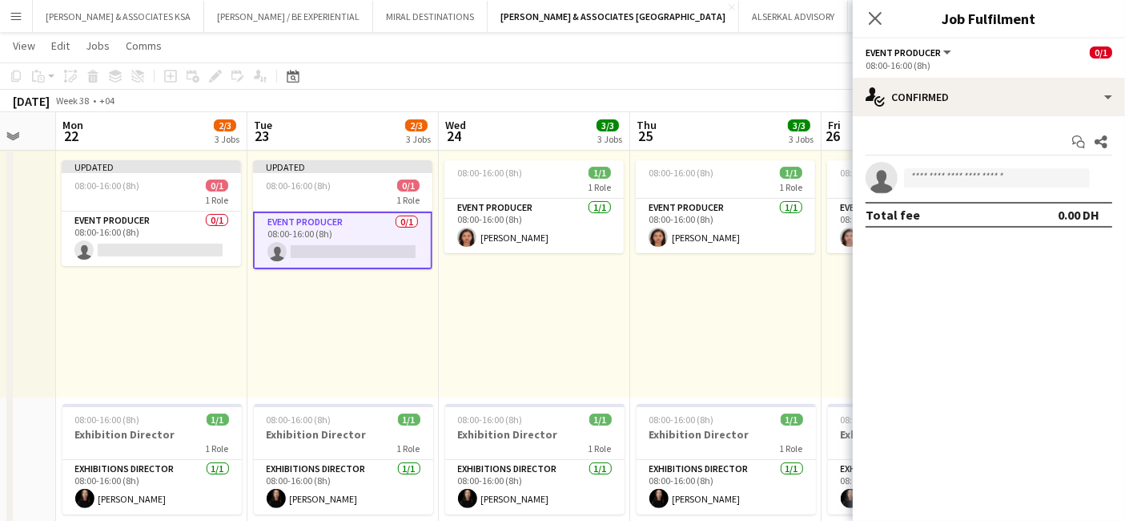
drag, startPoint x: 803, startPoint y: 301, endPoint x: 496, endPoint y: 266, distance: 308.8
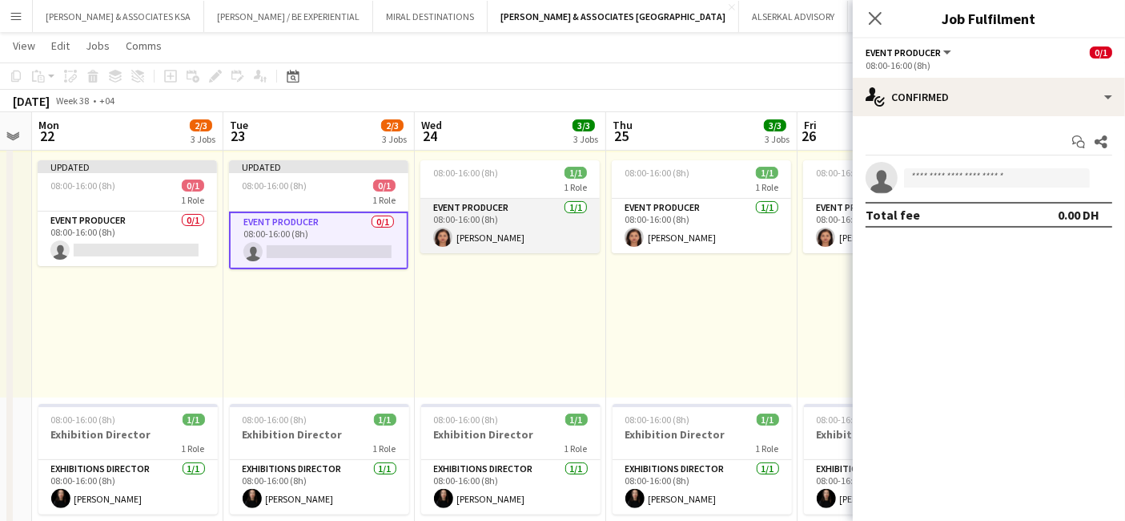
click at [500, 214] on app-card-role "Event Producer [DATE] 08:00-16:00 (8h) [PERSON_NAME]" at bounding box center [510, 226] width 179 height 54
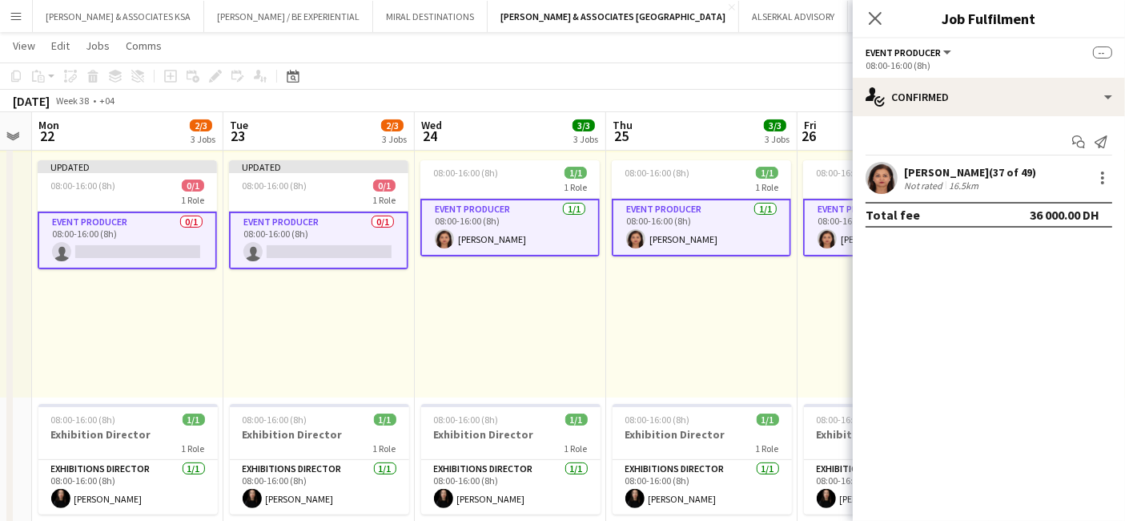
click at [499, 215] on app-card-role "Event Producer [DATE] 08:00-16:00 (8h) [PERSON_NAME]" at bounding box center [510, 228] width 179 height 58
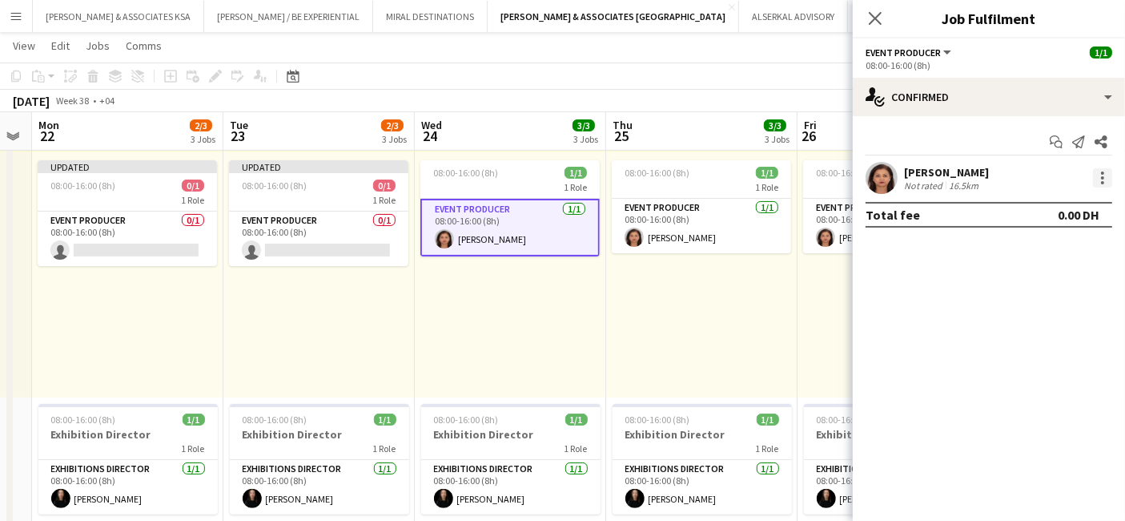
click at [1103, 181] on div at bounding box center [1102, 182] width 3 height 3
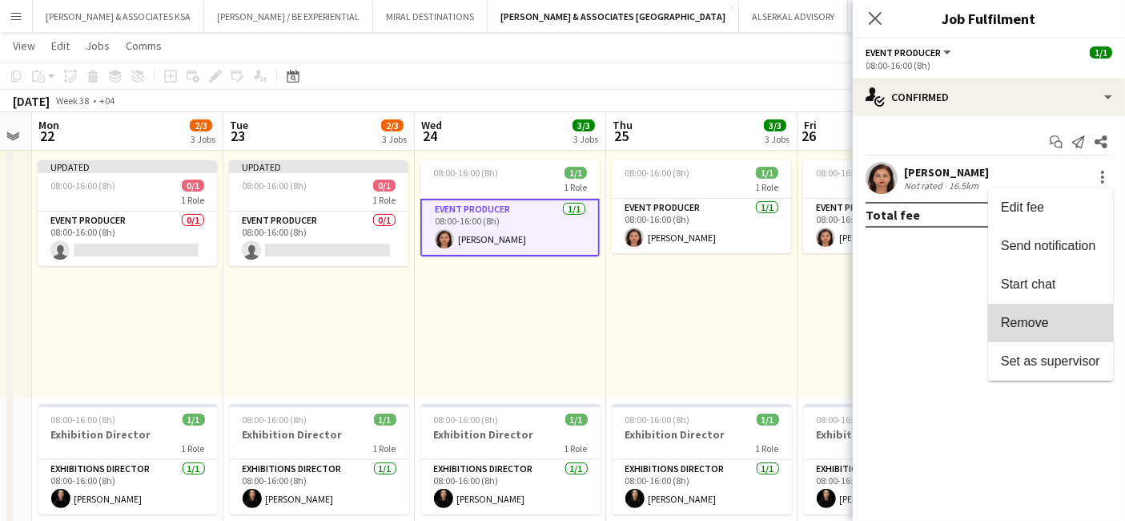
drag, startPoint x: 1057, startPoint y: 320, endPoint x: 1019, endPoint y: 321, distance: 37.7
click at [1056, 320] on span "Remove" at bounding box center [1050, 323] width 99 height 14
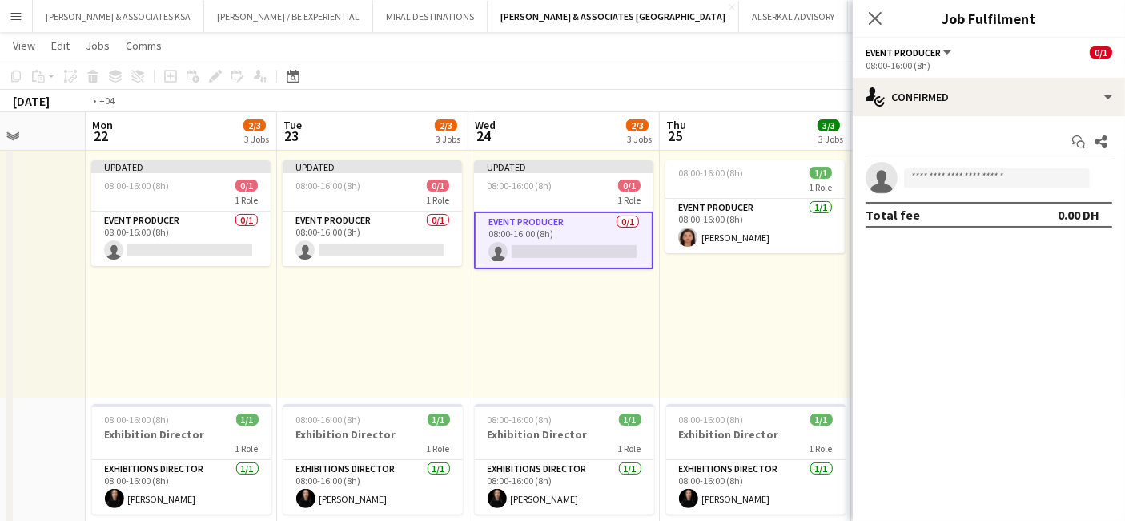
drag, startPoint x: 727, startPoint y: 306, endPoint x: 586, endPoint y: 304, distance: 140.2
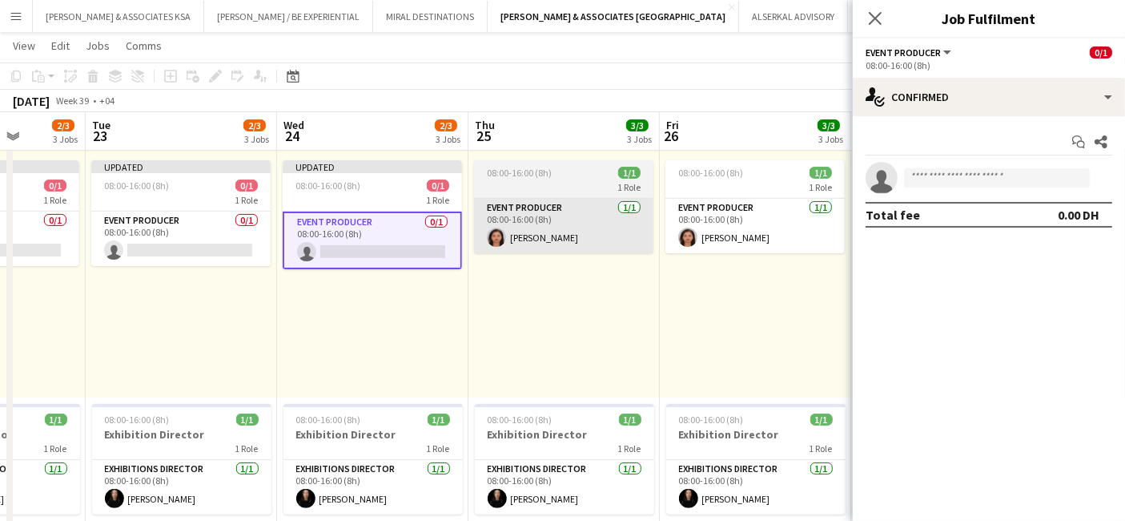
scroll to position [0, 489]
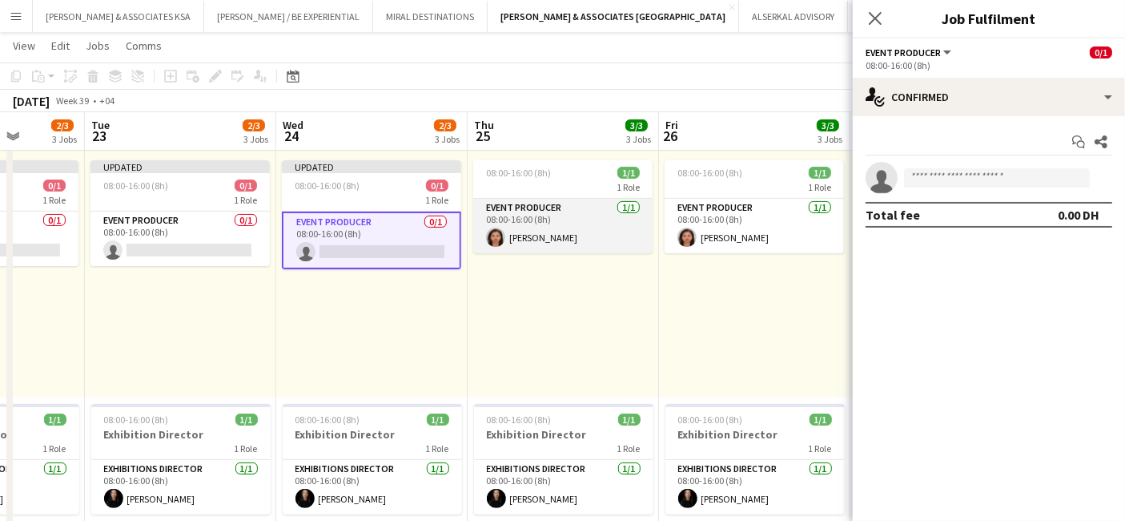
click at [540, 203] on app-card-role "Event Producer [DATE] 08:00-16:00 (8h) [PERSON_NAME]" at bounding box center [562, 226] width 179 height 54
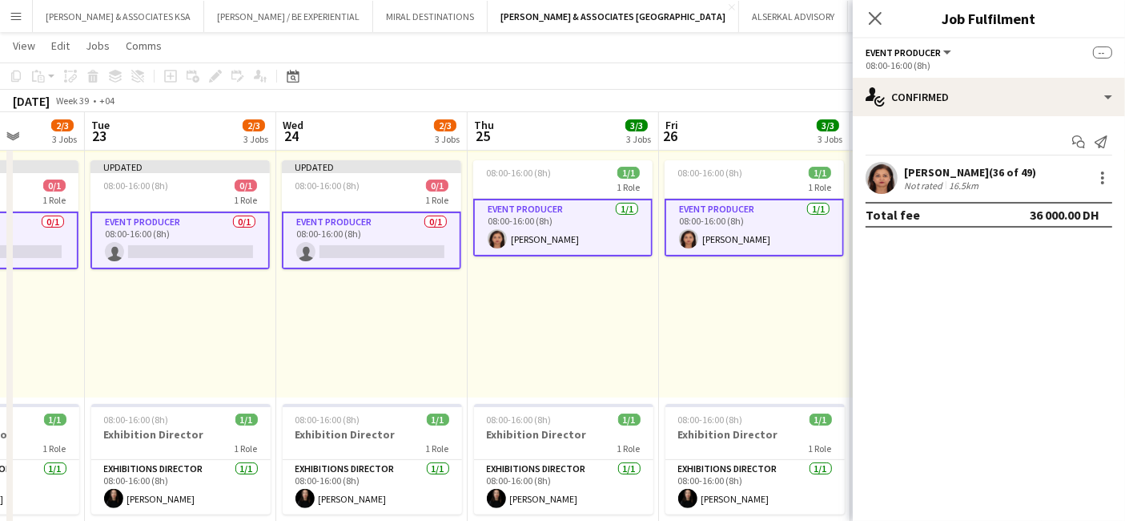
click at [540, 203] on app-card-role "Event Producer [DATE] 08:00-16:00 (8h) [PERSON_NAME]" at bounding box center [562, 228] width 179 height 58
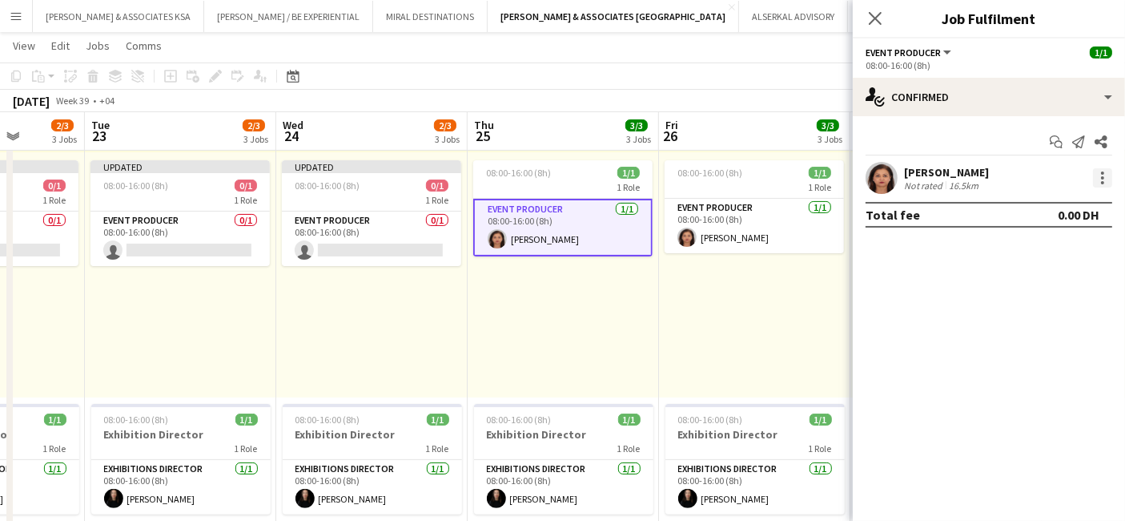
click at [1098, 172] on div at bounding box center [1102, 177] width 19 height 19
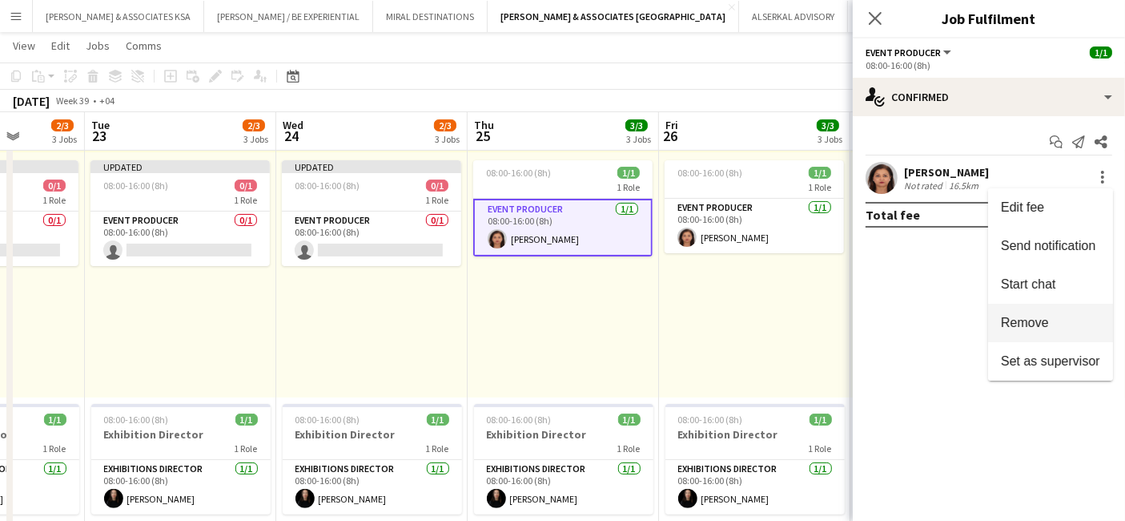
click at [1055, 332] on button "Remove" at bounding box center [1050, 323] width 125 height 38
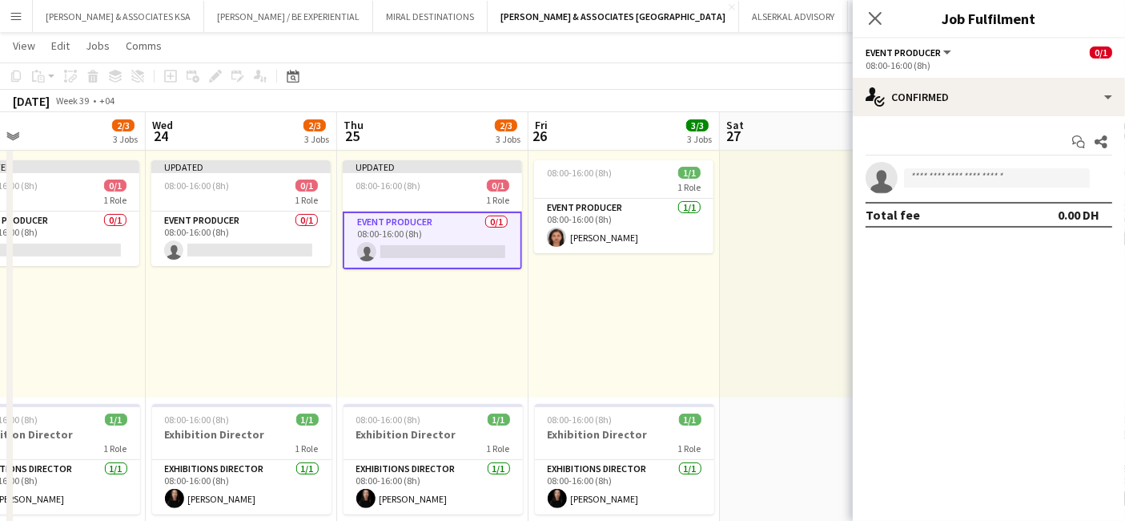
scroll to position [0, 645]
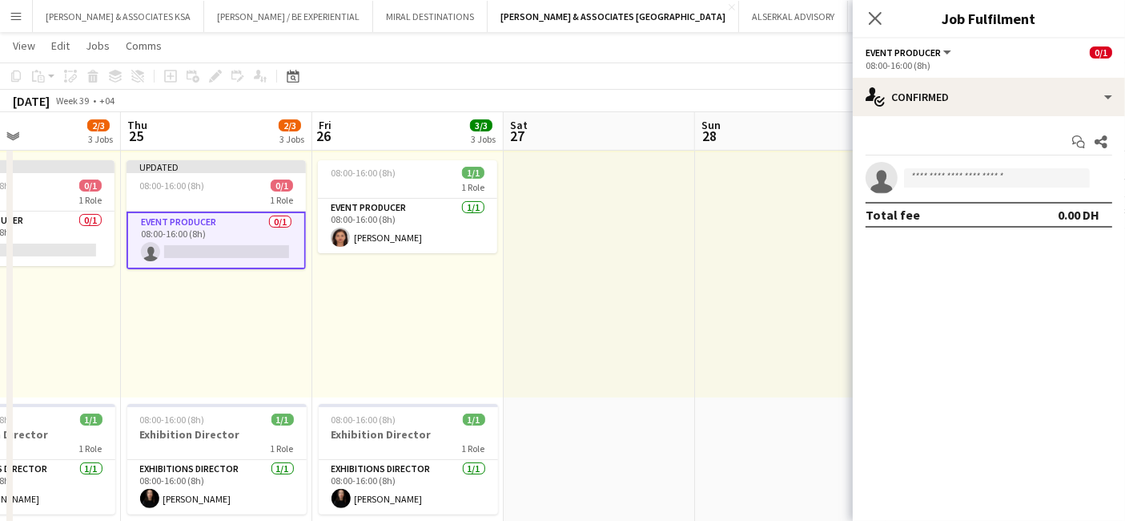
drag, startPoint x: 747, startPoint y: 300, endPoint x: 401, endPoint y: 330, distance: 347.4
click at [384, 217] on app-card-role "Event Producer [DATE] 08:00-16:00 (8h) [PERSON_NAME]" at bounding box center [407, 226] width 179 height 54
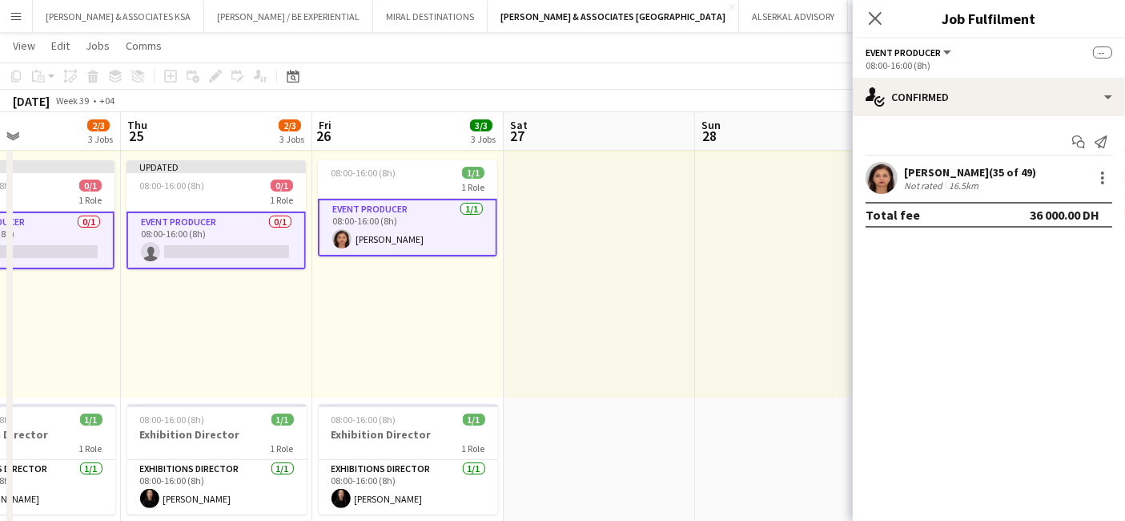
click at [383, 216] on app-card-role "Event Producer [DATE] 08:00-16:00 (8h) [PERSON_NAME]" at bounding box center [407, 228] width 179 height 58
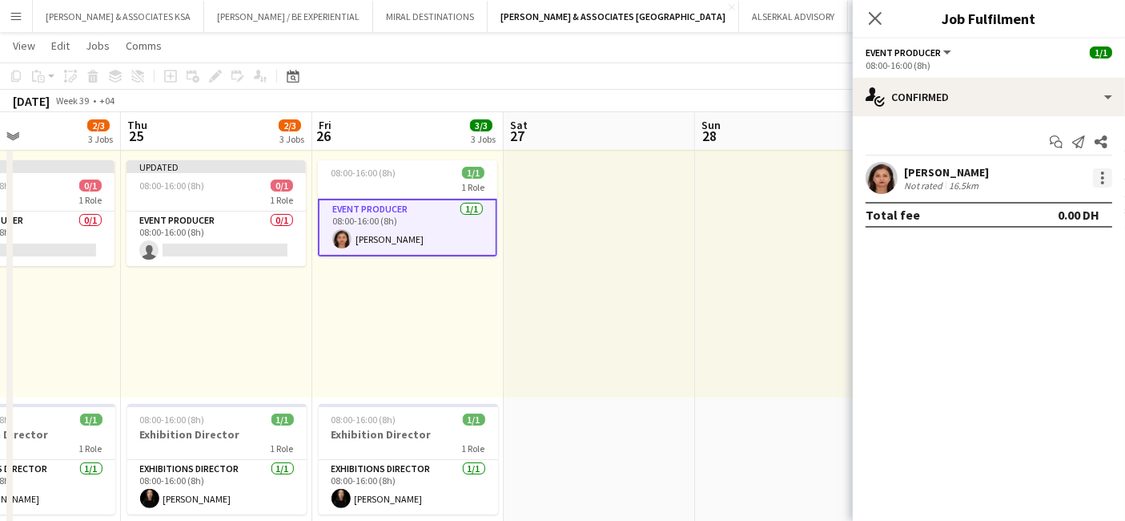
click at [1105, 174] on div at bounding box center [1102, 177] width 19 height 19
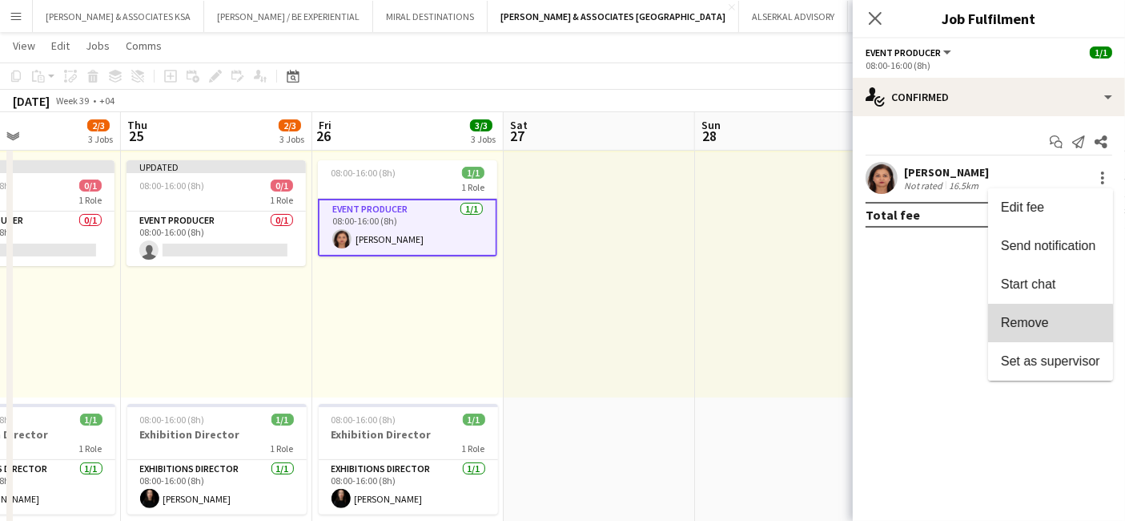
click at [1021, 325] on span "Remove" at bounding box center [1025, 323] width 48 height 14
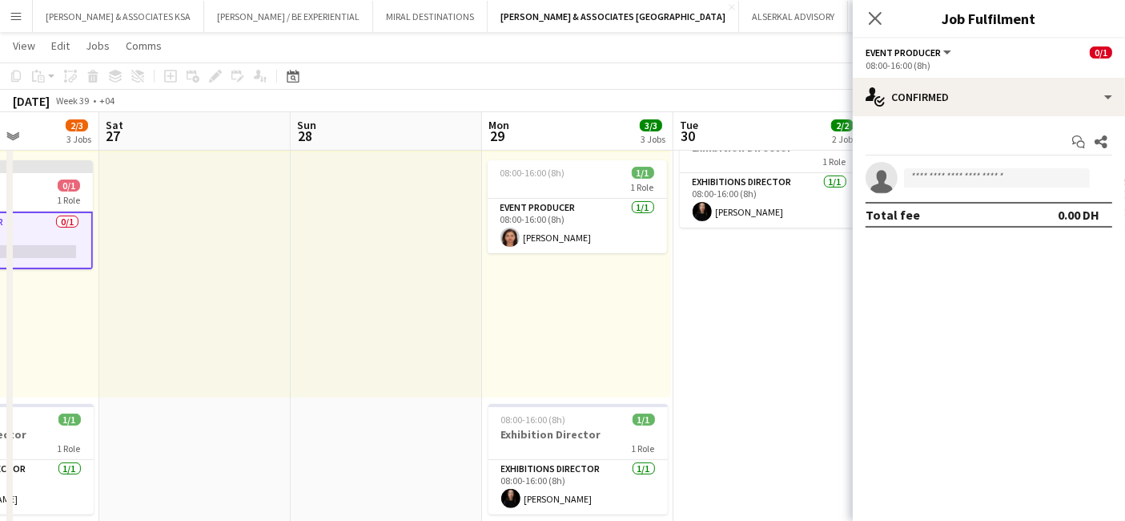
drag, startPoint x: 666, startPoint y: 337, endPoint x: 258, endPoint y: 348, distance: 407.9
click at [537, 211] on app-card-role "Event Producer [DATE] 08:00-16:00 (8h) [PERSON_NAME]" at bounding box center [576, 226] width 179 height 54
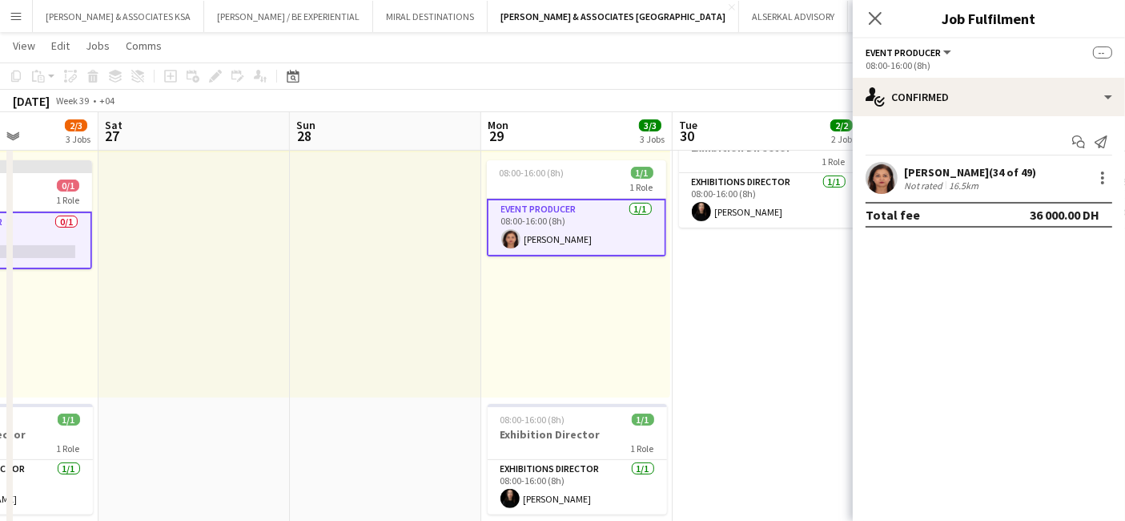
click at [537, 211] on app-card-role "Event Producer [DATE] 08:00-16:00 (8h) [PERSON_NAME]" at bounding box center [576, 228] width 179 height 58
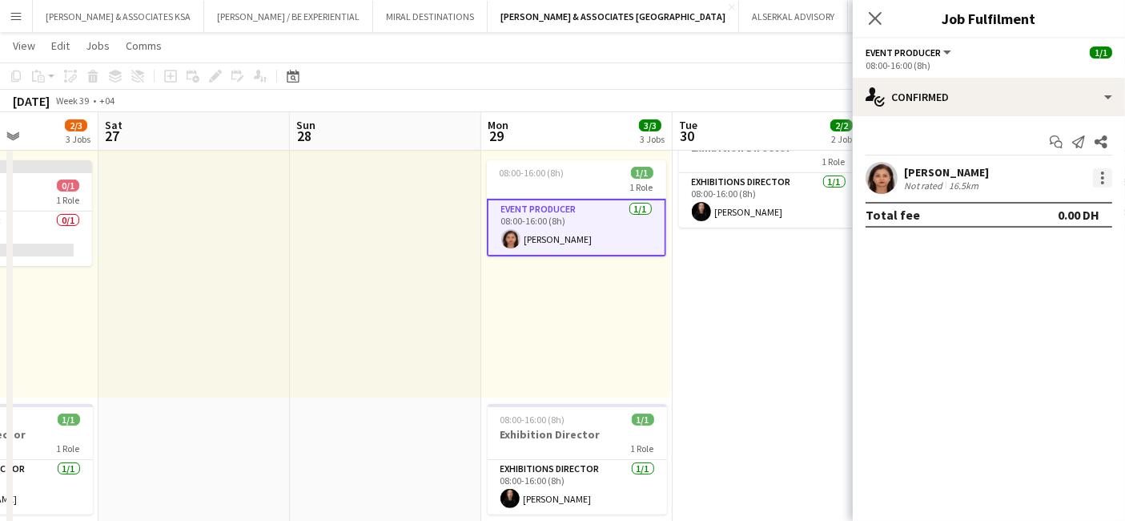
click at [1107, 175] on div at bounding box center [1102, 177] width 19 height 19
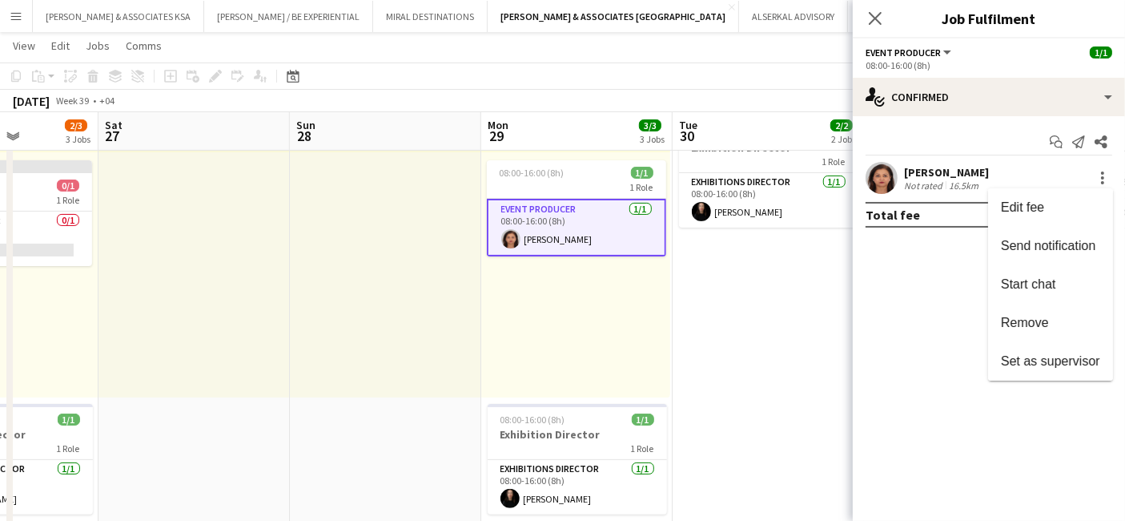
click at [603, 296] on div at bounding box center [562, 260] width 1125 height 521
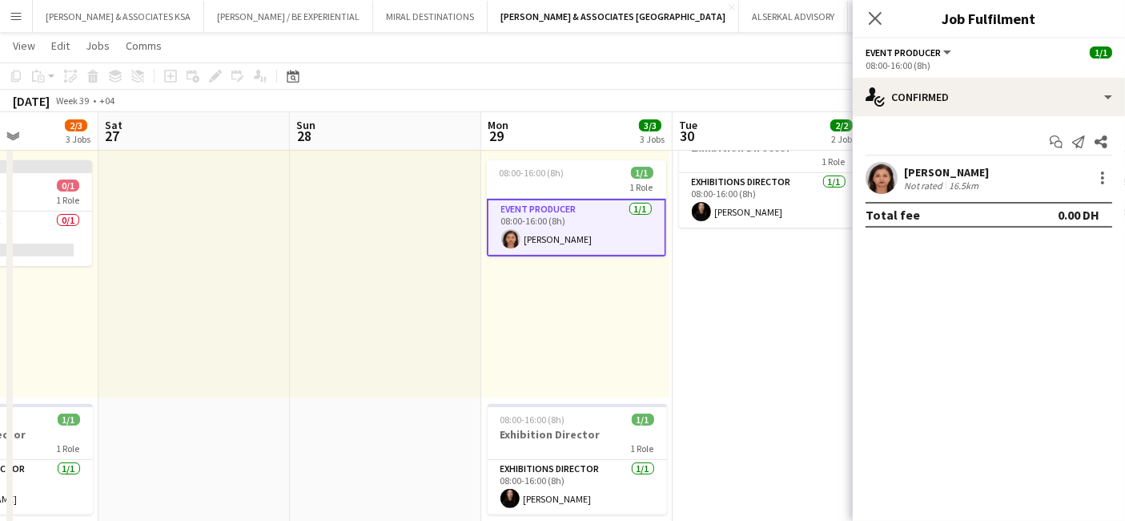
click at [590, 239] on app-card-role "Event Producer [DATE] 08:00-16:00 (8h) [PERSON_NAME]" at bounding box center [576, 228] width 179 height 58
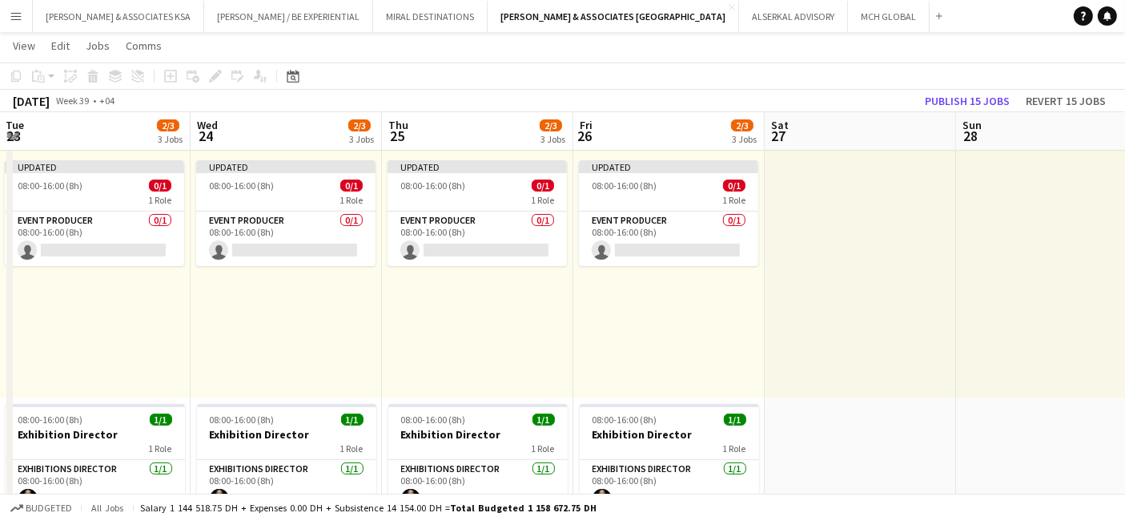
drag, startPoint x: 334, startPoint y: 273, endPoint x: 1137, endPoint y: 257, distance: 803.6
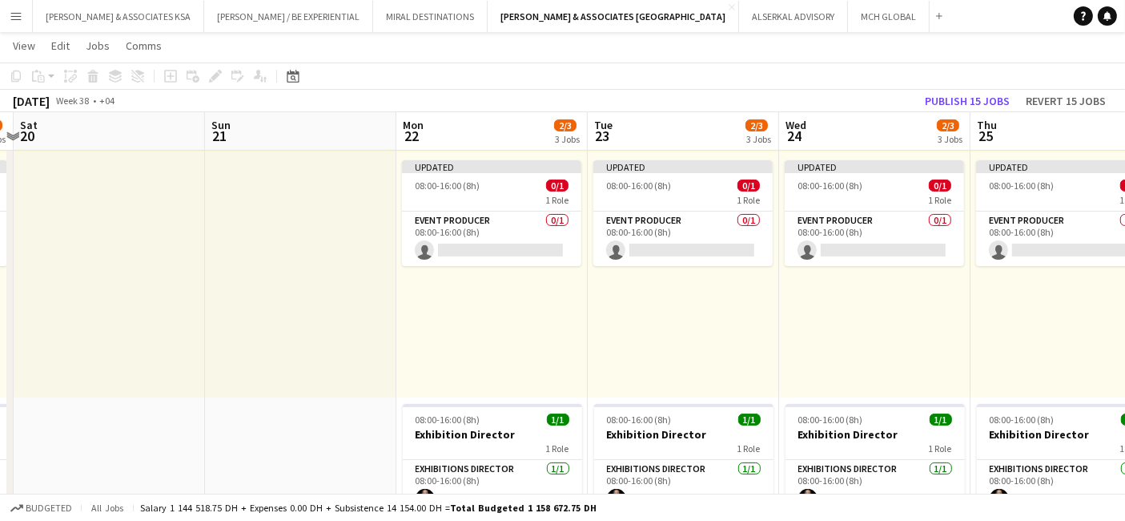
drag, startPoint x: 824, startPoint y: 284, endPoint x: 1021, endPoint y: 265, distance: 197.2
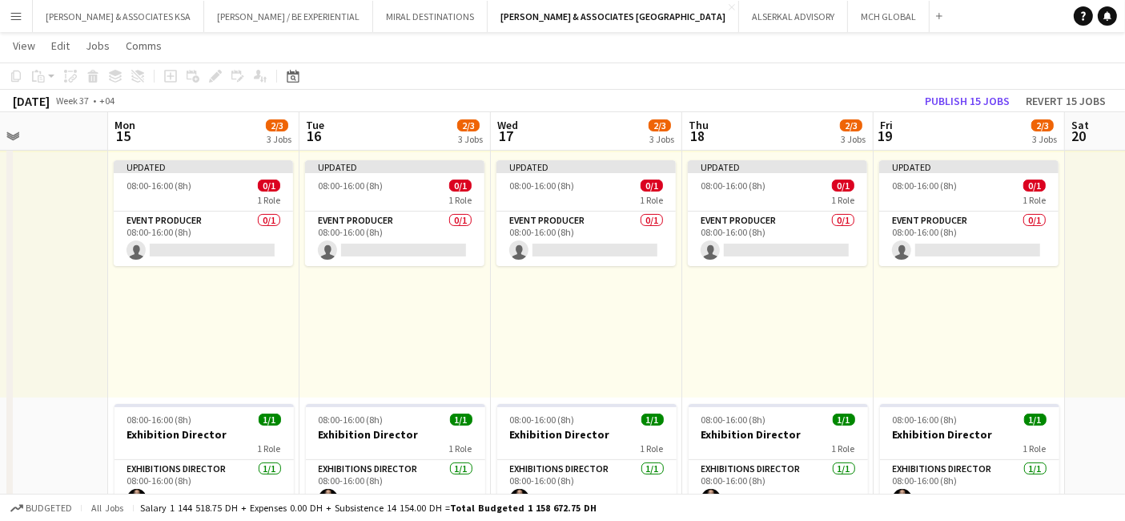
drag, startPoint x: 813, startPoint y: 286, endPoint x: 1137, endPoint y: 284, distance: 324.4
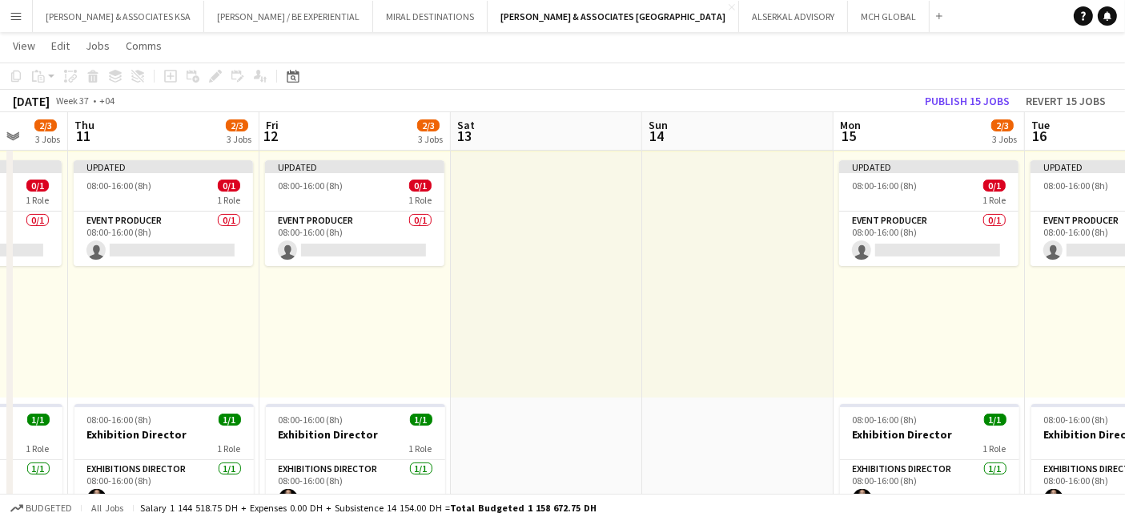
drag, startPoint x: 1006, startPoint y: 290, endPoint x: 743, endPoint y: 285, distance: 263.6
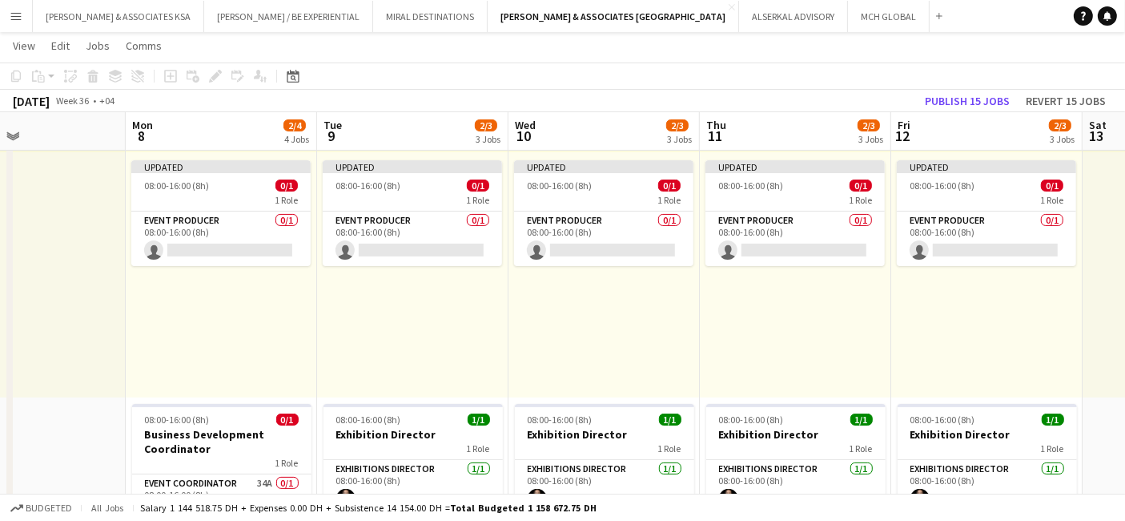
drag, startPoint x: 611, startPoint y: 287, endPoint x: 711, endPoint y: 287, distance: 100.1
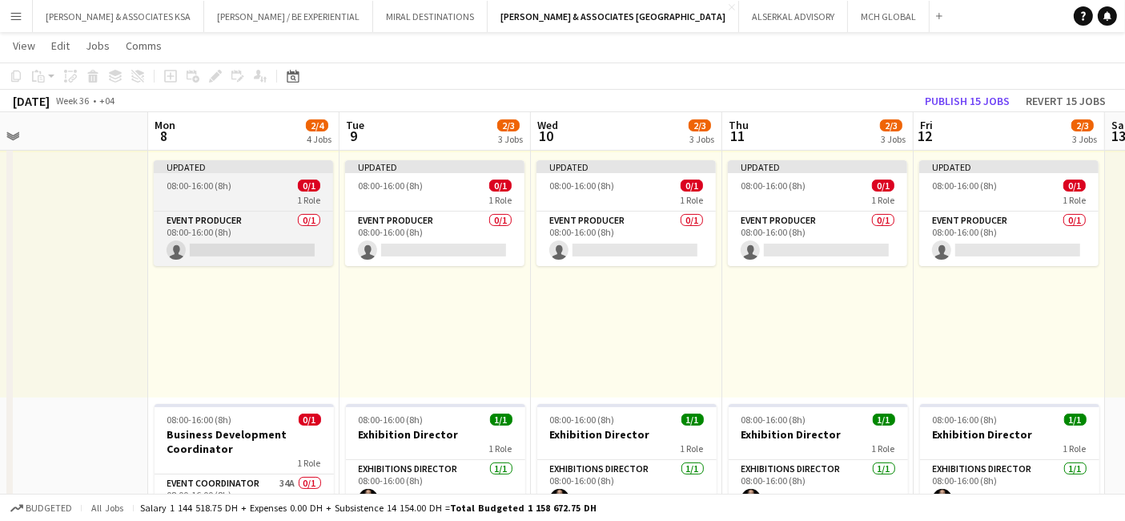
click at [211, 194] on div "1 Role" at bounding box center [243, 199] width 179 height 13
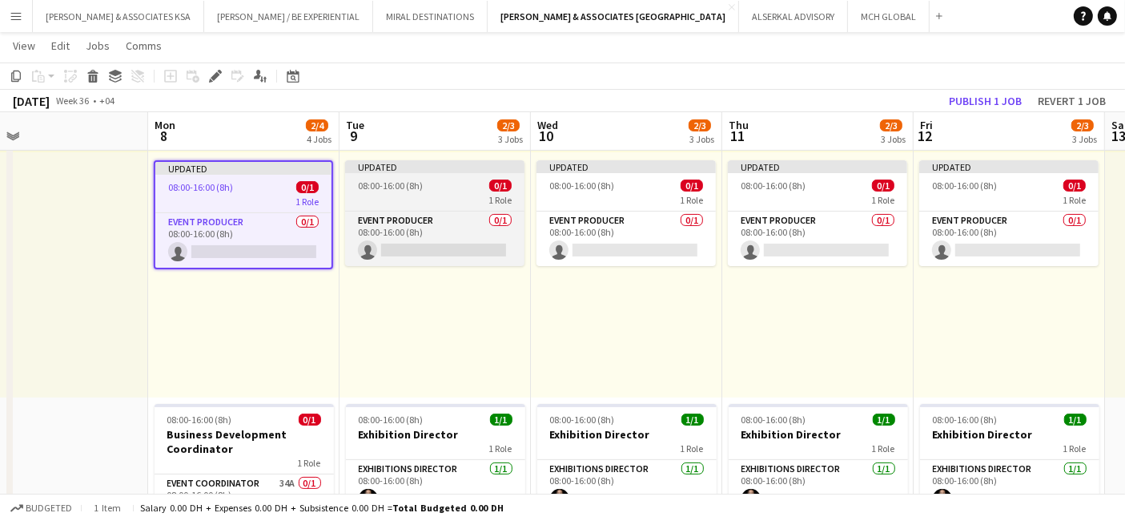
click at [387, 179] on span "08:00-16:00 (8h)" at bounding box center [390, 185] width 65 height 12
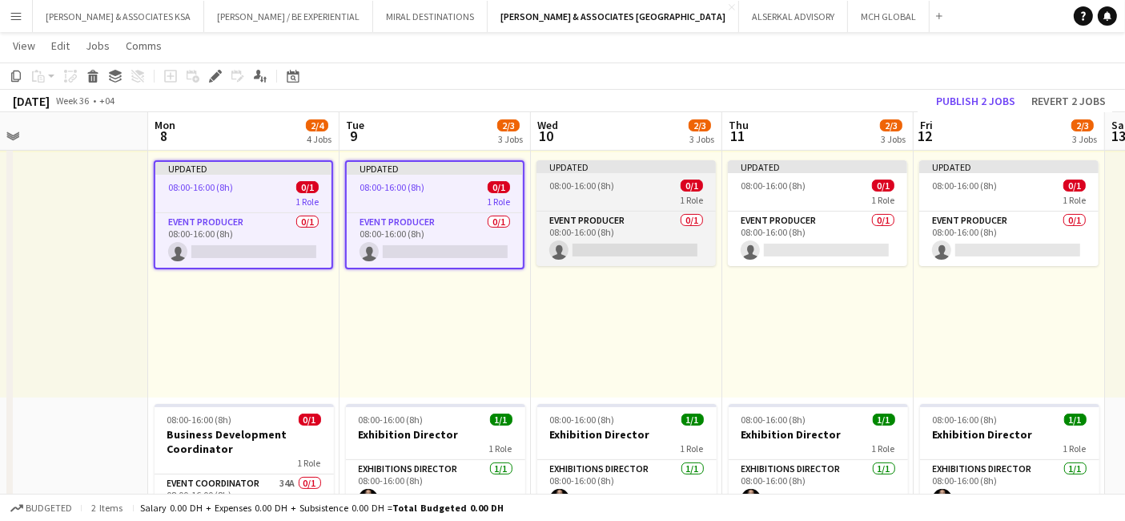
drag, startPoint x: 597, startPoint y: 179, endPoint x: 615, endPoint y: 182, distance: 18.6
click at [598, 181] on span "08:00-16:00 (8h)" at bounding box center [582, 185] width 65 height 12
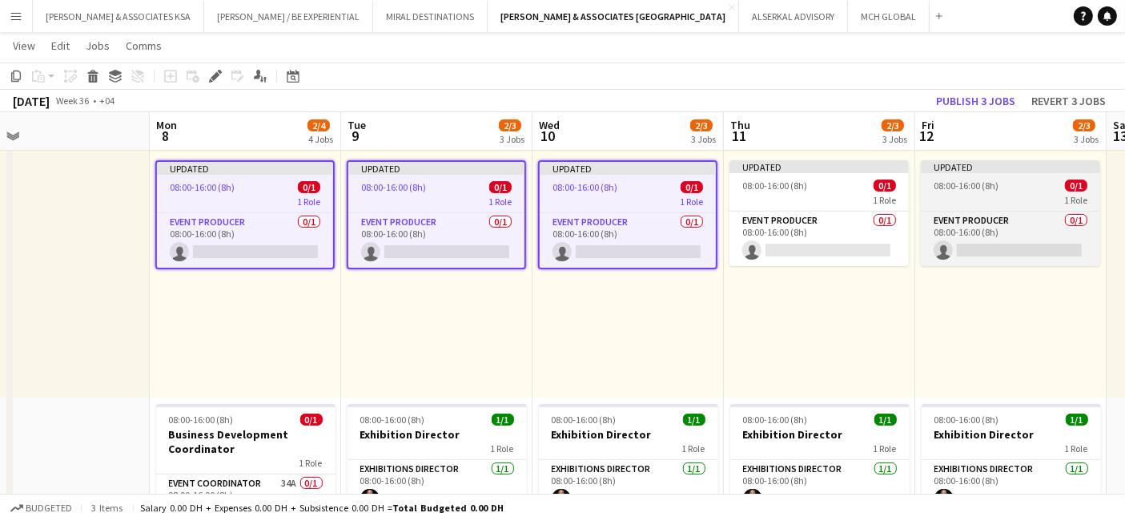
drag, startPoint x: 801, startPoint y: 182, endPoint x: 981, endPoint y: 182, distance: 180.2
click at [803, 182] on span "08:00-16:00 (8h)" at bounding box center [775, 185] width 65 height 12
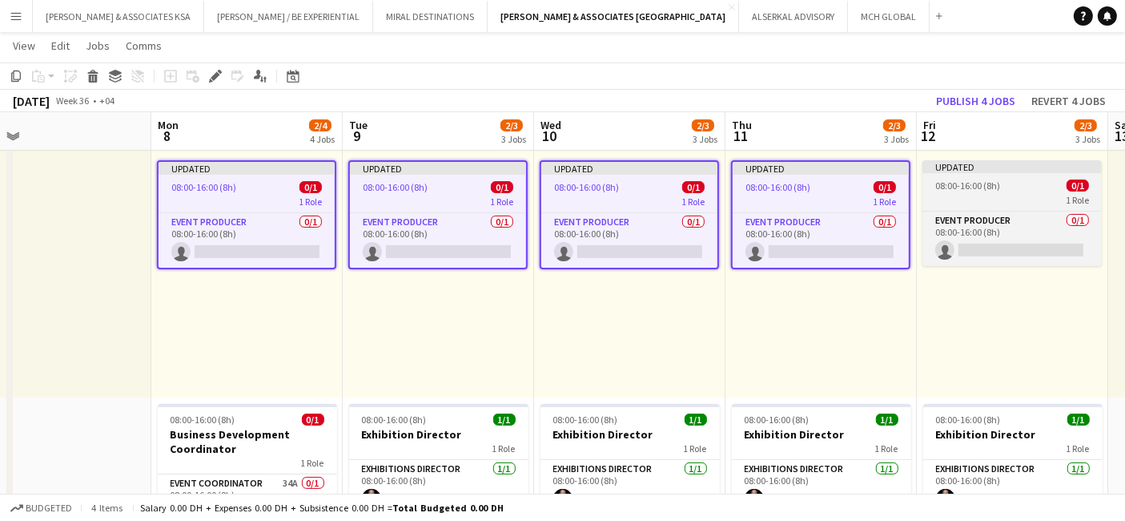
click at [996, 181] on span "08:00-16:00 (8h)" at bounding box center [968, 185] width 65 height 12
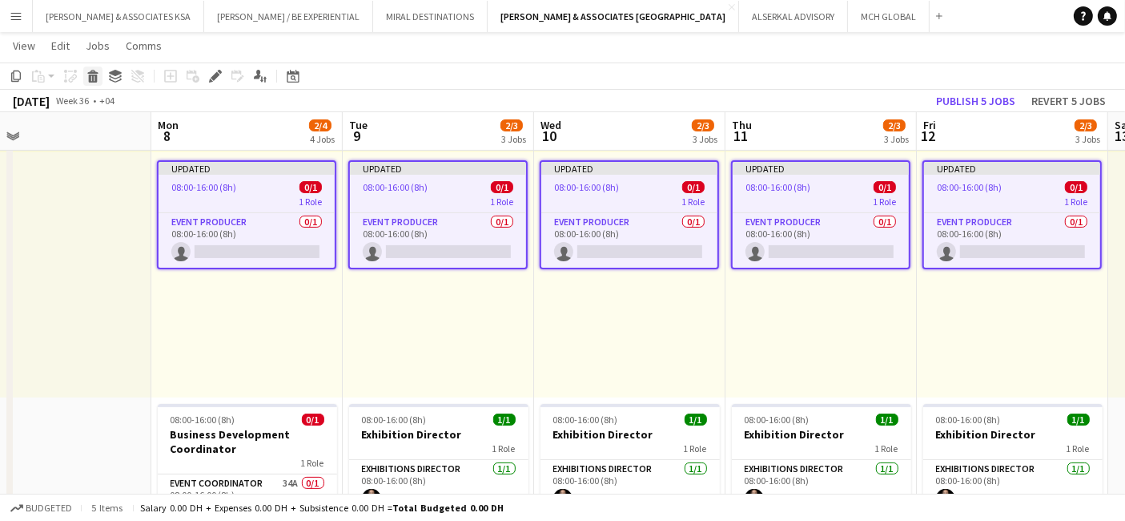
click at [90, 76] on icon at bounding box center [93, 78] width 9 height 8
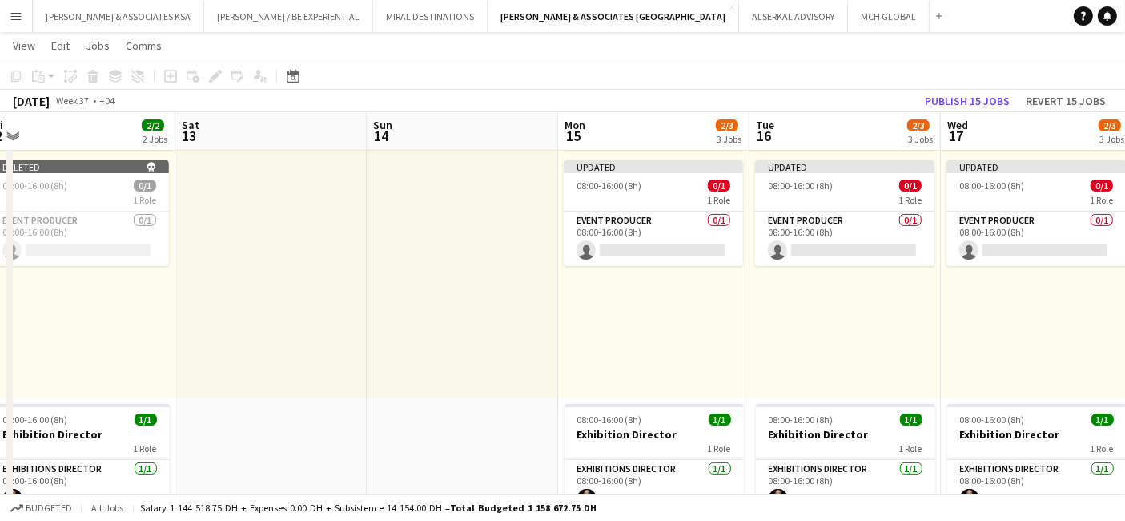
scroll to position [0, 492]
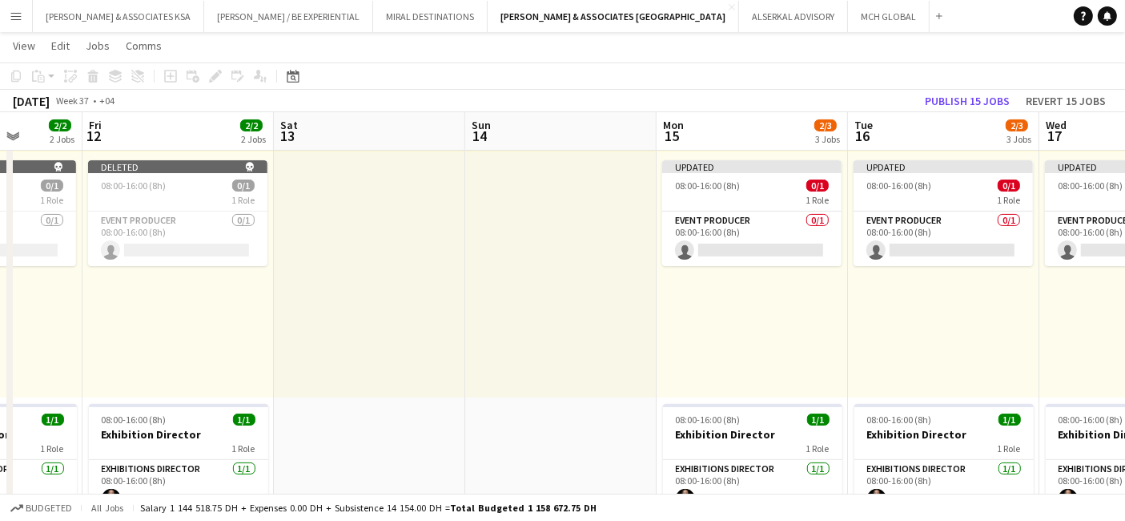
drag, startPoint x: 835, startPoint y: 301, endPoint x: 0, endPoint y: 318, distance: 835.7
click at [957, 99] on button "Publish 15 jobs" at bounding box center [968, 101] width 98 height 21
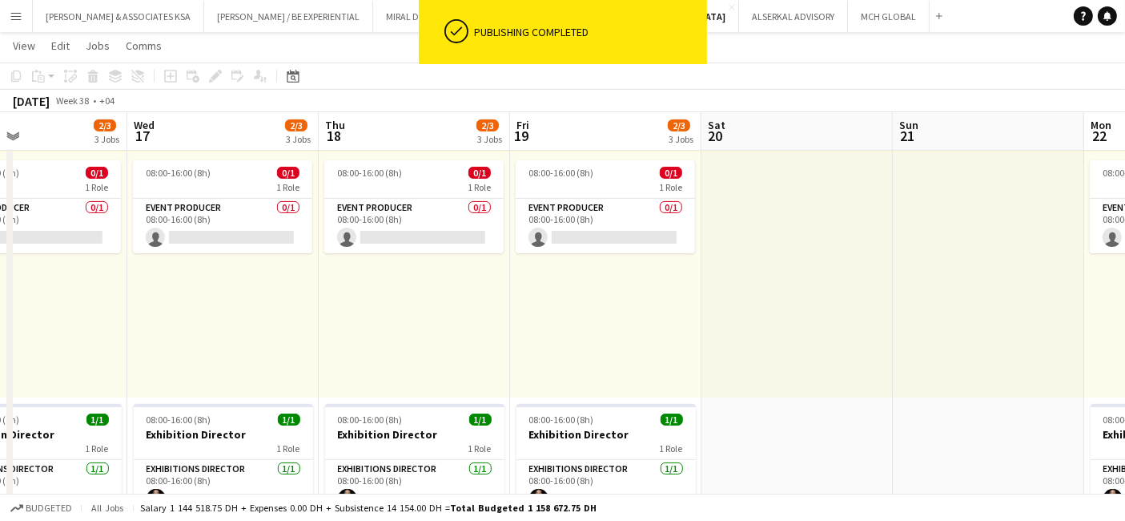
drag, startPoint x: 912, startPoint y: 282, endPoint x: 0, endPoint y: 308, distance: 911.9
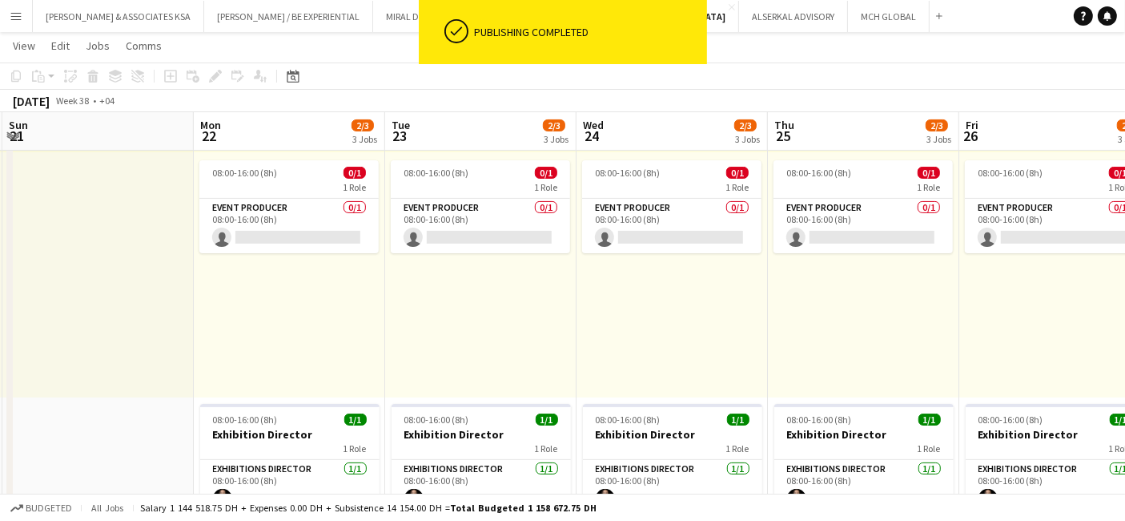
drag, startPoint x: 891, startPoint y: 298, endPoint x: 104, endPoint y: 280, distance: 786.8
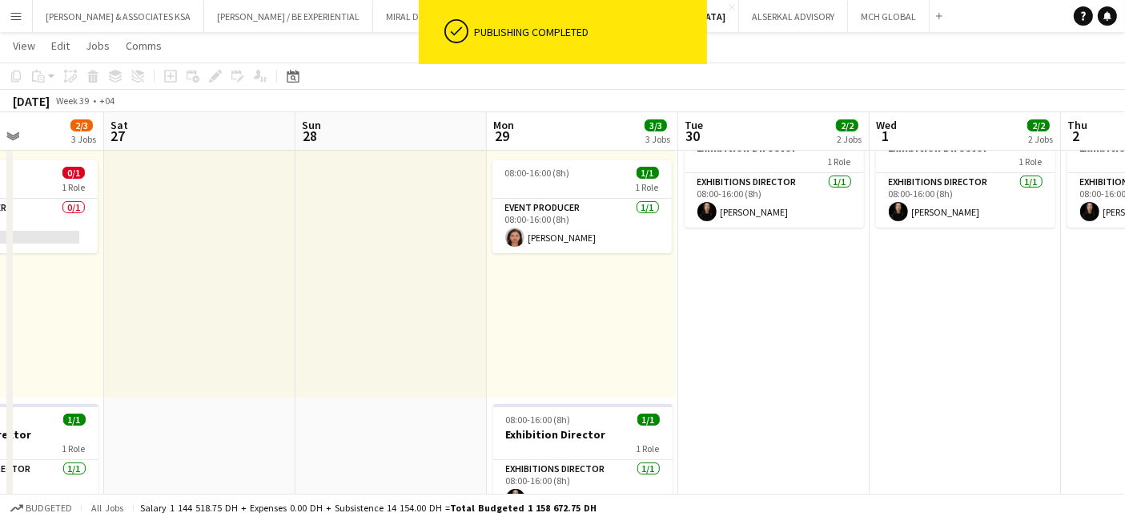
scroll to position [0, 471]
drag, startPoint x: 731, startPoint y: 300, endPoint x: 22, endPoint y: 302, distance: 708.9
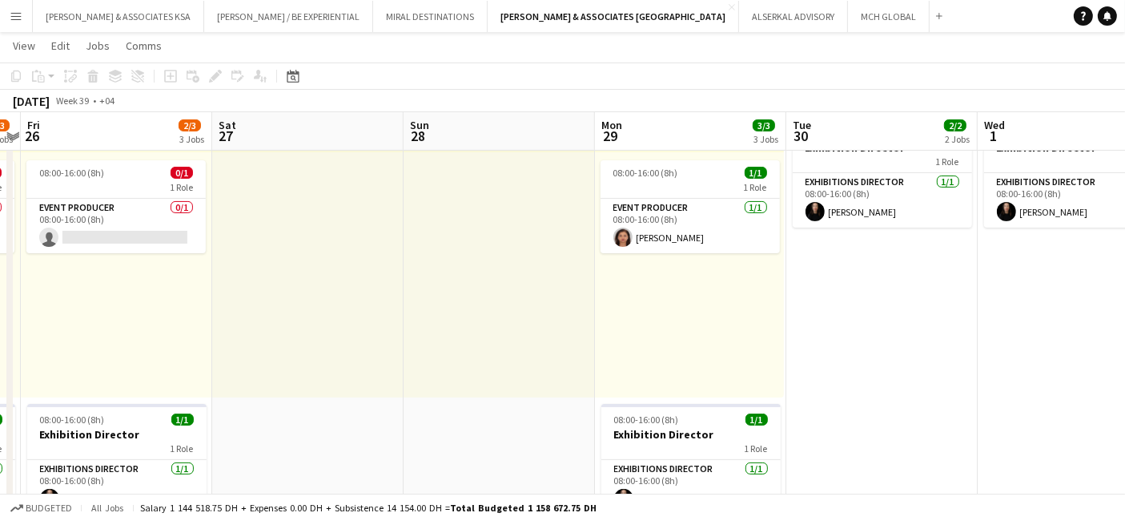
drag, startPoint x: 991, startPoint y: 295, endPoint x: 961, endPoint y: 328, distance: 44.8
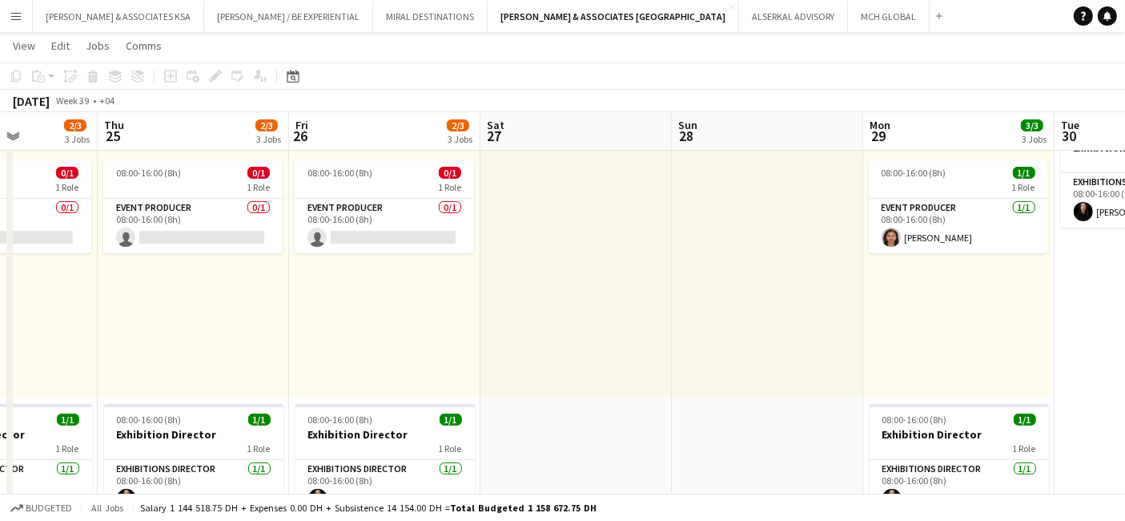
scroll to position [0, 483]
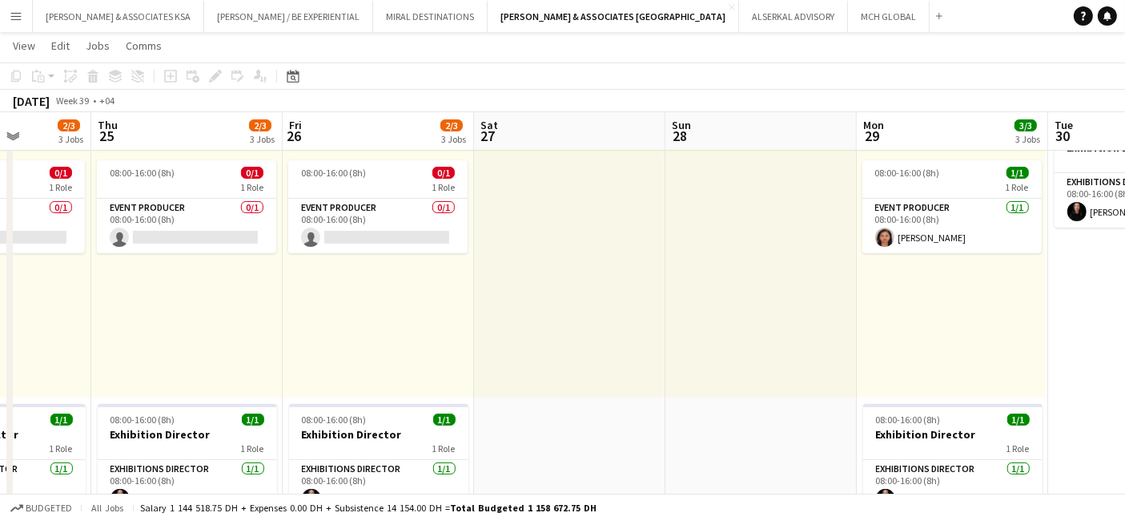
drag, startPoint x: 627, startPoint y: 328, endPoint x: 882, endPoint y: 316, distance: 255.0
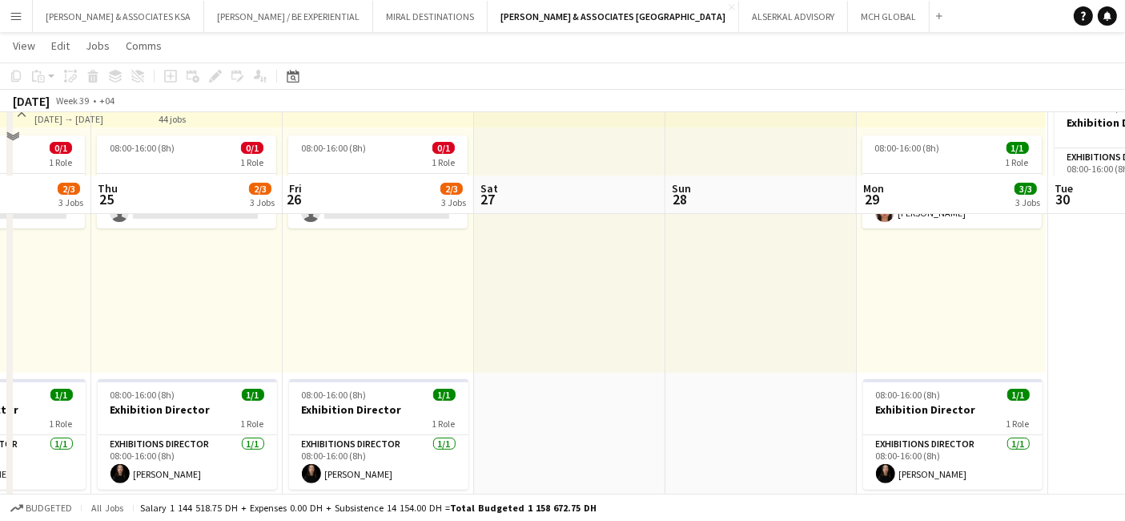
scroll to position [356, 0]
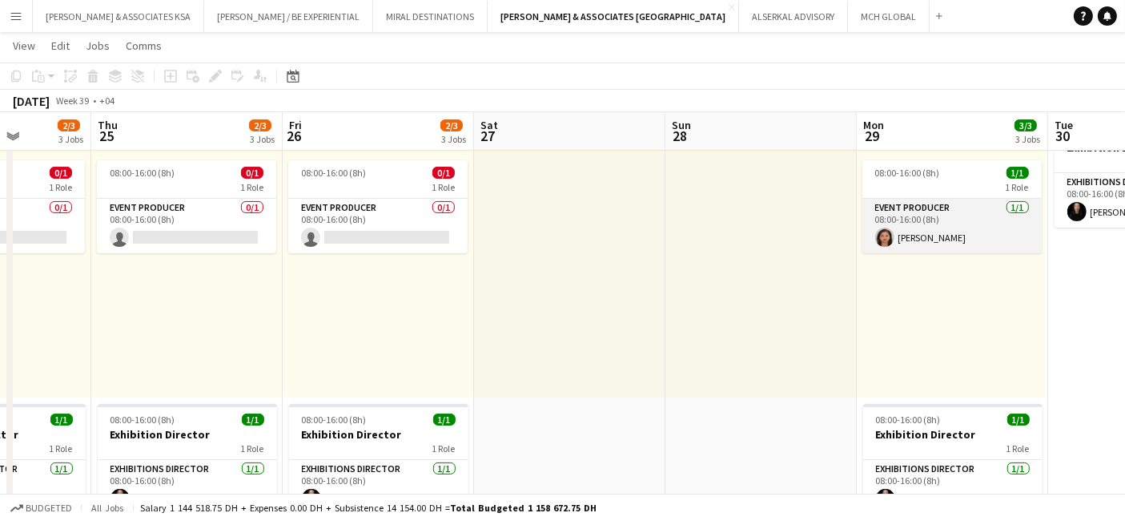
click at [907, 204] on app-card-role "Event Producer [DATE] 08:00-16:00 (8h) [PERSON_NAME]" at bounding box center [952, 226] width 179 height 54
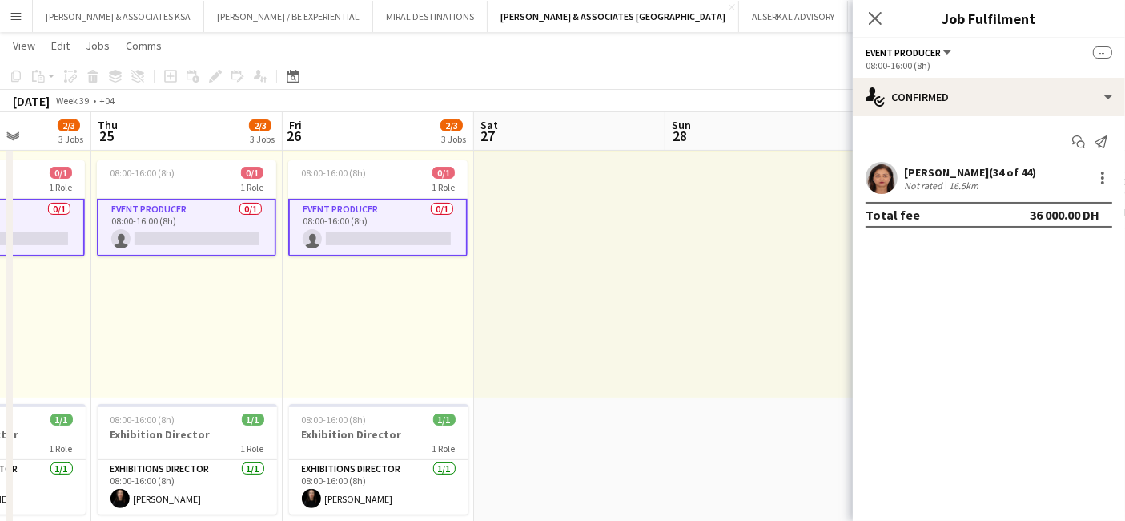
click at [565, 252] on div at bounding box center [569, 274] width 191 height 245
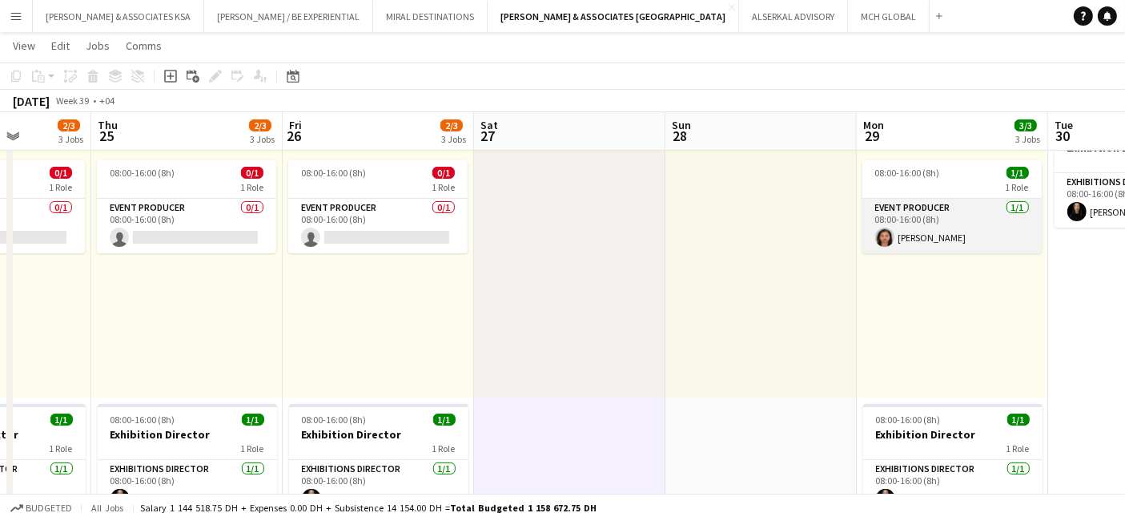
click at [905, 220] on app-card-role "Event Producer [DATE] 08:00-16:00 (8h) [PERSON_NAME]" at bounding box center [952, 226] width 179 height 54
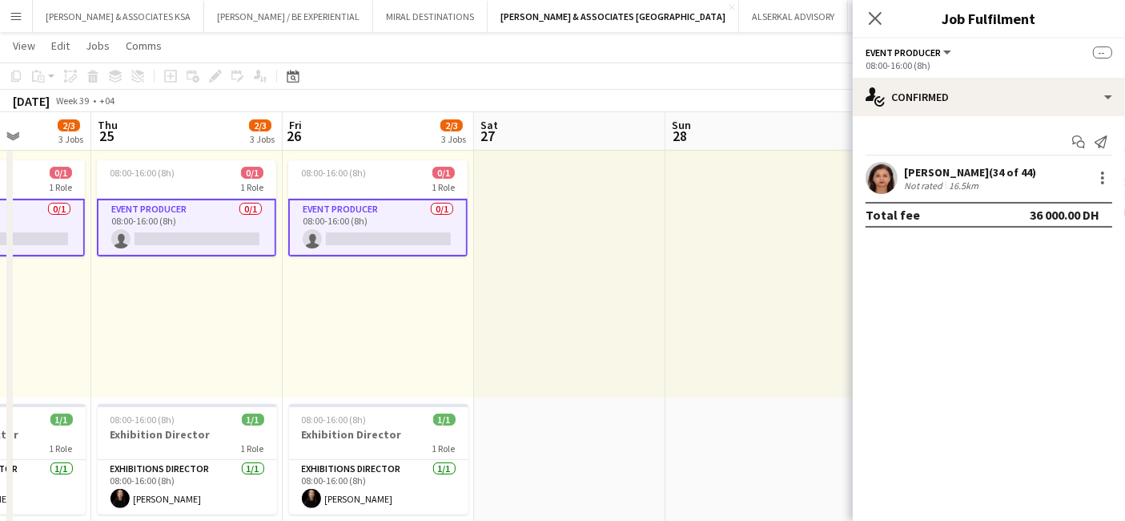
drag, startPoint x: 668, startPoint y: 254, endPoint x: 676, endPoint y: 256, distance: 8.4
click at [668, 255] on div at bounding box center [761, 274] width 191 height 245
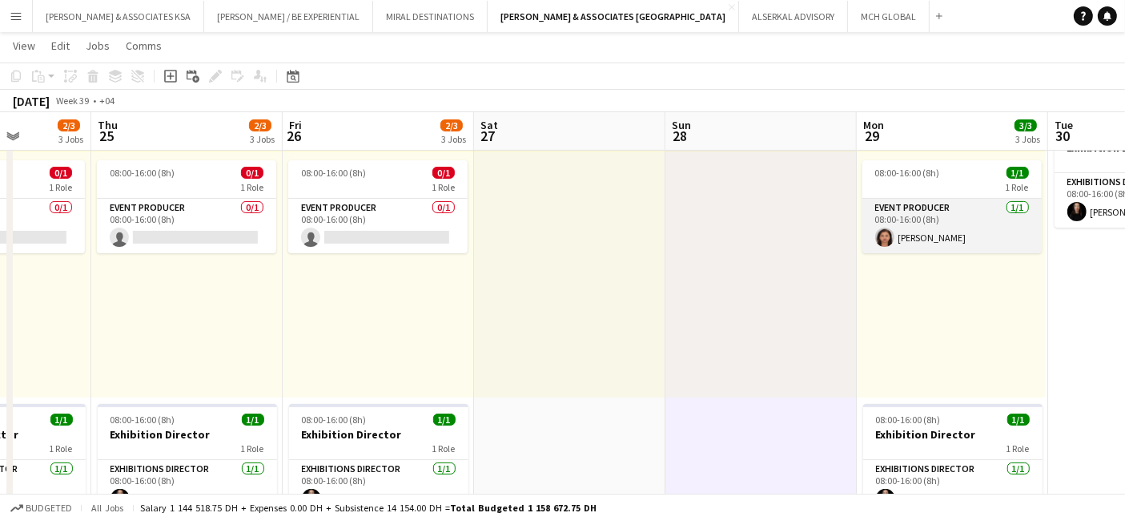
click at [904, 231] on app-card-role "Event Producer [DATE] 08:00-16:00 (8h) [PERSON_NAME]" at bounding box center [952, 226] width 179 height 54
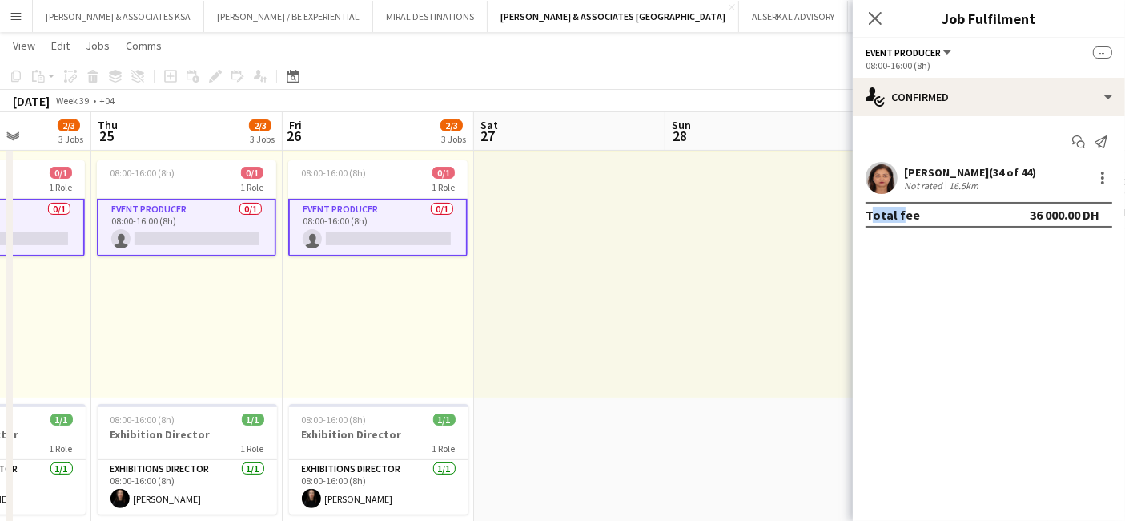
click at [725, 263] on div at bounding box center [761, 274] width 191 height 245
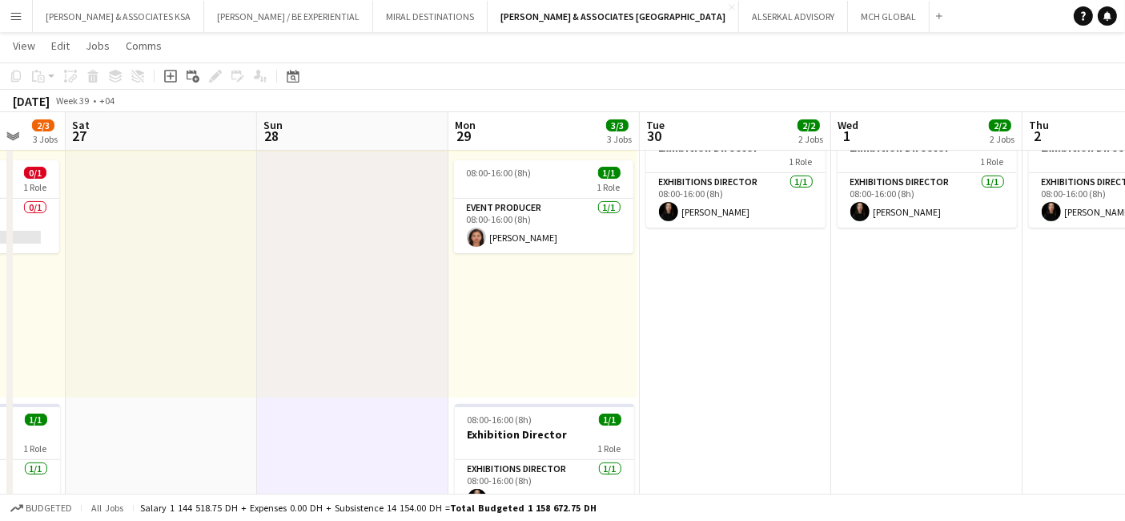
drag, startPoint x: 751, startPoint y: 286, endPoint x: 105, endPoint y: 303, distance: 645.9
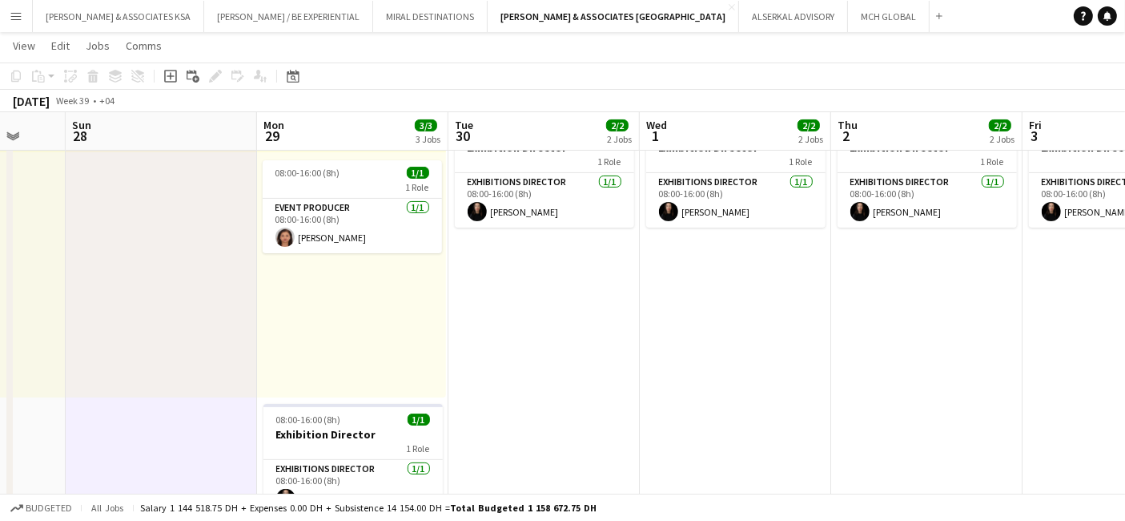
scroll to position [0, 554]
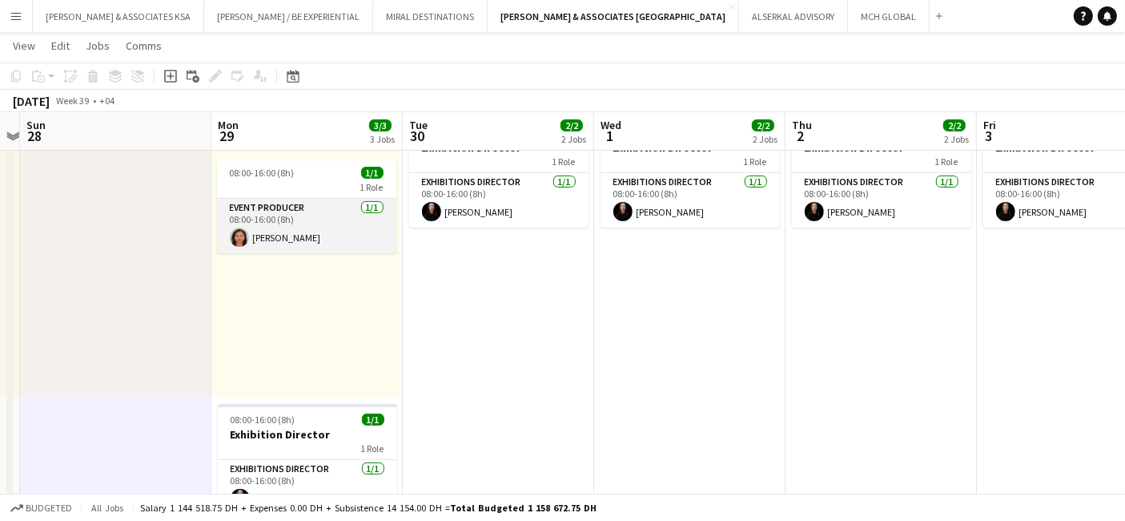
click at [306, 244] on app-card-role "Event Producer [DATE] 08:00-16:00 (8h) [PERSON_NAME]" at bounding box center [306, 226] width 179 height 54
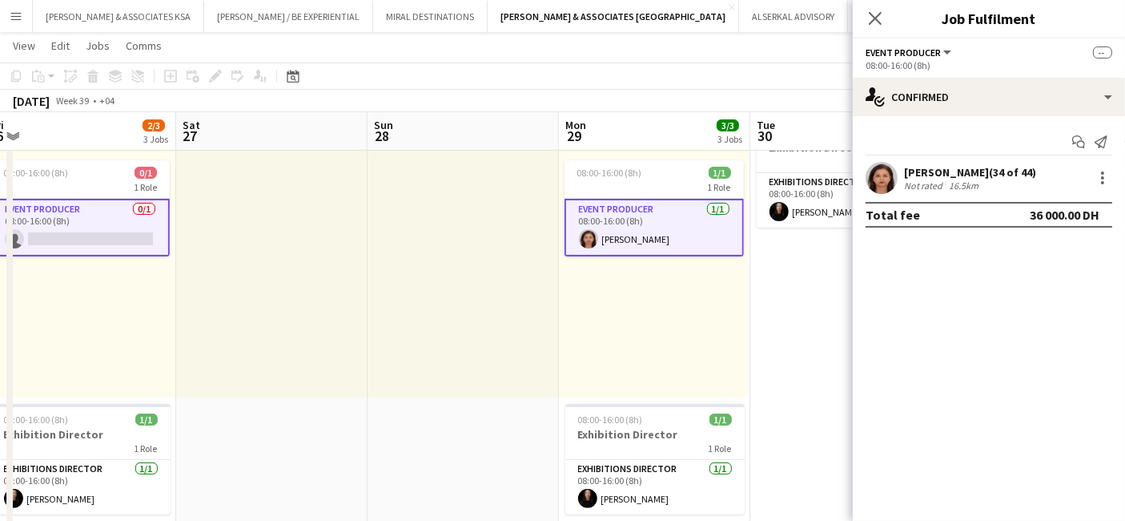
scroll to position [0, 395]
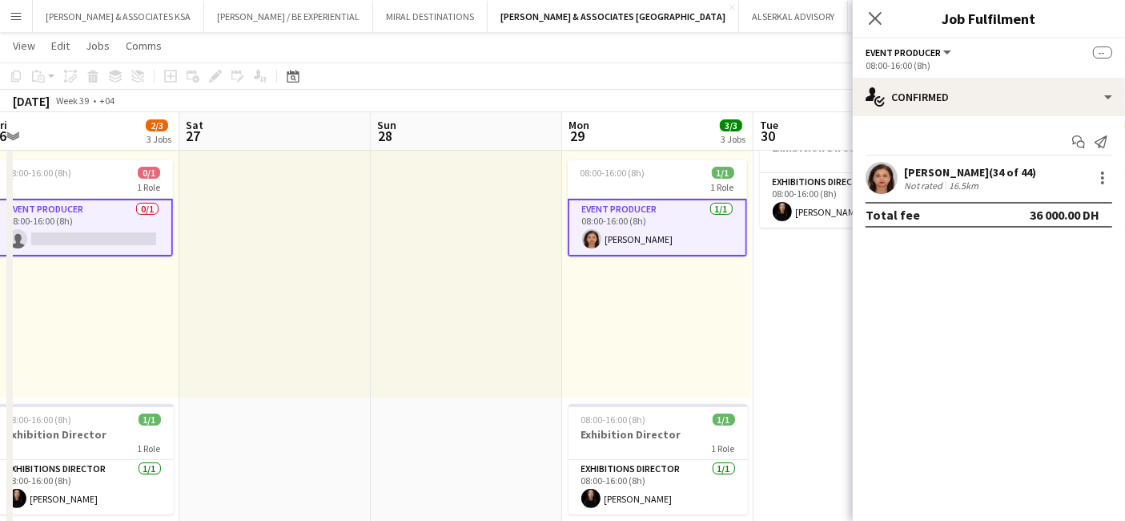
drag, startPoint x: 239, startPoint y: 330, endPoint x: 590, endPoint y: 321, distance: 351.0
click at [650, 229] on app-card-role "Event Producer [DATE] 08:00-16:00 (8h) [PERSON_NAME]" at bounding box center [657, 228] width 179 height 58
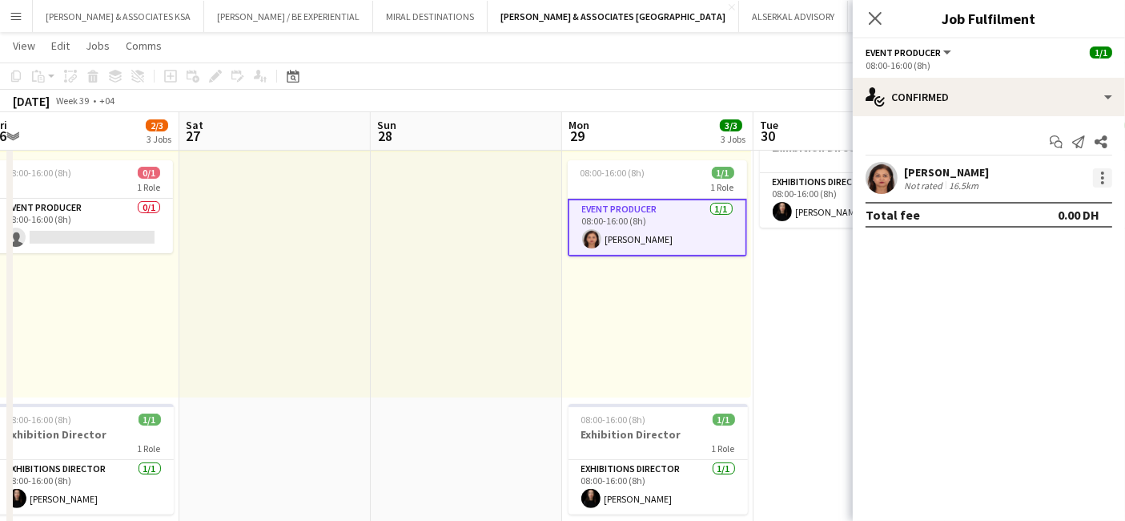
click at [1105, 177] on div at bounding box center [1102, 177] width 19 height 19
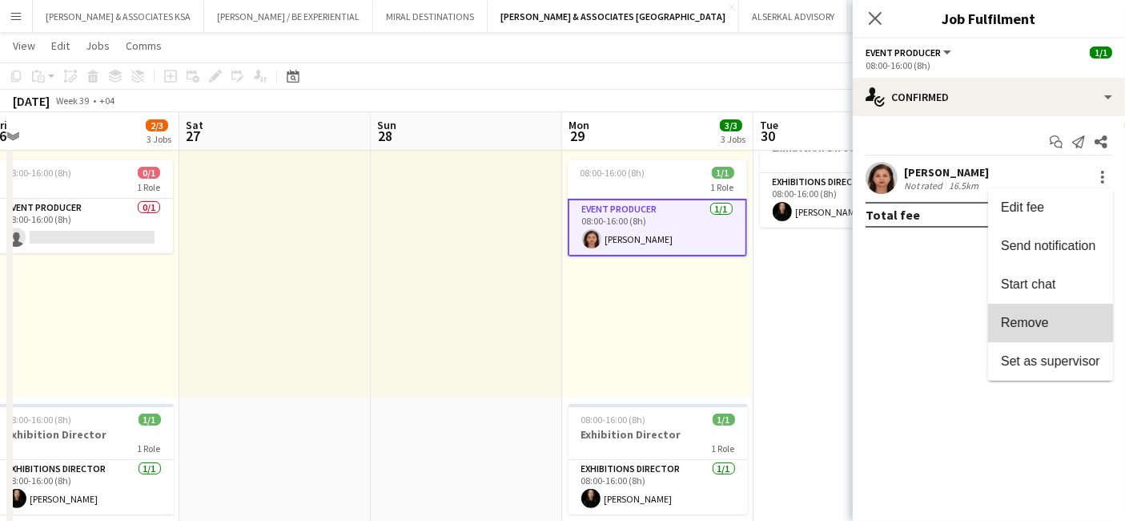
click at [1047, 320] on span "Remove" at bounding box center [1025, 323] width 48 height 14
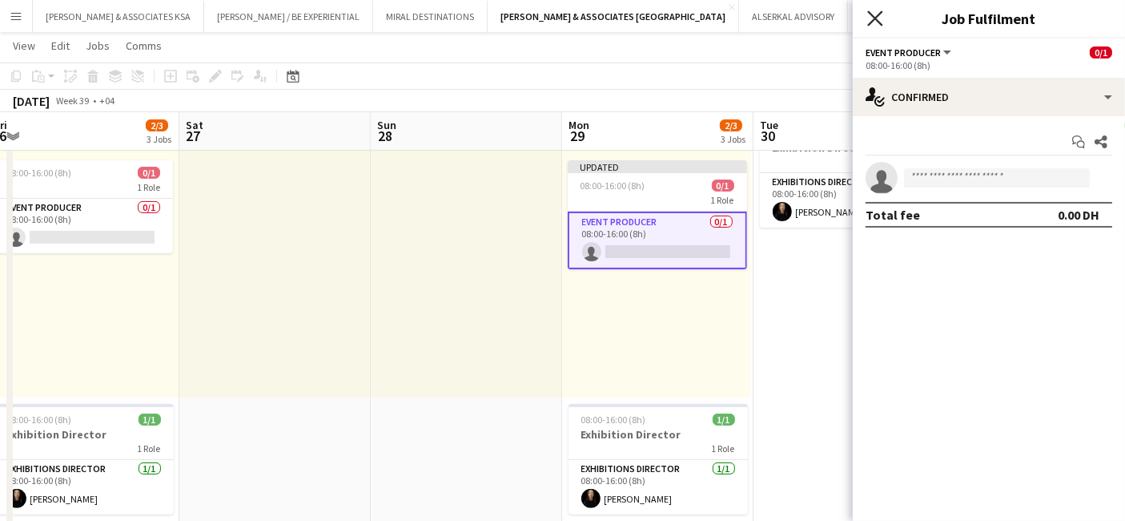
click at [877, 19] on icon at bounding box center [875, 17] width 15 height 15
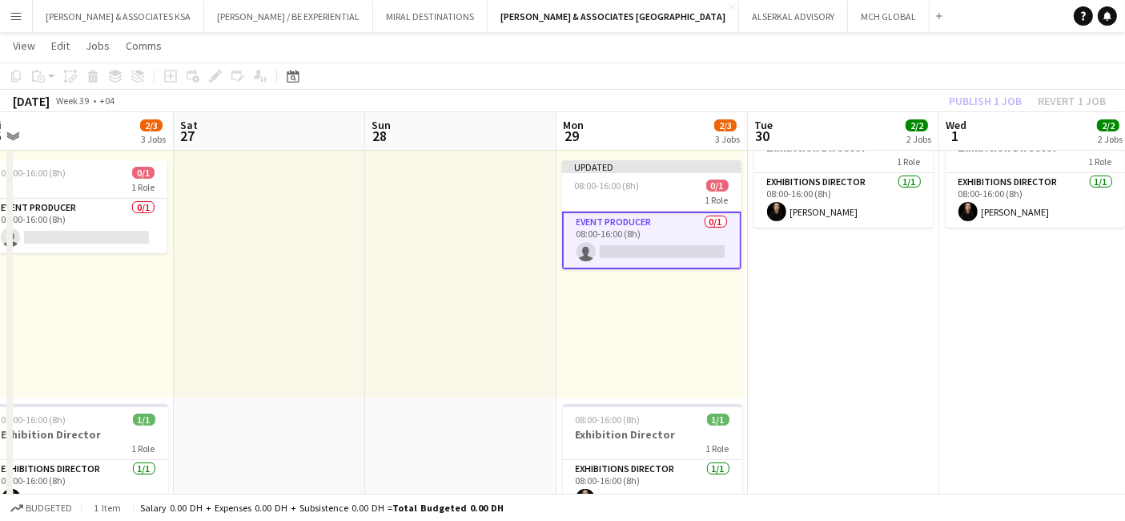
scroll to position [0, 364]
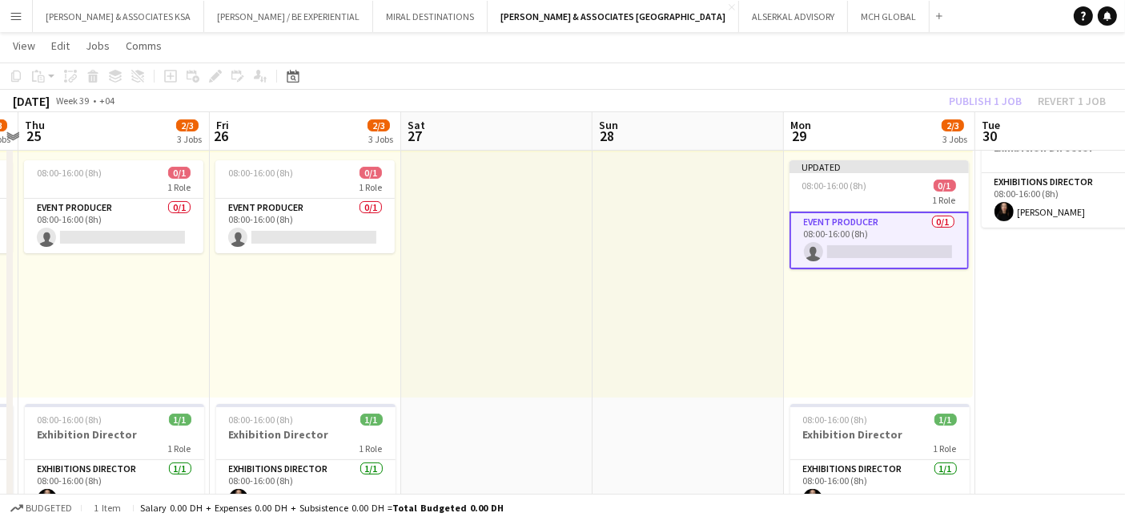
drag, startPoint x: 789, startPoint y: 348, endPoint x: 975, endPoint y: 300, distance: 191.8
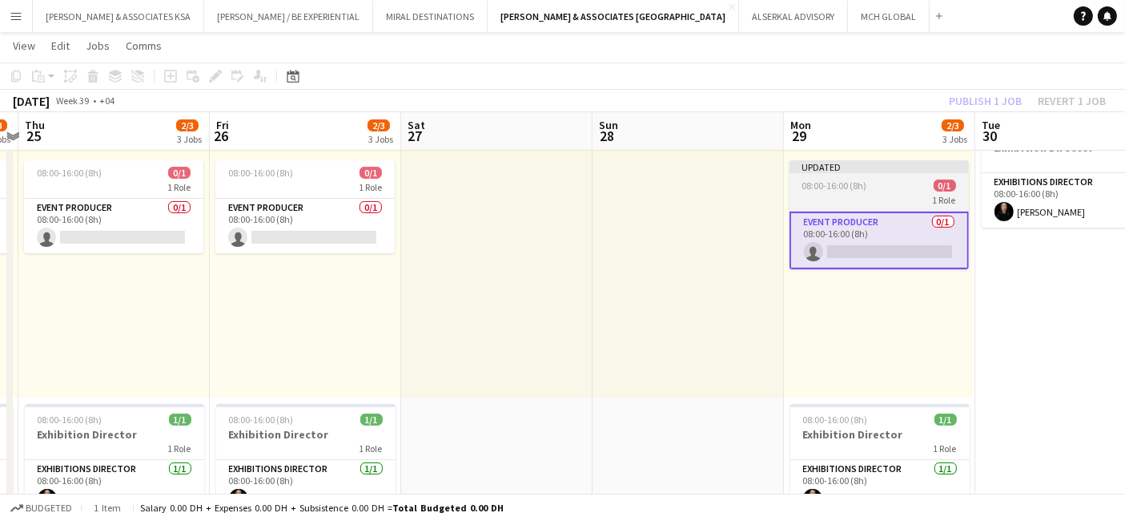
click at [843, 182] on span "08:00-16:00 (8h)" at bounding box center [835, 185] width 65 height 12
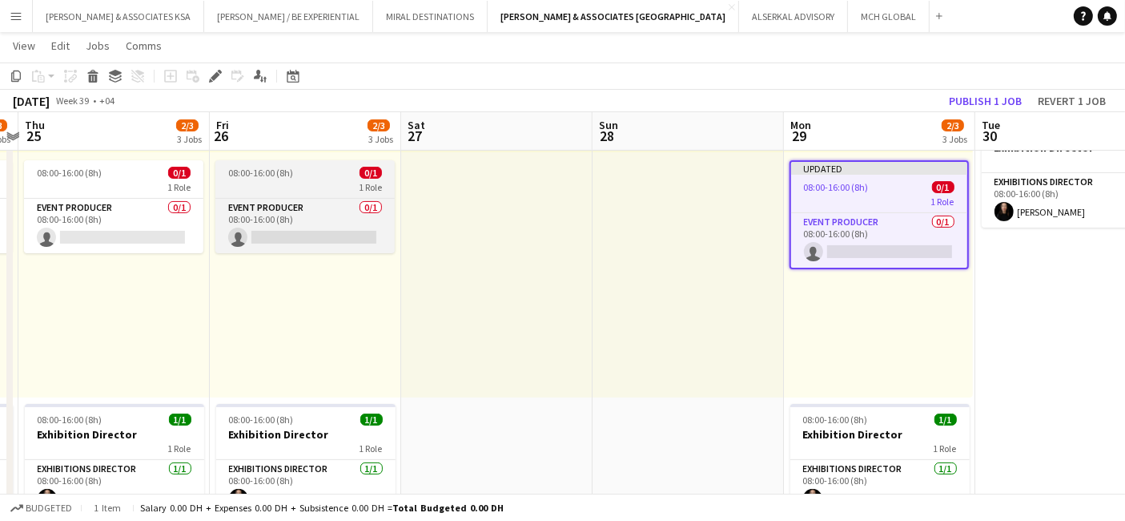
click at [263, 170] on span "08:00-16:00 (8h)" at bounding box center [260, 173] width 65 height 12
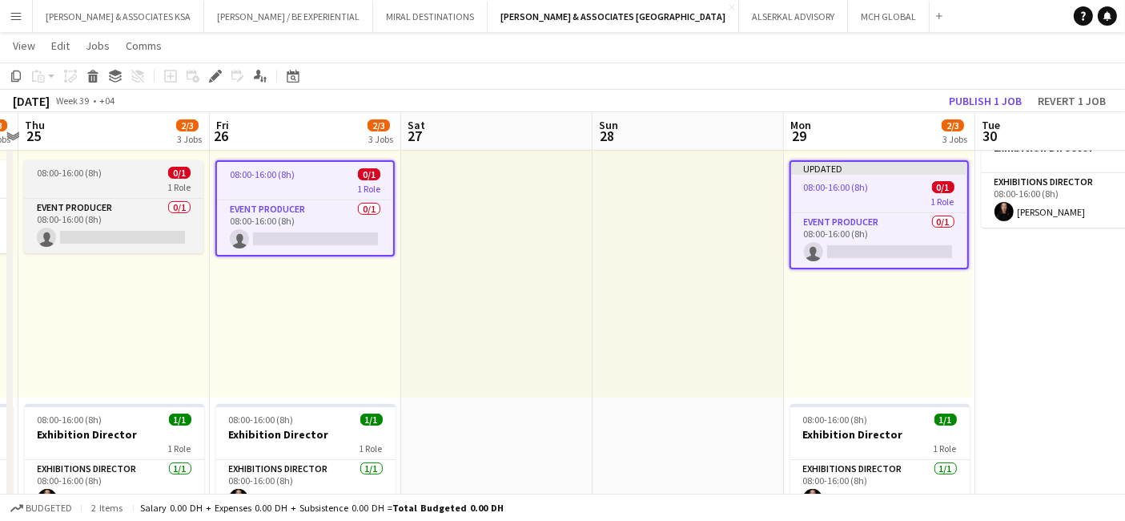
click at [112, 172] on div "08:00-16:00 (8h) 0/1" at bounding box center [113, 173] width 179 height 12
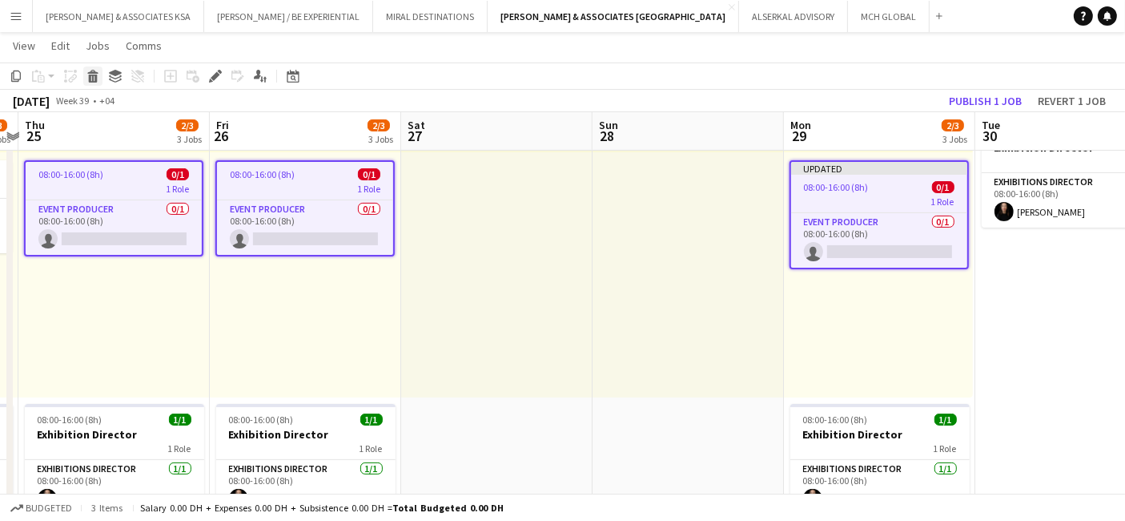
click at [87, 74] on icon "Delete" at bounding box center [93, 76] width 13 height 13
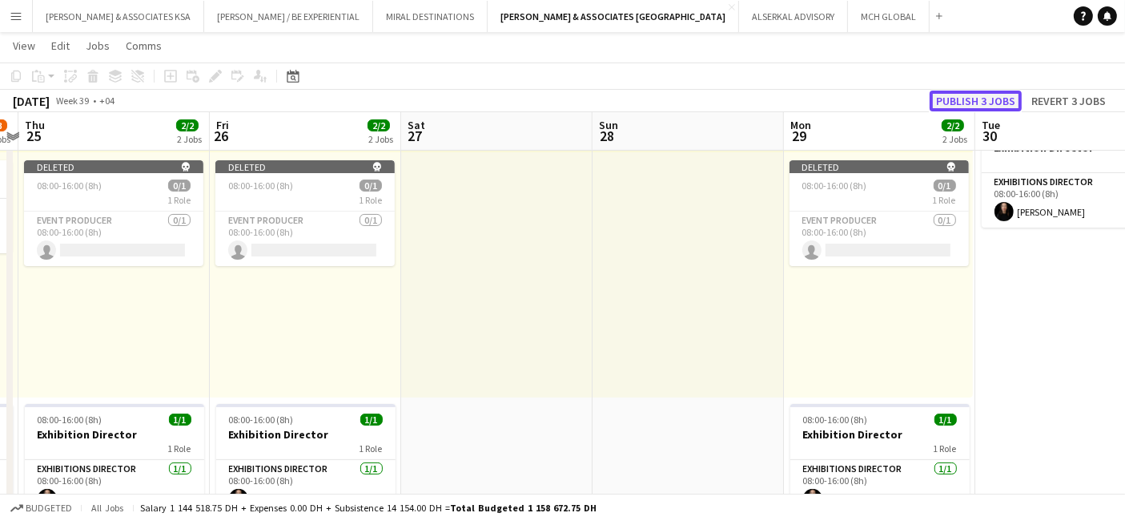
click at [989, 95] on button "Publish 3 jobs" at bounding box center [976, 101] width 92 height 21
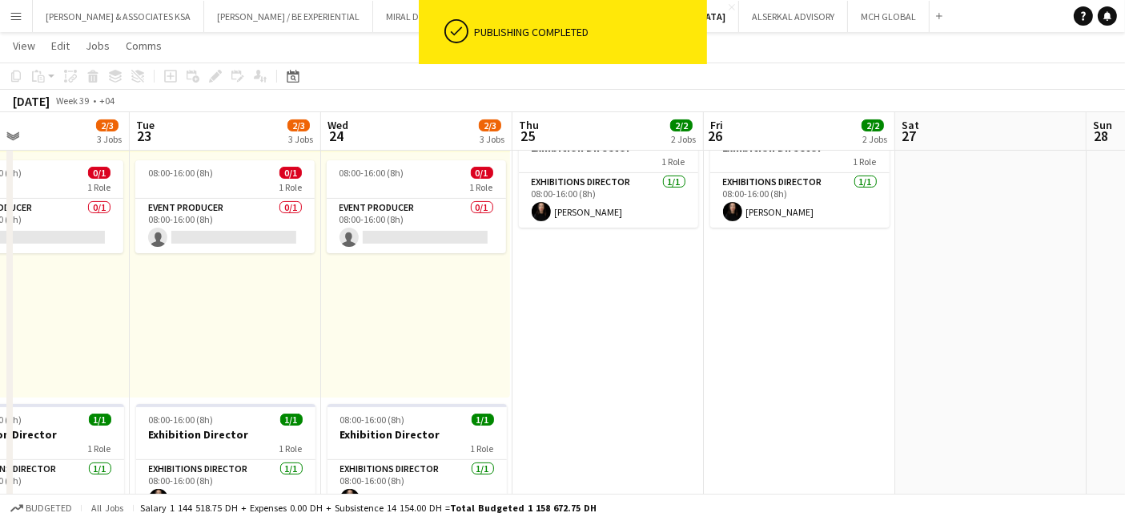
drag, startPoint x: 620, startPoint y: 271, endPoint x: 1134, endPoint y: 240, distance: 515.2
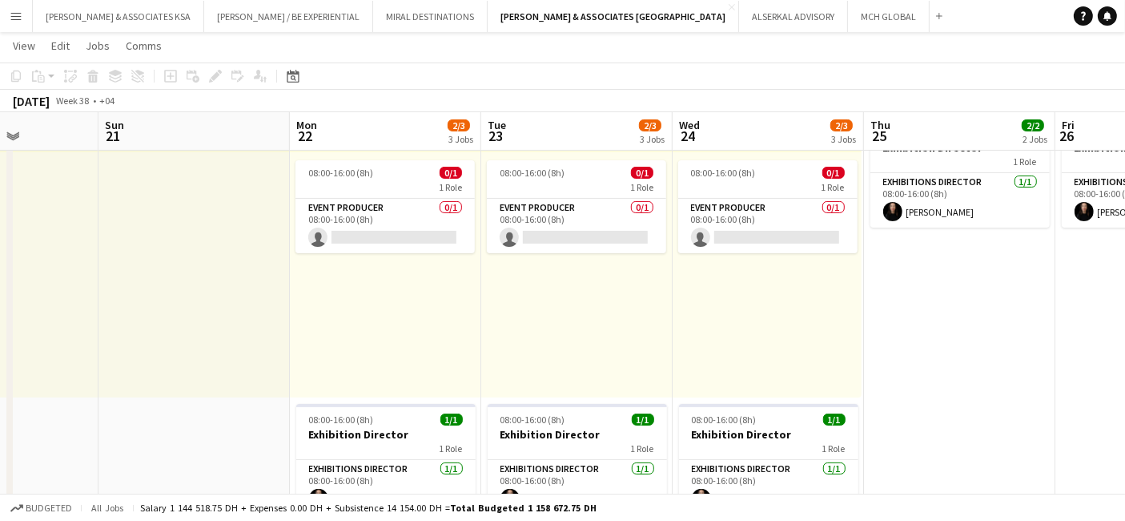
scroll to position [0, 422]
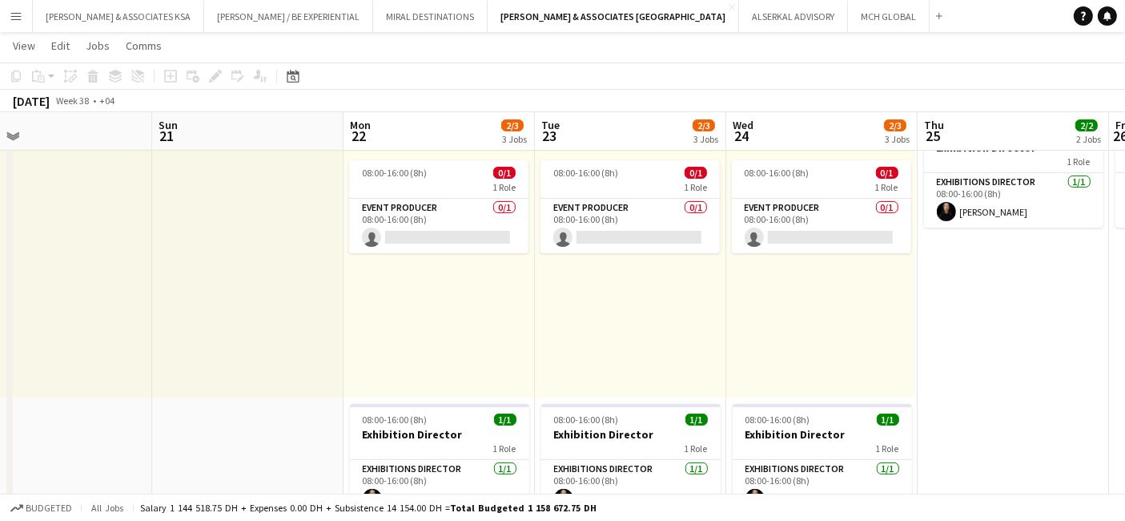
drag, startPoint x: 610, startPoint y: 305, endPoint x: 1015, endPoint y: 295, distance: 405.5
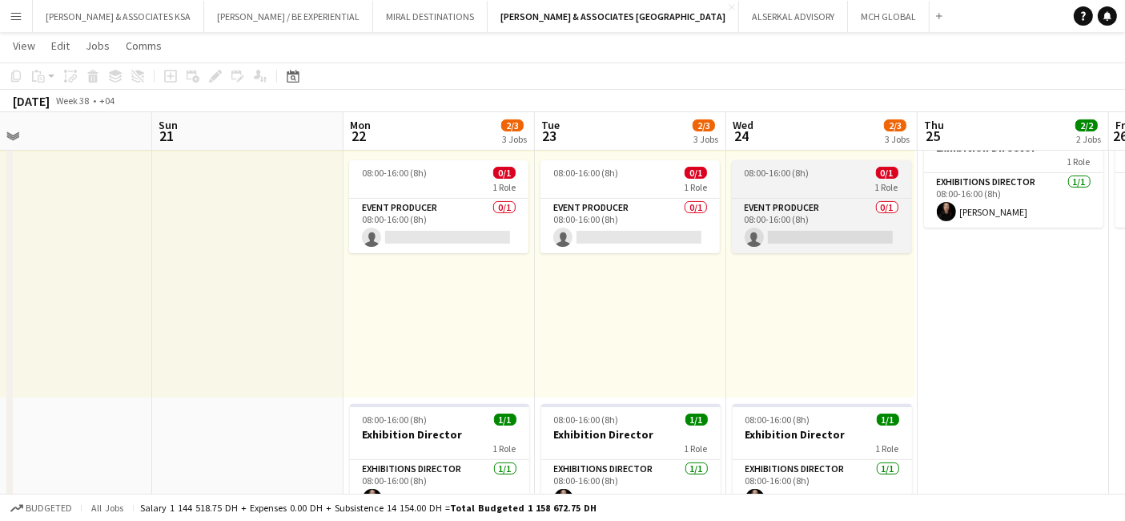
click at [790, 172] on span "08:00-16:00 (8h)" at bounding box center [777, 173] width 65 height 12
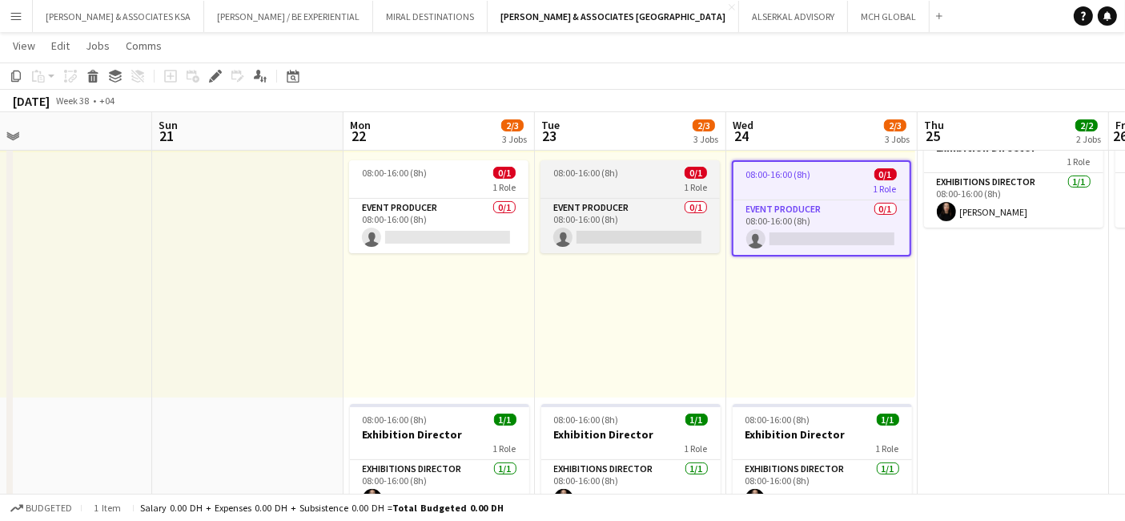
click at [599, 174] on span "08:00-16:00 (8h)" at bounding box center [586, 173] width 65 height 12
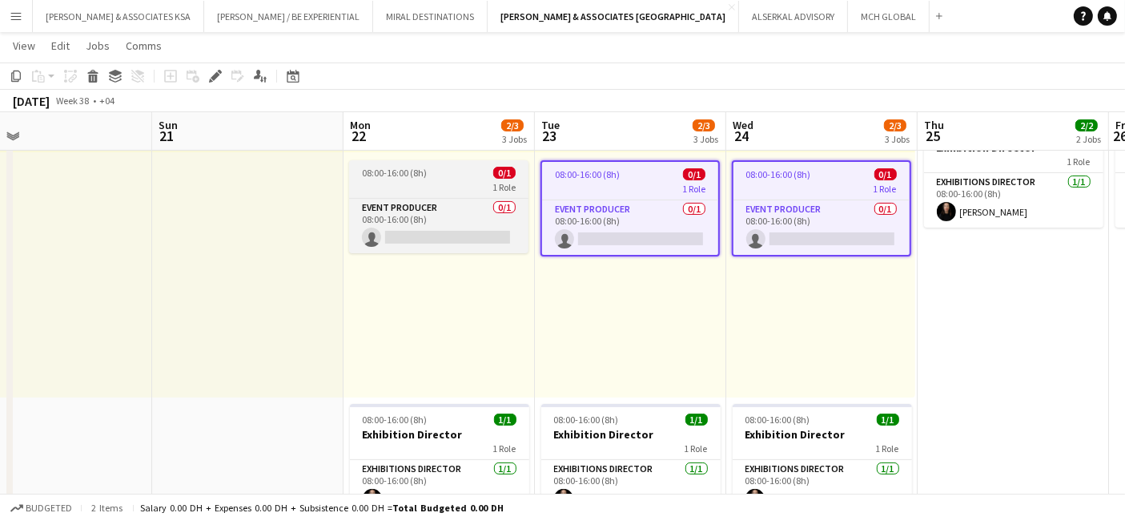
click at [473, 172] on div "08:00-16:00 (8h) 0/1" at bounding box center [438, 173] width 179 height 12
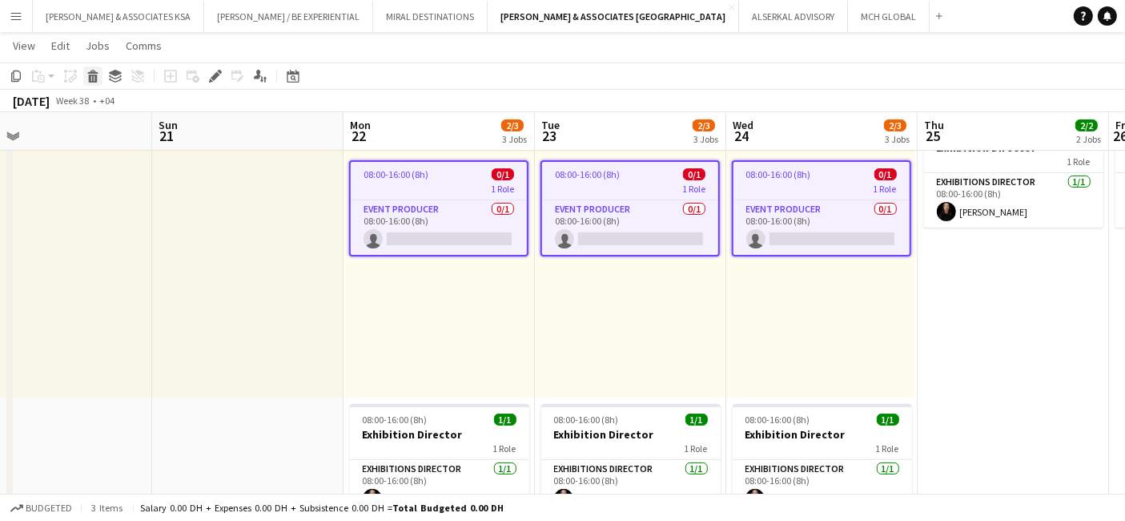
click at [98, 74] on div "Delete" at bounding box center [92, 75] width 19 height 19
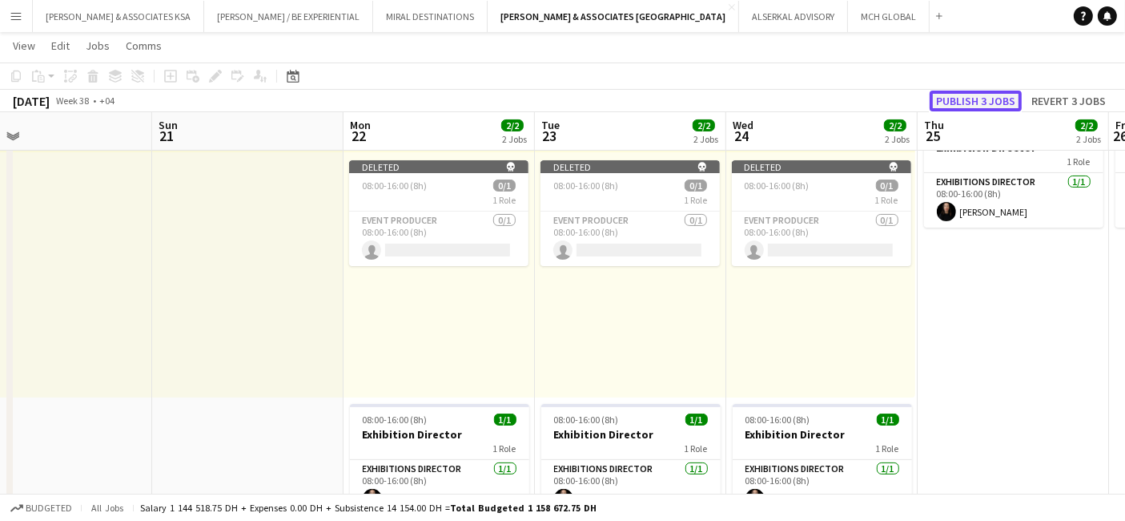
click at [962, 95] on button "Publish 3 jobs" at bounding box center [976, 101] width 92 height 21
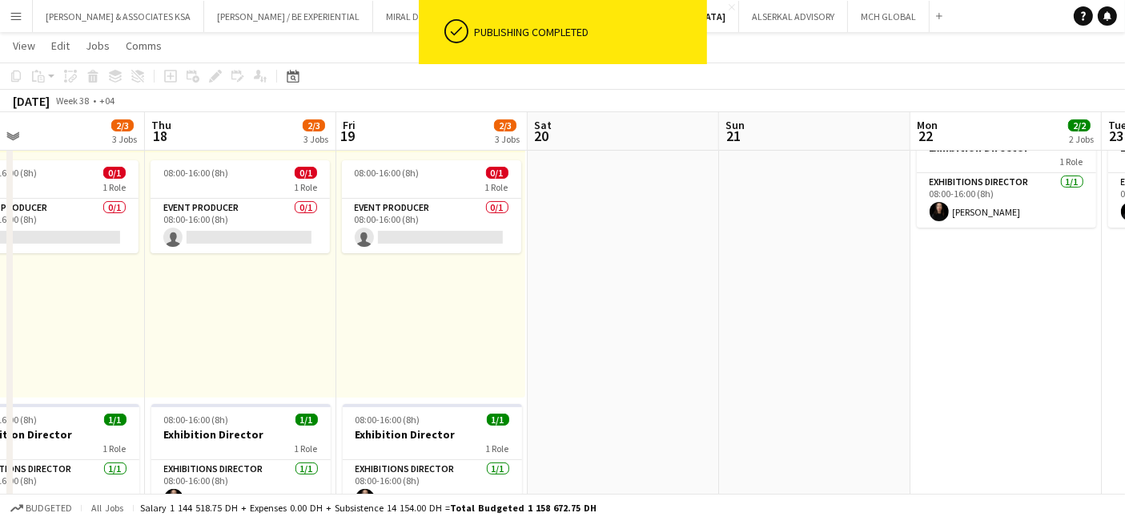
drag, startPoint x: 458, startPoint y: 297, endPoint x: 1025, endPoint y: 291, distance: 567.2
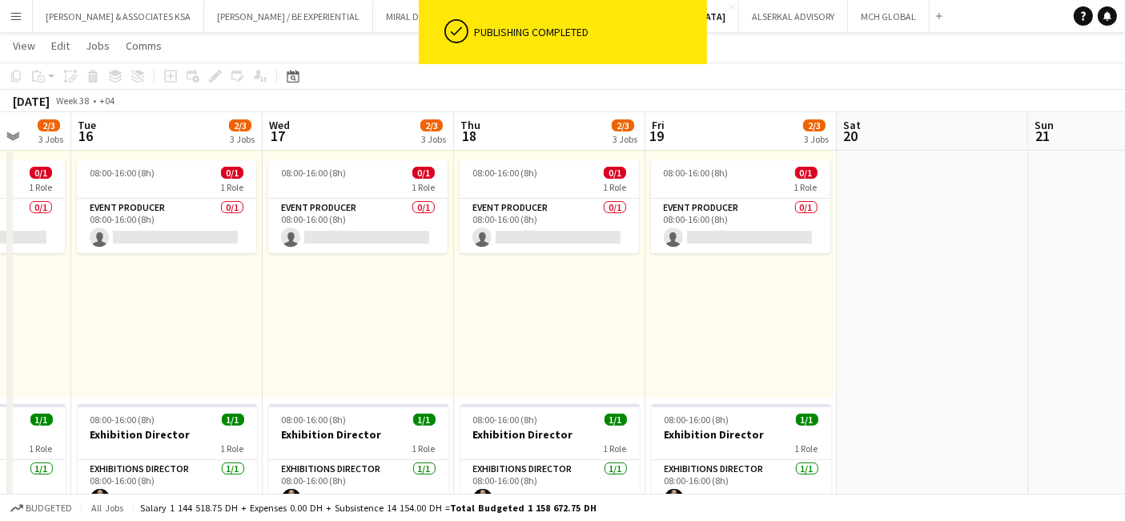
scroll to position [0, 486]
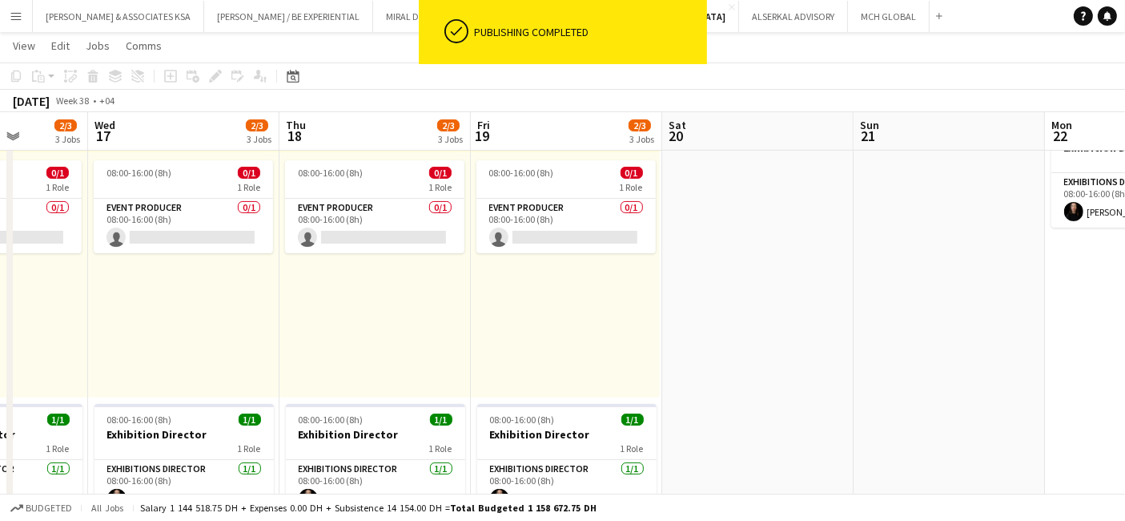
drag, startPoint x: 771, startPoint y: 332, endPoint x: 831, endPoint y: 327, distance: 61.1
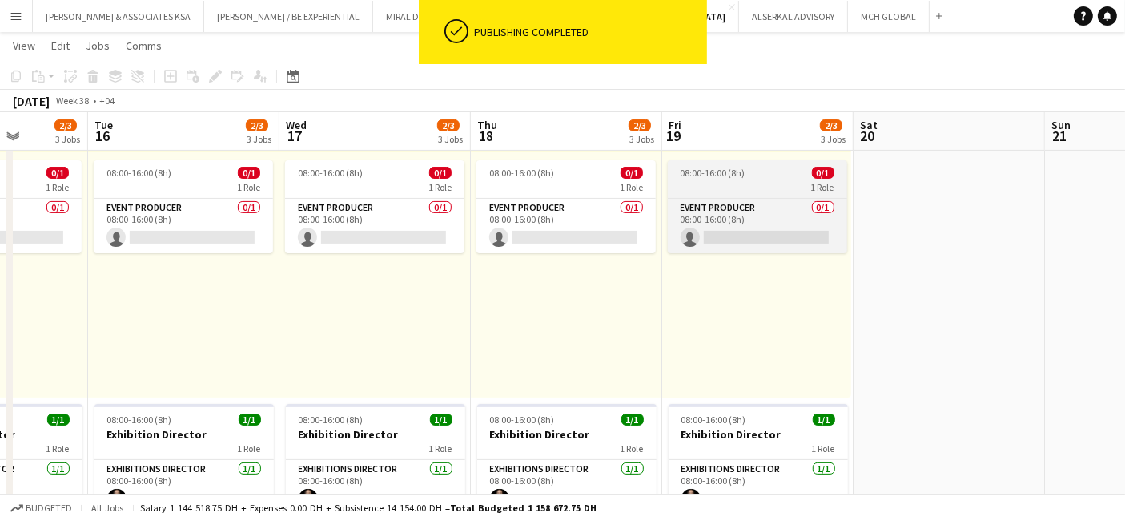
click at [767, 181] on div "1 Role" at bounding box center [757, 186] width 179 height 13
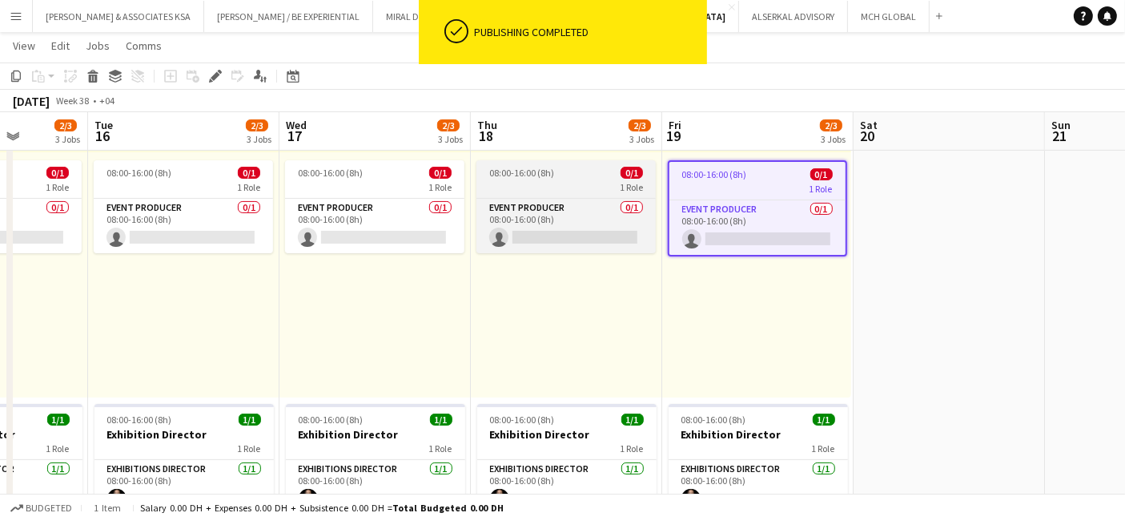
click at [556, 182] on div "1 Role" at bounding box center [566, 186] width 179 height 13
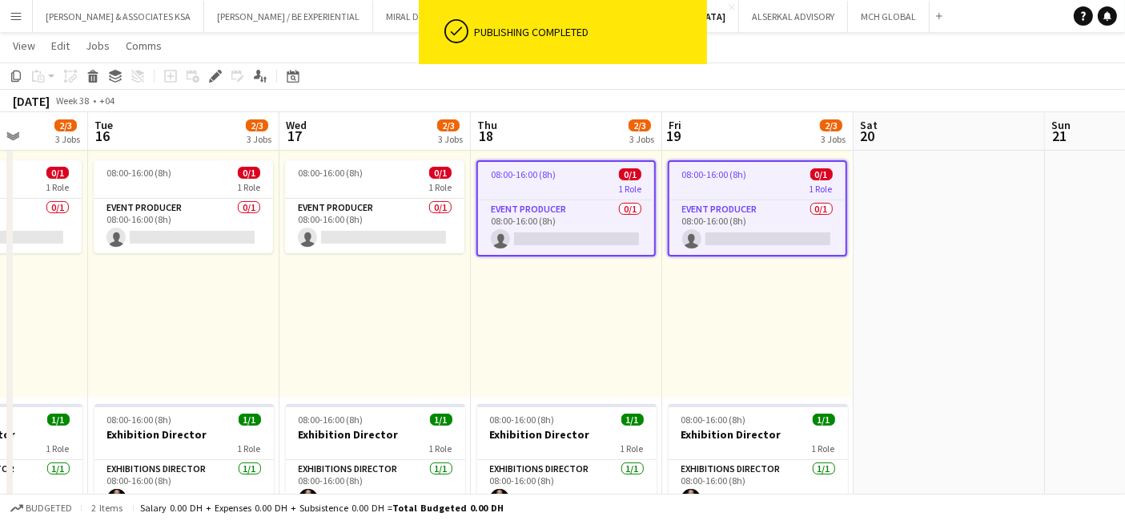
drag, startPoint x: 384, startPoint y: 177, endPoint x: 353, endPoint y: 181, distance: 31.5
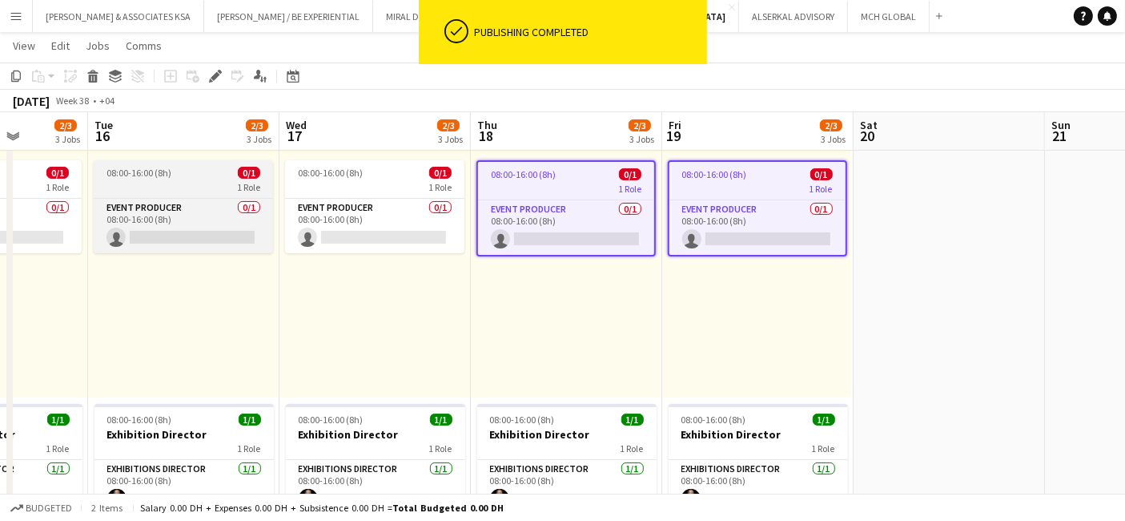
scroll to position [0, 491]
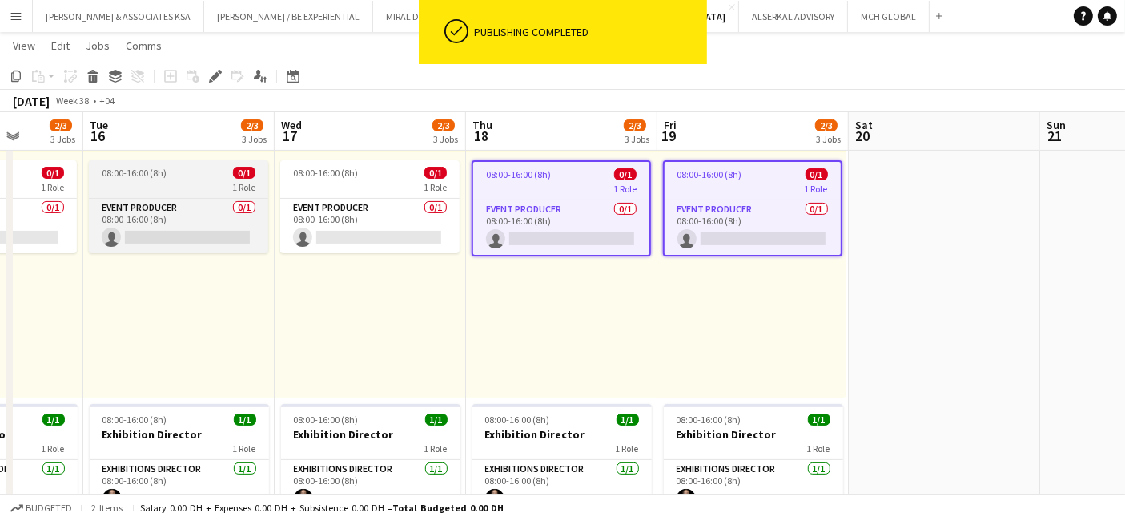
click at [195, 177] on div "08:00-16:00 (8h) 0/1" at bounding box center [178, 173] width 179 height 12
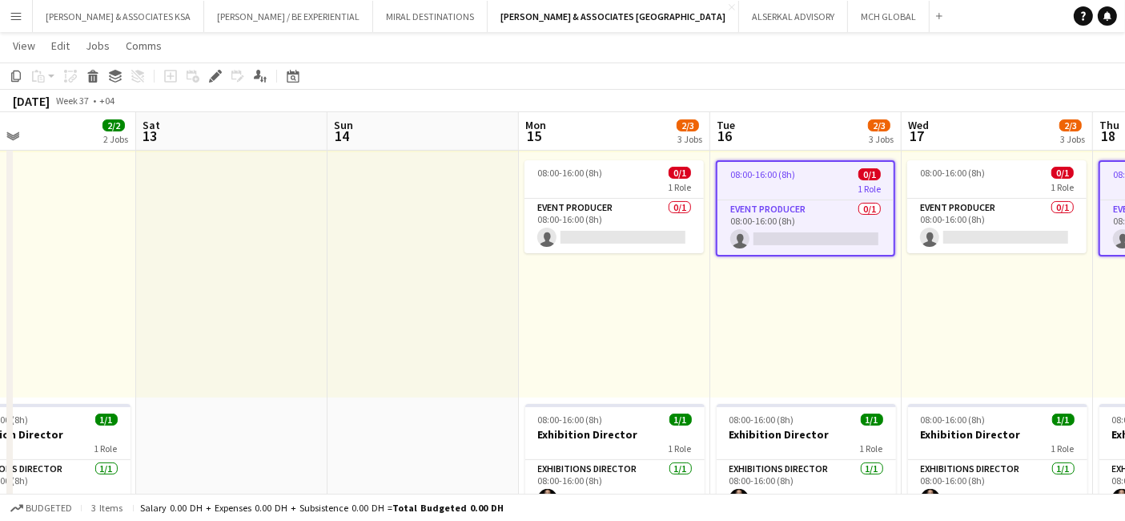
scroll to position [0, 413]
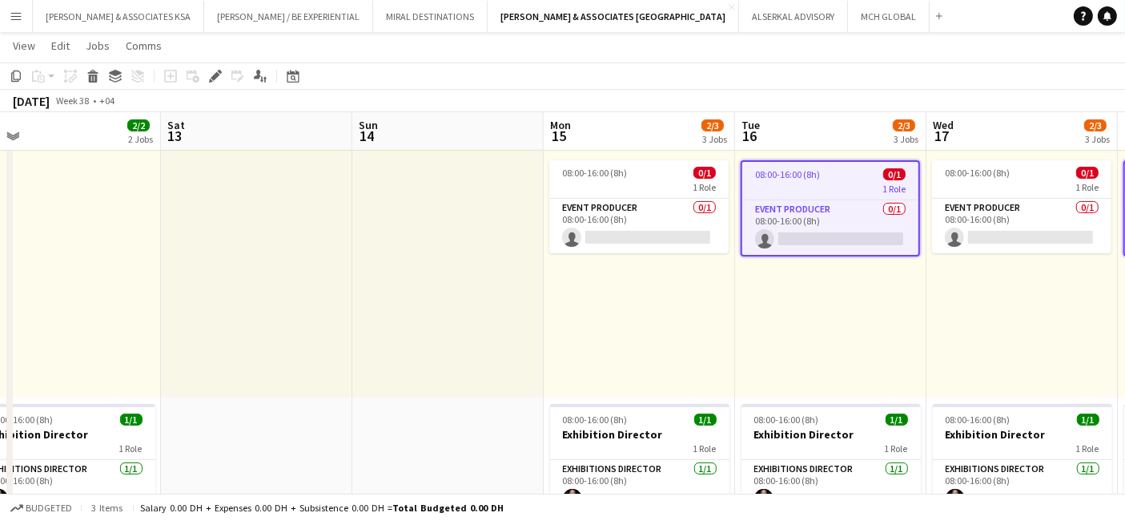
drag, startPoint x: 274, startPoint y: 331, endPoint x: 870, endPoint y: 282, distance: 598.0
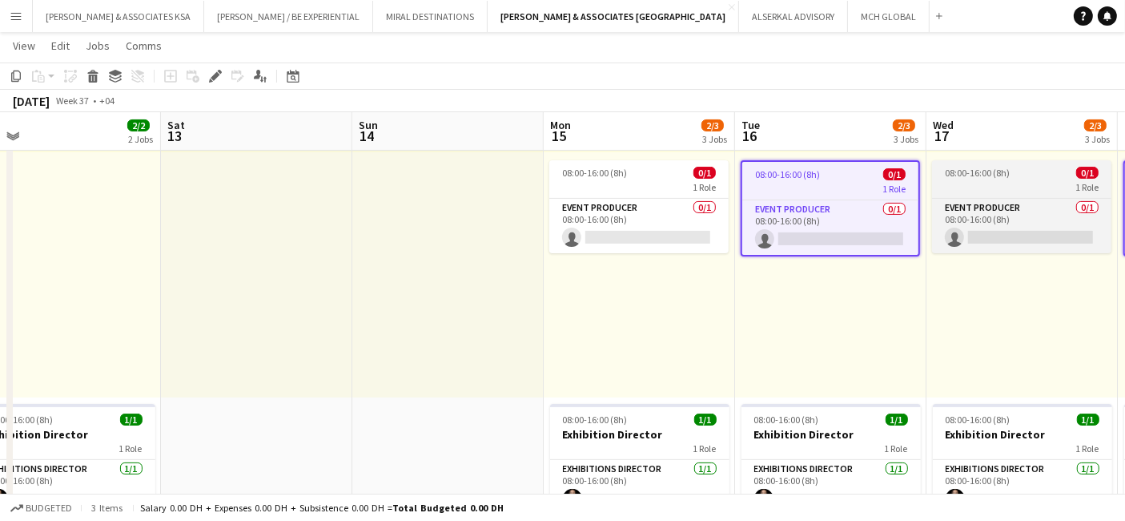
click at [1000, 174] on span "08:00-16:00 (8h)" at bounding box center [977, 173] width 65 height 12
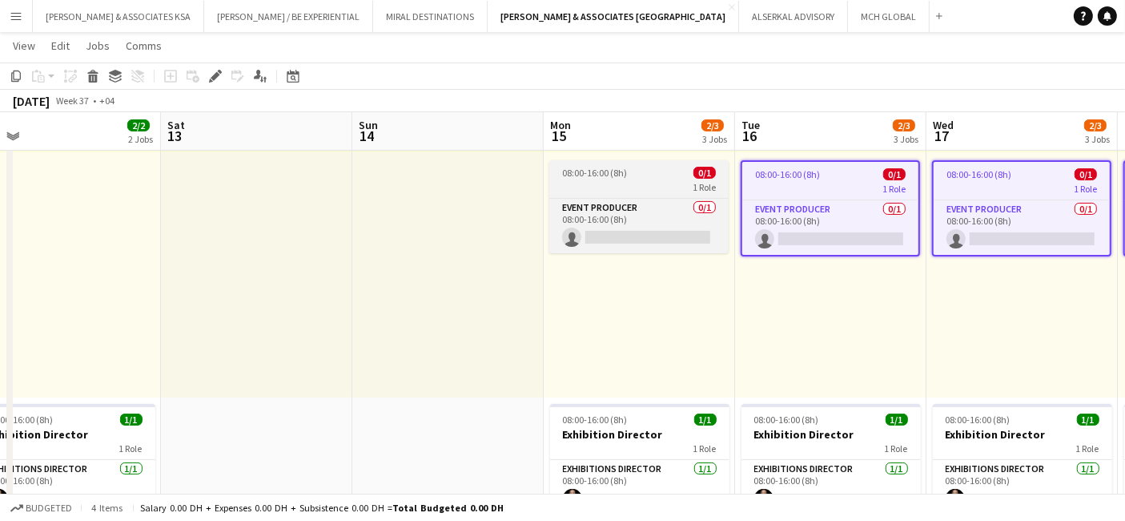
click at [632, 184] on div "1 Role" at bounding box center [639, 186] width 179 height 13
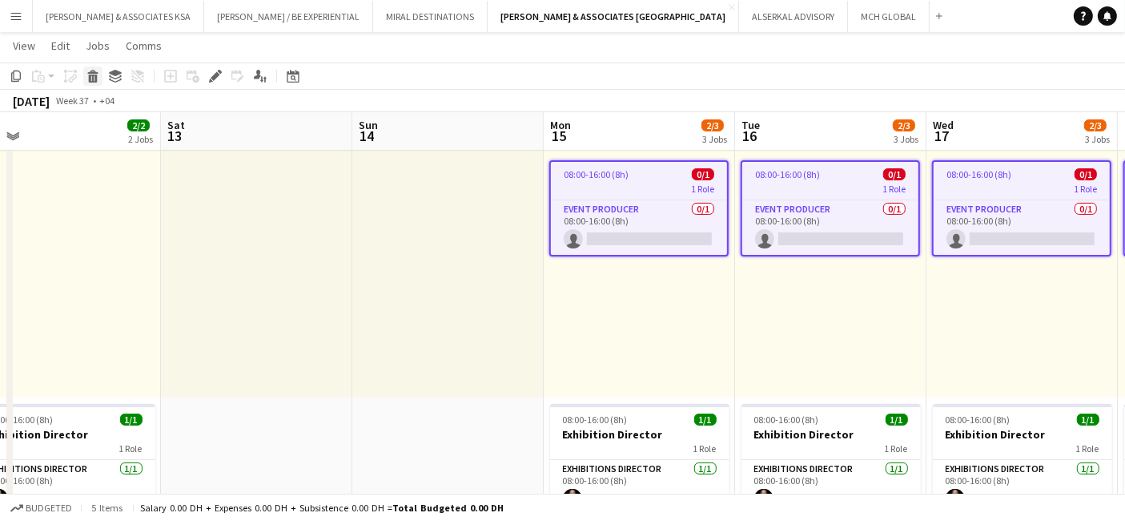
click at [94, 80] on icon "Delete" at bounding box center [93, 76] width 13 height 13
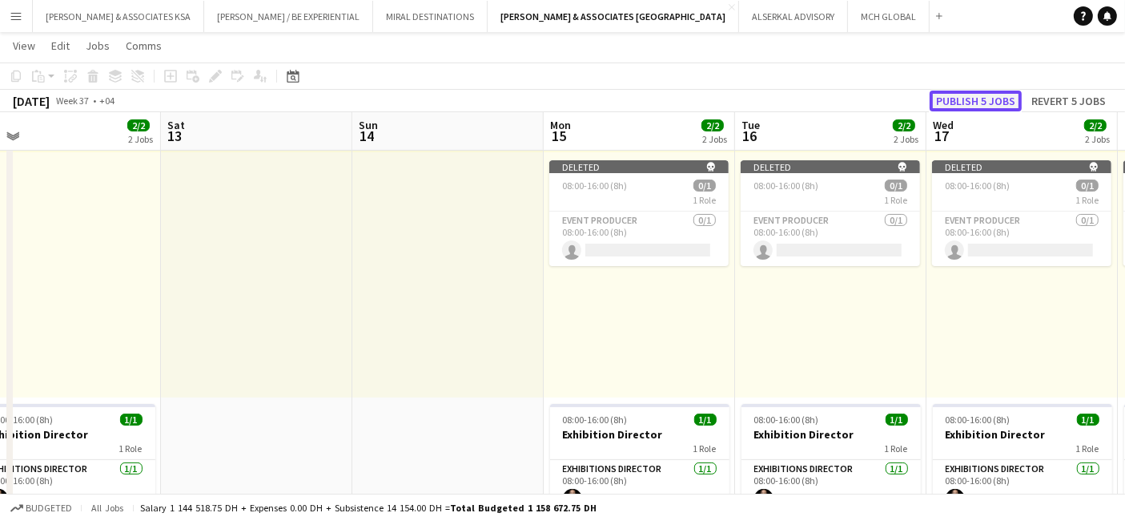
click at [984, 93] on button "Publish 5 jobs" at bounding box center [976, 101] width 92 height 21
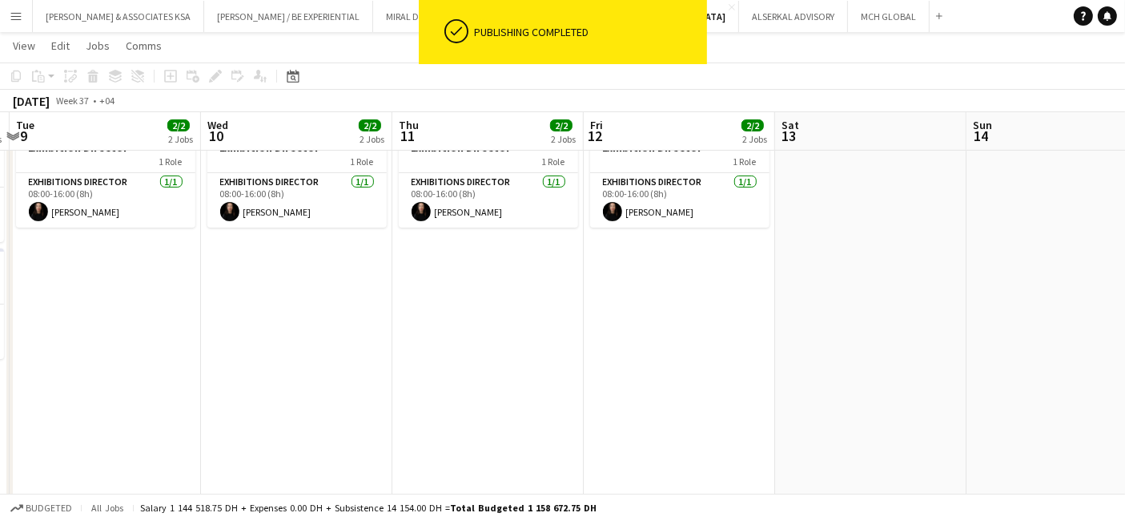
drag, startPoint x: 496, startPoint y: 368, endPoint x: 1138, endPoint y: 367, distance: 642.4
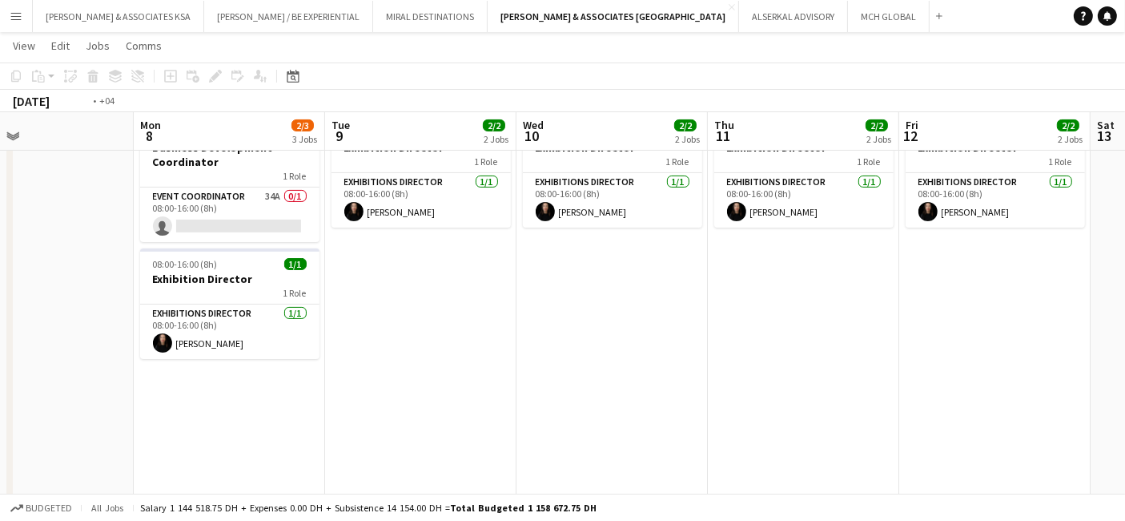
scroll to position [0, 403]
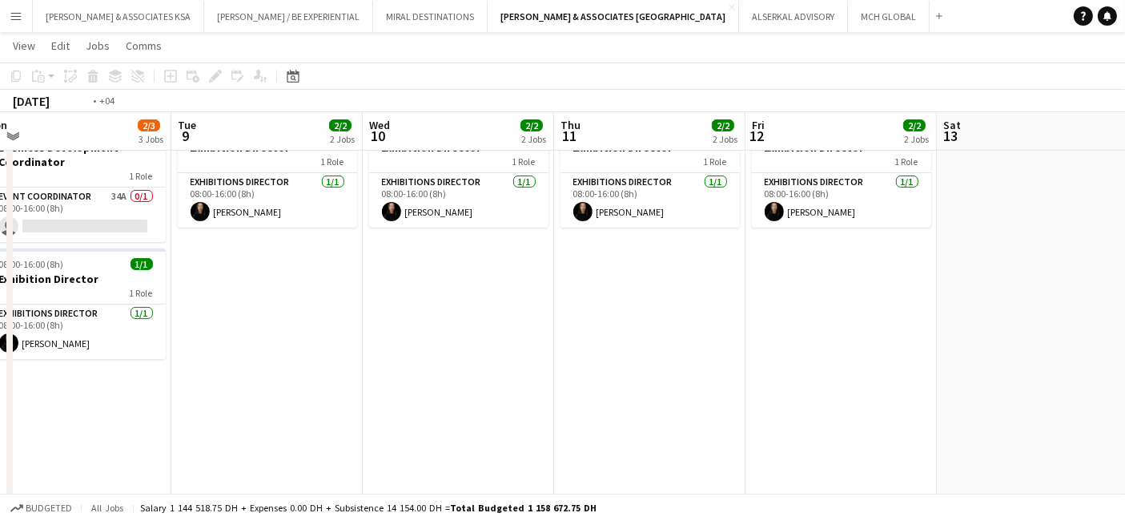
drag, startPoint x: 540, startPoint y: 384, endPoint x: 1138, endPoint y: 296, distance: 604.8
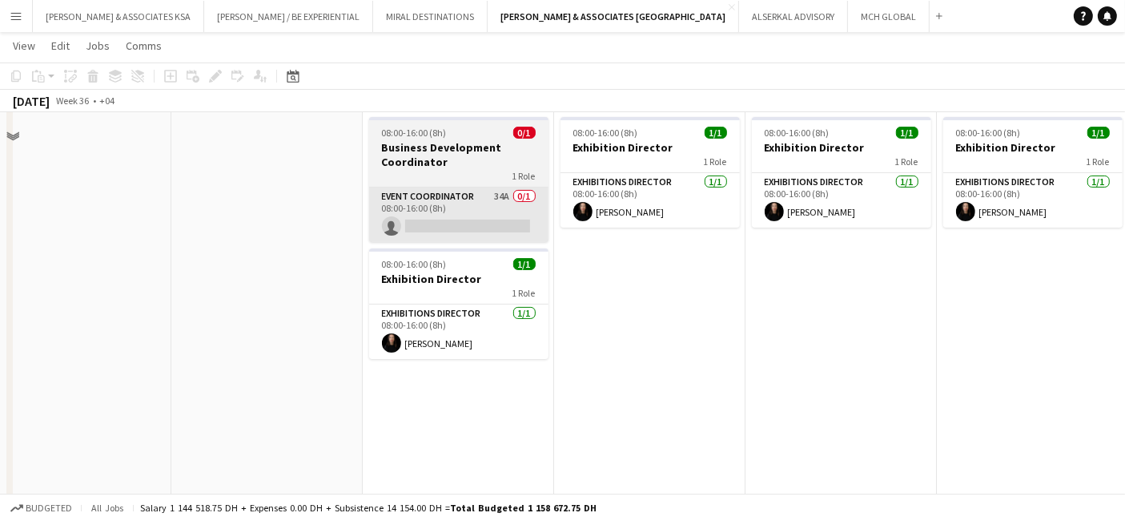
scroll to position [178, 0]
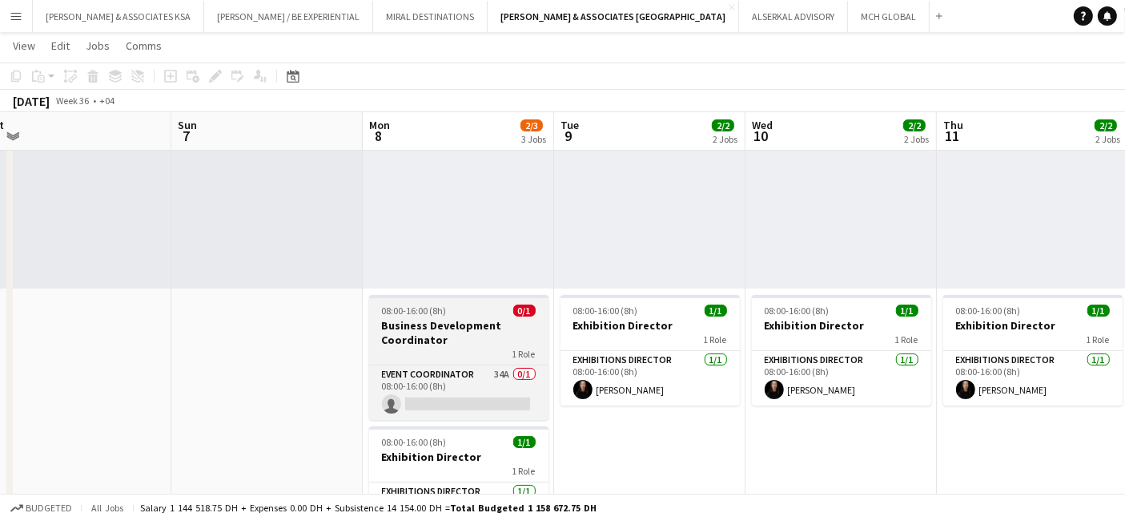
click at [434, 328] on h3 "Business Development Coordinator" at bounding box center [458, 332] width 179 height 29
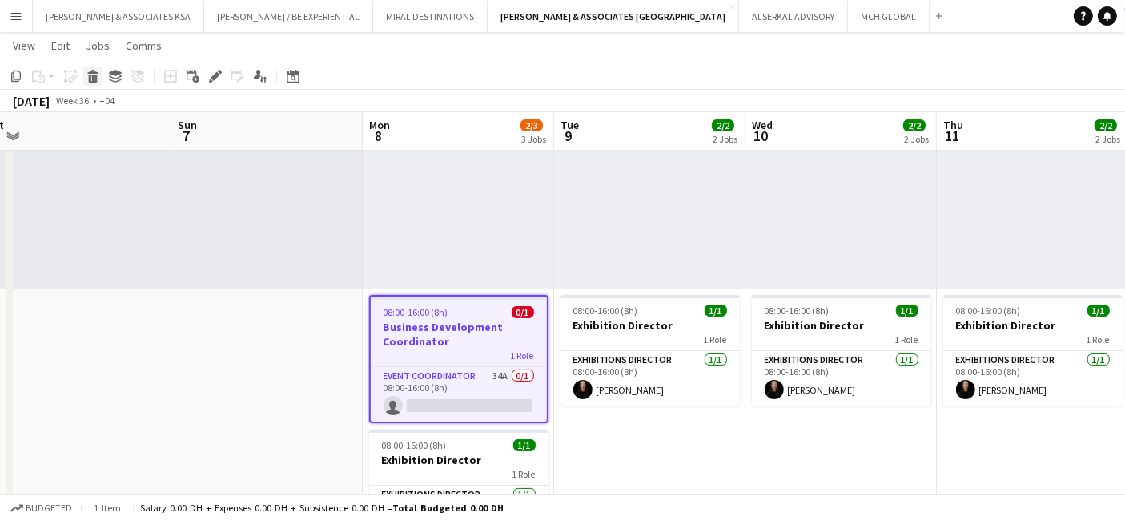
click at [87, 70] on icon "Delete" at bounding box center [93, 76] width 13 height 13
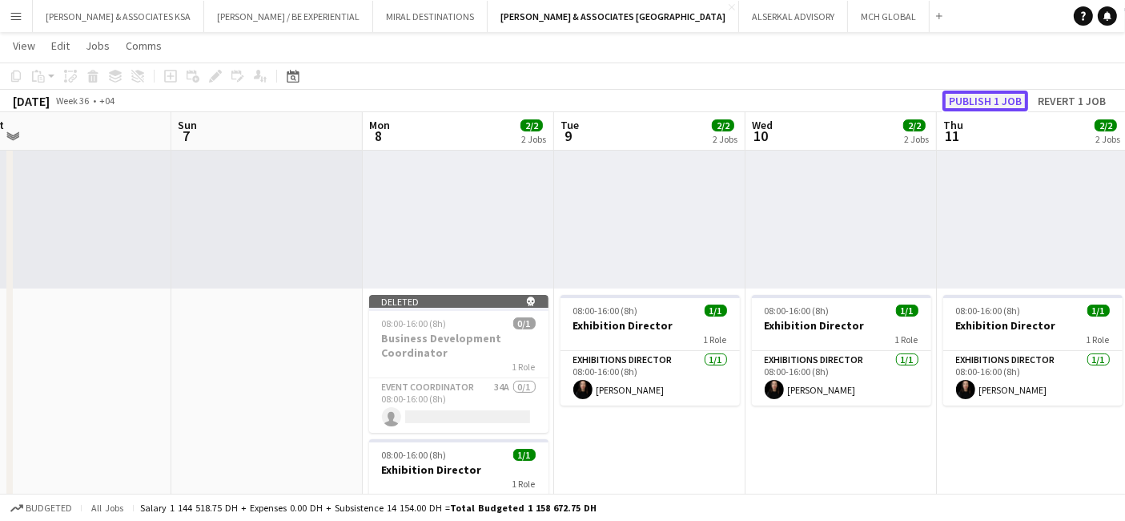
click at [963, 91] on button "Publish 1 job" at bounding box center [986, 101] width 86 height 21
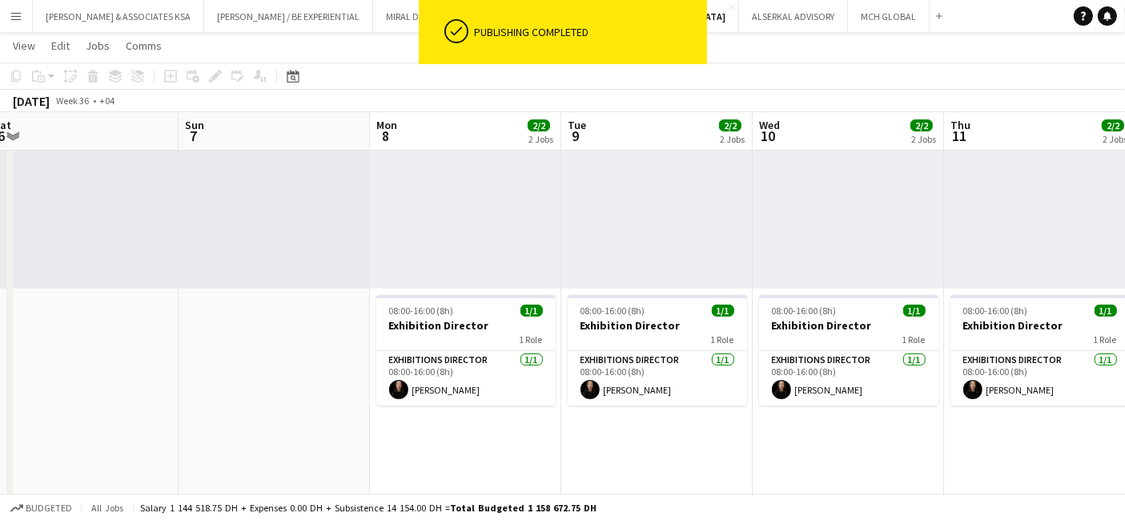
drag, startPoint x: 552, startPoint y: 274, endPoint x: 1138, endPoint y: 230, distance: 588.0
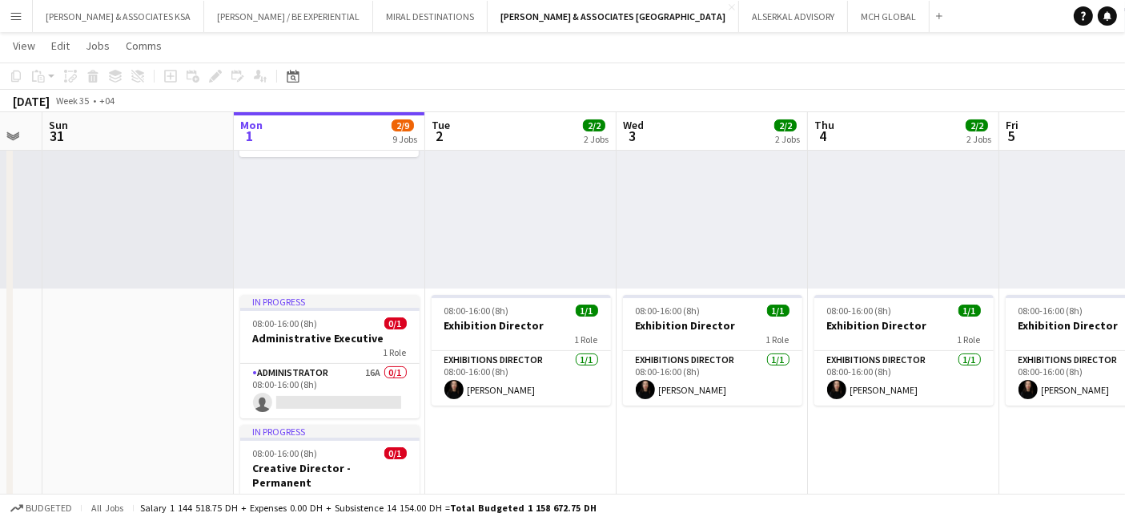
scroll to position [0, 469]
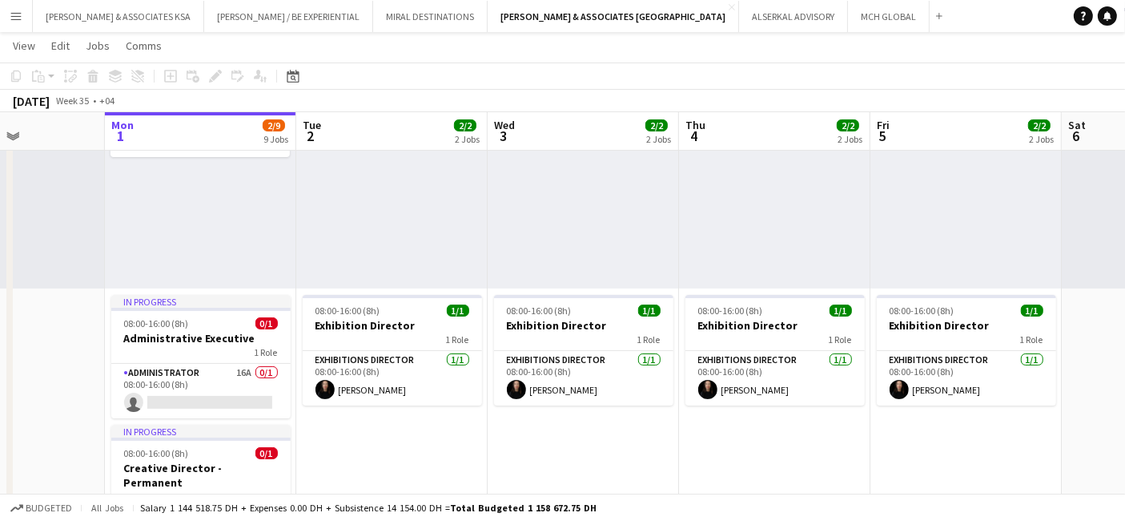
drag, startPoint x: 892, startPoint y: 266, endPoint x: 1138, endPoint y: 248, distance: 247.3
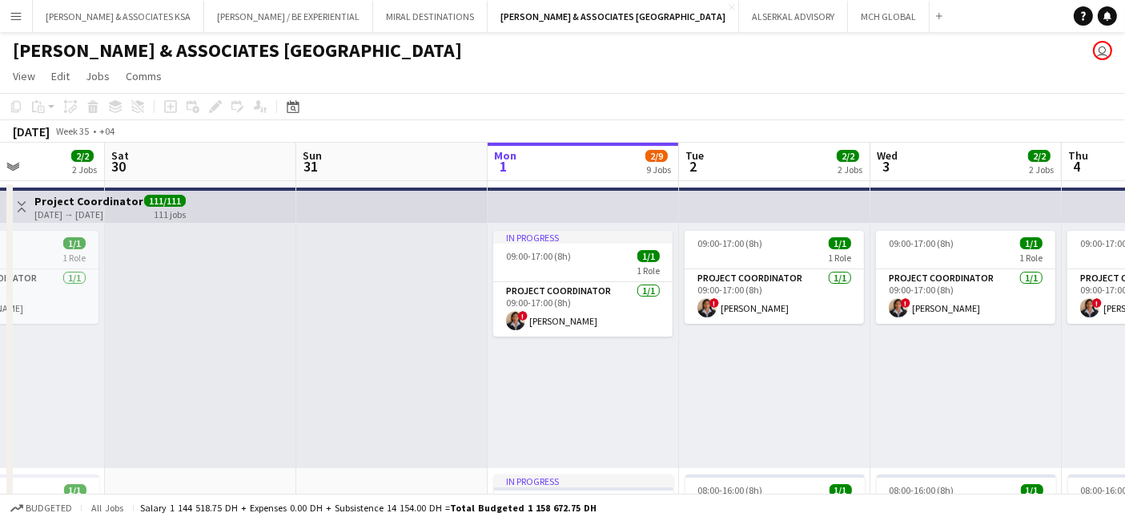
scroll to position [0, 345]
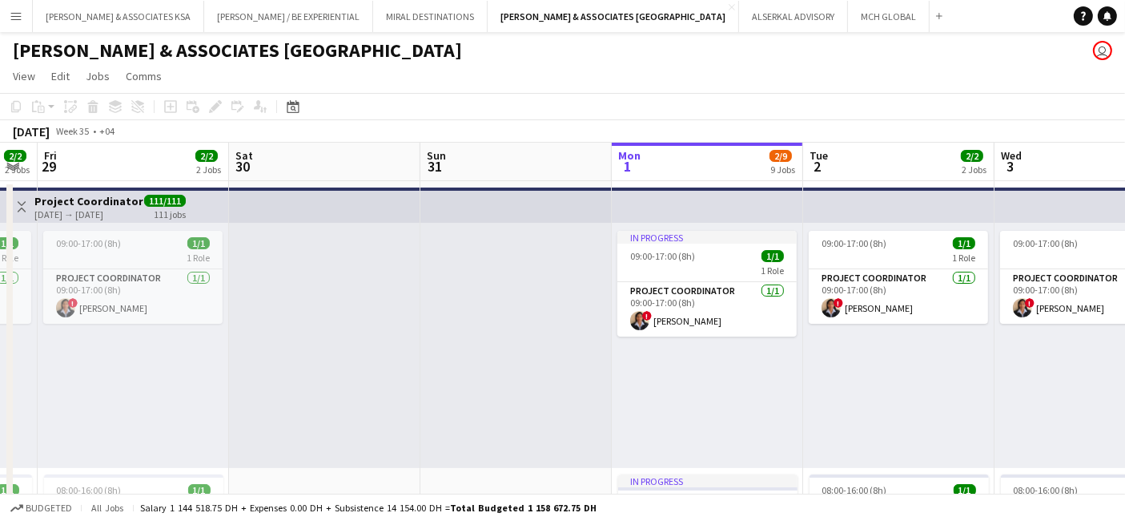
drag, startPoint x: 879, startPoint y: 292, endPoint x: 1086, endPoint y: 285, distance: 207.6
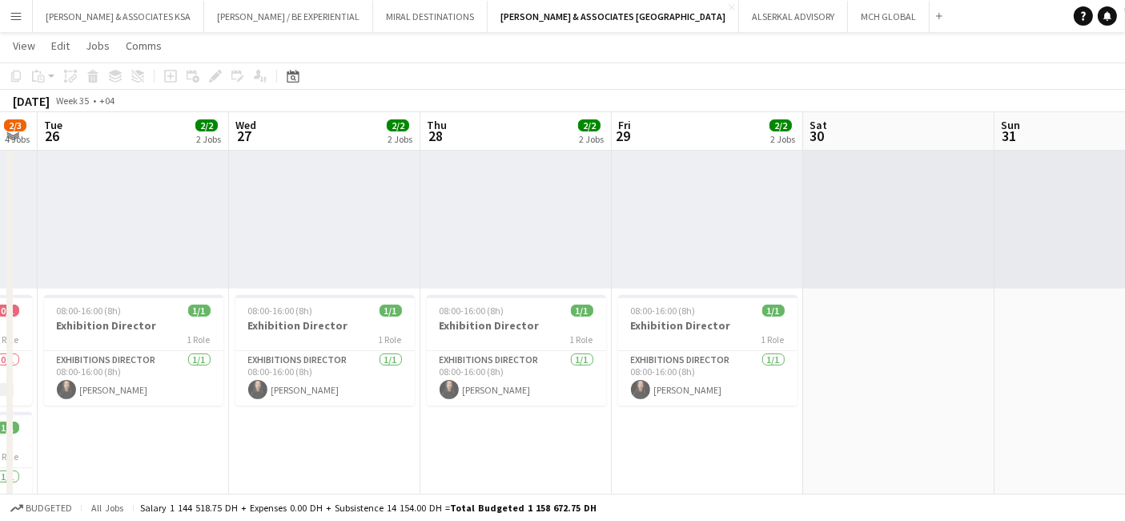
scroll to position [0, 355]
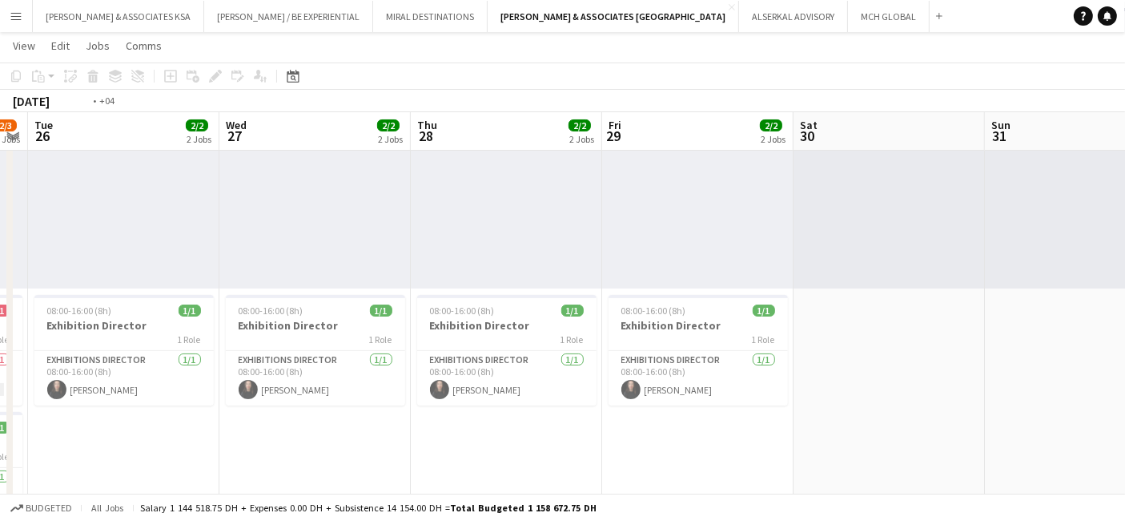
drag, startPoint x: 984, startPoint y: 252, endPoint x: 1138, endPoint y: 244, distance: 154.8
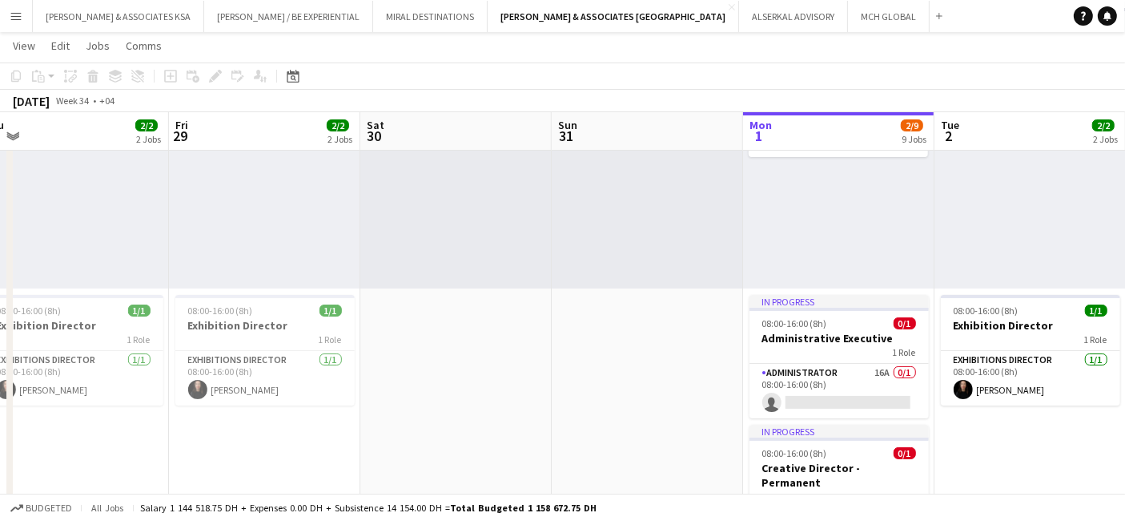
scroll to position [0, 501]
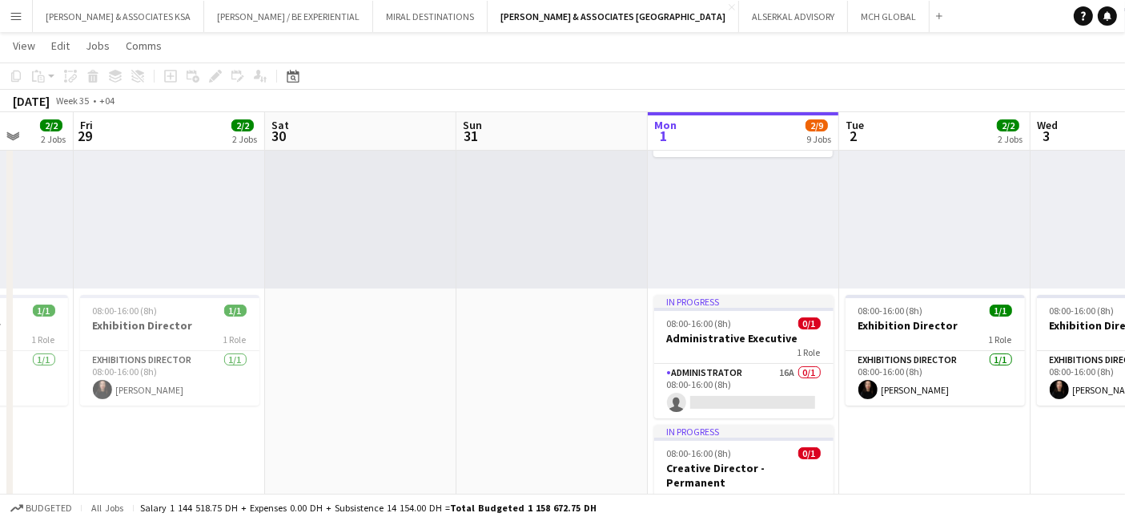
drag, startPoint x: 993, startPoint y: 314, endPoint x: 273, endPoint y: 317, distance: 720.1
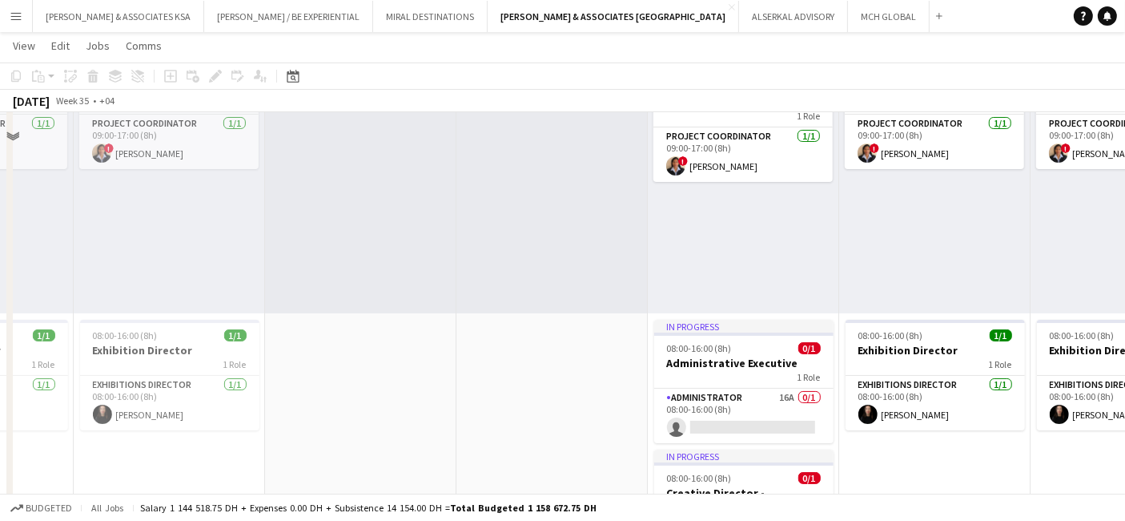
scroll to position [89, 0]
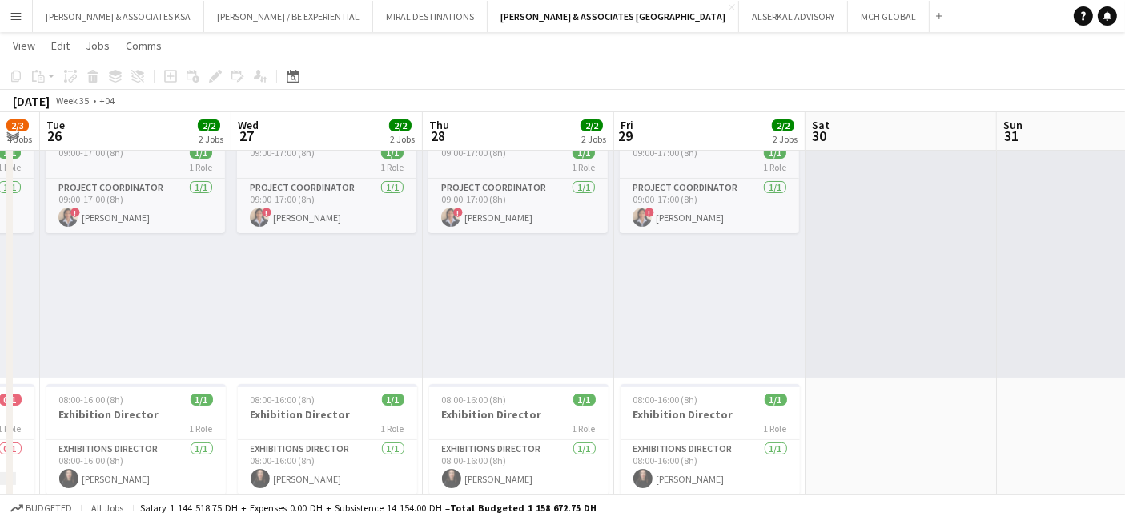
drag, startPoint x: 514, startPoint y: 312, endPoint x: 1138, endPoint y: 306, distance: 624.0
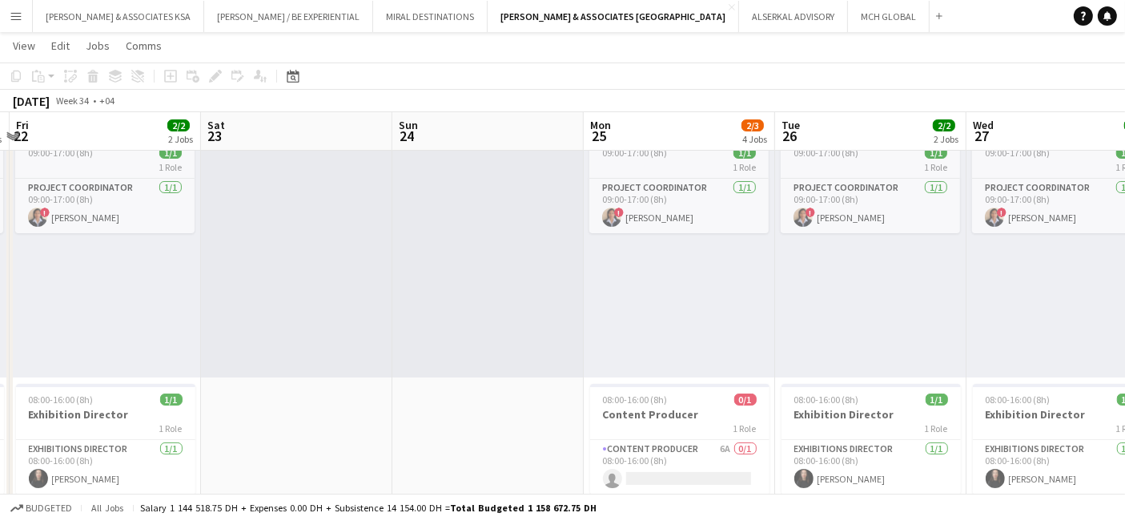
drag, startPoint x: 429, startPoint y: 325, endPoint x: 1138, endPoint y: 300, distance: 710.2
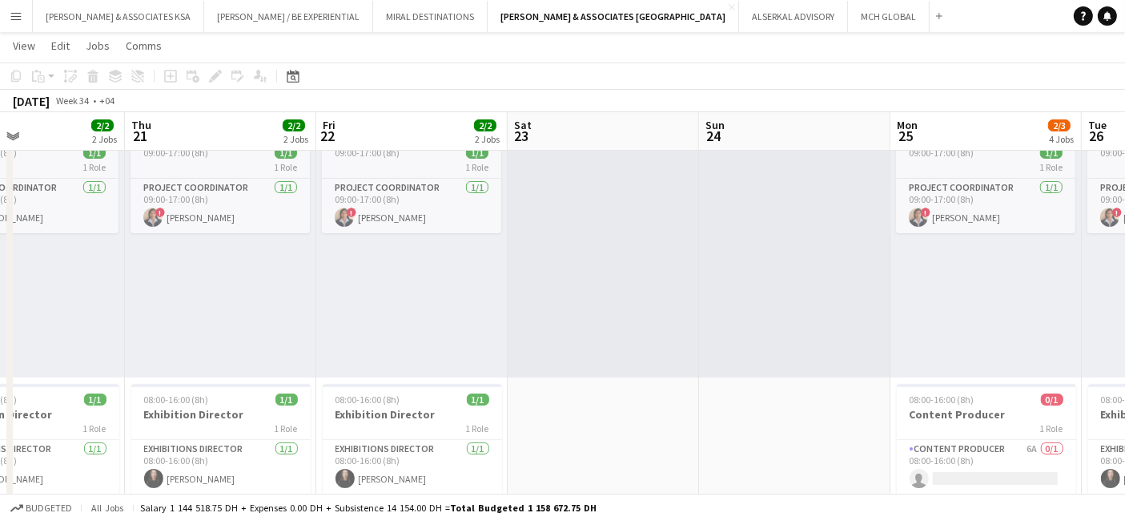
click at [10, 17] on app-icon "Menu" at bounding box center [16, 16] width 13 height 13
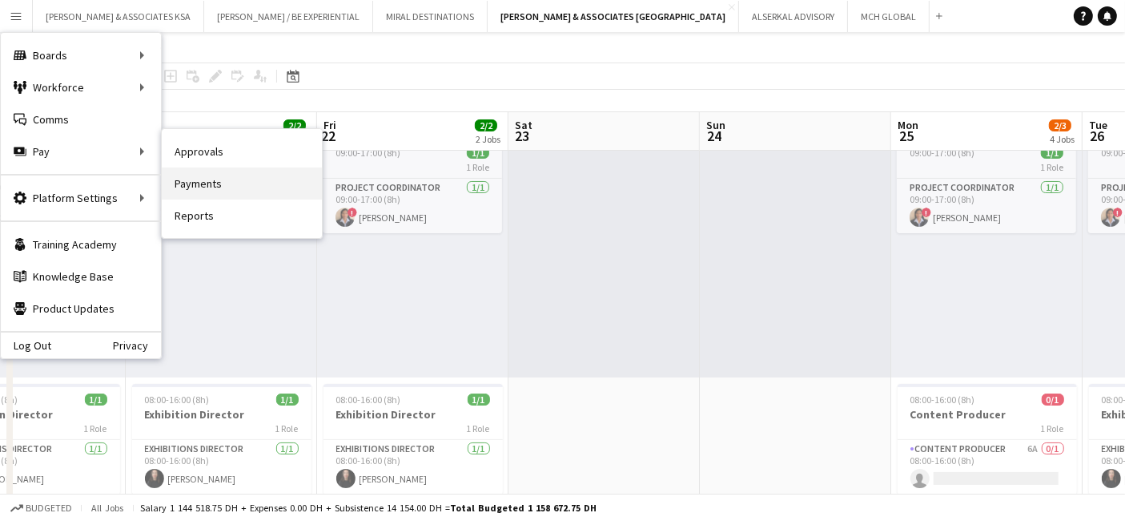
click at [241, 178] on link "Payments" at bounding box center [242, 183] width 160 height 32
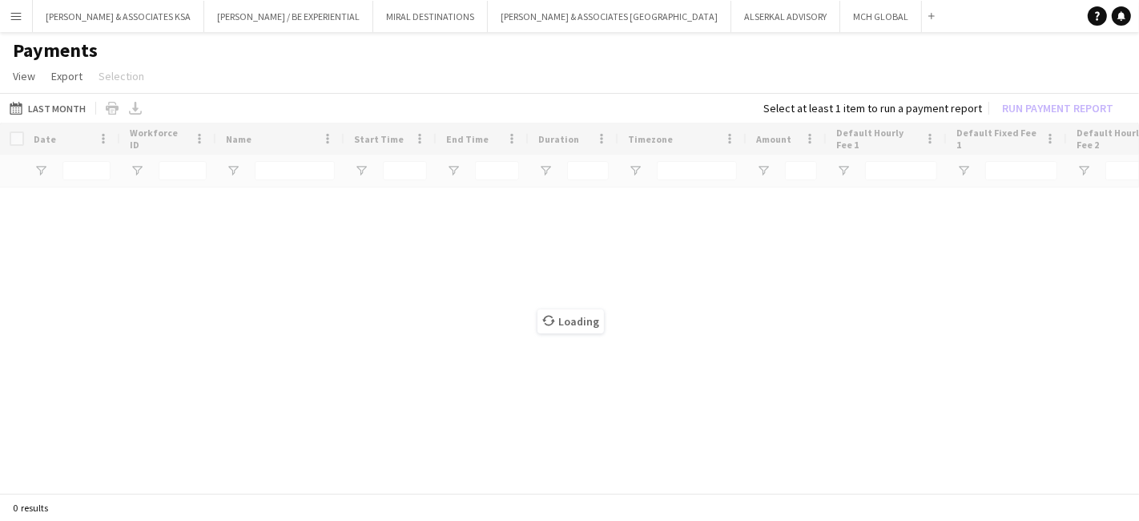
type input "**********"
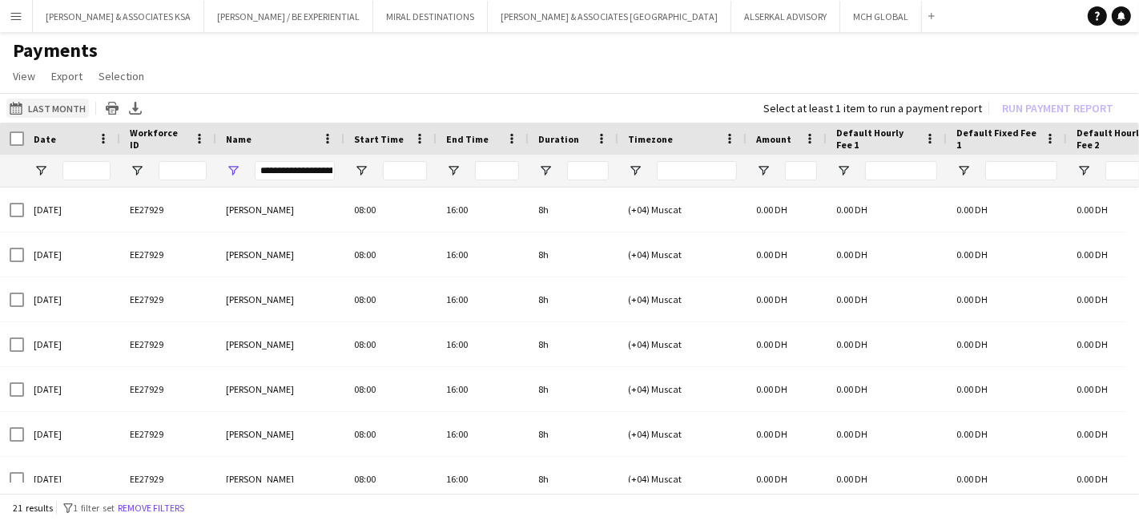
click at [46, 111] on button "Last Month Last Month" at bounding box center [47, 108] width 83 height 19
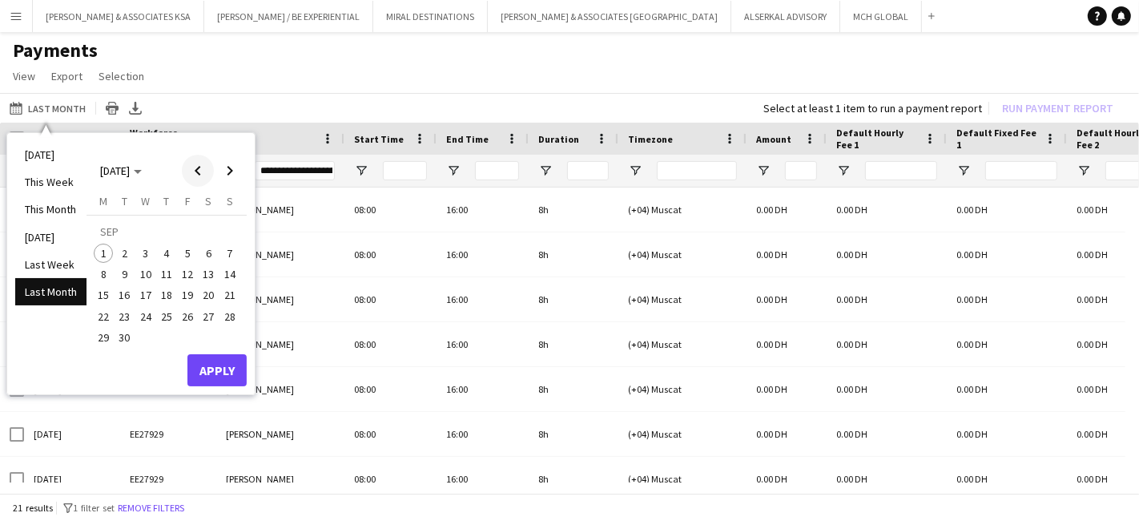
click at [199, 172] on span "Previous month" at bounding box center [198, 171] width 32 height 32
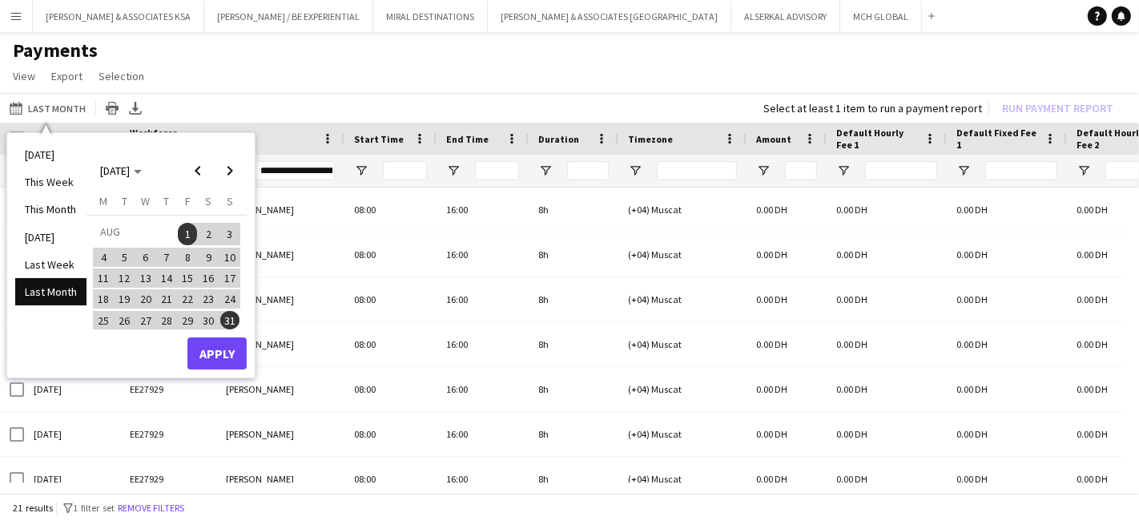
click at [183, 231] on span "1" at bounding box center [187, 234] width 19 height 22
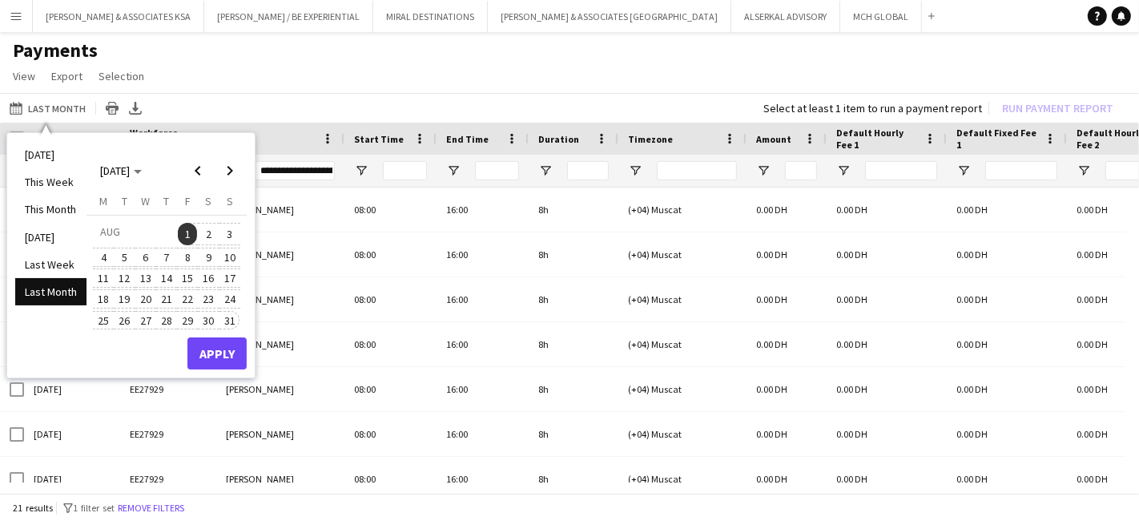
click at [226, 321] on span "31" at bounding box center [229, 320] width 19 height 19
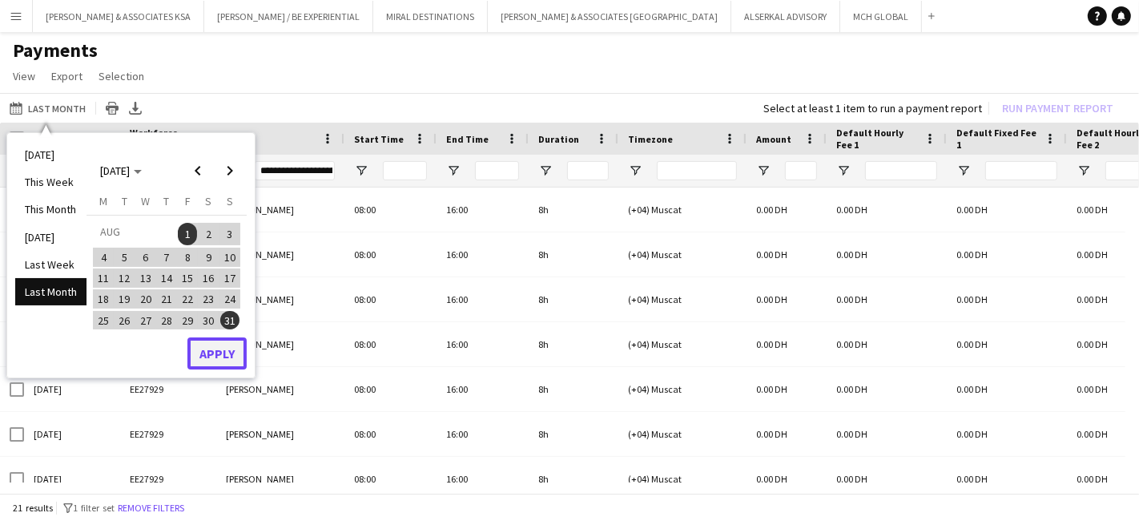
click at [230, 357] on button "Apply" at bounding box center [216, 353] width 59 height 32
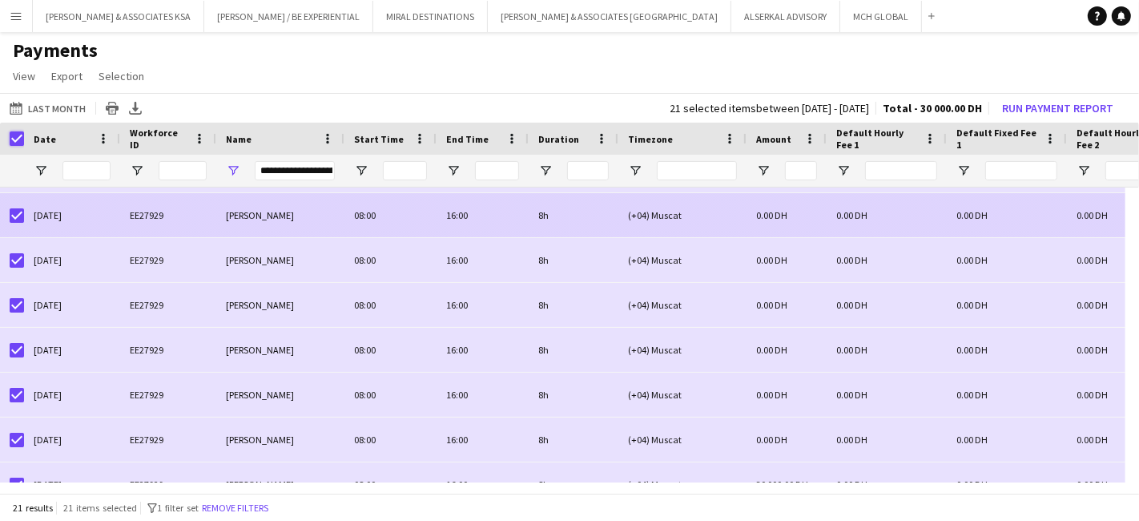
scroll to position [647, 0]
